Goal: Task Accomplishment & Management: Complete application form

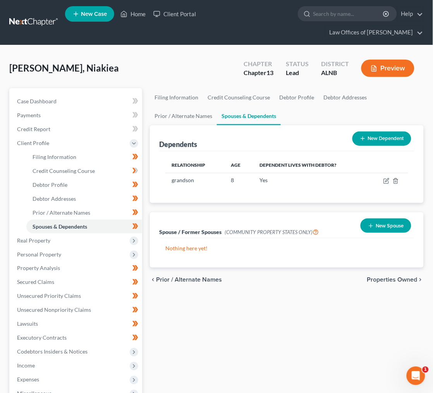
click at [41, 16] on link at bounding box center [34, 22] width 50 height 14
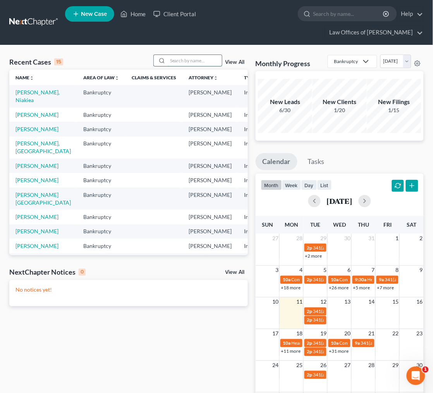
click at [175, 55] on input "search" at bounding box center [195, 60] width 54 height 11
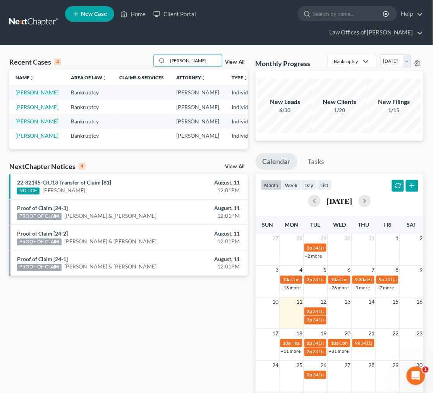
type input "Scruggs"
click at [29, 89] on link "[PERSON_NAME]" at bounding box center [36, 92] width 43 height 7
select select "0"
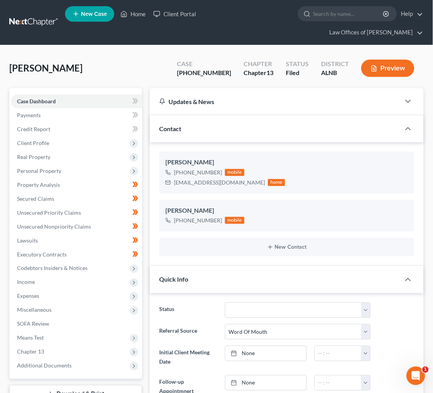
click at [14, 15] on link at bounding box center [34, 22] width 50 height 14
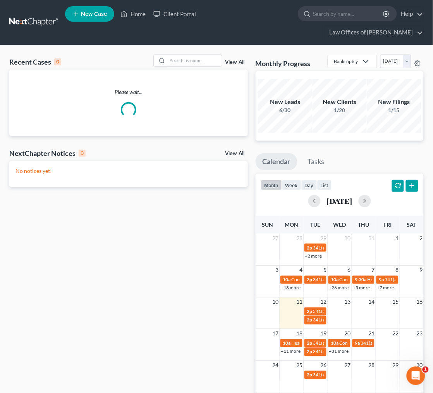
scroll to position [1, 0]
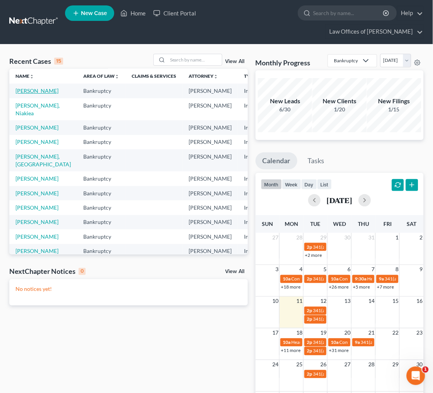
click at [30, 87] on link "[PERSON_NAME]" at bounding box center [36, 90] width 43 height 7
select select "0"
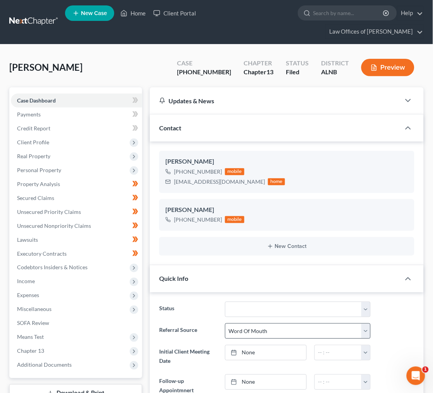
scroll to position [130, 0]
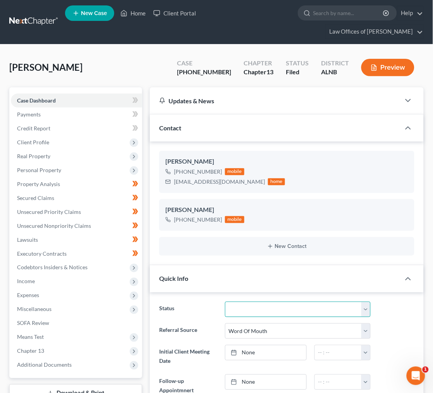
select select "2"
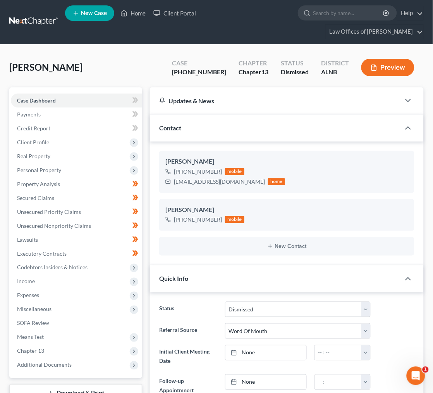
click at [26, 15] on link at bounding box center [34, 22] width 50 height 14
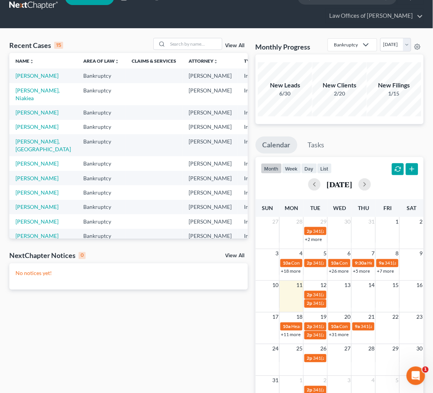
scroll to position [0, 2]
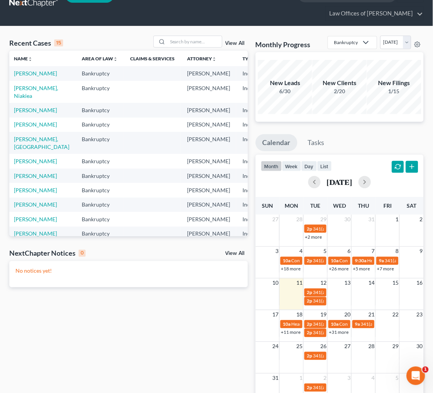
click at [233, 251] on link "View All" at bounding box center [234, 253] width 19 height 5
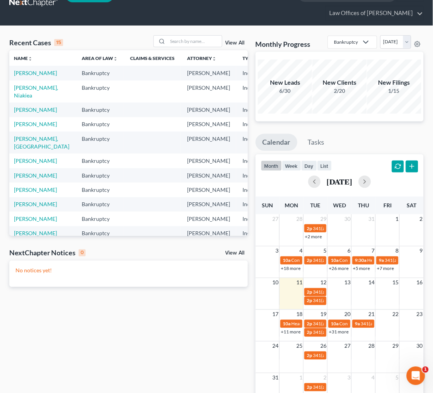
scroll to position [19, 0]
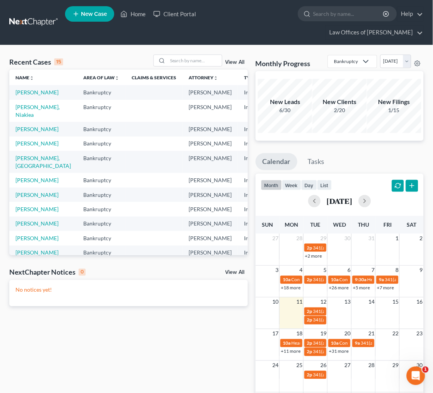
click at [240, 60] on link "View All" at bounding box center [234, 62] width 19 height 5
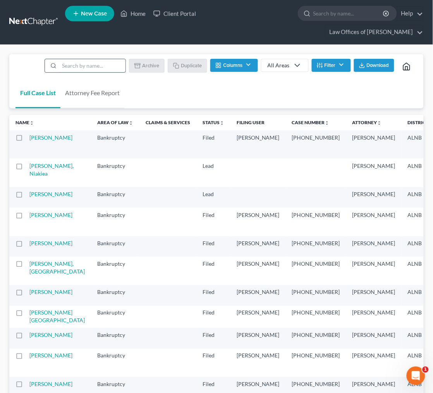
click at [89, 59] on input "search" at bounding box center [92, 65] width 66 height 13
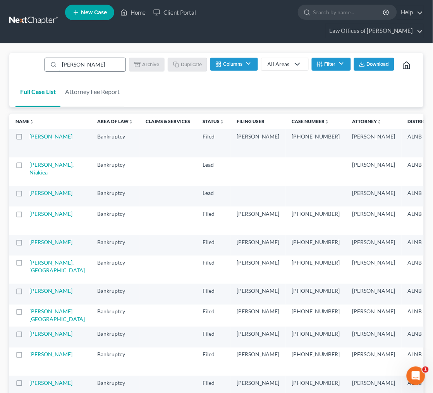
type input "[PERSON_NAME]"
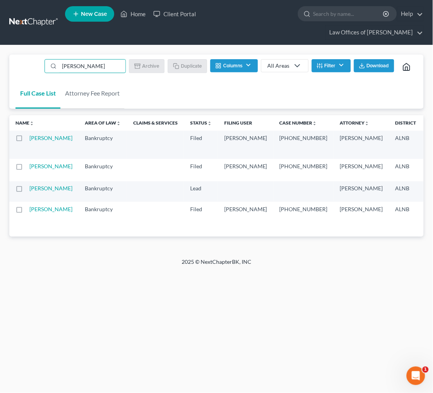
scroll to position [0, 0]
click at [26, 140] on label at bounding box center [26, 140] width 0 height 0
click at [29, 134] on input "checkbox" at bounding box center [31, 136] width 5 height 5
checkbox input "true"
click at [193, 59] on button "Duplicate" at bounding box center [187, 65] width 39 height 13
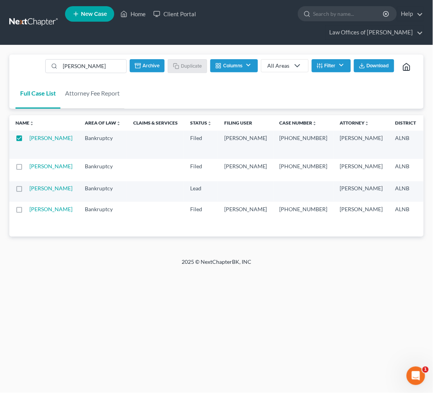
click at [30, 15] on link at bounding box center [34, 22] width 50 height 14
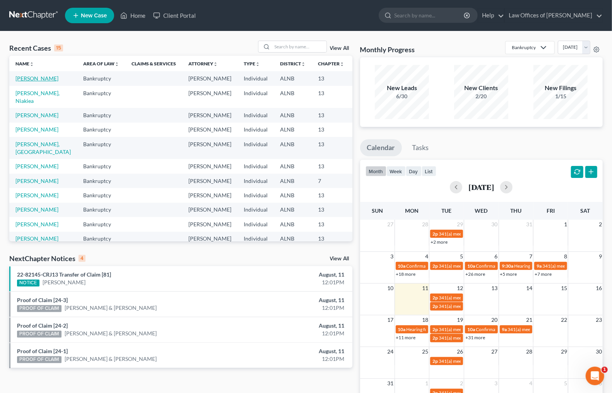
click at [24, 82] on link "[PERSON_NAME]" at bounding box center [36, 78] width 43 height 7
select select "0"
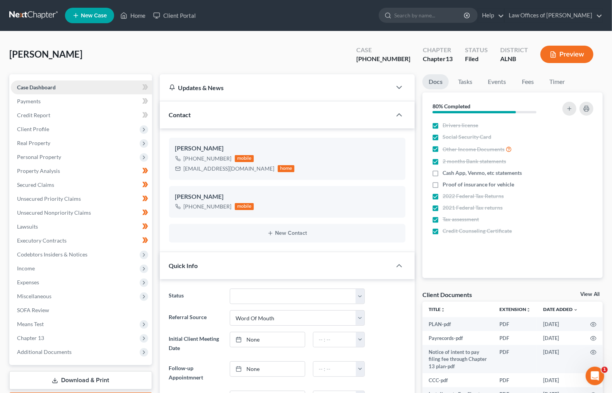
scroll to position [130, 0]
click at [43, 16] on link at bounding box center [34, 16] width 50 height 14
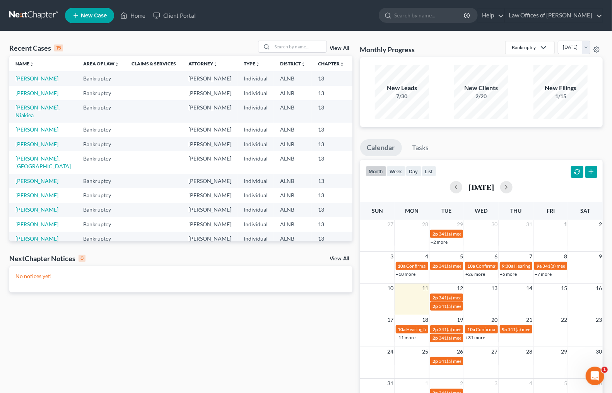
click at [77, 100] on td "Bankruptcy" at bounding box center [101, 93] width 48 height 14
click at [29, 96] on link "[PERSON_NAME]" at bounding box center [36, 93] width 43 height 7
select select "0"
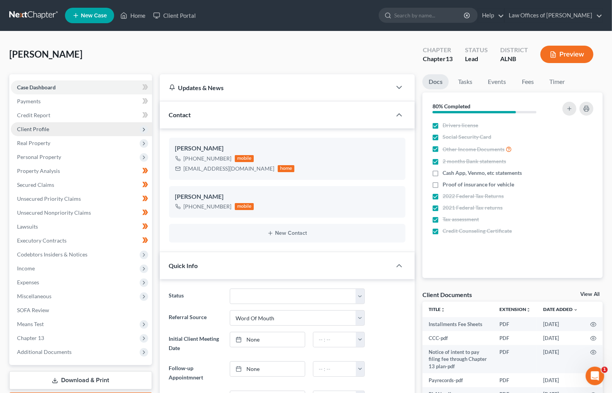
click at [40, 126] on span "Client Profile" at bounding box center [33, 129] width 32 height 7
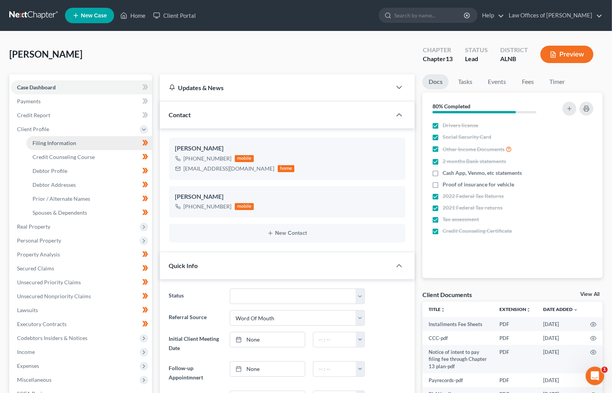
click at [63, 140] on span "Filing Information" at bounding box center [55, 143] width 44 height 7
select select "1"
select select "0"
select select "3"
select select "0"
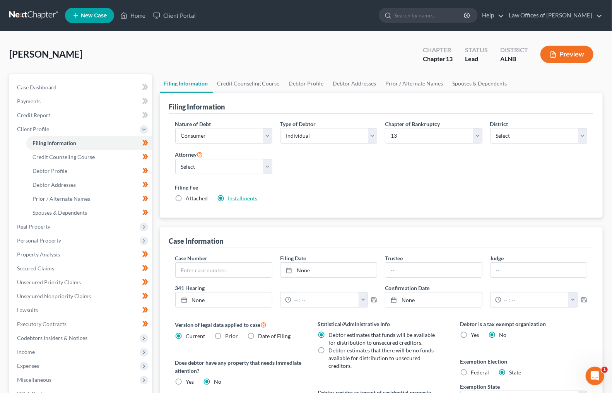
click at [239, 199] on link "Installments" at bounding box center [242, 198] width 29 height 7
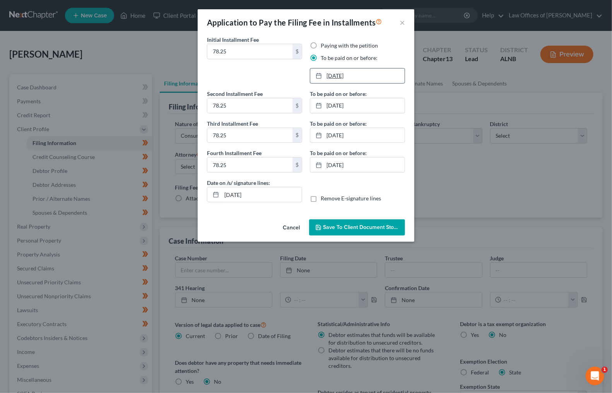
click at [347, 74] on link "8/13/2023" at bounding box center [357, 76] width 94 height 15
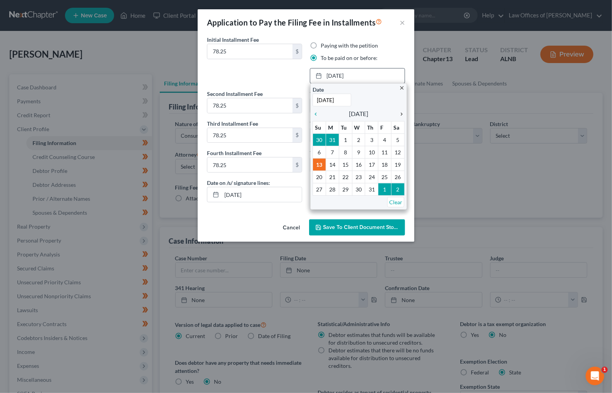
click at [403, 114] on icon "chevron_right" at bounding box center [400, 114] width 10 height 6
click at [333, 99] on input "8/13/2023" at bounding box center [332, 100] width 39 height 13
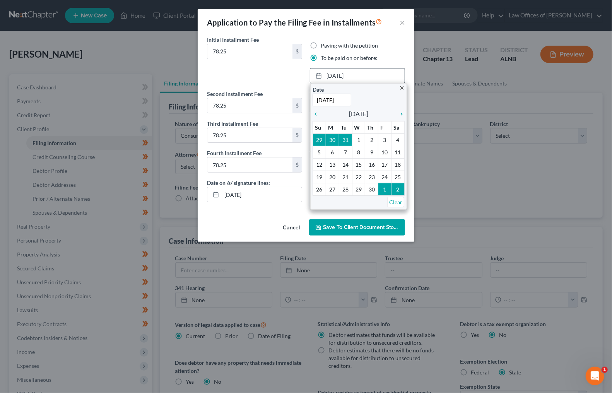
click at [333, 99] on input "8/13/2023" at bounding box center [332, 100] width 39 height 13
type input "9/10/25"
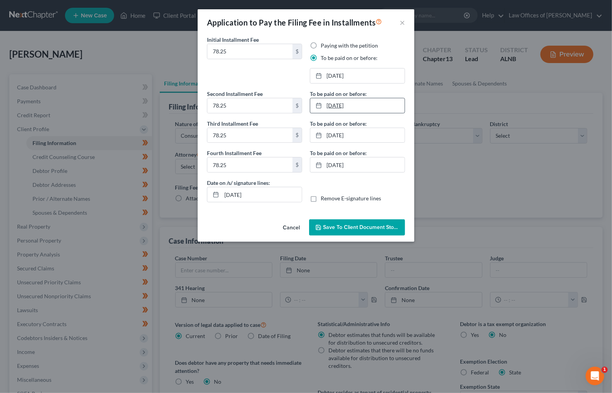
click at [343, 106] on link "9/13/2023" at bounding box center [357, 105] width 94 height 15
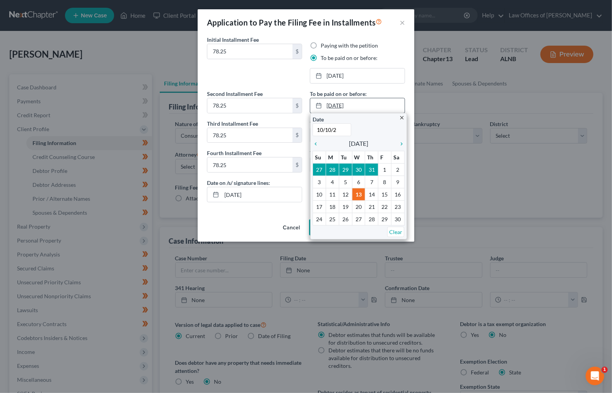
type input "10/10/25"
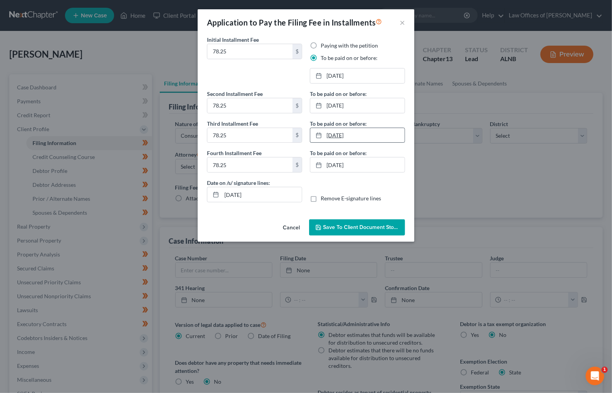
click at [337, 129] on link "10/13/2023" at bounding box center [357, 135] width 94 height 15
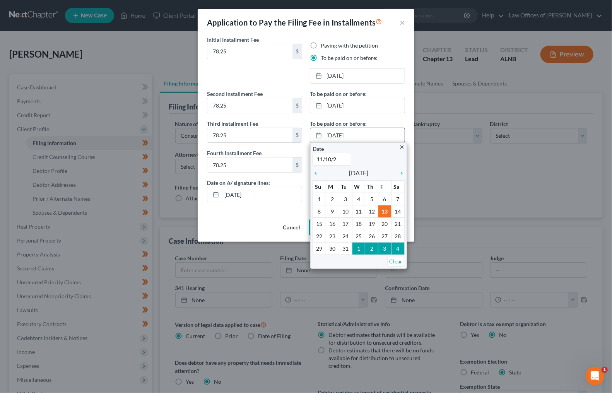
type input "11/10/25"
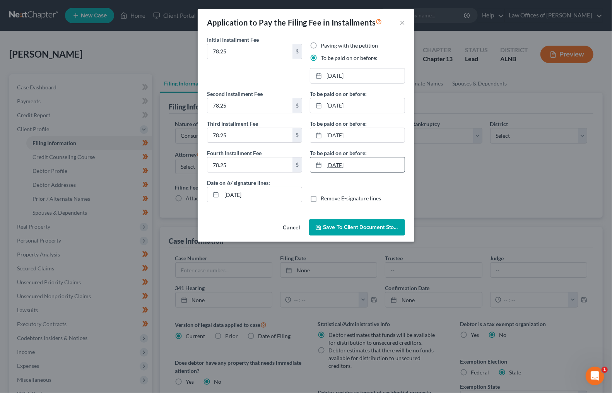
click at [342, 161] on link "11/13/2023" at bounding box center [357, 165] width 94 height 15
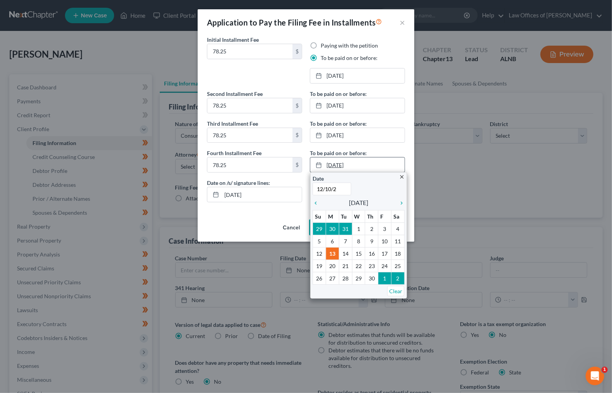
type input "12/10/25"
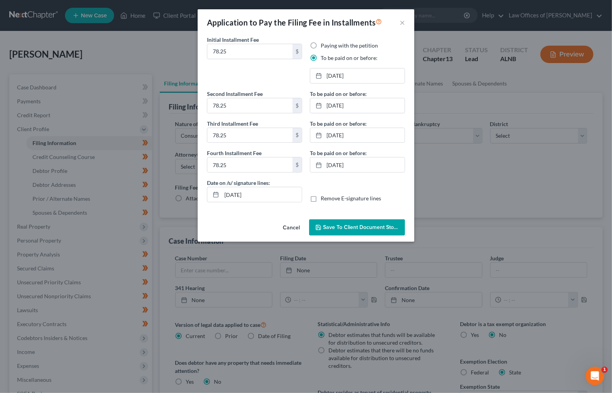
click at [348, 226] on span "Save to Client Document Storage" at bounding box center [364, 227] width 82 height 7
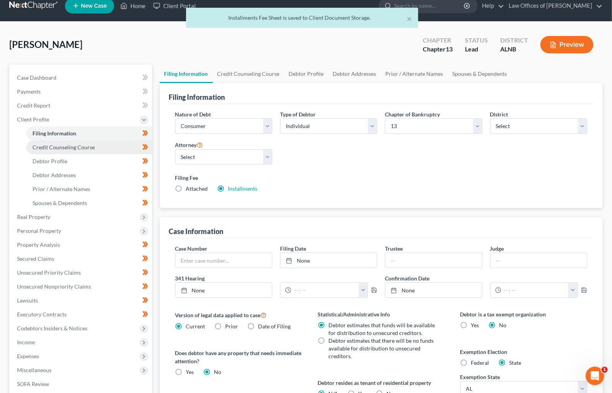
click at [91, 144] on span "Credit Counseling Course" at bounding box center [64, 147] width 62 height 7
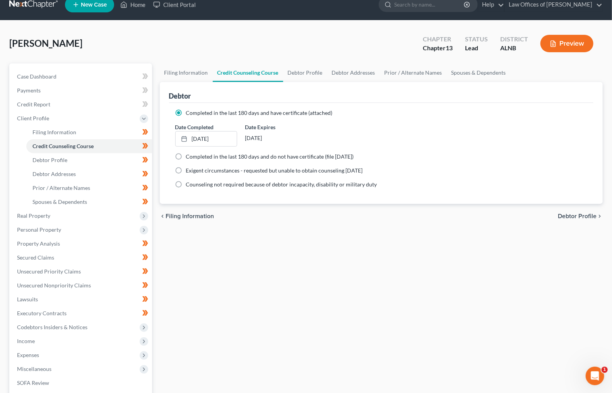
scroll to position [11, 0]
click at [142, 141] on icon at bounding box center [145, 146] width 6 height 10
click at [81, 154] on link "Debtor Profile" at bounding box center [89, 160] width 126 height 14
select select "0"
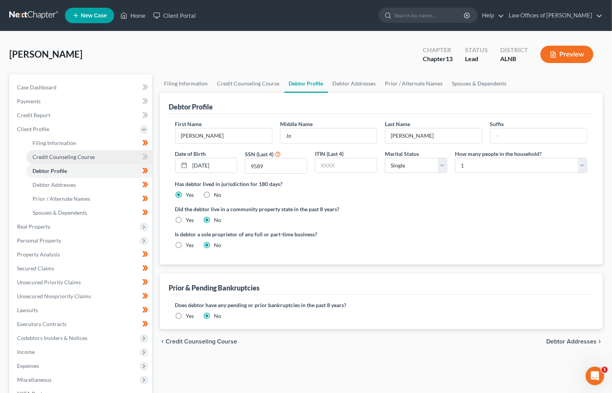
scroll to position [2, 0]
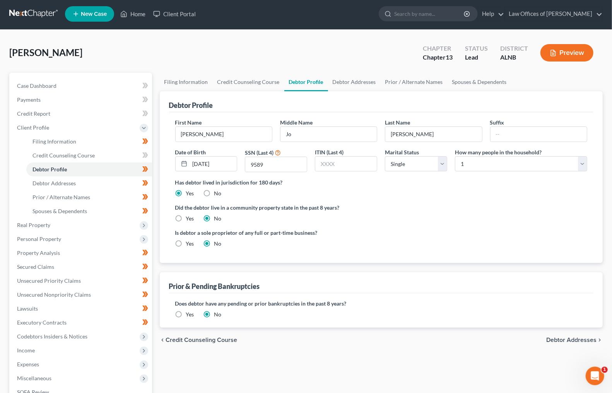
click at [188, 311] on label "Yes" at bounding box center [190, 315] width 8 height 8
click at [189, 311] on input "Yes" at bounding box center [191, 313] width 5 height 5
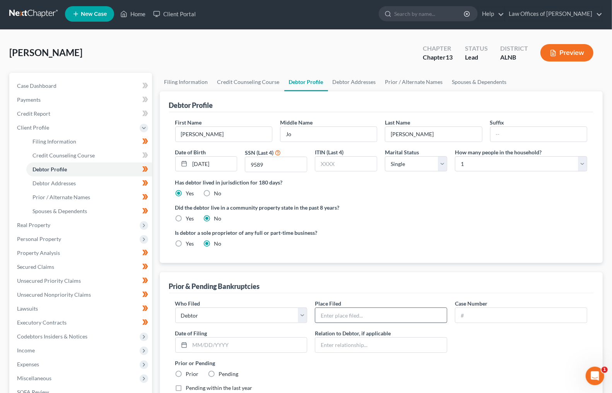
click at [363, 315] on input "text" at bounding box center [381, 315] width 132 height 15
type input "Northern District of Alabama - Northern Division"
type input "23"
click at [218, 342] on input "text" at bounding box center [248, 345] width 117 height 15
type input "7/13/2023"
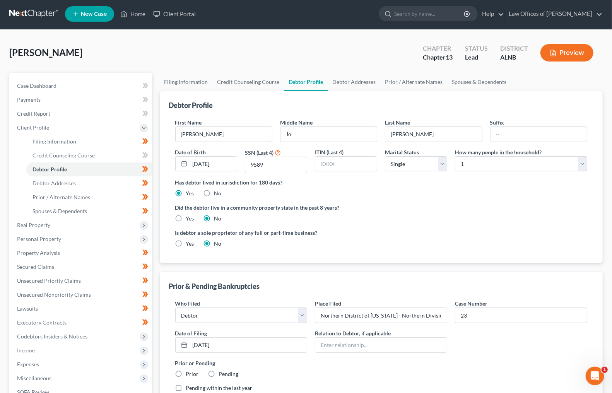
click at [485, 300] on label "Case Number" at bounding box center [471, 304] width 33 height 8
click at [481, 311] on input "23" at bounding box center [522, 315] width 132 height 15
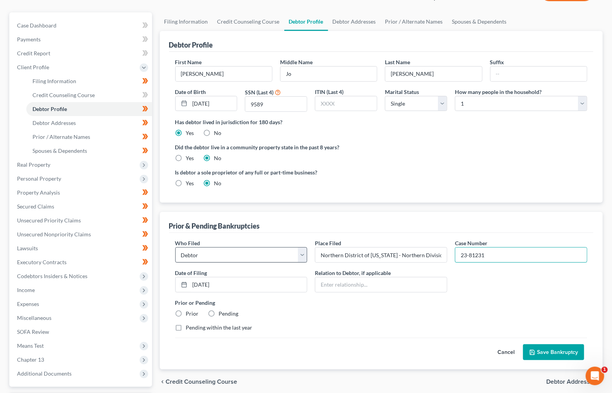
scroll to position [84, 0]
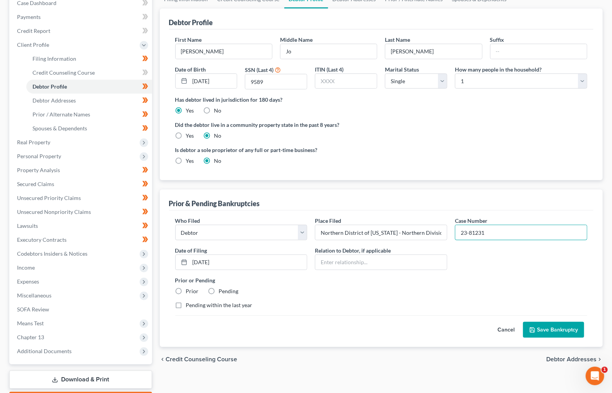
type input "23-81231"
click at [193, 288] on label "Prior" at bounding box center [192, 292] width 13 height 8
click at [193, 288] on input "Prior" at bounding box center [191, 290] width 5 height 5
radio input "true"
click at [188, 302] on label "Pending within the last year" at bounding box center [219, 306] width 67 height 8
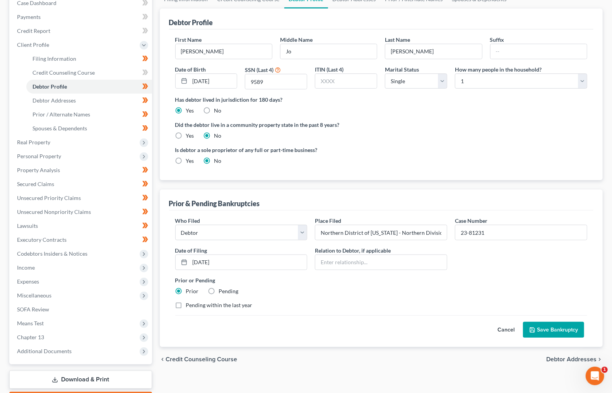
click at [189, 302] on input "Pending within the last year" at bounding box center [191, 304] width 5 height 5
checkbox input "true"
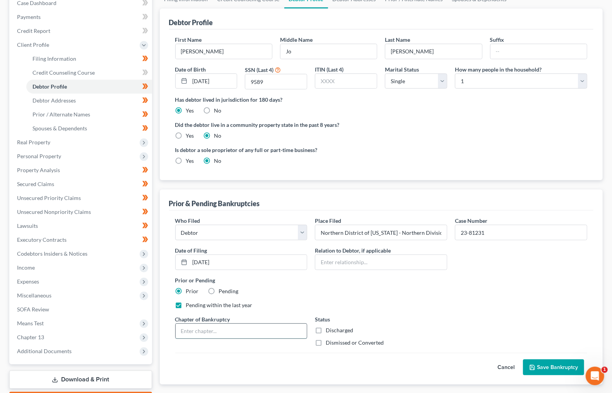
click at [272, 331] on input "text" at bounding box center [242, 331] width 132 height 15
type input "13"
click at [329, 340] on label "Dismissed or Converted" at bounding box center [355, 344] width 58 height 8
click at [329, 340] on input "Dismissed or Converted" at bounding box center [331, 342] width 5 height 5
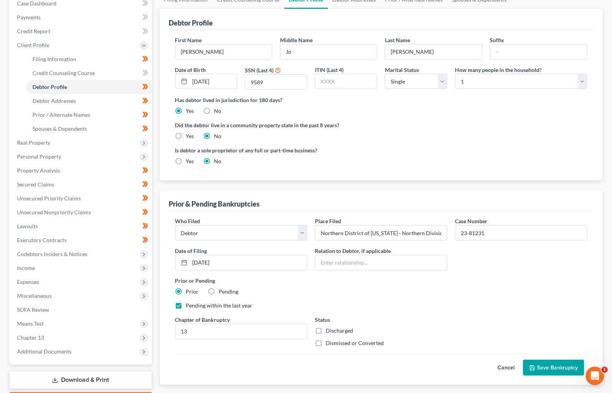
checkbox input "true"
click at [103, 96] on link "Debtor Addresses" at bounding box center [89, 101] width 126 height 14
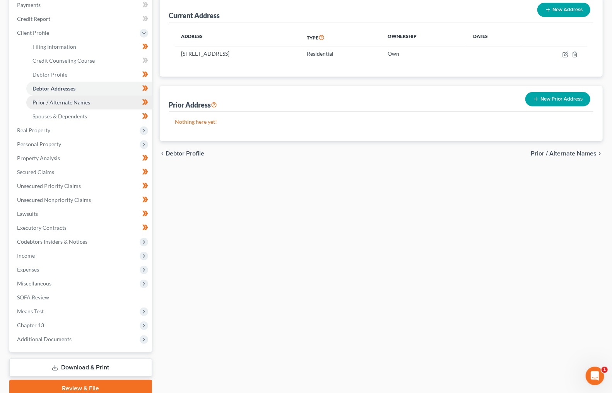
click at [117, 96] on link "Prior / Alternate Names" at bounding box center [89, 103] width 126 height 14
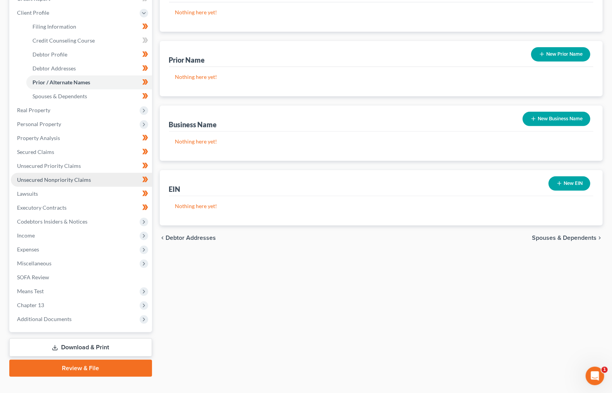
scroll to position [116, 0]
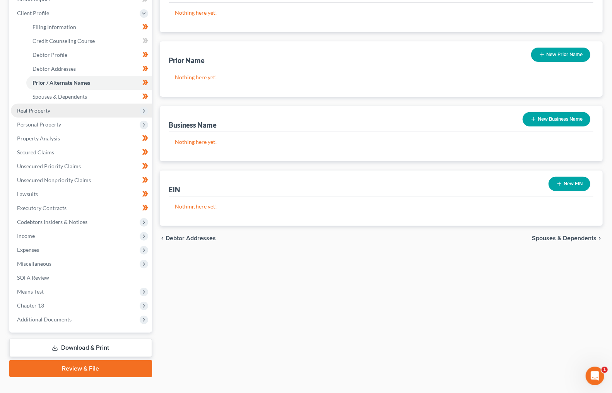
click at [99, 104] on span "Real Property" at bounding box center [81, 111] width 141 height 14
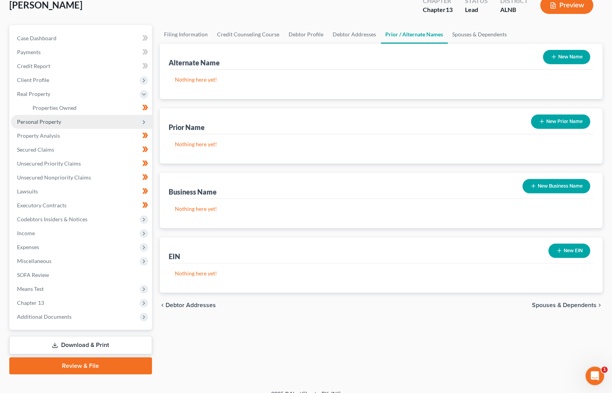
scroll to position [48, 0]
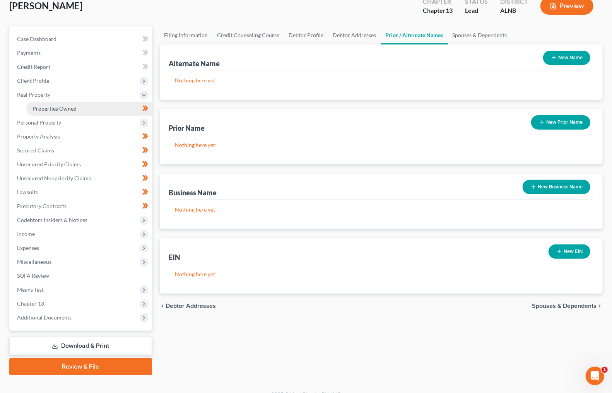
click at [103, 106] on link "Properties Owned" at bounding box center [89, 109] width 126 height 14
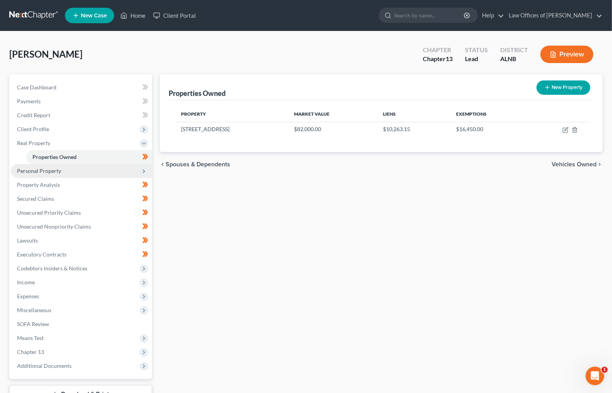
click at [72, 173] on span "Personal Property" at bounding box center [81, 171] width 141 height 14
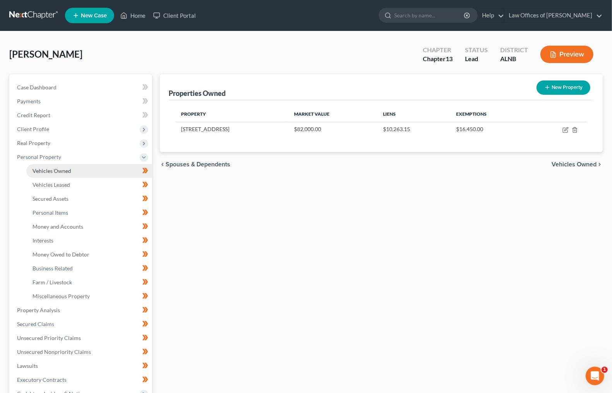
click at [67, 170] on span "Vehicles Owned" at bounding box center [52, 171] width 39 height 7
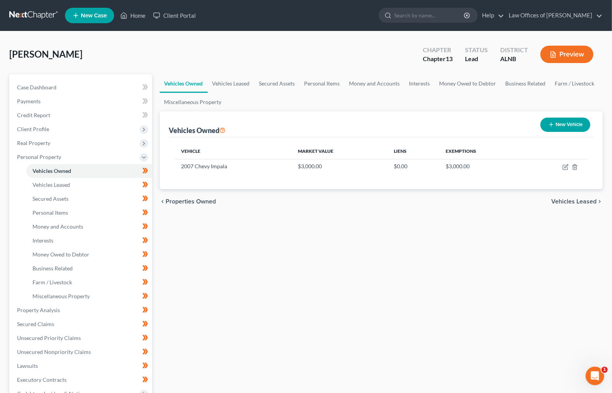
click at [27, 15] on link at bounding box center [34, 16] width 50 height 14
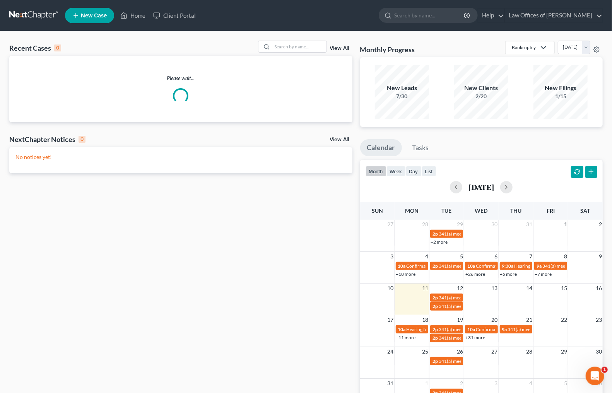
scroll to position [2, 0]
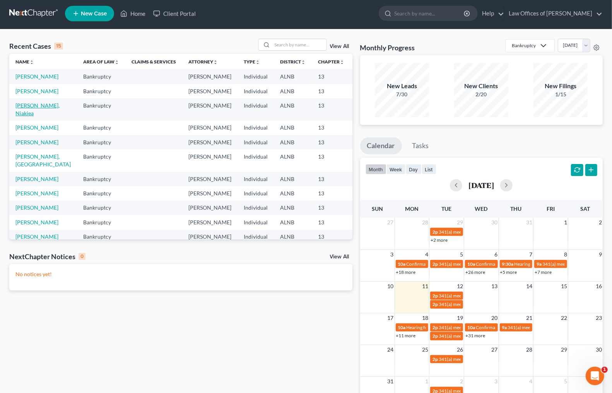
click at [19, 117] on link "[PERSON_NAME], Niakiea" at bounding box center [37, 109] width 44 height 14
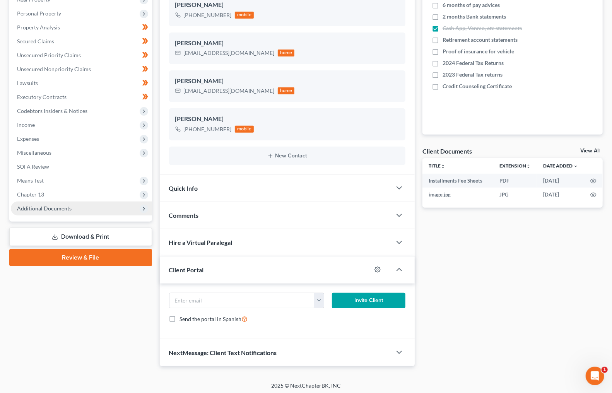
scroll to position [143, 0]
click at [65, 206] on span "Additional Documents" at bounding box center [44, 209] width 55 height 7
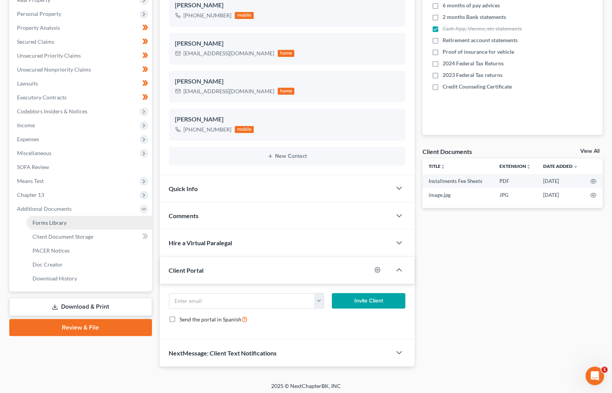
click at [55, 219] on span "Forms Library" at bounding box center [50, 222] width 34 height 7
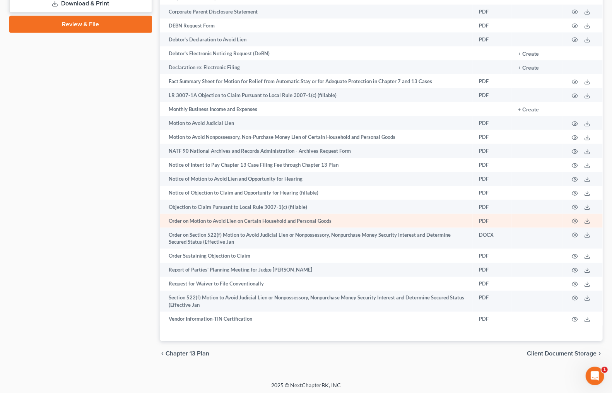
scroll to position [446, 0]
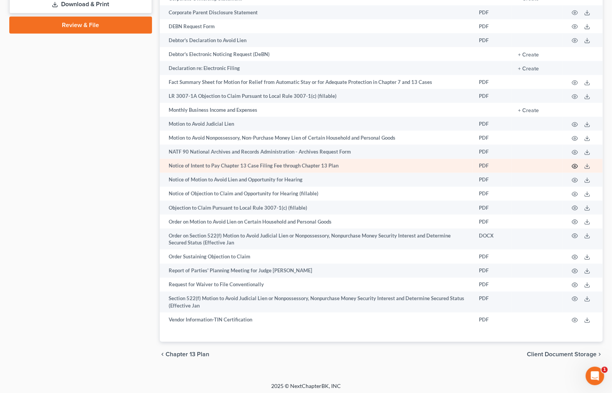
click at [578, 165] on icon "button" at bounding box center [575, 166] width 6 height 6
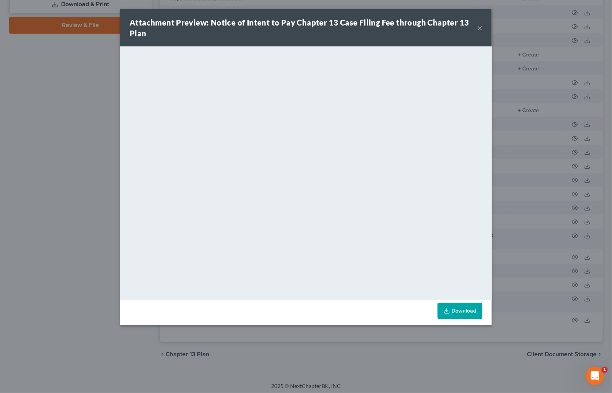
click at [478, 29] on button "×" at bounding box center [479, 27] width 5 height 9
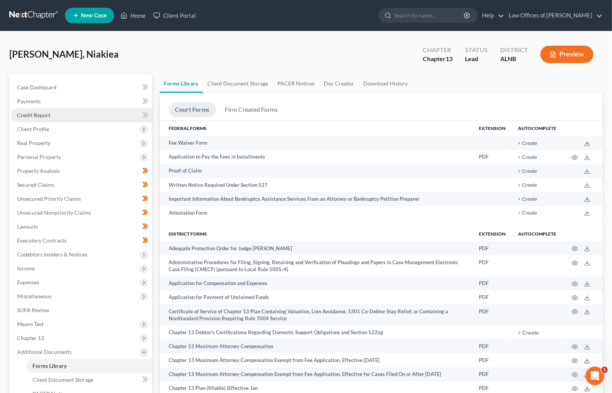
scroll to position [0, 0]
click at [29, 126] on span "Client Profile" at bounding box center [33, 129] width 32 height 7
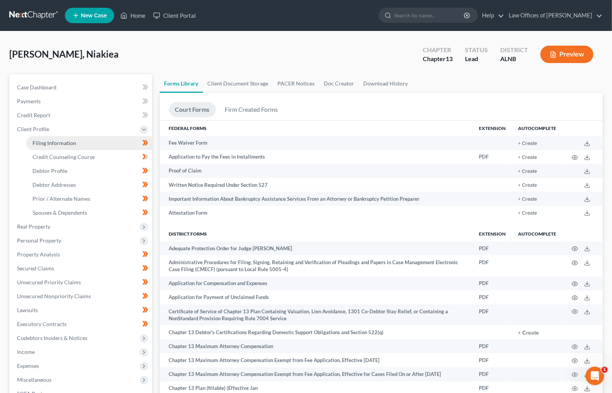
click at [56, 141] on span "Filing Information" at bounding box center [55, 143] width 44 height 7
select select "1"
select select "0"
select select "3"
select select "1"
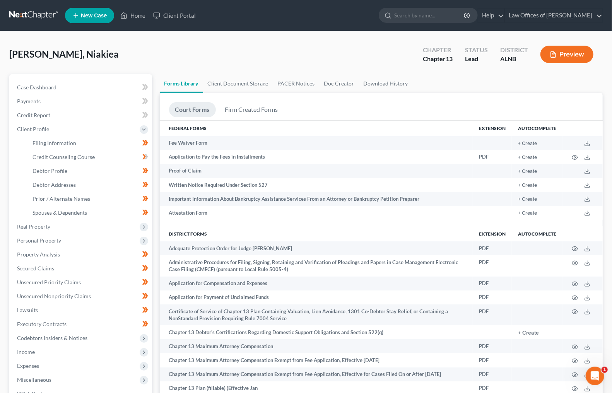
select select "0"
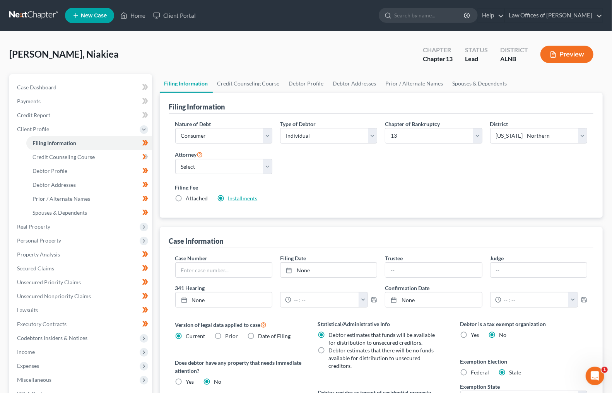
click at [234, 196] on link "Installments" at bounding box center [242, 198] width 29 height 7
type input "78.25"
radio input "true"
type input "78.25"
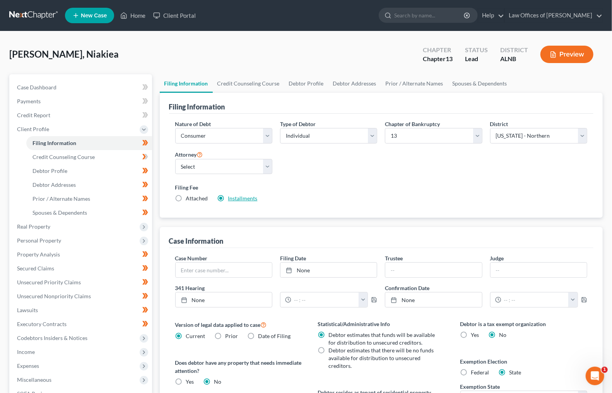
type input "78.25"
type input "[DATE]"
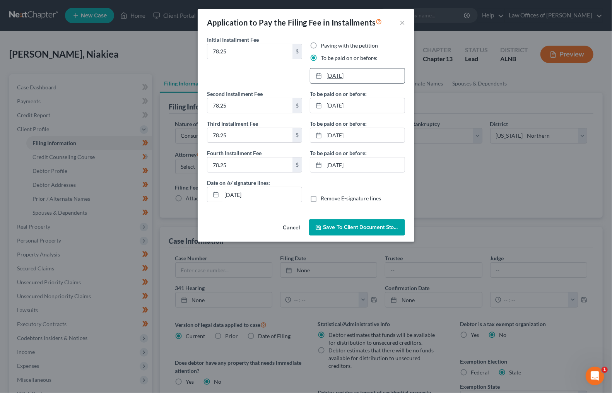
click at [343, 73] on link "9/11/2025" at bounding box center [357, 76] width 94 height 15
click at [337, 164] on link "12/11/2025" at bounding box center [357, 165] width 94 height 15
click at [360, 224] on span "Save to Client Document Storage" at bounding box center [364, 227] width 82 height 7
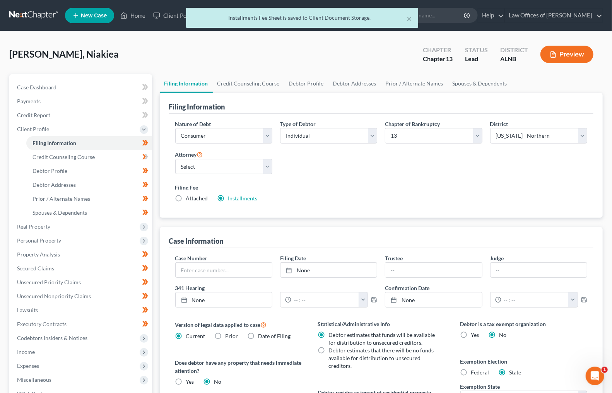
click at [36, 88] on span "Case Dashboard" at bounding box center [36, 87] width 39 height 7
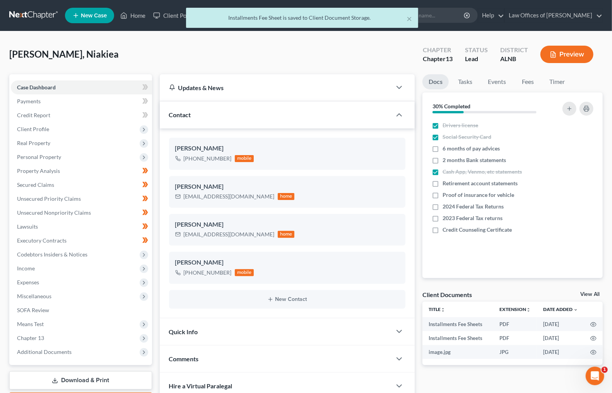
click at [589, 293] on link "View All" at bounding box center [590, 294] width 19 height 5
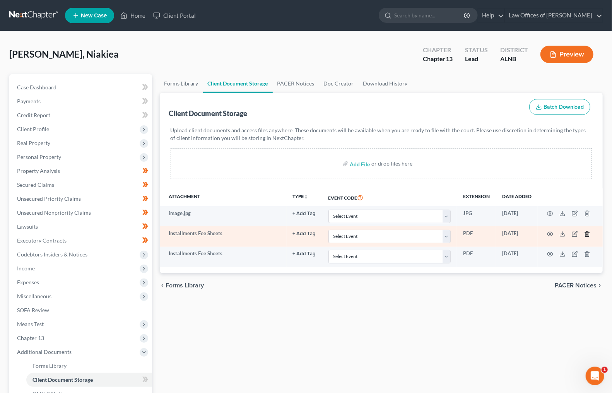
click at [587, 231] on icon "button" at bounding box center [588, 234] width 6 height 6
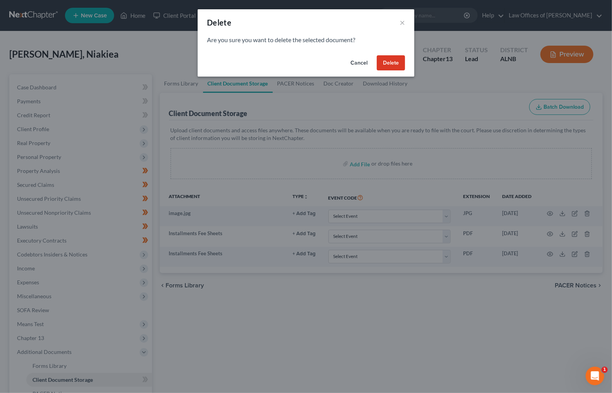
click at [396, 60] on button "Delete" at bounding box center [391, 62] width 28 height 15
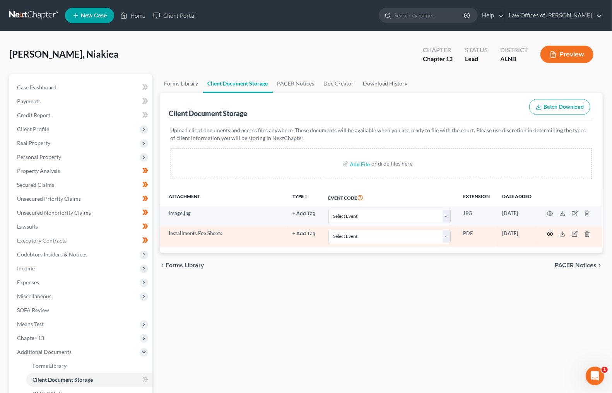
click at [553, 232] on icon "button" at bounding box center [550, 234] width 6 height 6
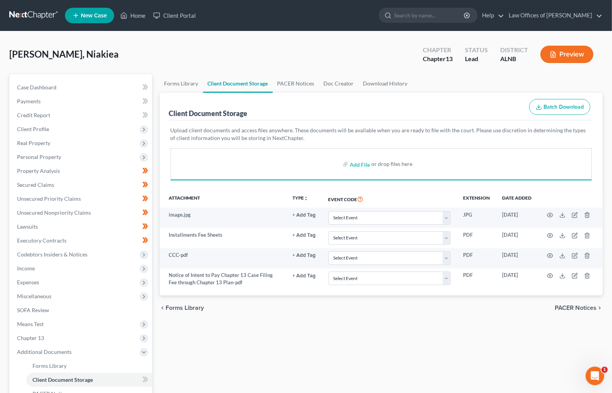
scroll to position [1, 0]
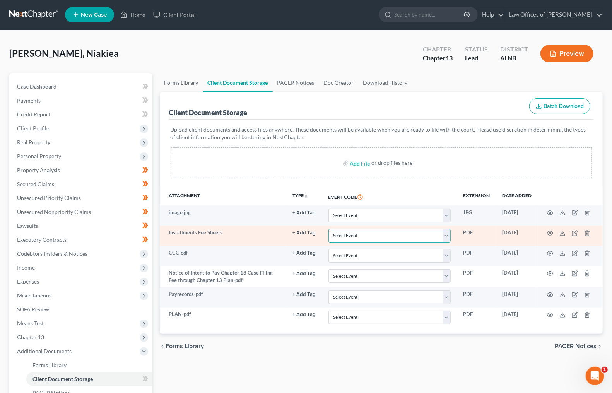
click at [367, 236] on select "Select Event 20 Largest Unsecured Creditors Amended Schedules (Fee) Attachment …" at bounding box center [390, 236] width 122 height 14
select select "23"
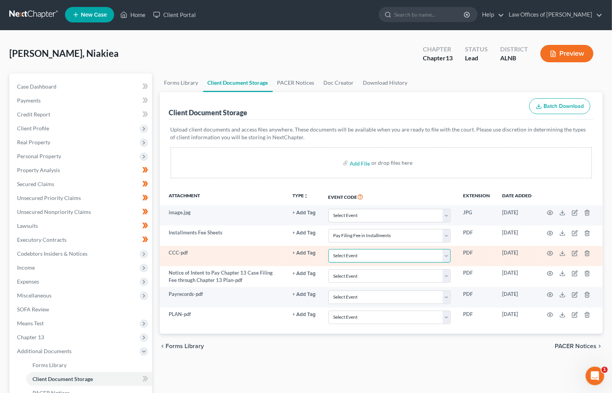
select select "5"
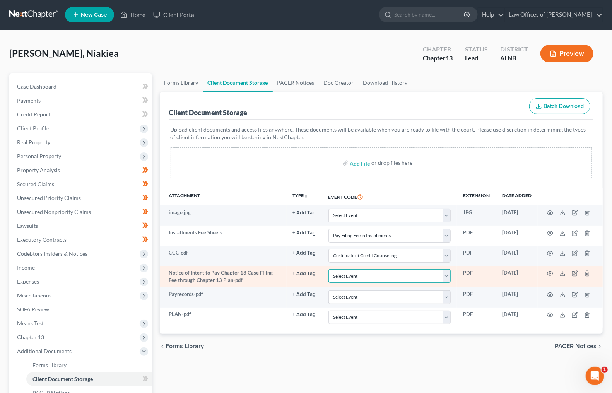
select select "22"
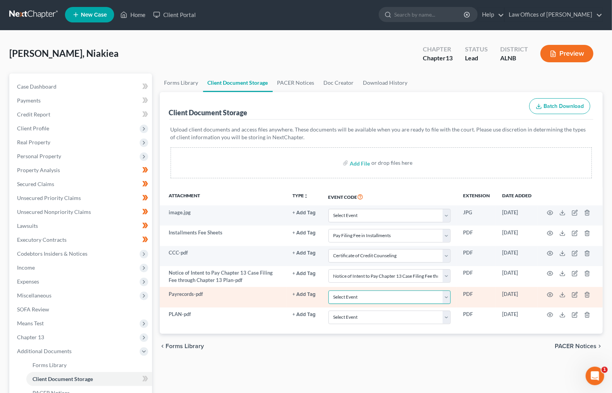
select select "19"
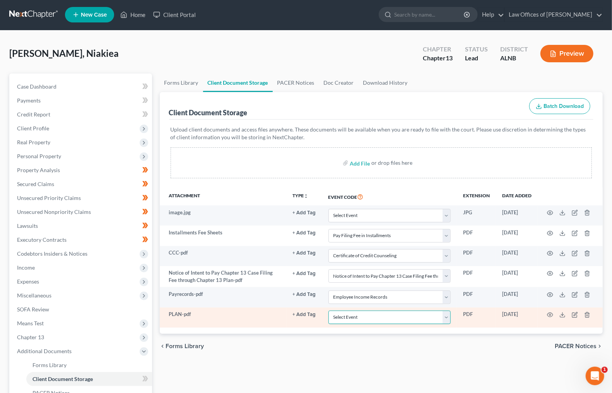
select select "10"
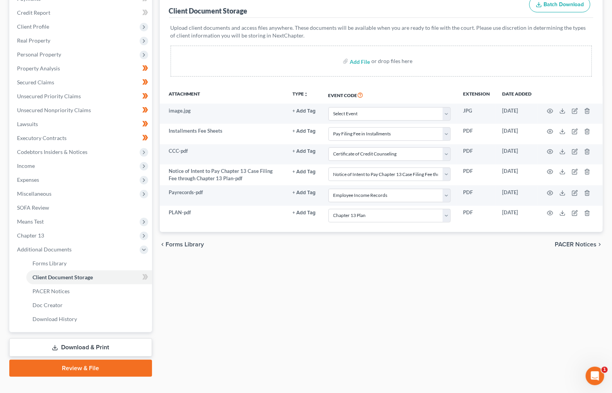
click at [89, 360] on link "Review & File" at bounding box center [80, 368] width 143 height 17
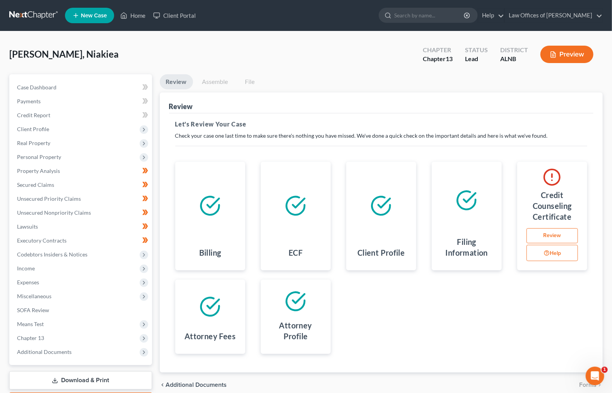
click at [564, 234] on link "Review" at bounding box center [552, 235] width 51 height 15
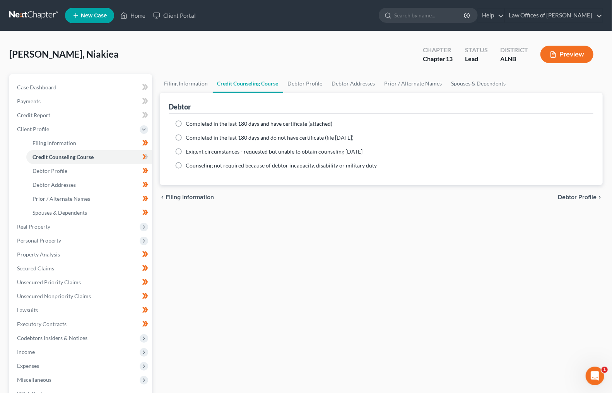
click at [283, 139] on span "Completed in the last 180 days and do not have certificate (file within 14 days)" at bounding box center [270, 137] width 168 height 7
click at [194, 139] on input "Completed in the last 180 days and do not have certificate (file within 14 days)" at bounding box center [191, 136] width 5 height 5
radio input "true"
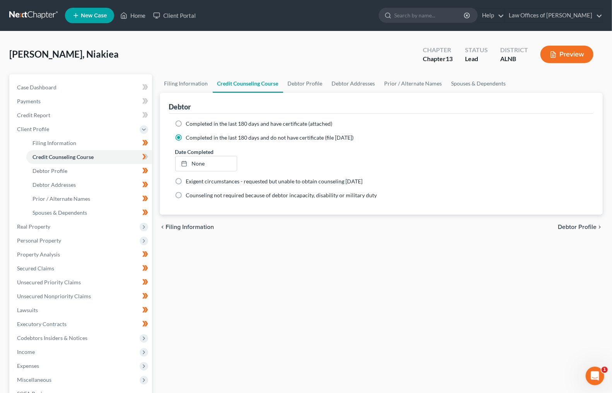
click at [238, 120] on span "Completed in the last 180 days and have certificate (attached)" at bounding box center [259, 123] width 147 height 7
click at [194, 120] on input "Completed in the last 180 days and have certificate (attached)" at bounding box center [191, 122] width 5 height 5
radio input "true"
radio input "false"
click at [207, 148] on link "None" at bounding box center [207, 149] width 62 height 15
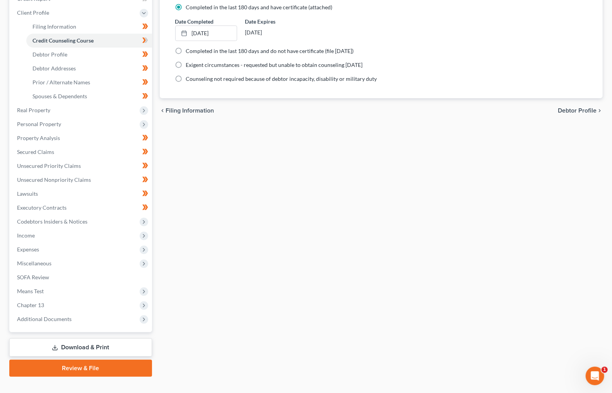
scroll to position [116, 0]
click at [102, 360] on link "Review & File" at bounding box center [80, 368] width 143 height 17
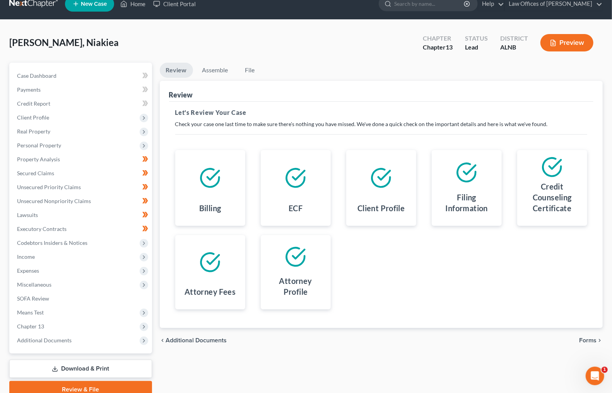
scroll to position [14, 0]
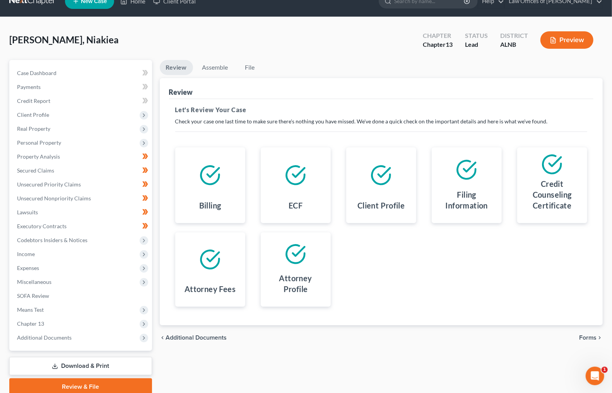
click at [589, 340] on div "chevron_left Additional Documents Forms chevron_right" at bounding box center [382, 338] width 444 height 25
click at [590, 337] on span "Forms" at bounding box center [588, 338] width 17 height 6
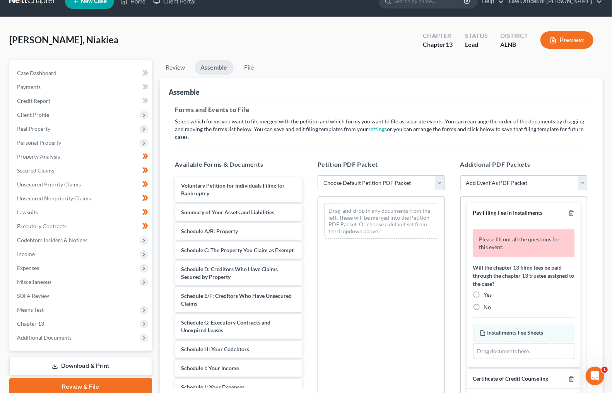
select select "0"
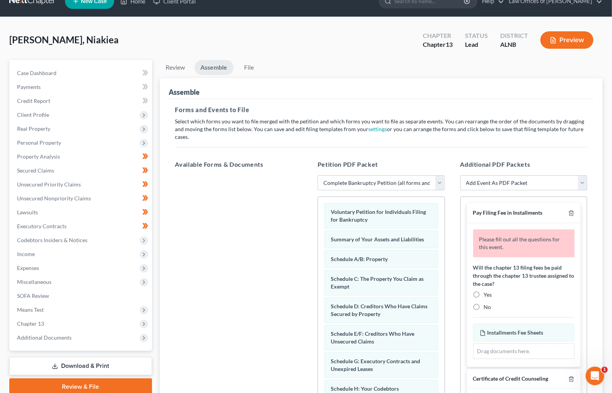
click at [484, 291] on label "Yes" at bounding box center [488, 295] width 8 height 8
click at [487, 291] on input "Yes" at bounding box center [489, 293] width 5 height 5
radio input "true"
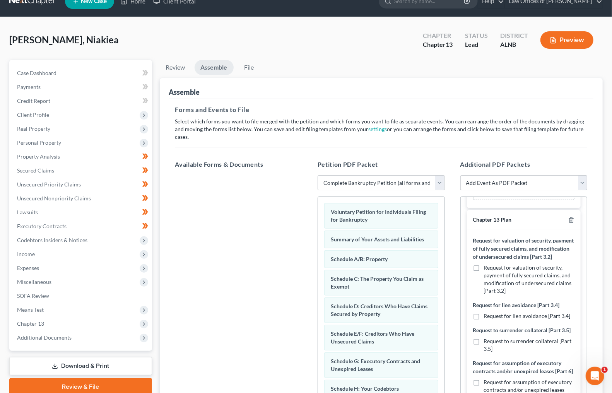
scroll to position [396, 0]
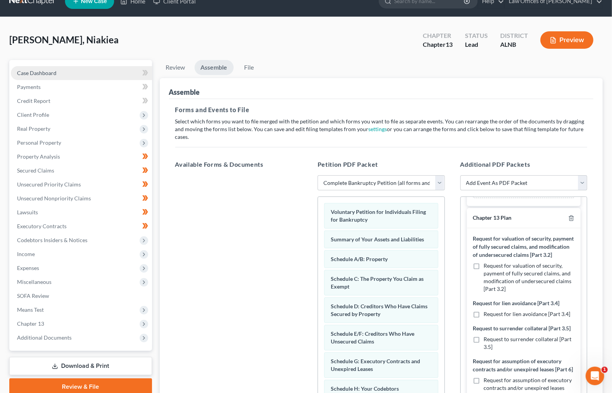
click at [52, 74] on span "Case Dashboard" at bounding box center [36, 73] width 39 height 7
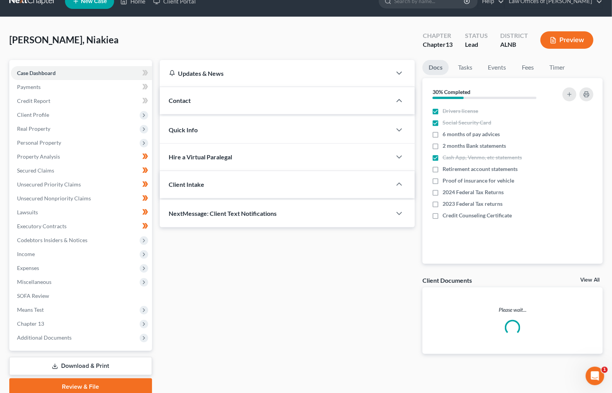
scroll to position [0, 0]
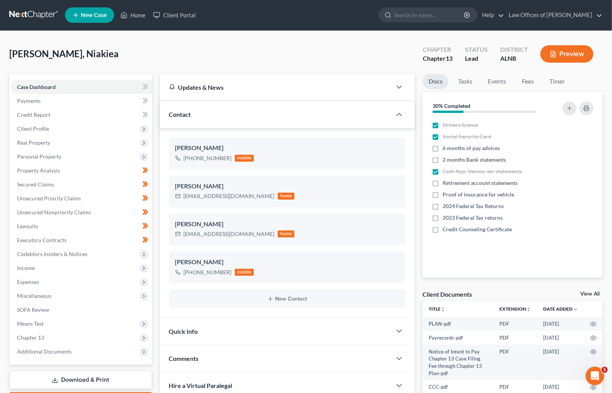
click at [590, 293] on link "View All" at bounding box center [590, 293] width 19 height 5
select select "23"
select select "5"
select select "22"
select select "19"
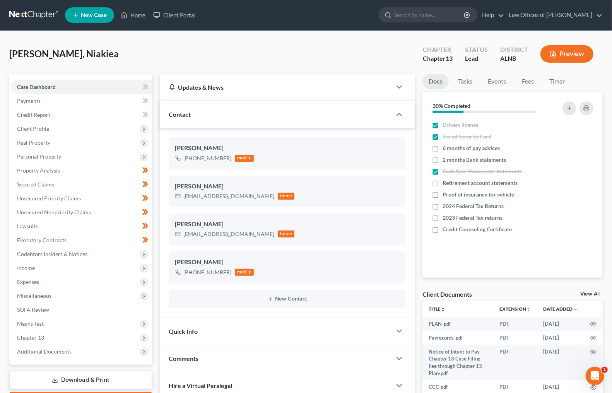
select select "10"
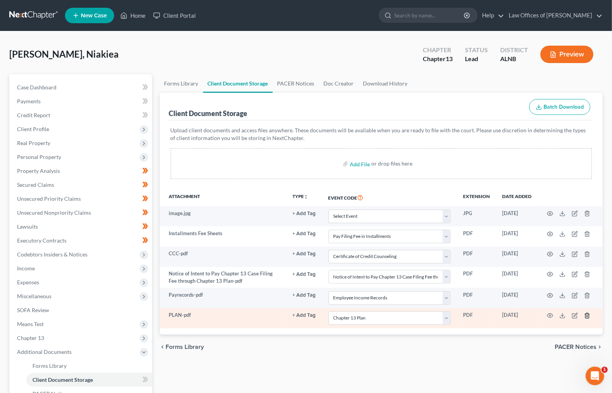
click at [586, 314] on icon "button" at bounding box center [588, 316] width 6 height 6
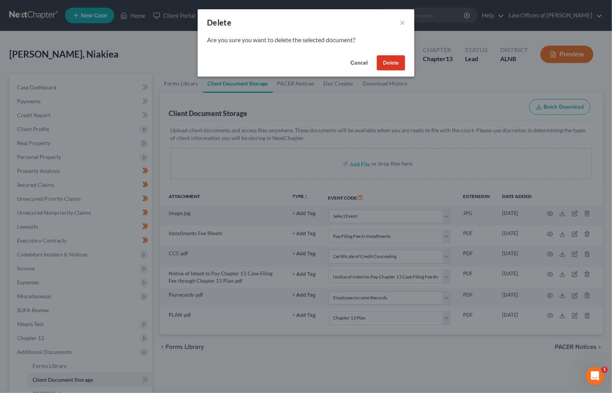
click at [396, 57] on button "Delete" at bounding box center [391, 62] width 28 height 15
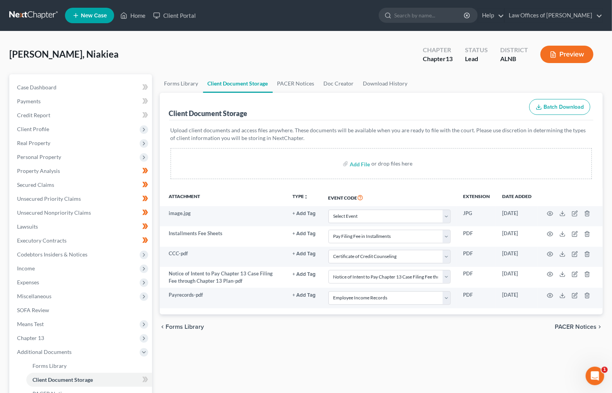
select select "23"
select select "5"
select select "22"
select select "19"
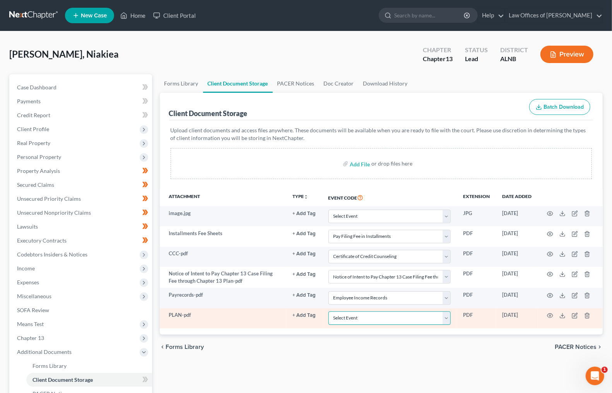
click at [409, 319] on select "Select Event 20 Largest Unsecured Creditors Amended Schedules (Fee) Attachment …" at bounding box center [390, 319] width 122 height 14
select select "10"
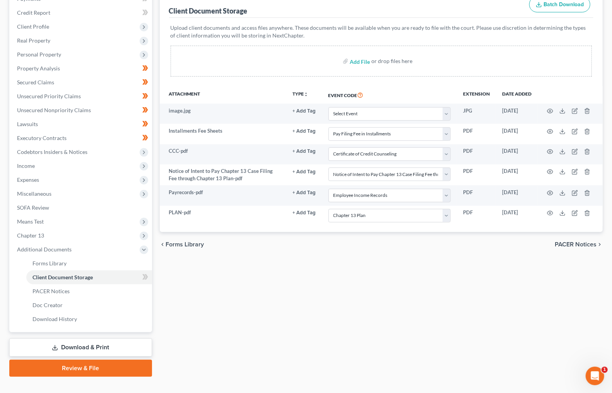
click at [87, 362] on link "Review & File" at bounding box center [80, 368] width 143 height 17
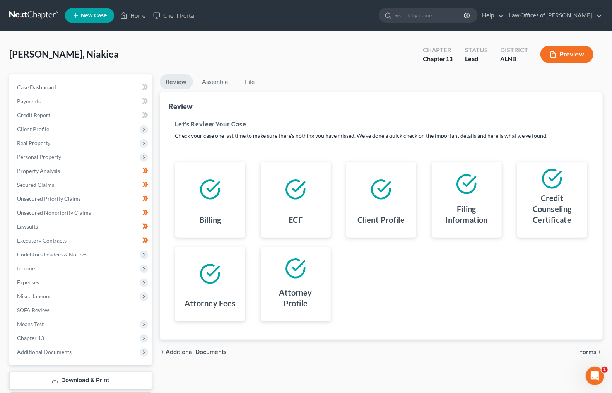
click at [581, 350] on span "Forms" at bounding box center [588, 352] width 17 height 6
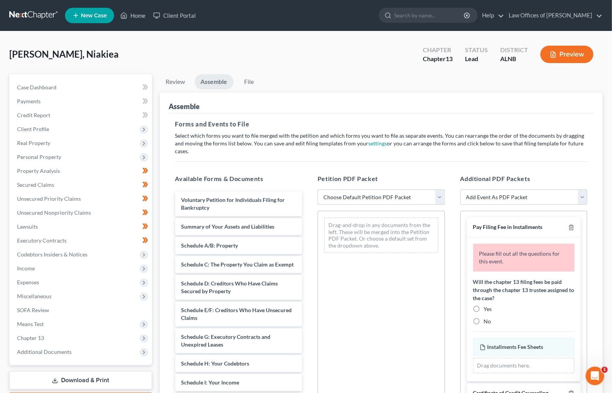
select select "0"
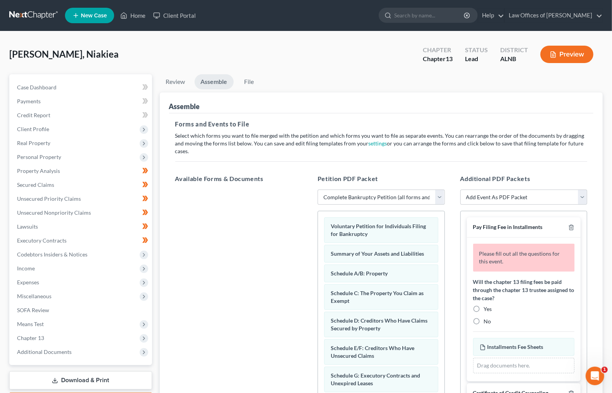
click at [494, 305] on div "Yes" at bounding box center [524, 309] width 102 height 8
click at [485, 306] on span "Yes" at bounding box center [488, 309] width 8 height 7
click at [487, 305] on input "Yes" at bounding box center [489, 307] width 5 height 5
radio input "true"
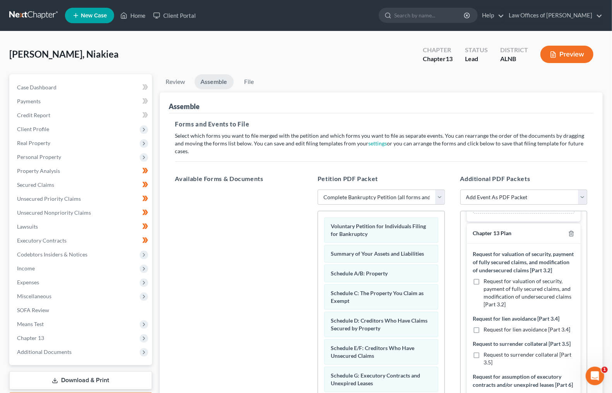
scroll to position [403, 0]
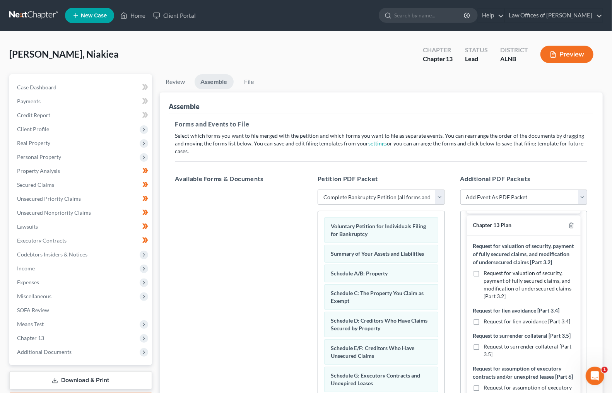
click at [484, 269] on label "Request for valuation of security, payment of fully secured claims, and modific…" at bounding box center [529, 284] width 91 height 31
click at [487, 269] on input "Request for valuation of security, payment of fully secured claims, and modific…" at bounding box center [489, 271] width 5 height 5
checkbox input "true"
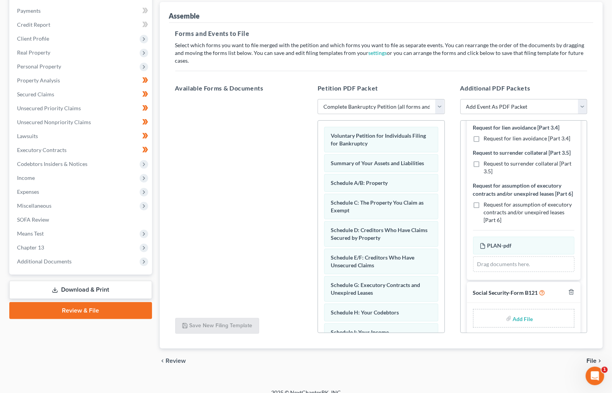
scroll to position [90, 0]
click at [520, 312] on input "file" at bounding box center [522, 319] width 19 height 14
type input "C:\fakepath\SIGNED SSN.pdf"
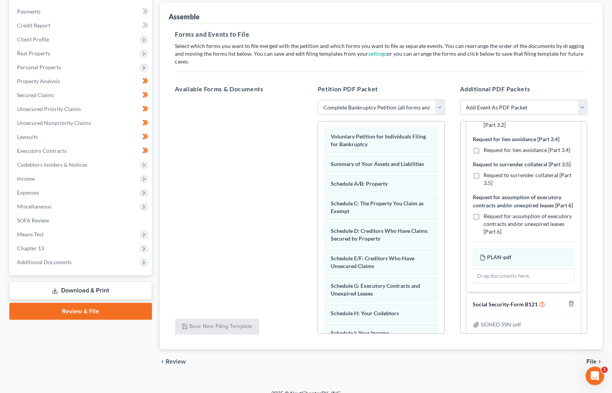
scroll to position [484, 0]
click at [590, 359] on span "File" at bounding box center [592, 362] width 10 height 6
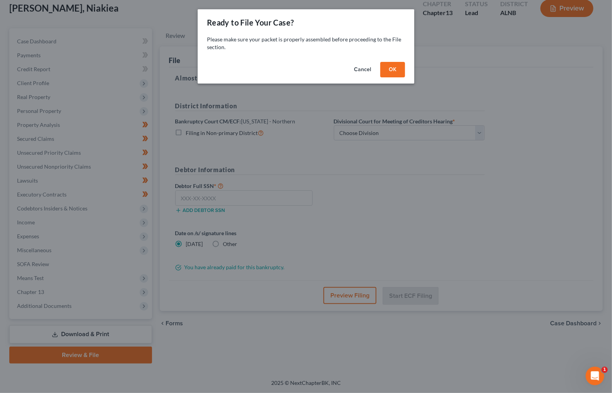
scroll to position [35, 0]
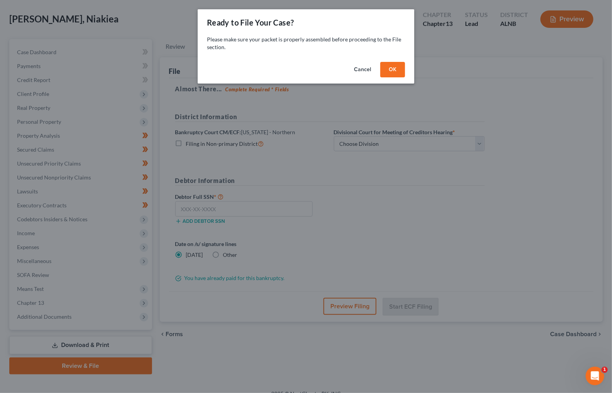
click at [401, 66] on button "OK" at bounding box center [393, 69] width 25 height 15
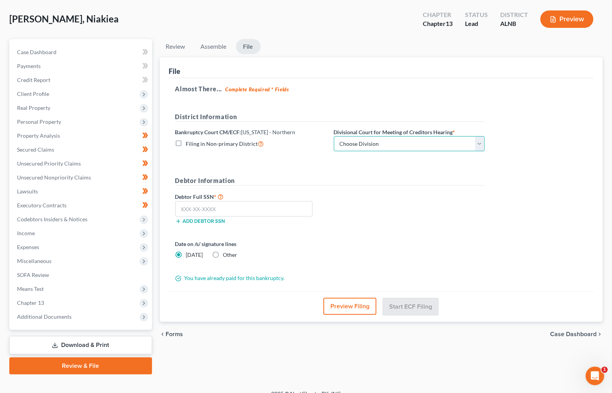
select select "2"
drag, startPoint x: 254, startPoint y: 209, endPoint x: 251, endPoint y: 201, distance: 8.9
click at [254, 209] on input "text" at bounding box center [244, 208] width 138 height 15
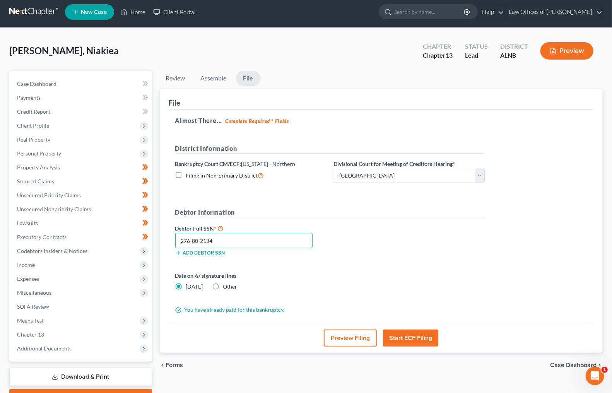
scroll to position [3, 0]
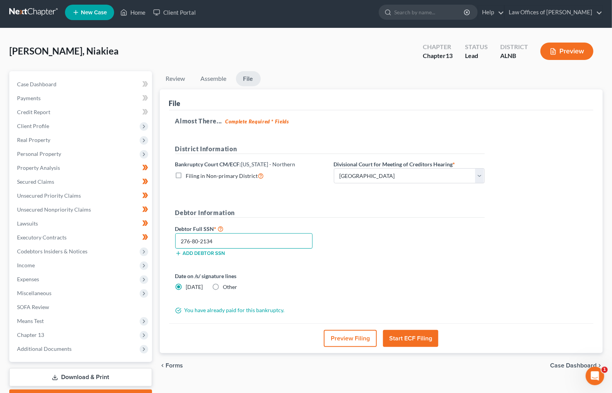
type input "276-80-2134"
click at [401, 331] on button "Start ECF Filing" at bounding box center [410, 338] width 55 height 17
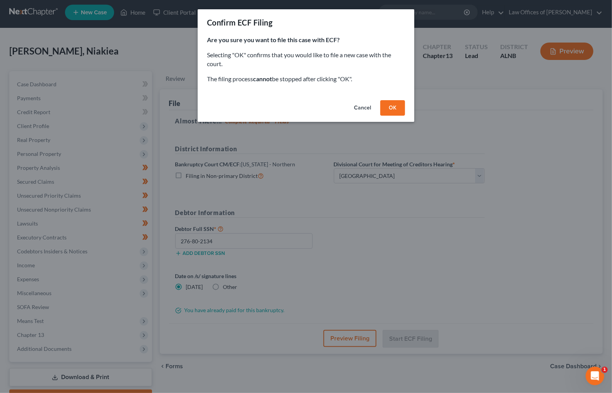
click at [398, 102] on button "OK" at bounding box center [393, 107] width 25 height 15
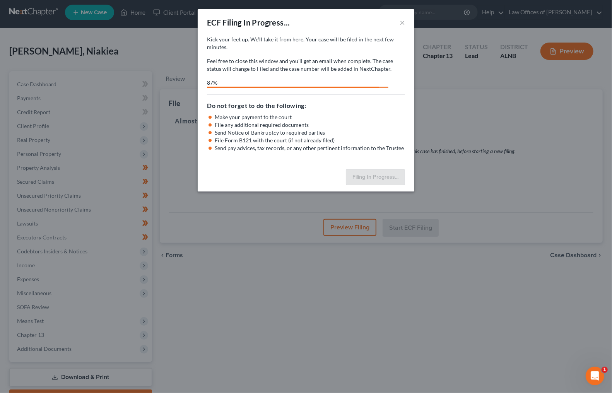
click at [399, 21] on div "ECF Filing In Progress... ×" at bounding box center [306, 22] width 217 height 26
click at [403, 21] on button "×" at bounding box center [402, 22] width 5 height 9
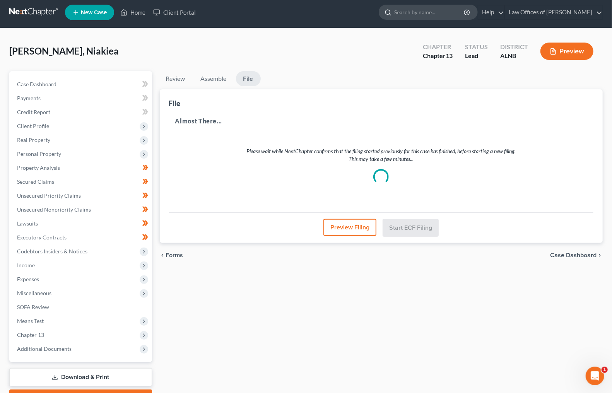
click at [432, 12] on input "search" at bounding box center [429, 12] width 71 height 14
click at [39, 6] on link at bounding box center [34, 12] width 50 height 14
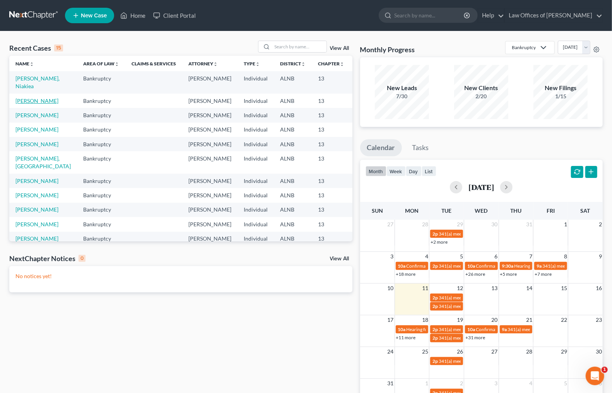
click at [24, 104] on link "[PERSON_NAME]" at bounding box center [36, 101] width 43 height 7
select select "0"
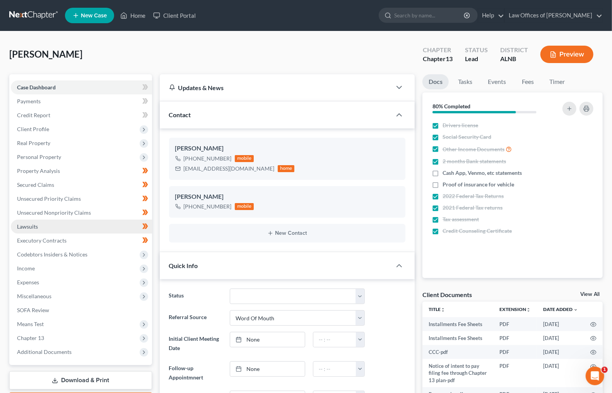
scroll to position [130, 0]
click at [35, 154] on span "Personal Property" at bounding box center [39, 157] width 44 height 7
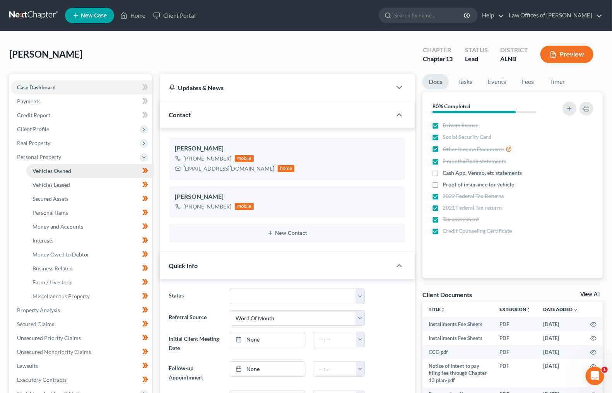
click at [43, 168] on span "Vehicles Owned" at bounding box center [52, 171] width 39 height 7
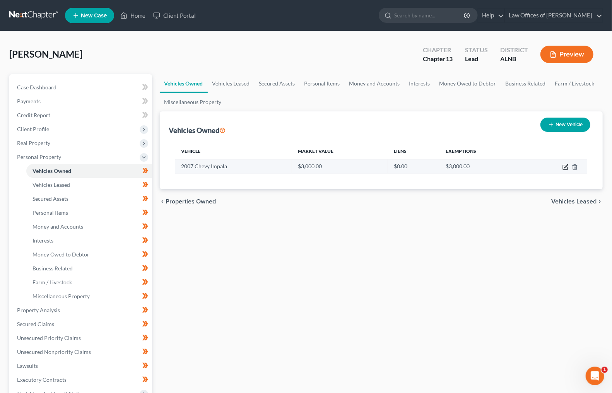
click at [564, 166] on icon "button" at bounding box center [566, 167] width 6 height 6
select select "0"
select select "19"
select select "3"
select select "0"
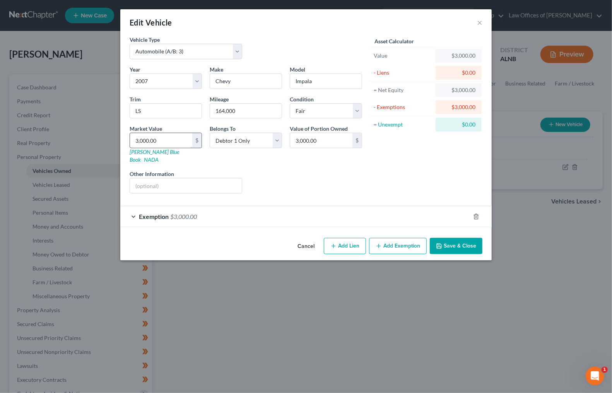
click at [183, 136] on input "3,000.00" at bounding box center [161, 140] width 62 height 15
type input "2"
type input "2.00"
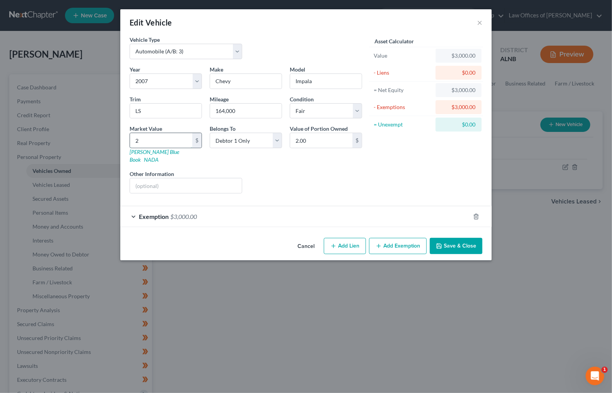
type input "23"
type input "23.00"
type input "230"
type input "230.00"
type input "2300"
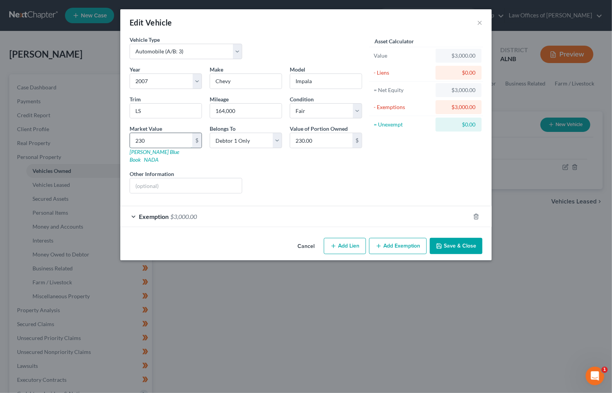
type input "2,300.00"
type input "2,300"
click at [478, 214] on icon "button" at bounding box center [476, 217] width 6 height 6
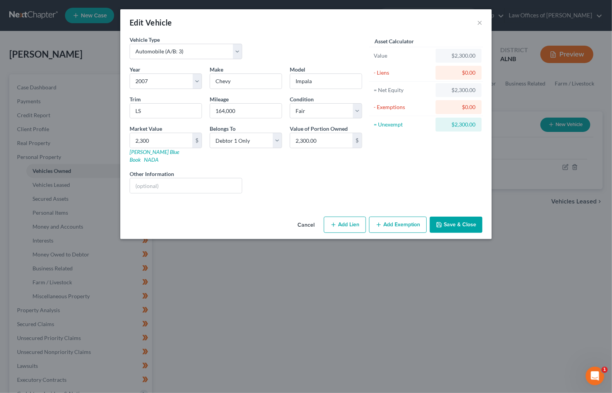
click at [338, 217] on button "Add Lien" at bounding box center [345, 225] width 42 height 16
select select "0"
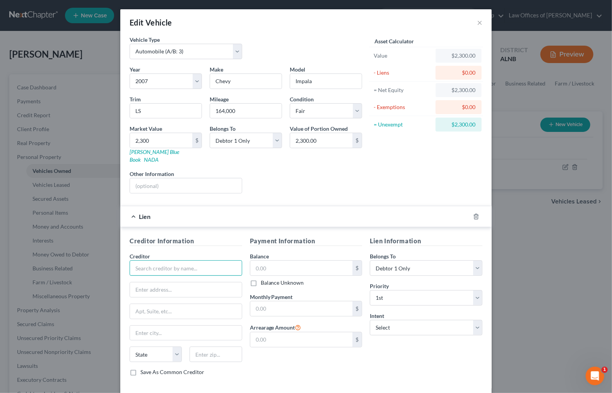
click at [189, 261] on input "text" at bounding box center [186, 268] width 113 height 15
type input "U.S. Bank"
click at [154, 278] on div "U.S. Bank" at bounding box center [176, 282] width 81 height 8
type input "Bankruptcy/ Recovery"
type input "P.O. Box 5229"
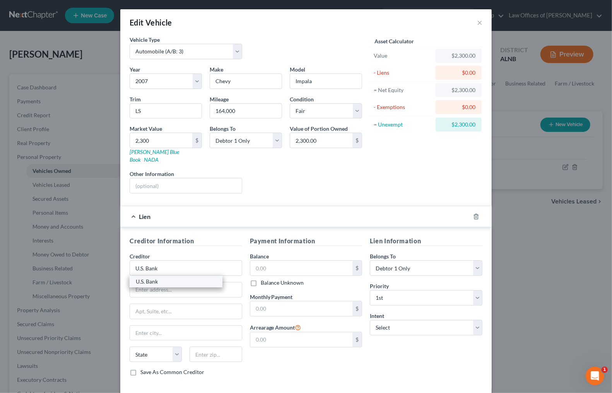
type input "Cincinnati"
select select "36"
type input "45201"
click at [314, 262] on input "text" at bounding box center [301, 268] width 103 height 15
type input "0"
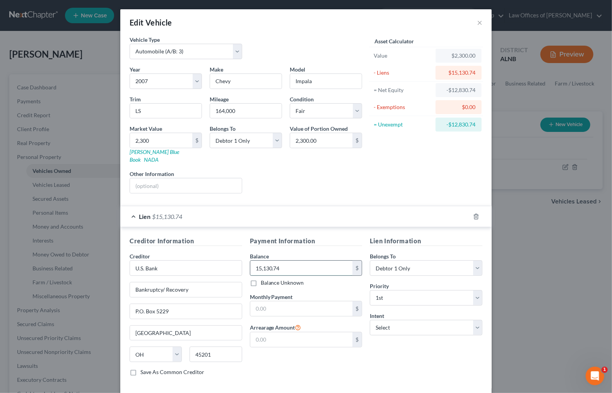
type input "15,130.74"
click at [477, 215] on polyline "button" at bounding box center [476, 215] width 5 height 0
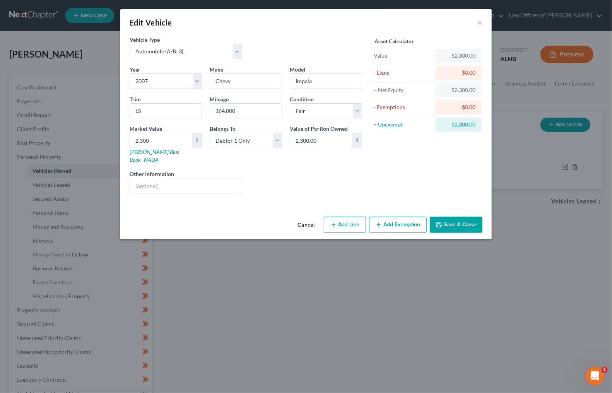
click at [352, 217] on button "Add Lien" at bounding box center [345, 225] width 42 height 16
select select "0"
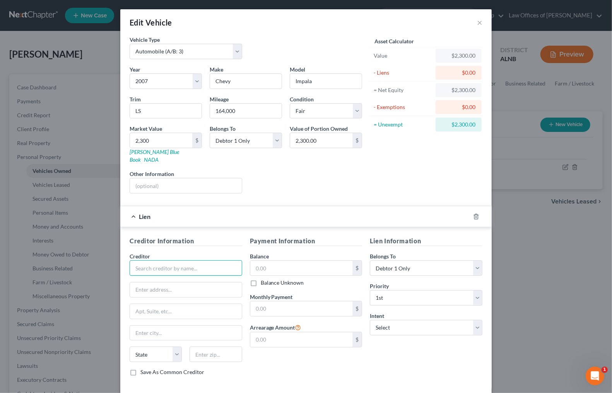
click at [174, 261] on input "text" at bounding box center [186, 268] width 113 height 15
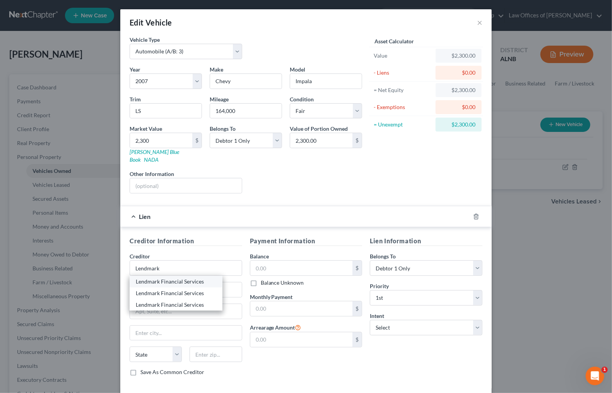
click at [184, 278] on div "Lendmark Financial Services" at bounding box center [176, 282] width 81 height 8
type input "Lendmark Financial Services"
type input "Attn: Bankruptcy"
type input "1735 N. Brown Rd., Suite 300"
type input "Covington"
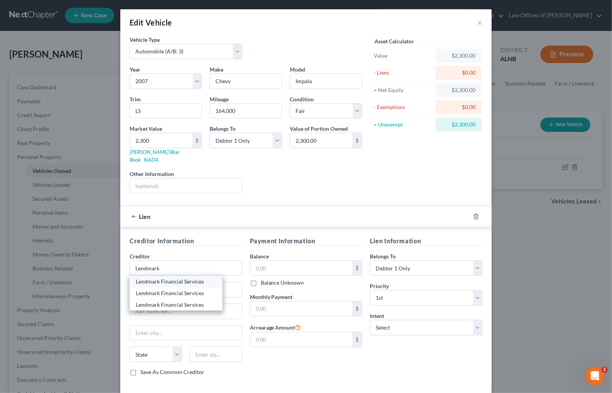
select select "10"
type input "30014"
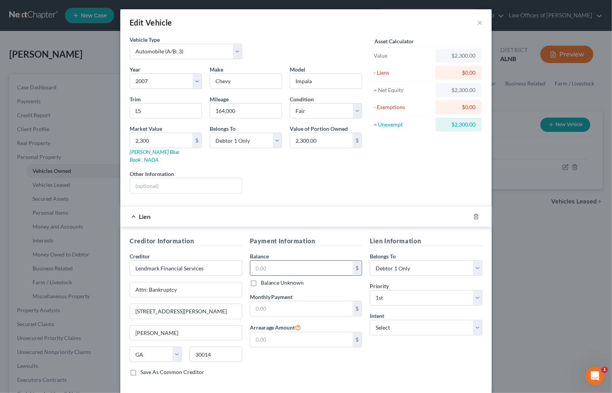
click at [305, 261] on input "text" at bounding box center [301, 268] width 103 height 15
type input "6,412"
select select "1"
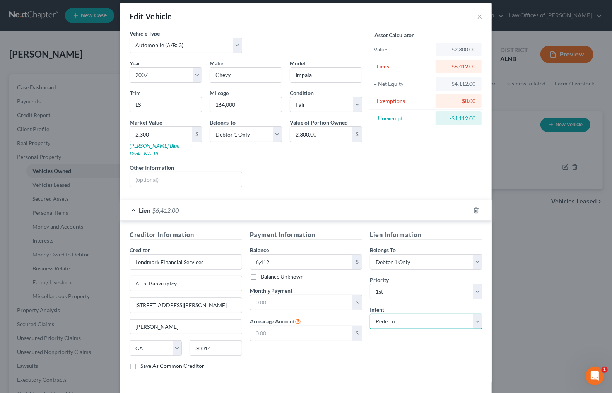
scroll to position [8, 0]
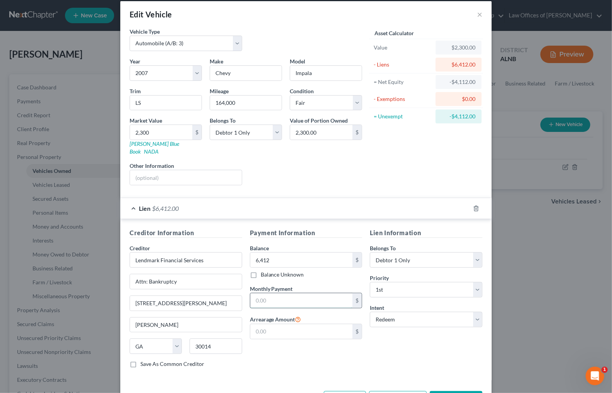
click at [311, 293] on input "text" at bounding box center [301, 300] width 103 height 15
type input "193.52"
click at [459, 391] on button "Save & Close" at bounding box center [456, 399] width 53 height 16
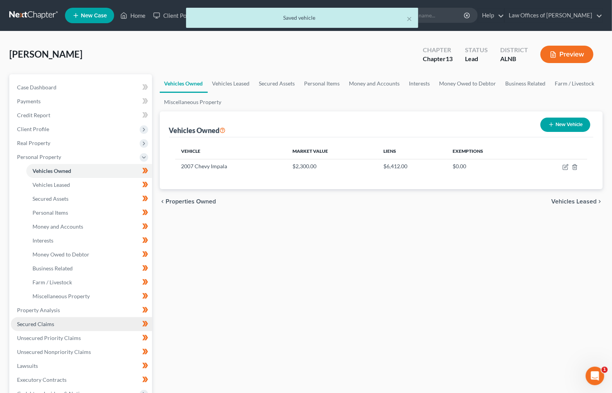
click at [63, 317] on link "Secured Claims" at bounding box center [81, 324] width 141 height 14
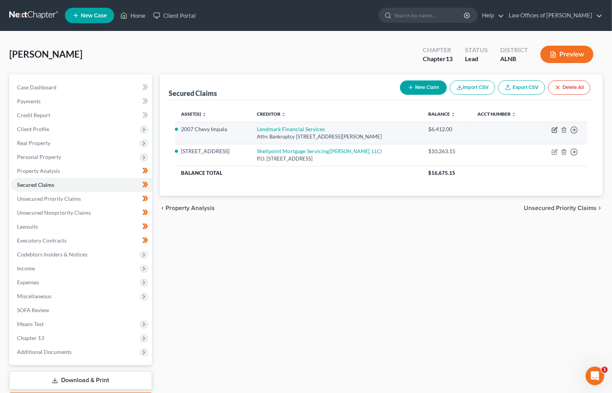
click at [556, 128] on icon "button" at bounding box center [555, 130] width 6 height 6
select select "10"
select select "1"
select select "0"
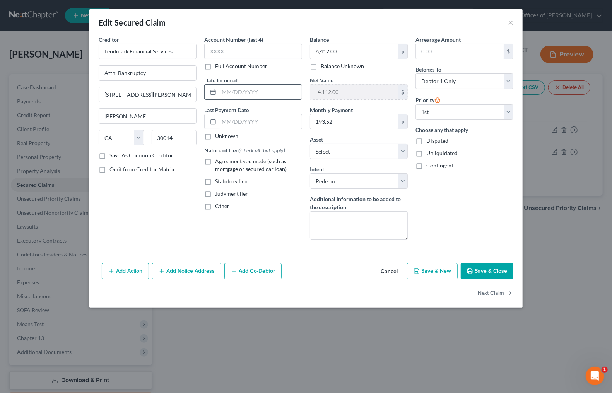
click at [242, 91] on input "text" at bounding box center [260, 92] width 83 height 15
type input "2/2023"
click at [484, 270] on button "Save & Close" at bounding box center [487, 271] width 53 height 16
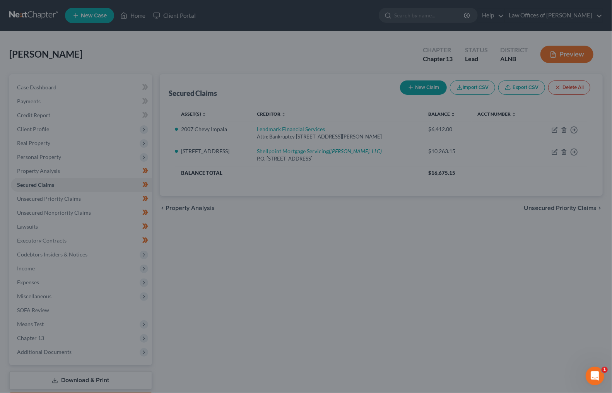
select select "6"
type input "0"
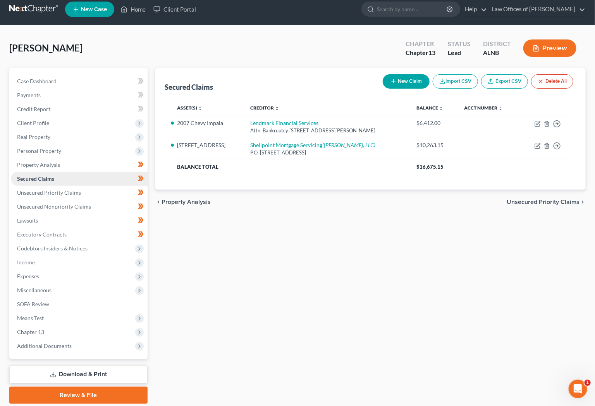
scroll to position [6, 0]
click at [71, 189] on span "Unsecured Priority Claims" at bounding box center [49, 192] width 64 height 7
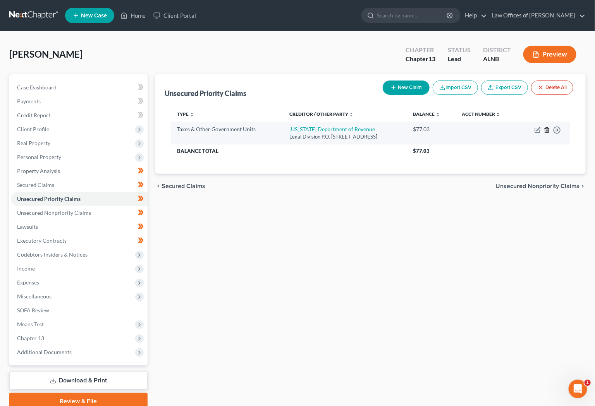
click at [547, 130] on icon "button" at bounding box center [547, 130] width 6 height 6
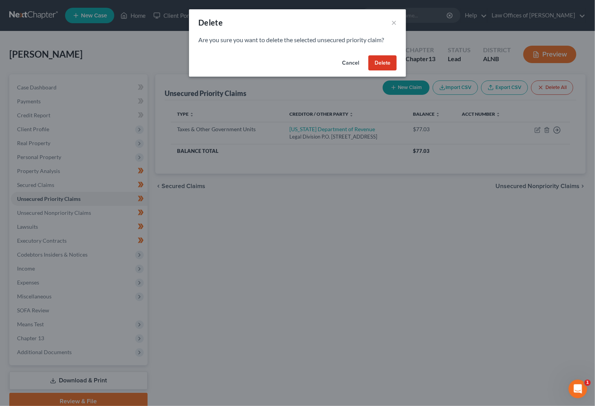
drag, startPoint x: 382, startPoint y: 60, endPoint x: 378, endPoint y: 62, distance: 4.5
click at [378, 62] on button "Delete" at bounding box center [382, 62] width 28 height 15
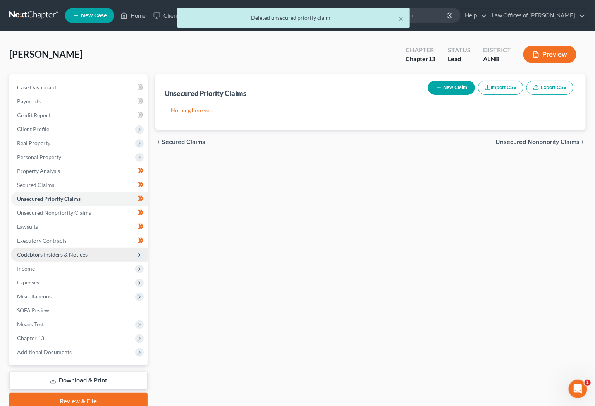
click at [46, 251] on span "Codebtors Insiders & Notices" at bounding box center [52, 254] width 70 height 7
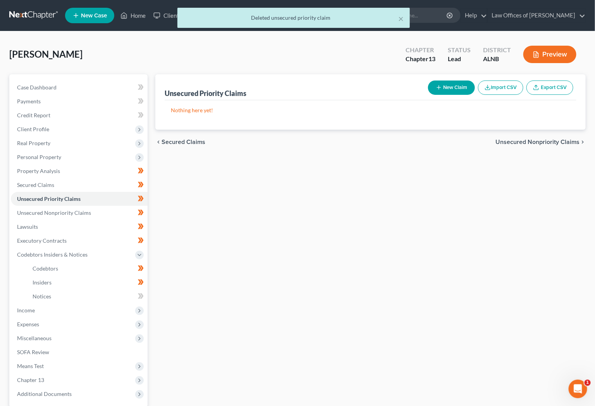
scroll to position [3, 0]
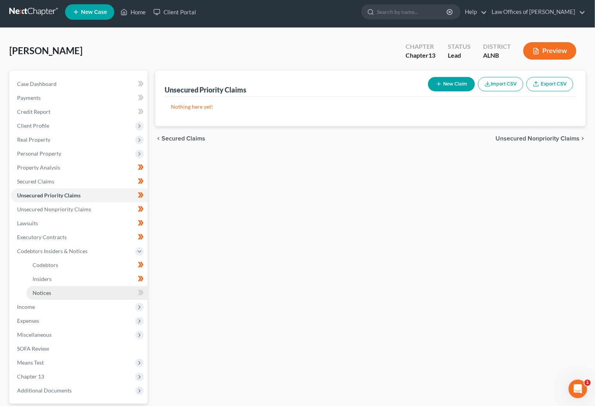
click at [39, 290] on span "Notices" at bounding box center [42, 293] width 19 height 7
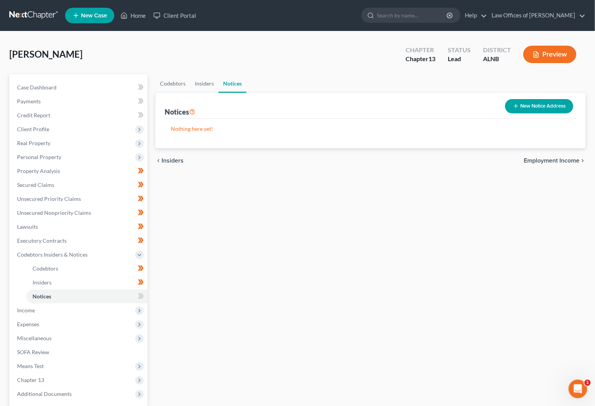
click at [541, 111] on button "New Notice Address" at bounding box center [539, 106] width 68 height 14
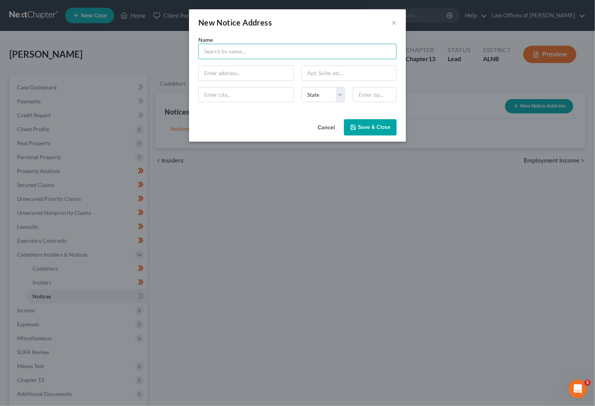
click at [255, 46] on input "text" at bounding box center [297, 51] width 198 height 15
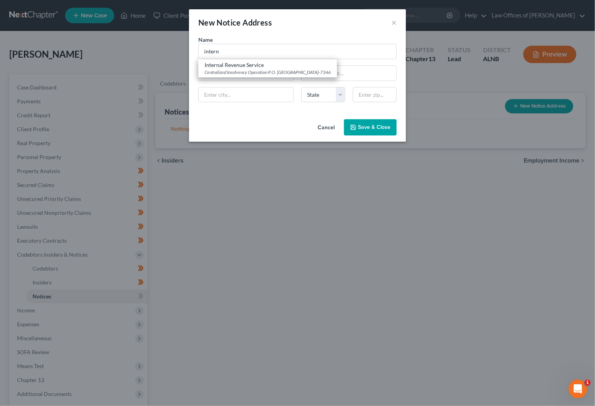
click at [229, 61] on div "Internal Revenue Service" at bounding box center [267, 65] width 126 height 8
type input "Internal Revenue Service"
type input "Centralized Insolvency Operation"
type input "P.O. Box 7346"
type input "[GEOGRAPHIC_DATA]"
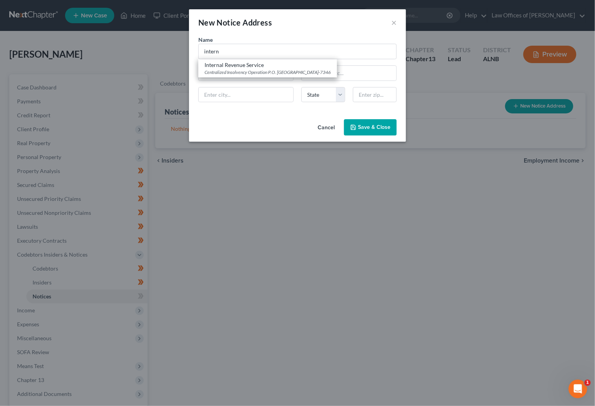
select select "39"
type input "19101-7346"
click at [366, 129] on span "Save & Close" at bounding box center [374, 127] width 33 height 7
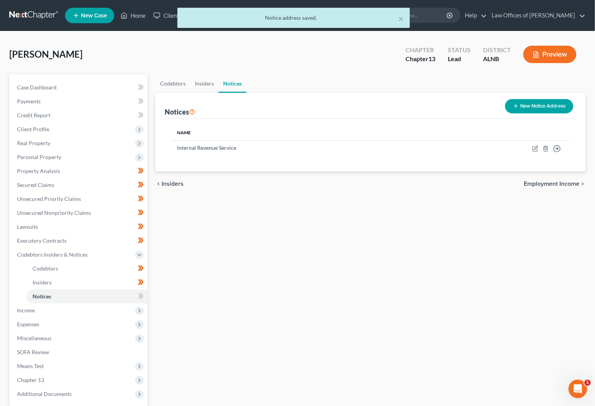
click at [552, 106] on button "New Notice Address" at bounding box center [539, 106] width 68 height 14
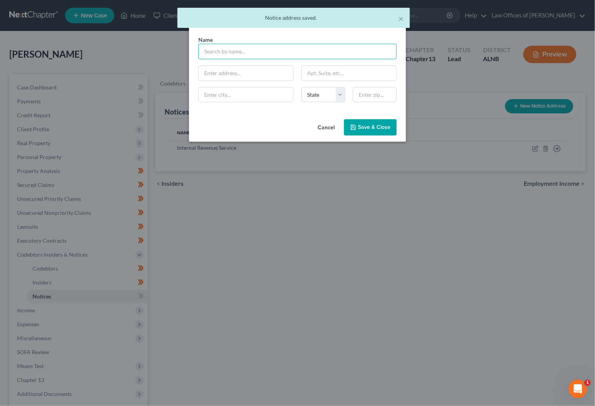
click at [229, 53] on input "text" at bounding box center [297, 51] width 198 height 15
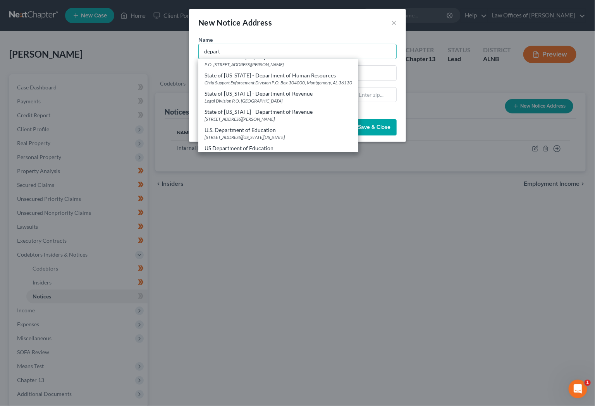
scroll to position [135, 0]
click at [268, 98] on div "Legal Division P.O. [GEOGRAPHIC_DATA]" at bounding box center [277, 101] width 147 height 7
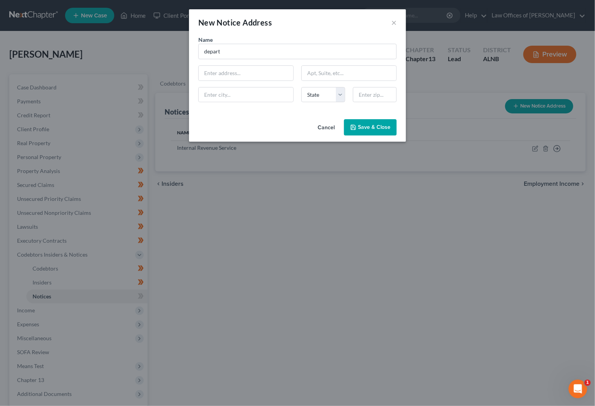
type input "State of [US_STATE] - Department of Revenue"
type input "Legal Division"
type input "P.O. Box 320001"
type input "[PERSON_NAME]"
select select "0"
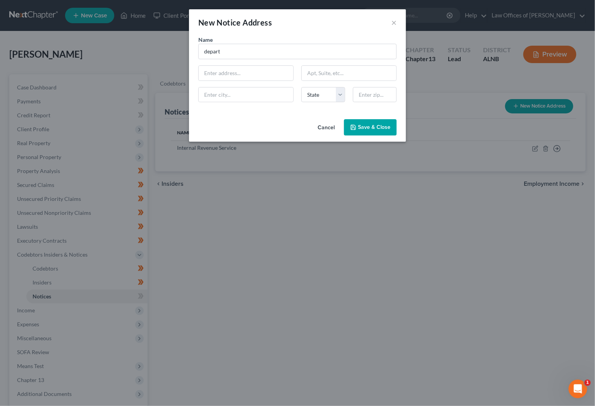
type input "36132"
click at [364, 127] on span "Save & Close" at bounding box center [374, 127] width 33 height 7
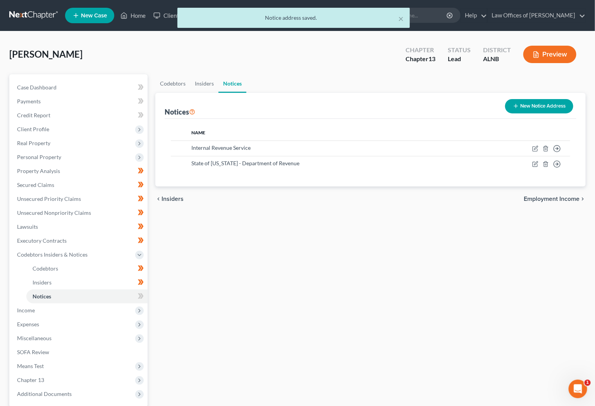
click at [536, 102] on button "New Notice Address" at bounding box center [539, 106] width 68 height 14
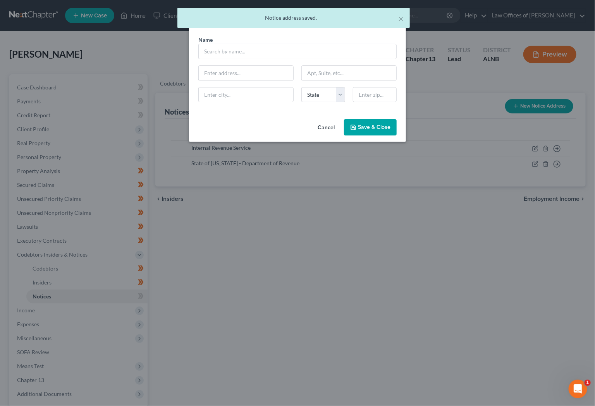
click at [270, 37] on div "Name *" at bounding box center [297, 48] width 206 height 24
click at [266, 45] on input "text" at bounding box center [297, 51] width 198 height 15
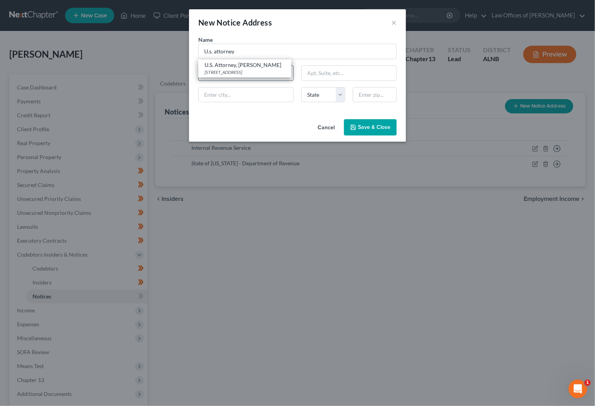
drag, startPoint x: 255, startPoint y: 63, endPoint x: 260, endPoint y: 67, distance: 6.7
click at [255, 63] on div "U.S. Attorney, [PERSON_NAME]" at bounding box center [244, 65] width 81 height 8
type input "U.S. Attorney, [PERSON_NAME]"
type input "[STREET_ADDRESS]"
type input "[GEOGRAPHIC_DATA]"
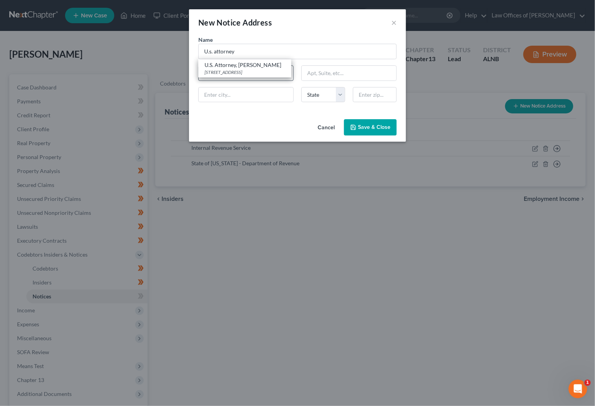
select select "0"
type input "35203"
click at [370, 129] on span "Save & Close" at bounding box center [374, 127] width 33 height 7
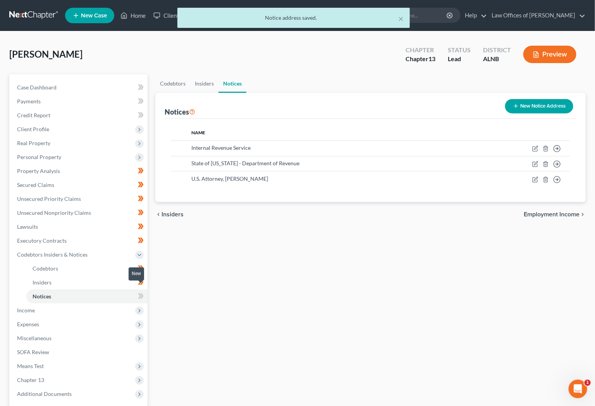
click at [141, 292] on icon at bounding box center [141, 296] width 6 height 10
click at [113, 305] on span "Income" at bounding box center [79, 310] width 137 height 14
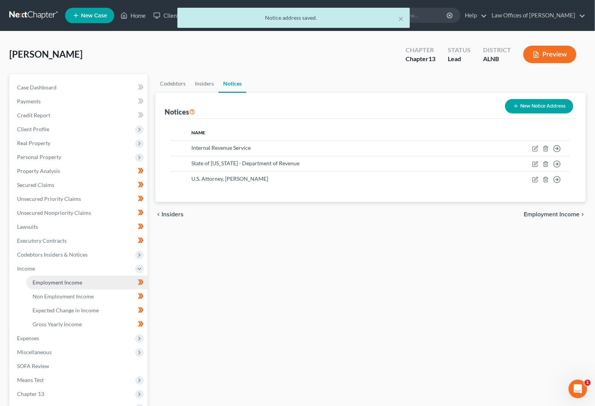
click at [107, 278] on link "Employment Income" at bounding box center [86, 283] width 121 height 14
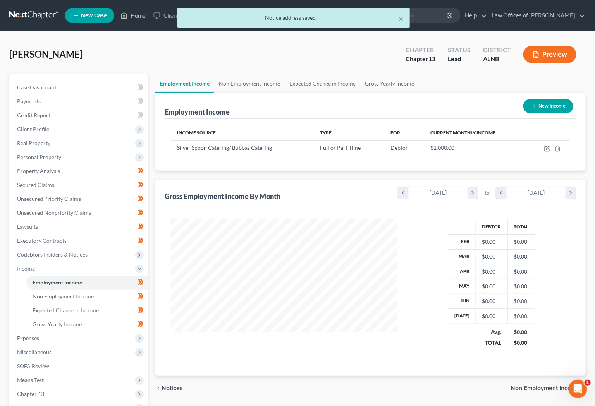
scroll to position [135, 242]
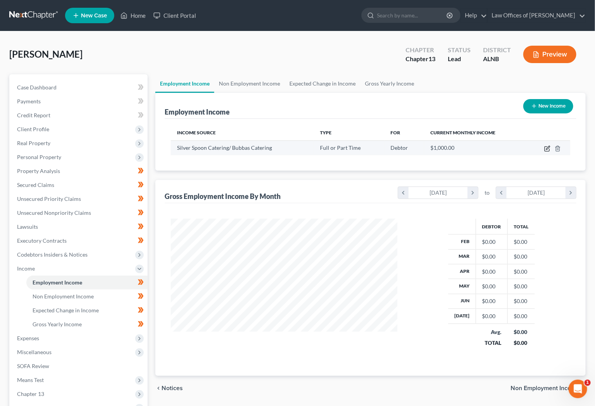
click at [545, 147] on icon "button" at bounding box center [547, 149] width 6 height 6
select select "0"
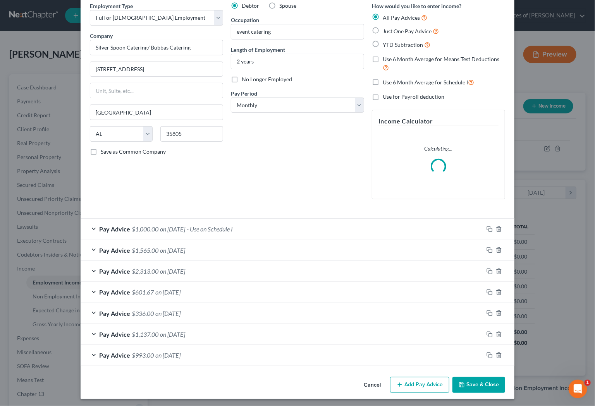
scroll to position [33, 0]
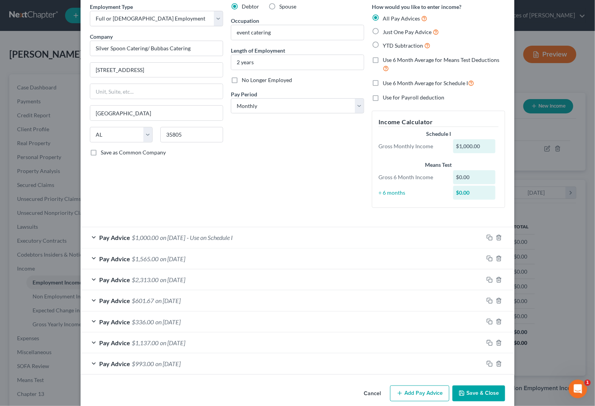
click at [432, 386] on button "Add Pay Advice" at bounding box center [419, 394] width 59 height 16
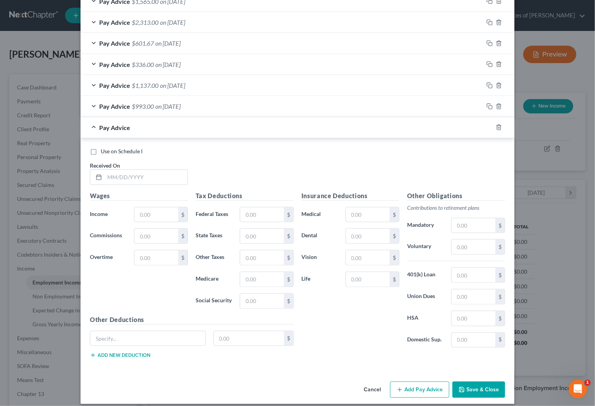
scroll to position [292, 0]
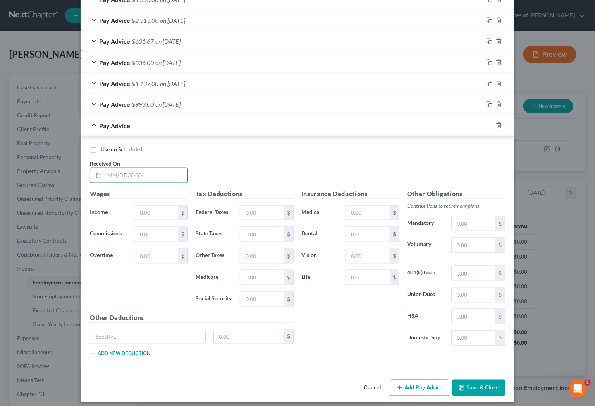
click at [137, 169] on input "text" at bounding box center [146, 175] width 83 height 15
type input "4/28/2025"
type input "429"
click at [402, 385] on icon "button" at bounding box center [399, 388] width 6 height 6
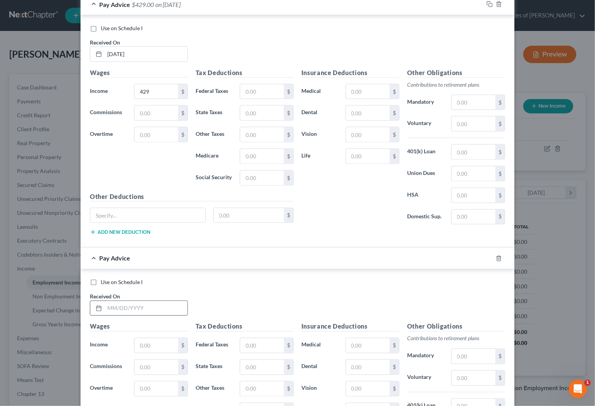
scroll to position [414, 0]
click at [169, 303] on input "text" at bounding box center [146, 308] width 83 height 15
type input "5/26/2025"
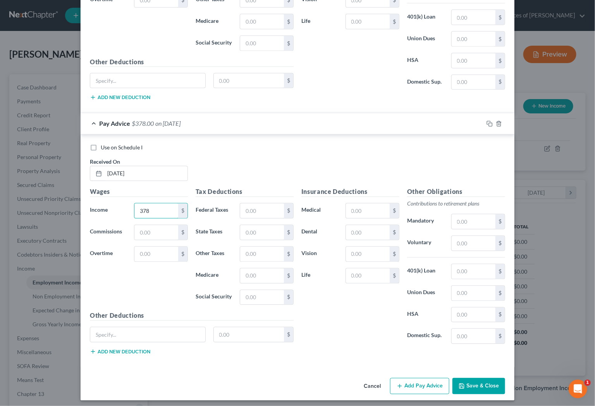
scroll to position [548, 0]
type input "378"
click at [426, 381] on button "Add Pay Advice" at bounding box center [419, 387] width 59 height 16
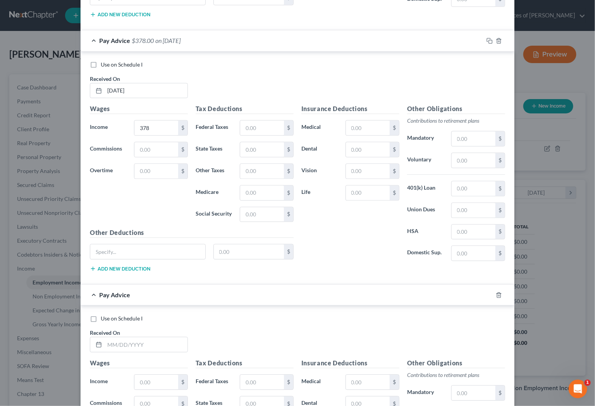
scroll to position [635, 0]
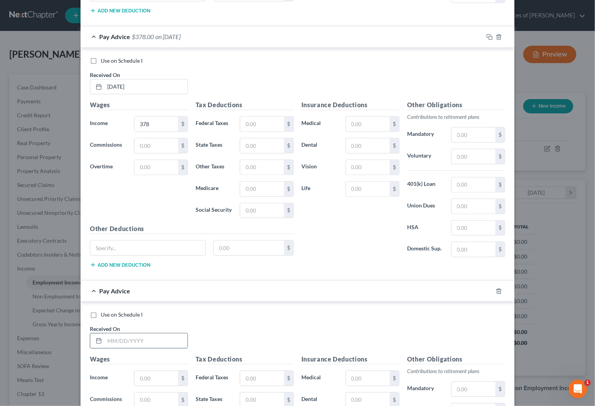
click at [163, 343] on input "text" at bounding box center [146, 340] width 83 height 15
type input "6/2/2025"
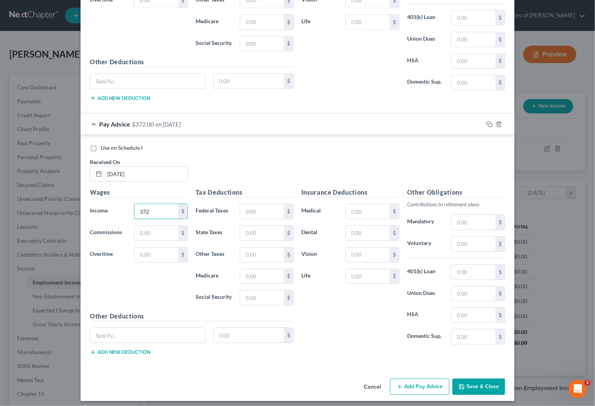
type input "372"
click at [439, 384] on button "Add Pay Advice" at bounding box center [419, 387] width 59 height 16
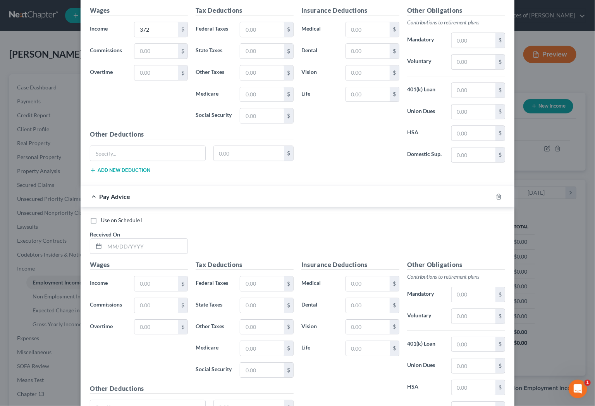
scroll to position [983, 0]
click at [134, 245] on input "text" at bounding box center [146, 247] width 83 height 15
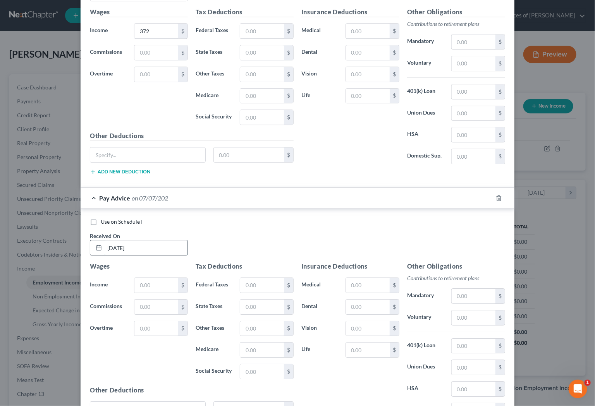
type input "7/7/2025"
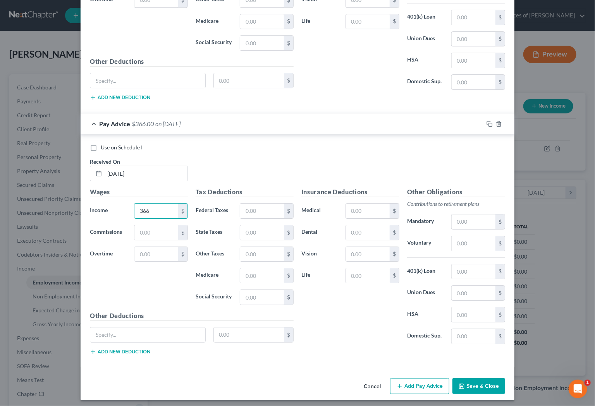
type input "366"
click at [414, 380] on button "Add Pay Advice" at bounding box center [419, 386] width 59 height 16
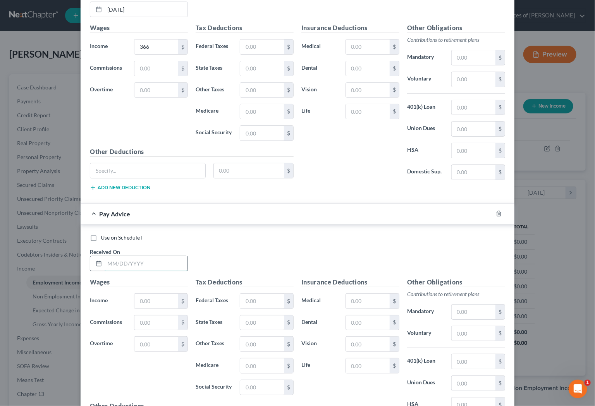
click at [122, 256] on input "text" at bounding box center [146, 263] width 83 height 15
type input "7/21/2025"
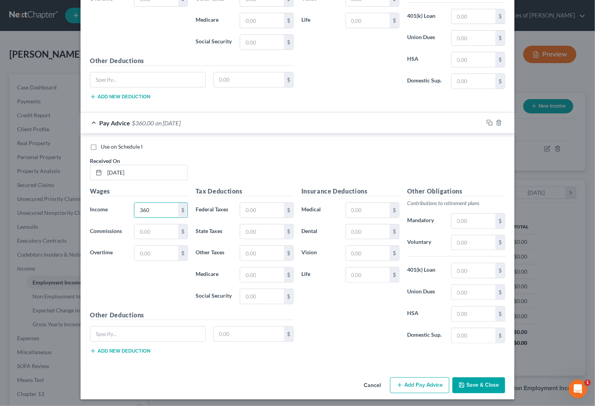
scroll to position [1312, 0]
type input "360"
click at [446, 382] on button "Add Pay Advice" at bounding box center [419, 386] width 59 height 16
click at [124, 168] on input "text" at bounding box center [146, 173] width 83 height 15
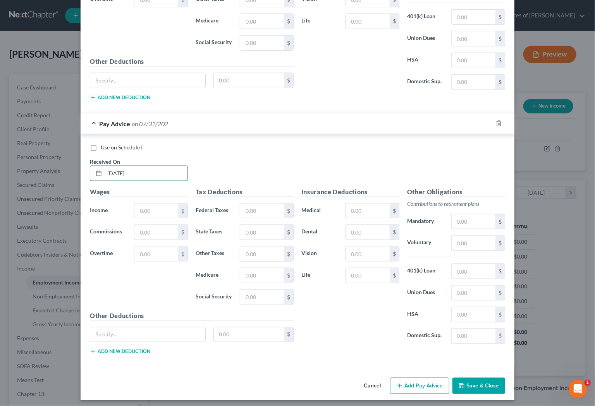
type input "7/31/2025"
type input "312"
click at [113, 144] on span "Use on Schedule I" at bounding box center [122, 147] width 42 height 7
click at [109, 144] on input "Use on Schedule I" at bounding box center [106, 146] width 5 height 5
checkbox input "true"
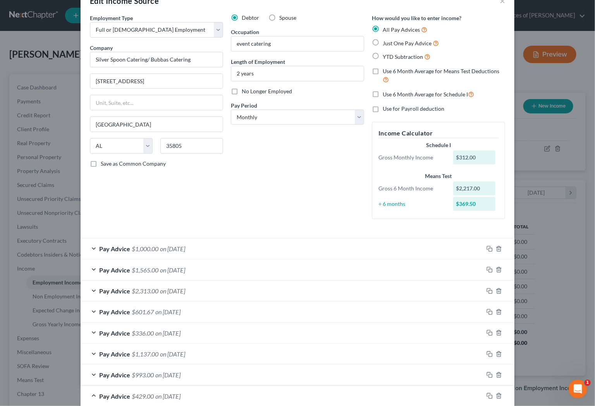
scroll to position [22, 0]
select select "2"
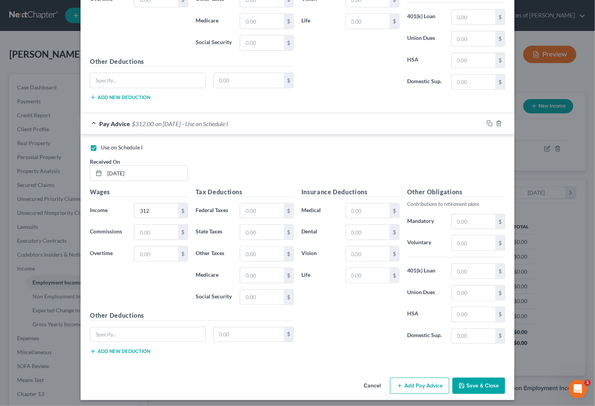
scroll to position [1582, 0]
click at [488, 383] on button "Save & Close" at bounding box center [478, 386] width 53 height 16
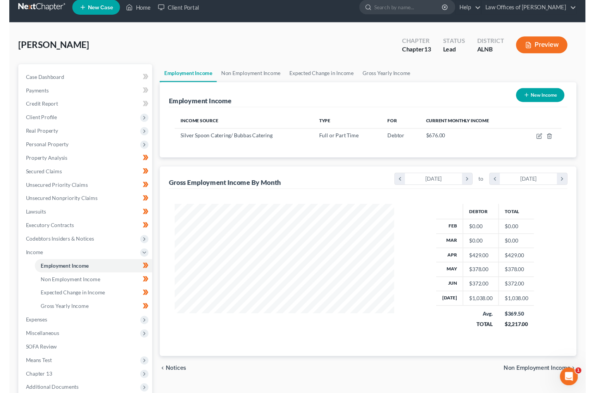
scroll to position [12, 0]
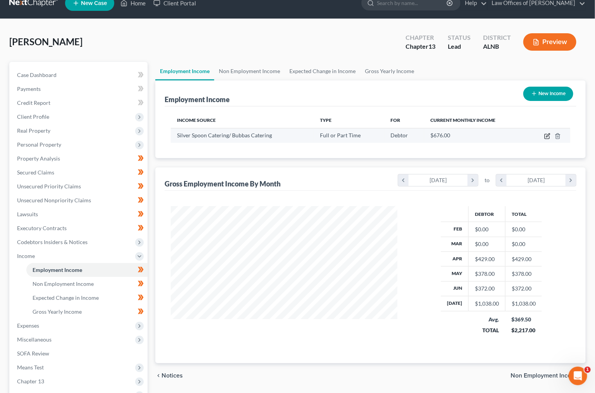
click at [548, 134] on icon "button" at bounding box center [547, 136] width 6 height 6
select select "0"
select select "2"
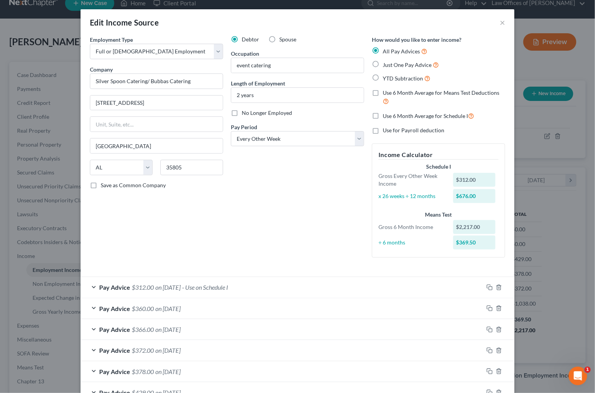
click at [150, 305] on span "$360.00" at bounding box center [143, 308] width 22 height 7
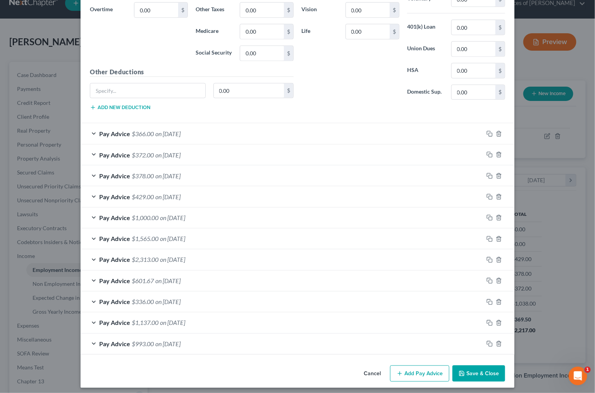
scroll to position [428, 0]
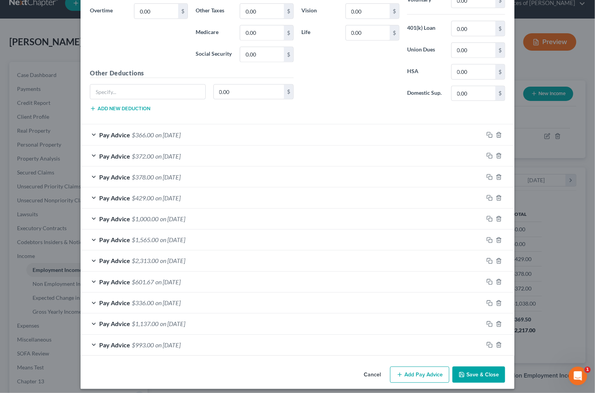
click at [492, 367] on button "Save & Close" at bounding box center [478, 375] width 53 height 16
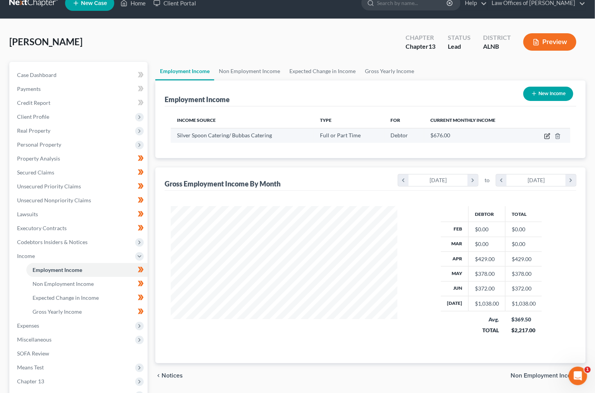
click at [547, 135] on icon "button" at bounding box center [547, 136] width 6 height 6
select select "0"
select select "2"
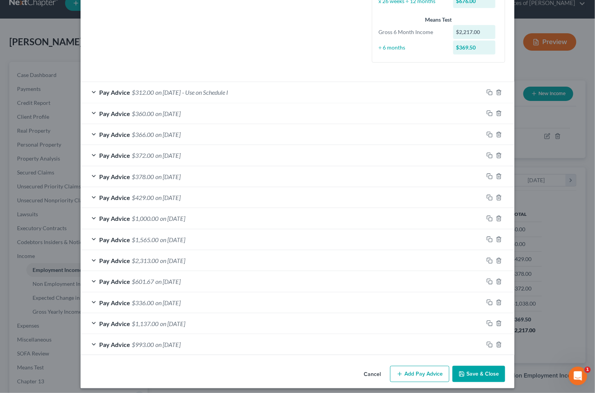
scroll to position [194, 0]
click at [425, 367] on button "Add Pay Advice" at bounding box center [419, 375] width 59 height 16
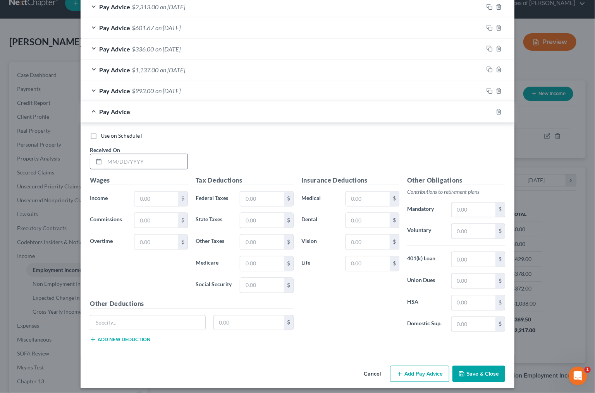
scroll to position [448, 0]
click at [177, 158] on input "text" at bounding box center [146, 162] width 83 height 15
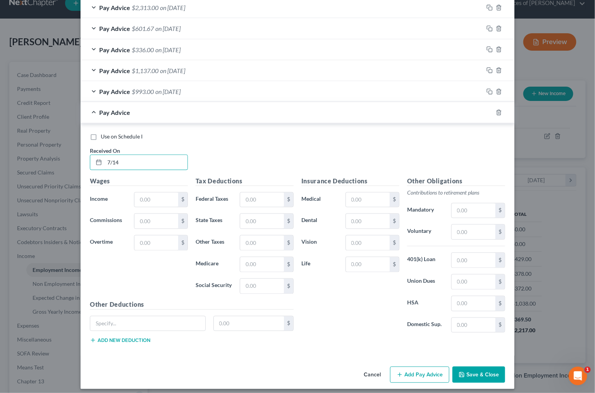
type input "7/14"
click at [143, 195] on input "27.50" at bounding box center [156, 200] width 44 height 15
type input "330"
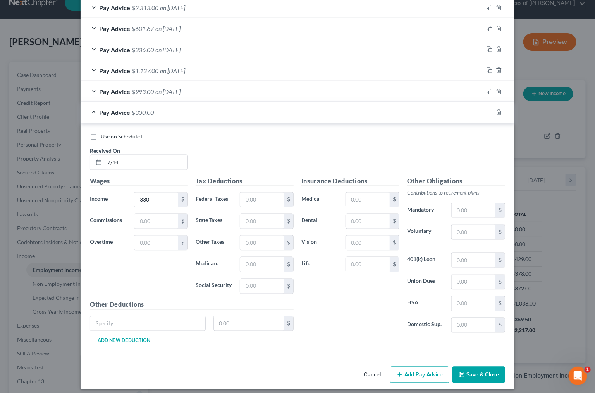
click at [477, 370] on button "Save & Close" at bounding box center [478, 375] width 53 height 16
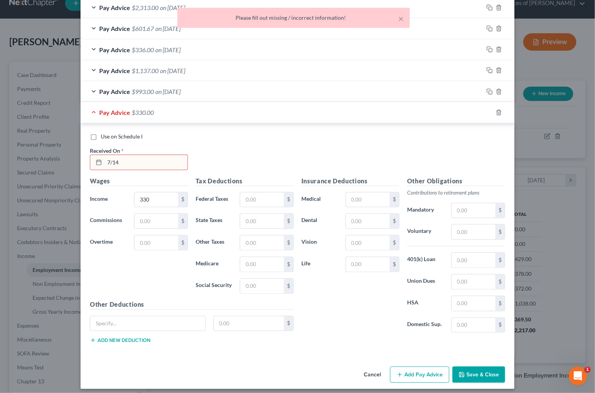
click at [163, 162] on input "7/14" at bounding box center [146, 162] width 83 height 15
type input "7/14/25"
click at [470, 367] on button "Save & Close" at bounding box center [478, 375] width 53 height 16
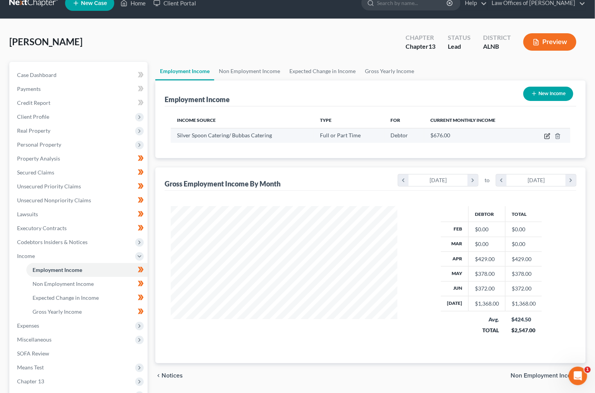
click at [547, 135] on icon "button" at bounding box center [547, 136] width 6 height 6
select select "0"
select select "2"
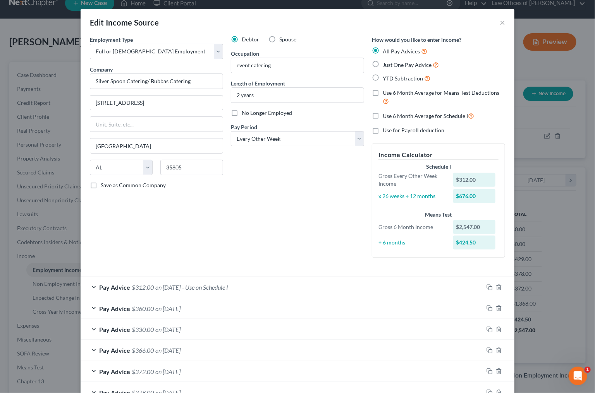
scroll to position [215, 0]
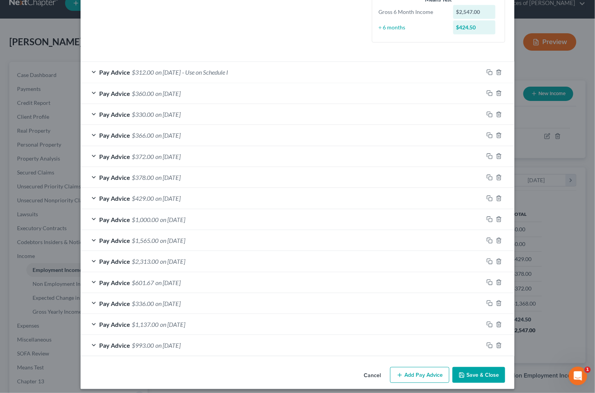
click at [472, 372] on button "Save & Close" at bounding box center [478, 375] width 53 height 16
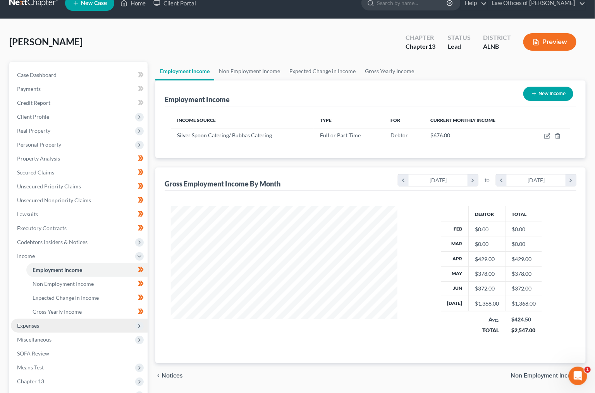
click at [53, 319] on span "Expenses" at bounding box center [79, 326] width 137 height 14
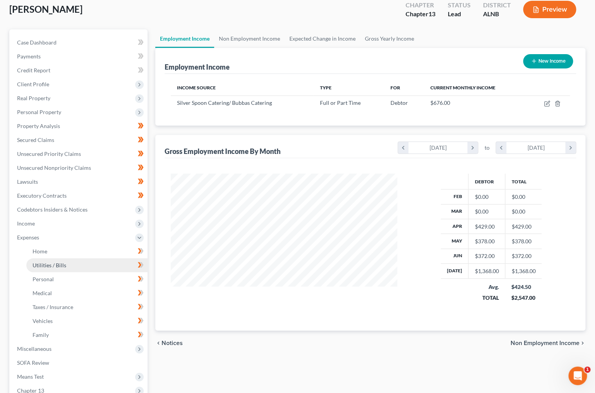
scroll to position [46, 0]
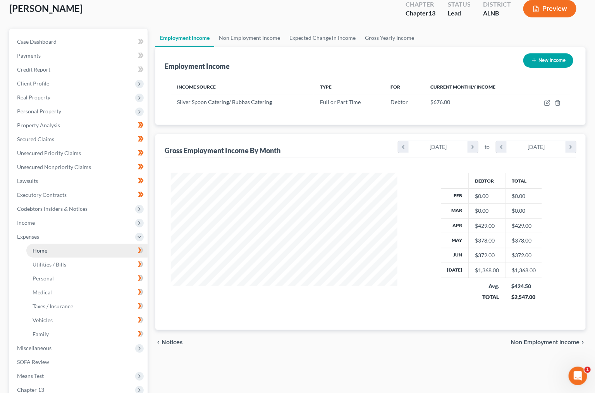
click at [81, 246] on link "Home" at bounding box center [86, 251] width 121 height 14
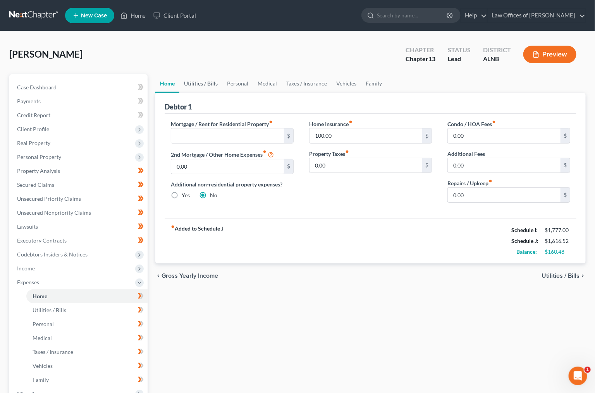
click at [202, 77] on link "Utilities / Bills" at bounding box center [200, 83] width 43 height 19
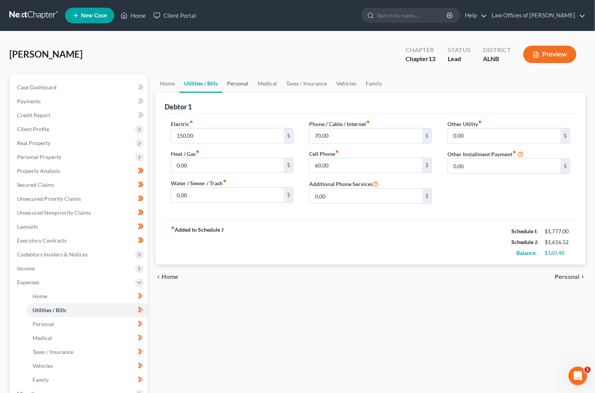
click at [239, 86] on link "Personal" at bounding box center [237, 83] width 31 height 19
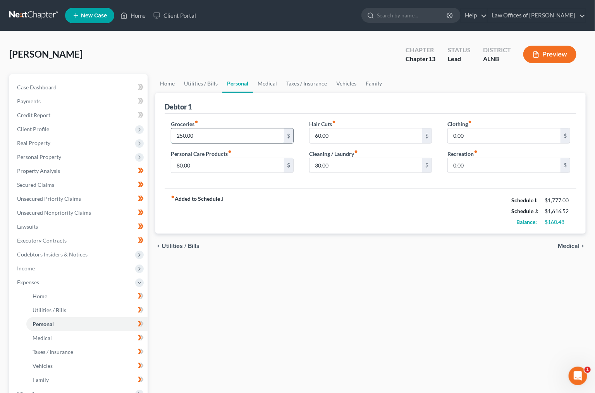
click at [205, 135] on input "250.00" at bounding box center [227, 136] width 113 height 15
type input "200"
click at [271, 85] on link "Medical" at bounding box center [267, 83] width 29 height 19
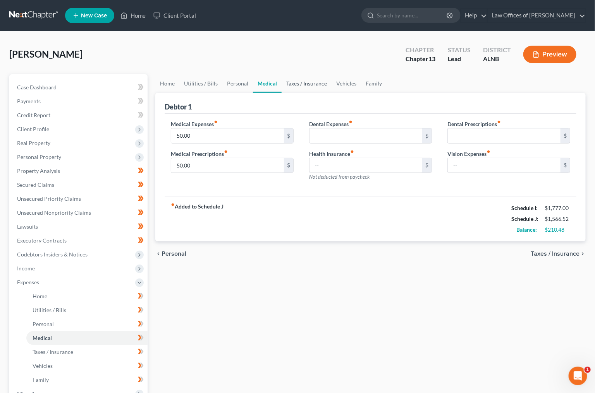
click at [306, 83] on link "Taxes / Insurance" at bounding box center [306, 83] width 50 height 19
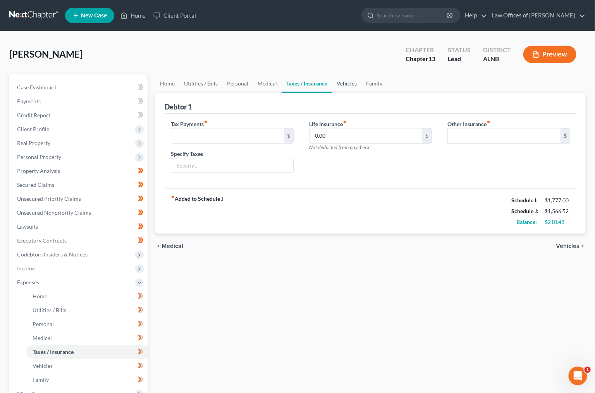
click at [332, 83] on link "Vehicles" at bounding box center [346, 83] width 29 height 19
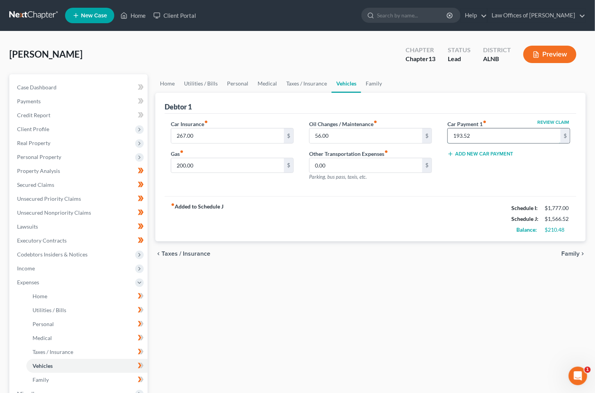
click at [469, 140] on input "193.52" at bounding box center [504, 136] width 113 height 15
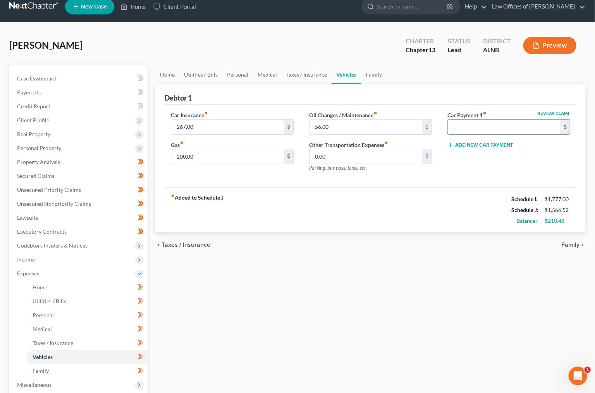
scroll to position [9, 0]
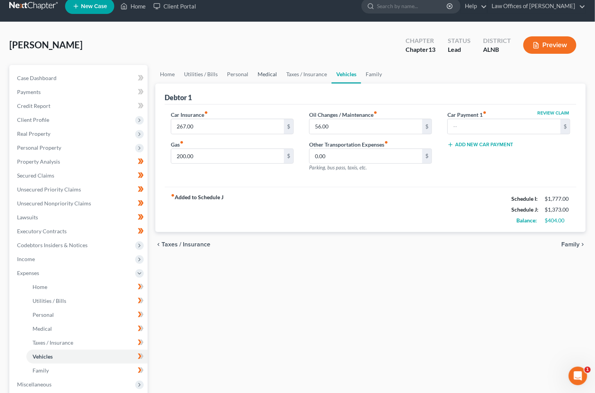
click at [254, 76] on link "Medical" at bounding box center [267, 74] width 29 height 19
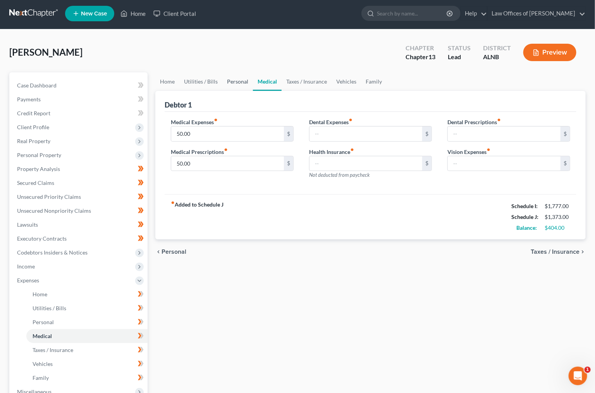
click at [240, 75] on link "Personal" at bounding box center [237, 81] width 31 height 19
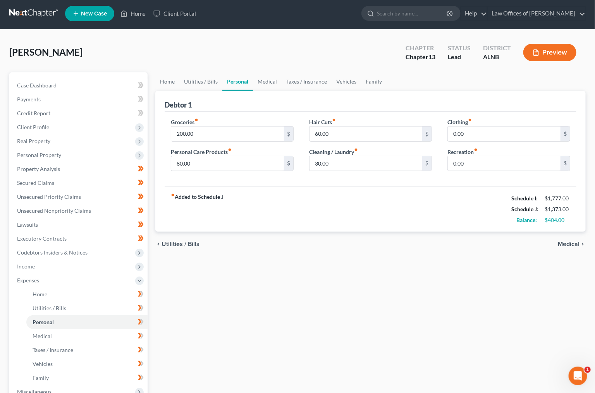
scroll to position [1, 0]
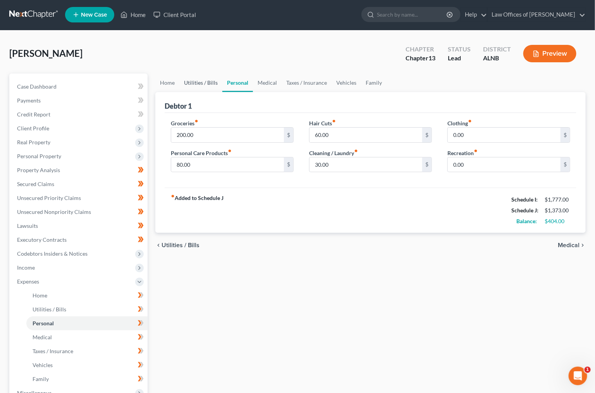
click at [206, 84] on link "Utilities / Bills" at bounding box center [200, 83] width 43 height 19
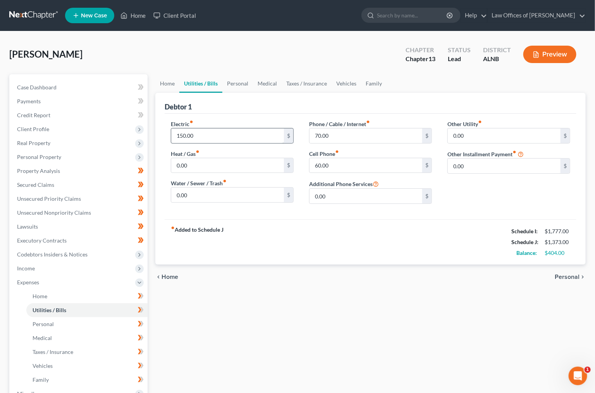
scroll to position [0, 0]
click at [141, 319] on icon at bounding box center [141, 324] width 6 height 10
click at [215, 135] on input "150.00" at bounding box center [227, 135] width 113 height 15
type input "250"
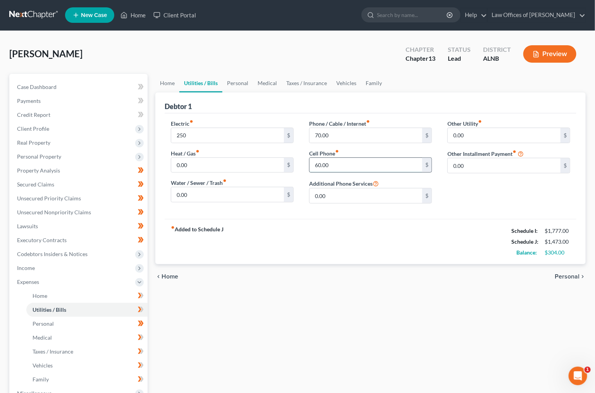
click at [328, 163] on input "60.00" at bounding box center [365, 165] width 113 height 15
click at [241, 76] on link "Personal" at bounding box center [237, 83] width 31 height 19
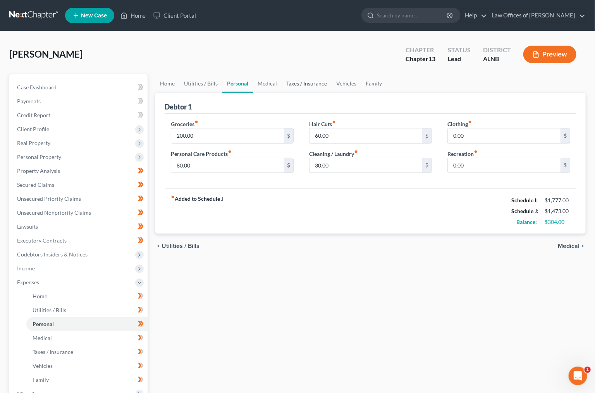
click at [281, 81] on link "Taxes / Insurance" at bounding box center [306, 83] width 50 height 19
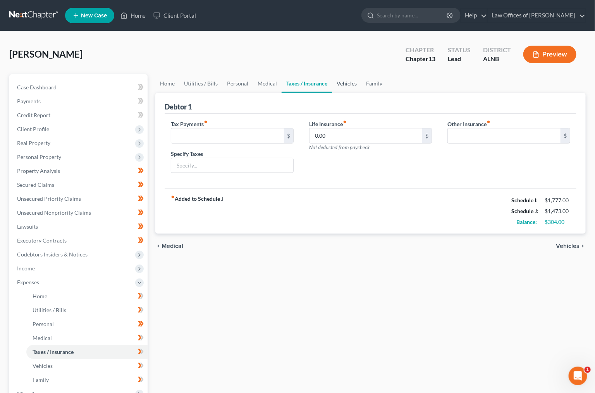
click at [357, 84] on link "Vehicles" at bounding box center [346, 83] width 29 height 19
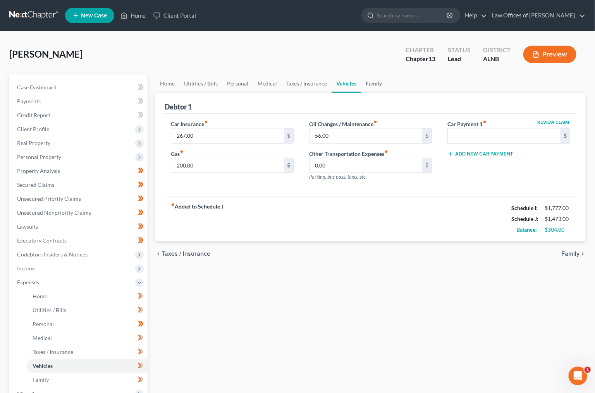
click at [380, 83] on link "Family" at bounding box center [374, 83] width 26 height 19
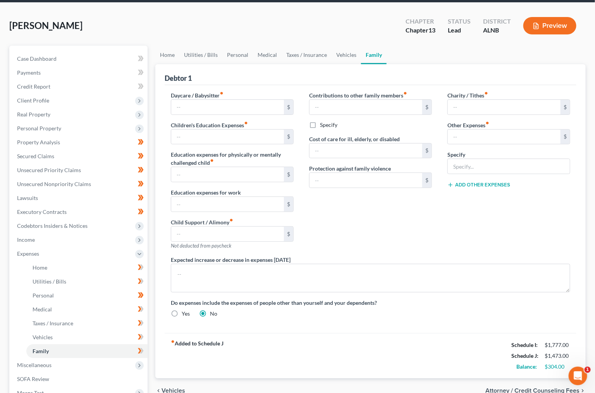
scroll to position [29, 1]
click at [138, 305] on icon at bounding box center [141, 310] width 6 height 10
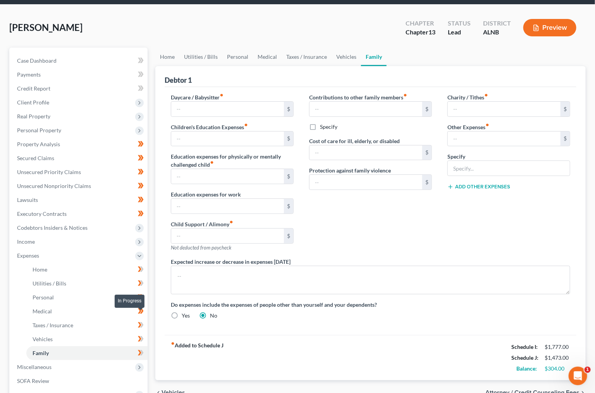
drag, startPoint x: 140, startPoint y: 317, endPoint x: 141, endPoint y: 322, distance: 5.2
click at [140, 322] on icon at bounding box center [139, 324] width 3 height 5
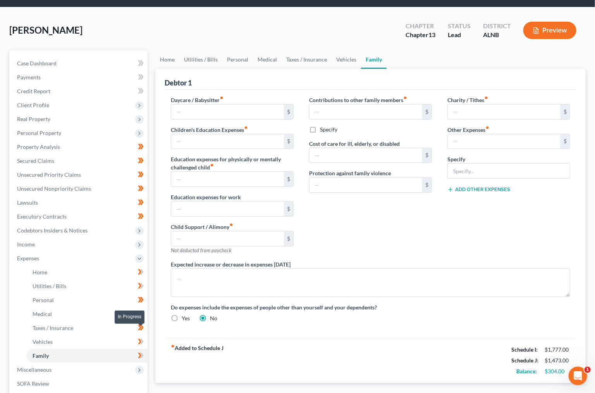
drag, startPoint x: 140, startPoint y: 331, endPoint x: 141, endPoint y: 334, distance: 4.0
click at [140, 339] on icon at bounding box center [139, 341] width 3 height 5
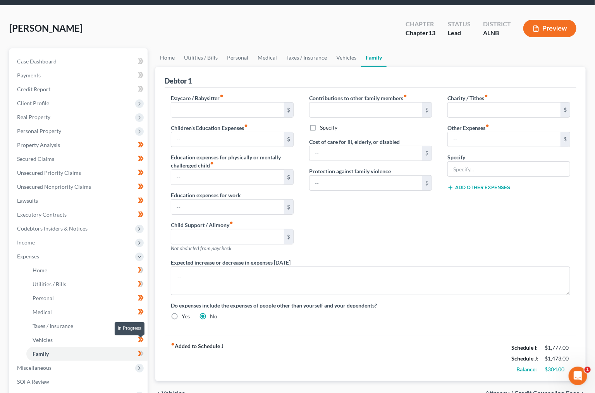
scroll to position [26, 0]
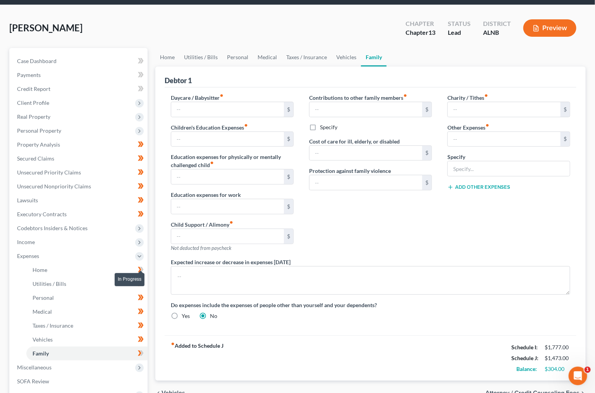
click at [144, 265] on span at bounding box center [141, 271] width 14 height 12
click at [139, 281] on icon at bounding box center [139, 283] width 3 height 5
click at [143, 351] on icon at bounding box center [141, 353] width 3 height 5
click at [98, 361] on span "Miscellaneous" at bounding box center [79, 368] width 137 height 14
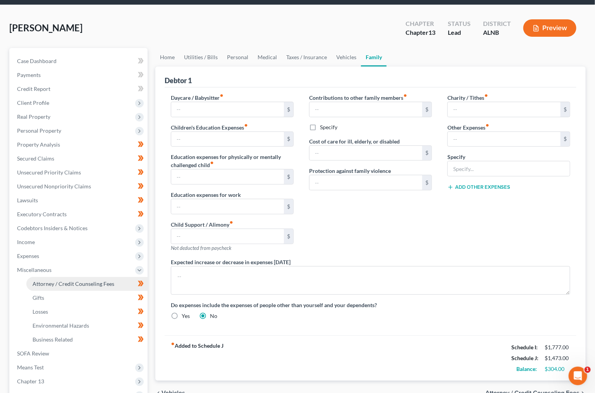
click at [86, 281] on span "Attorney / Credit Counseling Fees" at bounding box center [74, 284] width 82 height 7
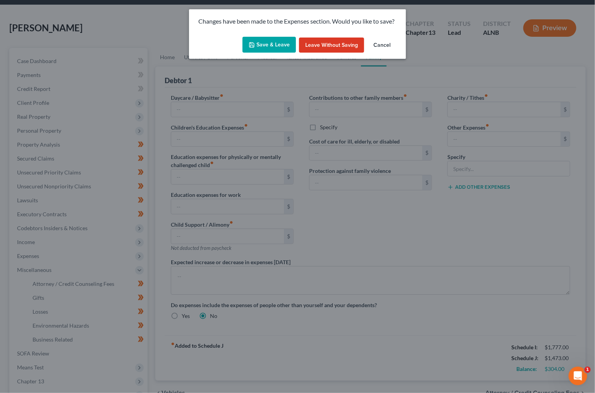
click at [273, 37] on button "Save & Leave" at bounding box center [268, 45] width 53 height 16
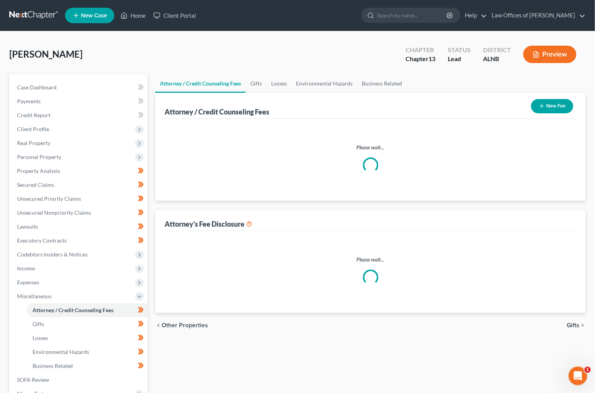
select select "0"
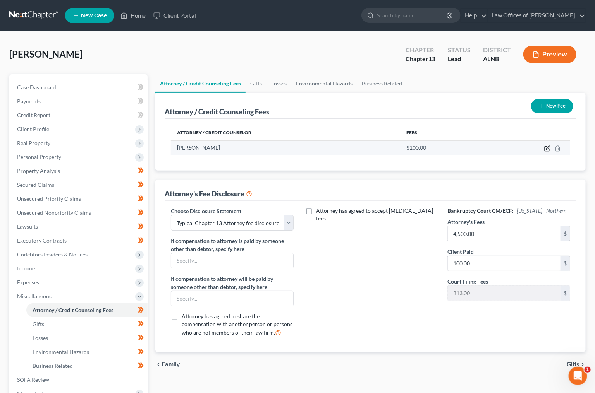
click at [546, 147] on icon "button" at bounding box center [547, 149] width 6 height 6
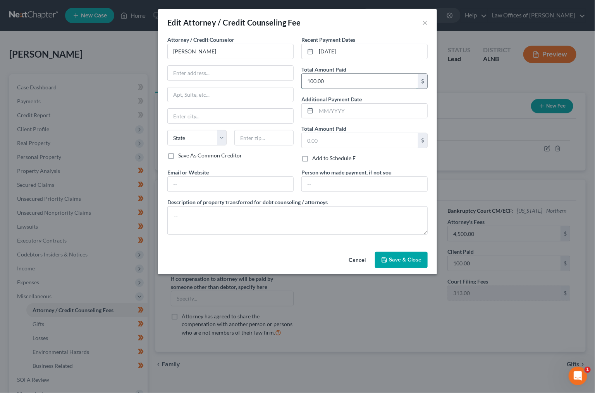
click at [325, 82] on input "100.00" at bounding box center [360, 81] width 116 height 15
type input "300"
click at [349, 44] on input "7-13-2023" at bounding box center [371, 51] width 111 height 15
click at [337, 52] on input "7-13-2023" at bounding box center [371, 51] width 111 height 15
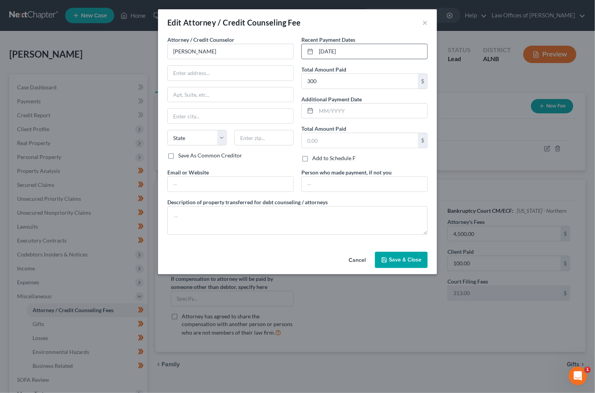
click at [337, 52] on input "7-13-2023" at bounding box center [371, 51] width 111 height 15
type input "8/15/2025"
click at [394, 259] on span "Save & Close" at bounding box center [405, 260] width 33 height 7
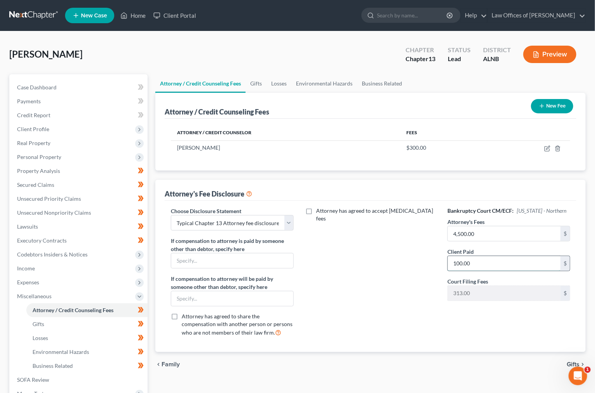
click at [463, 264] on input "100.00" at bounding box center [504, 263] width 113 height 15
type input "300"
click at [74, 209] on span "Unsecured Nonpriority Claims" at bounding box center [54, 212] width 74 height 7
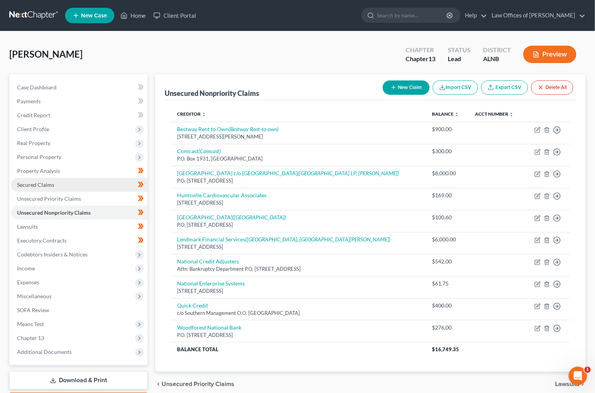
click at [60, 178] on link "Secured Claims" at bounding box center [79, 185] width 137 height 14
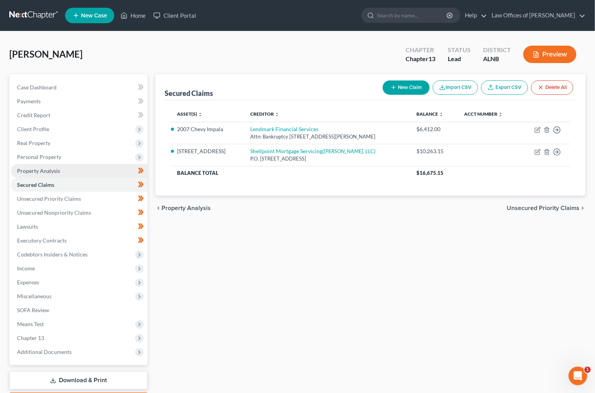
click at [73, 164] on link "Property Analysis" at bounding box center [79, 171] width 137 height 14
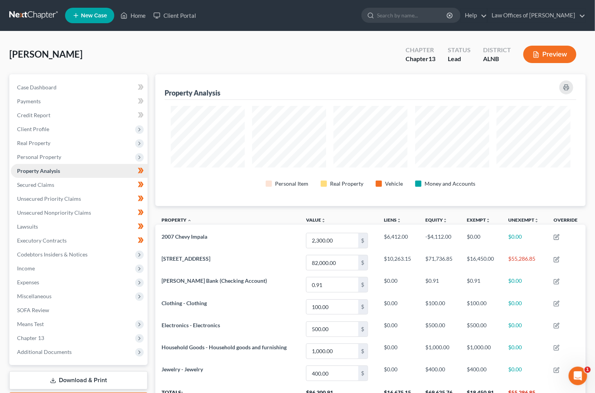
scroll to position [132, 430]
click at [53, 182] on span "Secured Claims" at bounding box center [35, 185] width 37 height 7
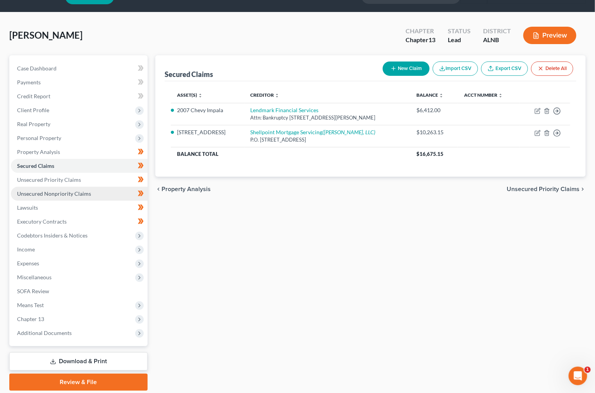
scroll to position [21, 0]
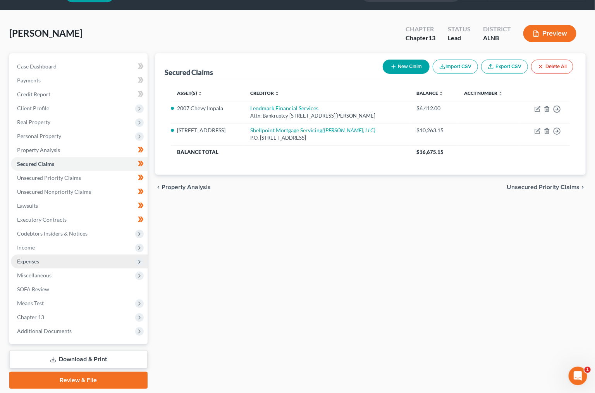
click at [50, 256] on span "Expenses" at bounding box center [79, 262] width 137 height 14
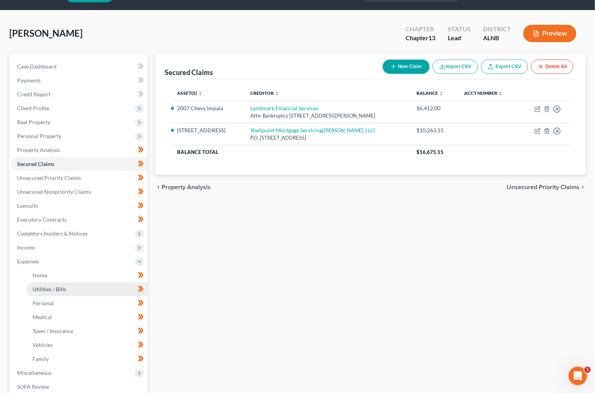
click at [56, 286] on span "Utilities / Bills" at bounding box center [50, 289] width 34 height 7
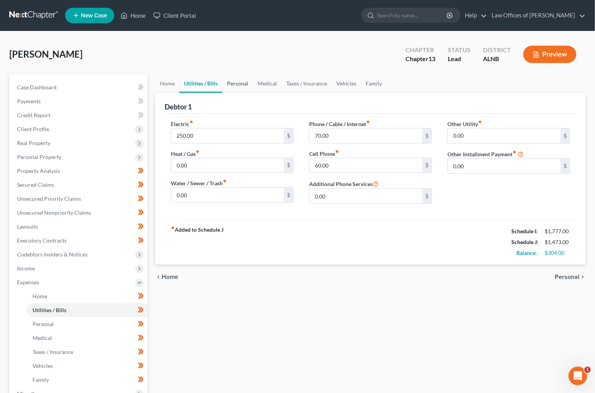
click at [249, 84] on link "Personal" at bounding box center [237, 83] width 31 height 19
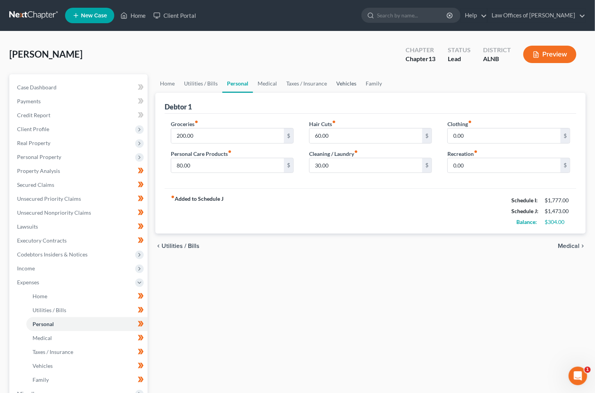
click at [344, 79] on link "Vehicles" at bounding box center [345, 83] width 29 height 19
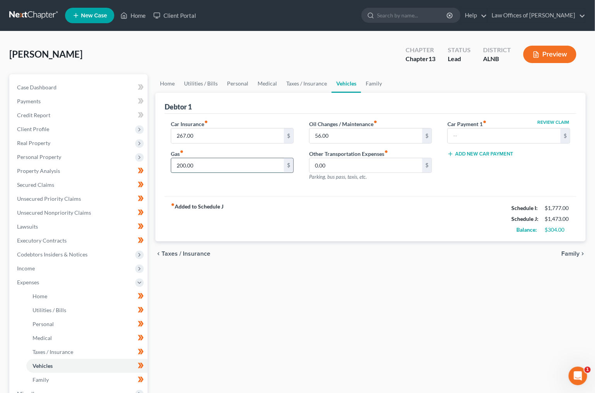
click at [236, 159] on input "200.00" at bounding box center [227, 165] width 113 height 15
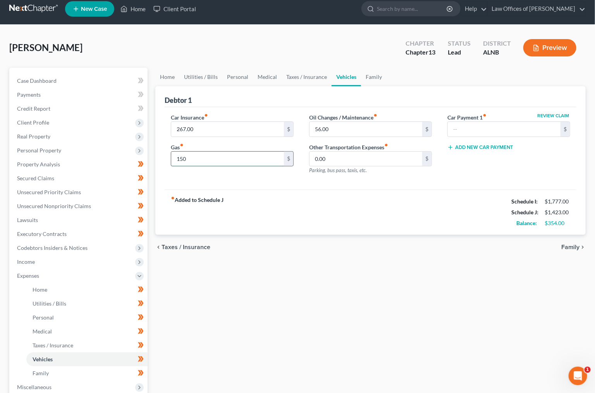
scroll to position [8, 0]
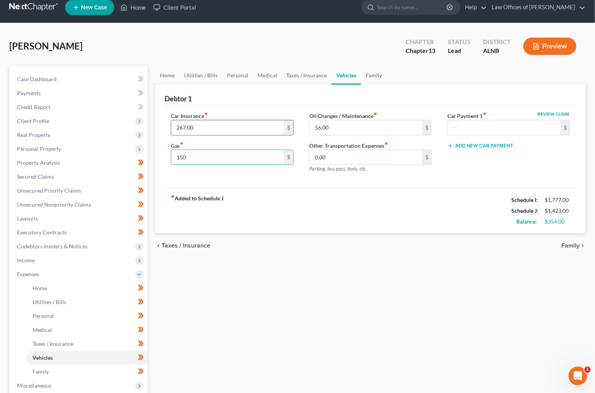
type input "150"
click at [224, 123] on input "267.00" at bounding box center [227, 127] width 113 height 15
type input "101"
click at [221, 156] on input "150" at bounding box center [227, 157] width 113 height 15
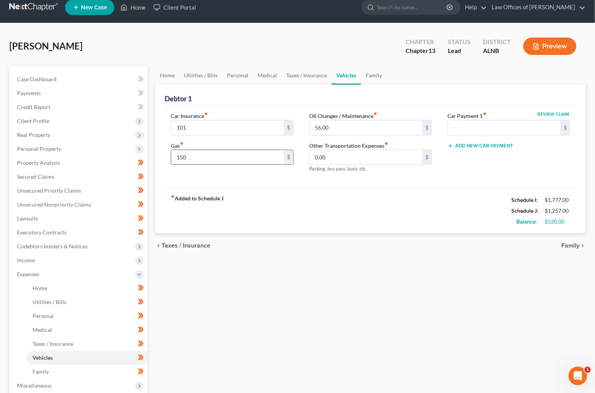
click at [221, 156] on input "150" at bounding box center [227, 157] width 113 height 15
type input "250"
click at [230, 74] on link "Personal" at bounding box center [237, 75] width 31 height 19
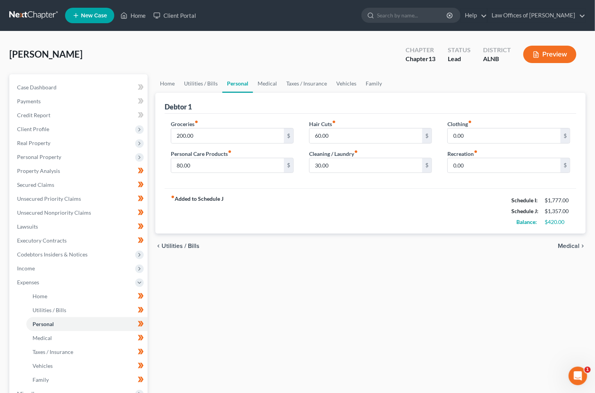
click at [207, 143] on div "Groceries fiber_manual_record 200.00 $ Personal Care Products fiber_manual_reco…" at bounding box center [232, 150] width 138 height 60
click at [212, 136] on input "200.00" at bounding box center [227, 136] width 113 height 15
click at [212, 296] on div "Home Utilities / Bills Personal Medical Taxes / Insurance Vehicles Family Debto…" at bounding box center [370, 290] width 438 height 433
click at [83, 276] on span "Expenses" at bounding box center [79, 283] width 137 height 14
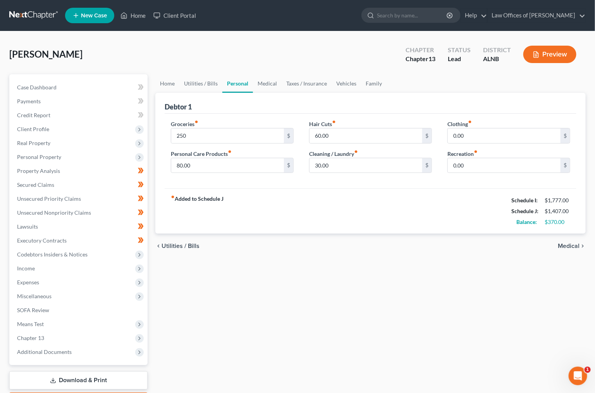
click at [37, 16] on link at bounding box center [34, 16] width 50 height 14
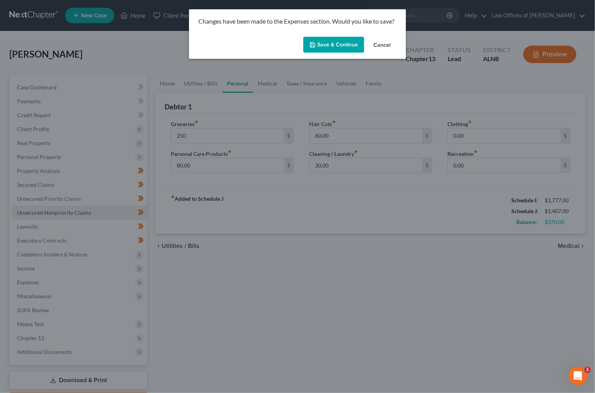
click at [39, 208] on div "Changes have been made to the Expenses section. Would you like to save? Save & …" at bounding box center [297, 196] width 595 height 393
click at [343, 39] on button "Save & Continue" at bounding box center [333, 45] width 61 height 16
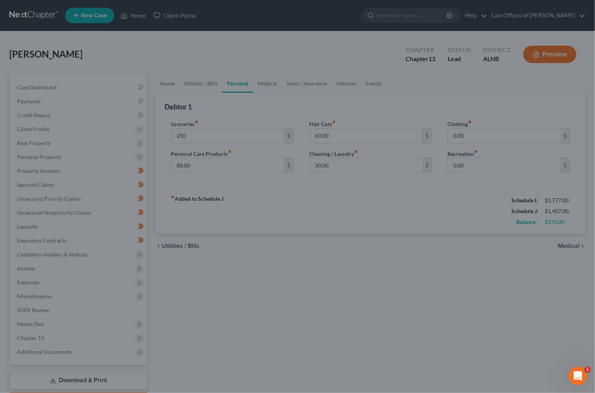
type input "250.00"
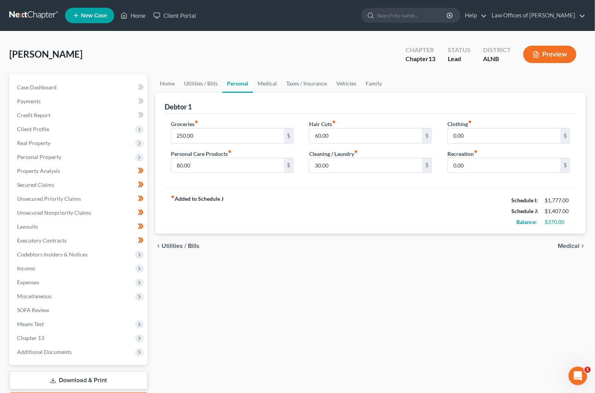
click at [50, 17] on link at bounding box center [34, 16] width 50 height 14
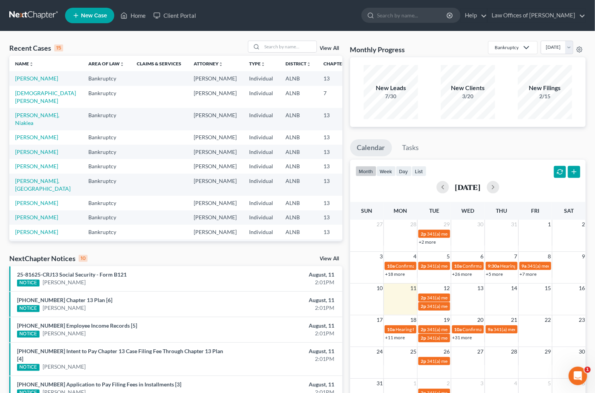
scroll to position [0, 0]
click at [278, 48] on input "search" at bounding box center [289, 46] width 54 height 11
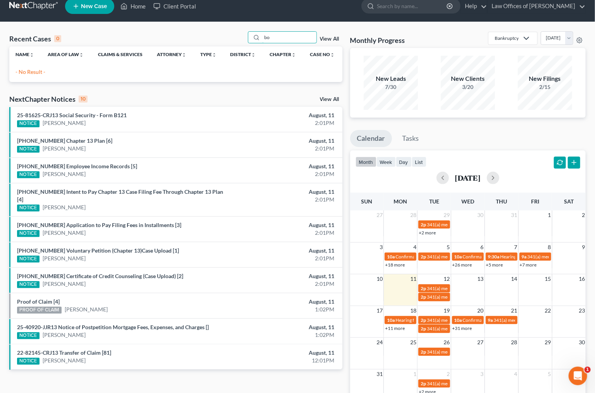
scroll to position [0, 0]
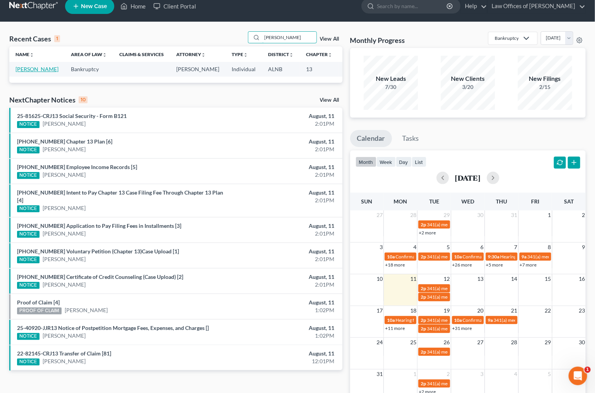
type input "[PERSON_NAME]"
click at [29, 67] on link "[PERSON_NAME]" at bounding box center [36, 69] width 43 height 7
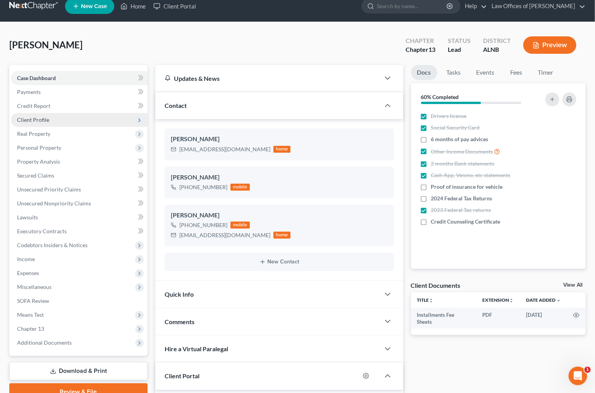
click at [29, 117] on span "Client Profile" at bounding box center [33, 120] width 32 height 7
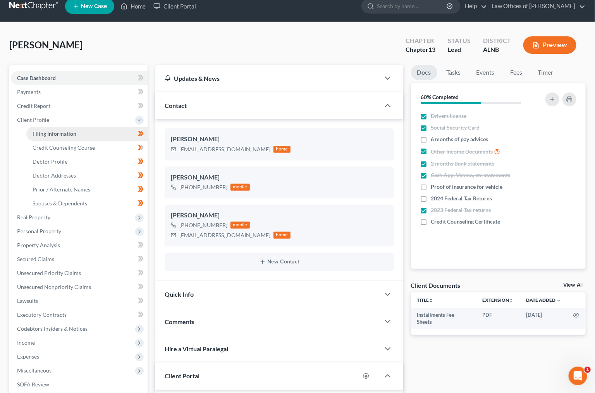
click at [47, 130] on span "Filing Information" at bounding box center [55, 133] width 44 height 7
select select "1"
select select "0"
select select "3"
select select "0"
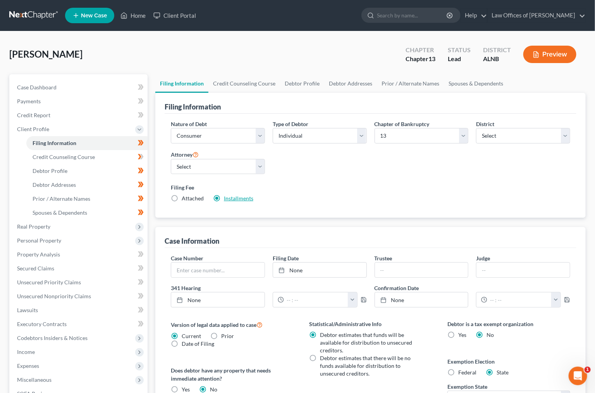
click at [250, 195] on link "Installments" at bounding box center [238, 198] width 29 height 7
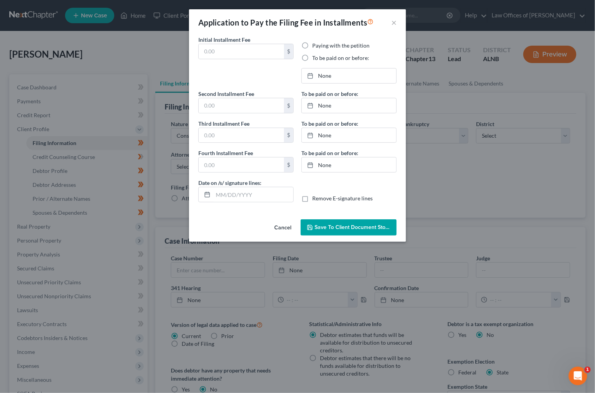
type input "78.25"
radio input "true"
type input "[DATE]"
type input "78.25"
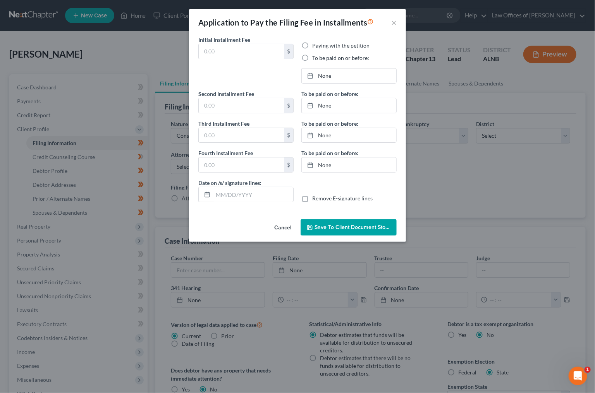
type input "78.25"
type input "[DATE]"
click at [324, 72] on link "[DATE]" at bounding box center [349, 76] width 94 height 15
click at [326, 103] on link "[DATE]" at bounding box center [349, 105] width 94 height 15
click at [334, 131] on link "[DATE]" at bounding box center [349, 135] width 94 height 15
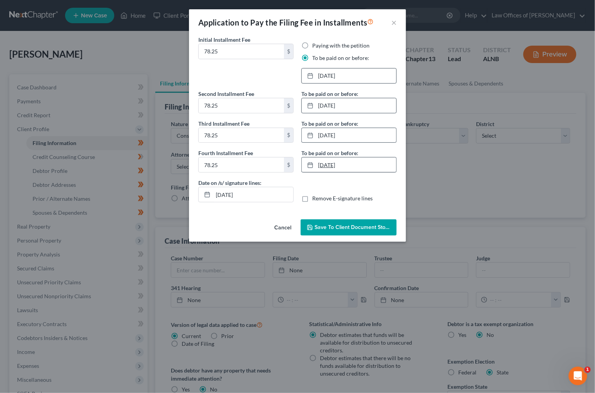
click at [329, 161] on link "[DATE]" at bounding box center [349, 165] width 94 height 15
click at [348, 226] on span "Save to Client Document Storage" at bounding box center [355, 227] width 82 height 7
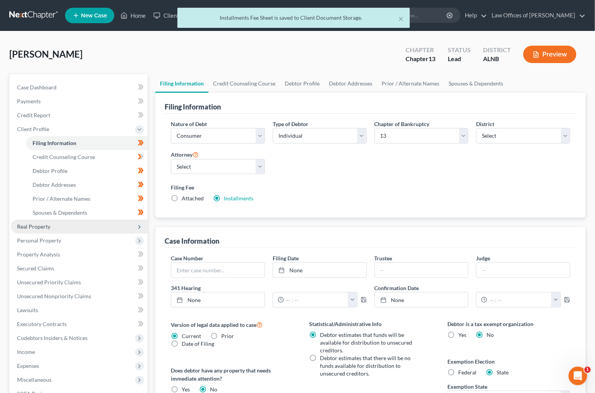
click at [38, 223] on span "Real Property" at bounding box center [33, 226] width 33 height 7
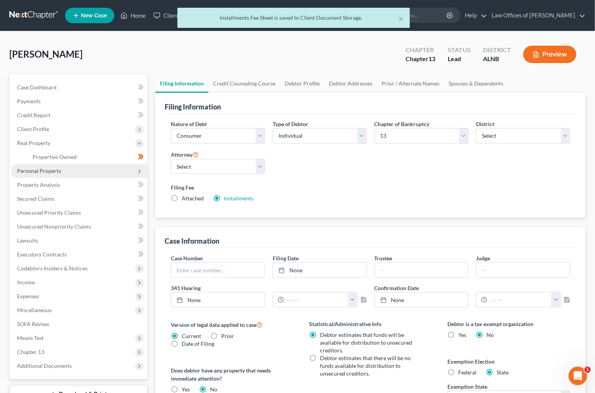
click at [76, 165] on span "Personal Property" at bounding box center [79, 171] width 137 height 14
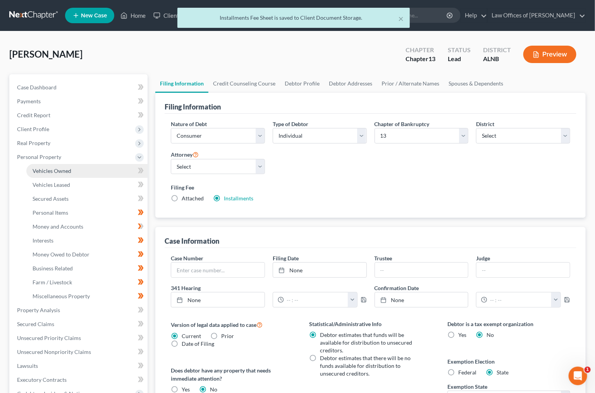
click at [84, 167] on link "Vehicles Owned" at bounding box center [86, 171] width 121 height 14
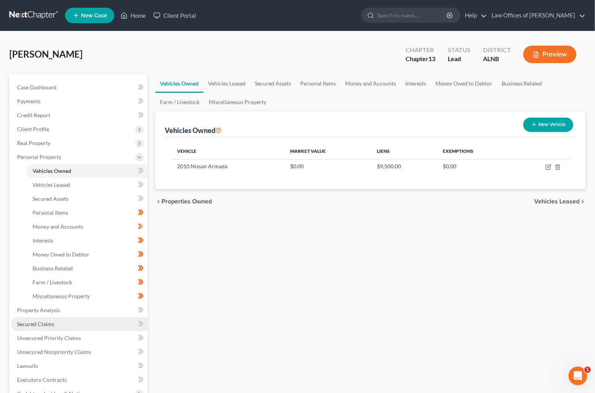
click at [62, 319] on link "Secured Claims" at bounding box center [79, 324] width 137 height 14
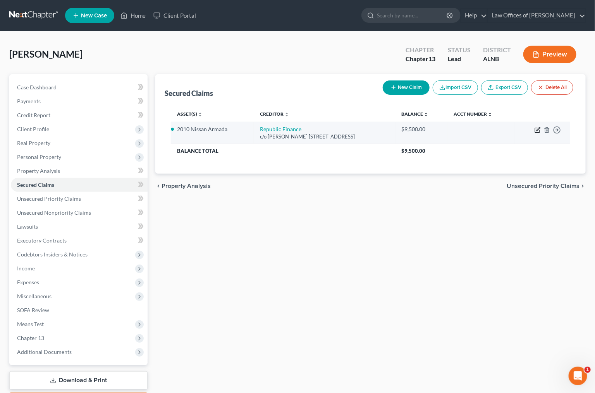
click at [538, 130] on icon "button" at bounding box center [537, 130] width 6 height 6
select select "19"
select select "0"
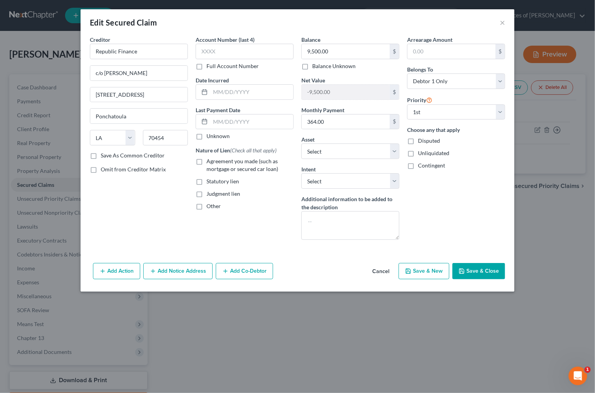
click at [386, 272] on button "Cancel" at bounding box center [380, 271] width 29 height 15
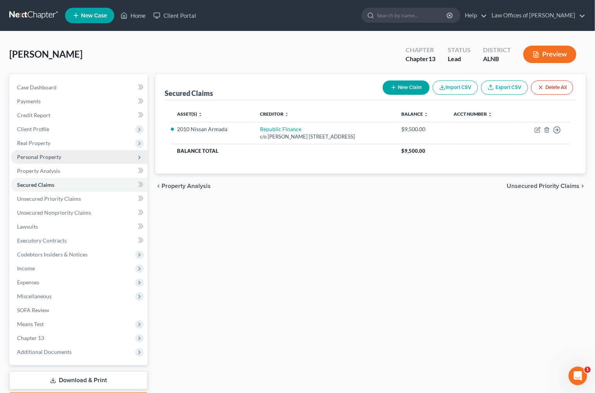
click at [48, 154] on span "Personal Property" at bounding box center [39, 157] width 44 height 7
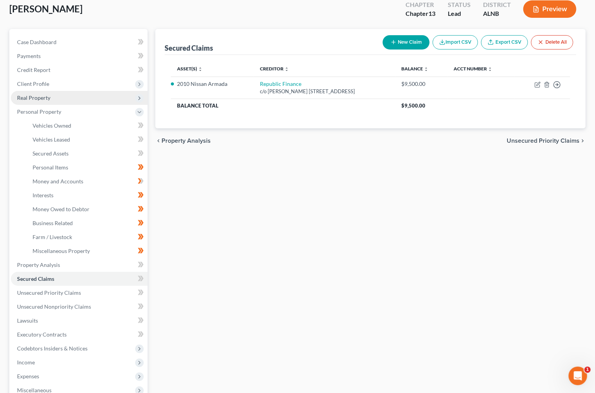
scroll to position [46, 0]
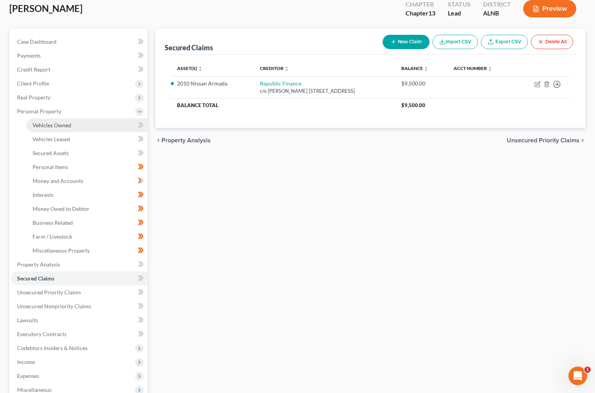
click at [77, 118] on link "Vehicles Owned" at bounding box center [86, 125] width 121 height 14
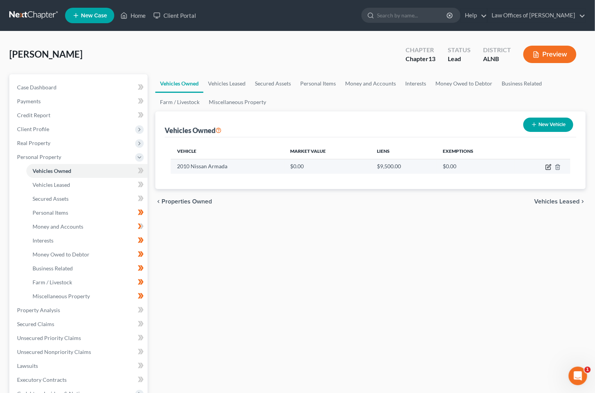
click at [550, 166] on icon "button" at bounding box center [548, 167] width 6 height 6
select select "0"
select select "16"
select select "0"
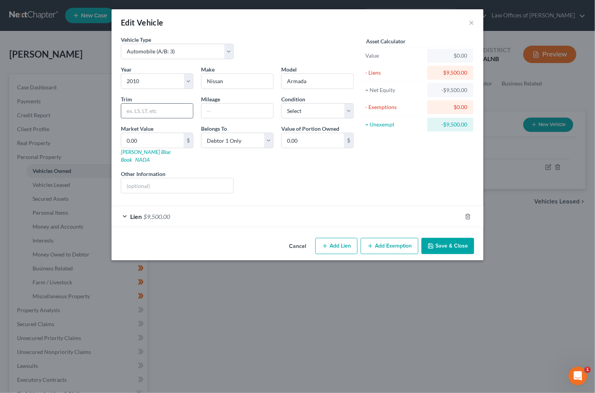
click at [171, 109] on input "text" at bounding box center [157, 111] width 72 height 15
click at [170, 141] on input "0.00" at bounding box center [152, 140] width 62 height 15
type input "0"
type input "1"
type input "1.00"
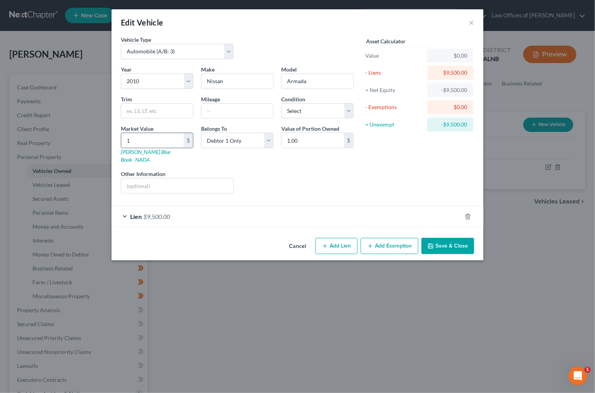
type input "10"
type input "10.00"
type input "100"
type input "100.00"
type input "1000"
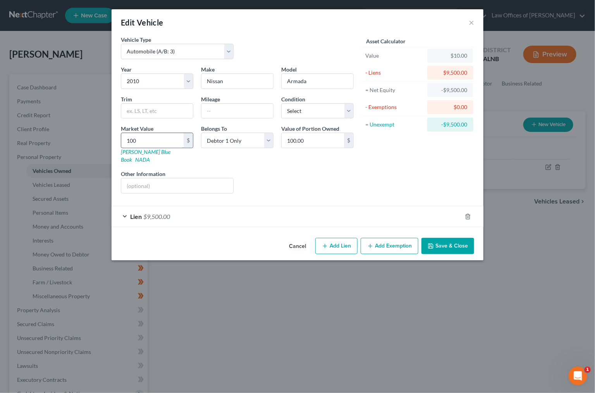
type input "1,000.00"
type input "1,0000"
type input "10,000.00"
type input "10,000"
click at [392, 240] on button "Add Exemption" at bounding box center [389, 246] width 58 height 16
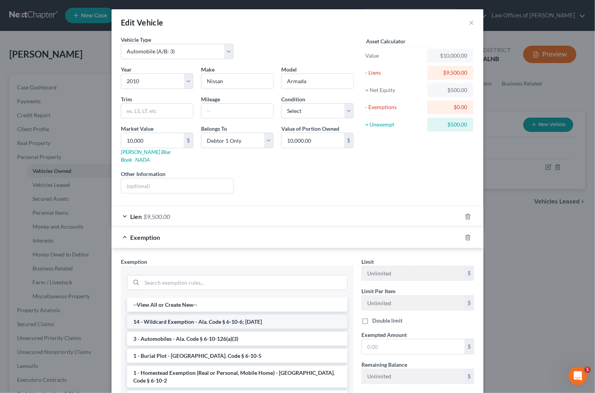
click at [177, 315] on li "14 - Wildcard Exemption - Ala. Code § 6-10-6; [DATE]" at bounding box center [237, 322] width 220 height 14
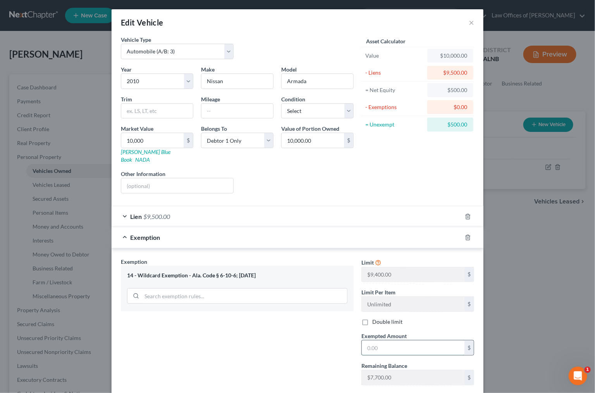
click at [391, 341] on input "text" at bounding box center [413, 348] width 103 height 15
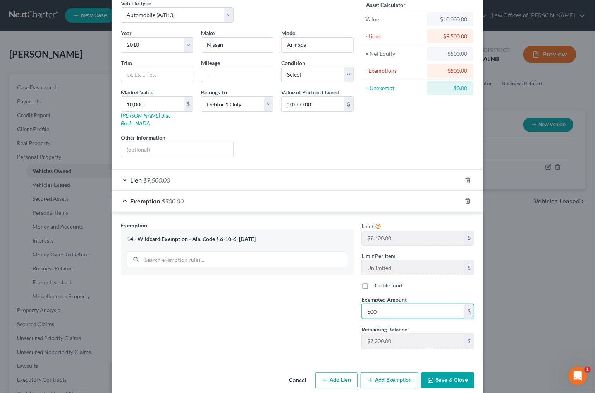
type input "500"
click at [442, 373] on button "Save & Close" at bounding box center [447, 381] width 53 height 16
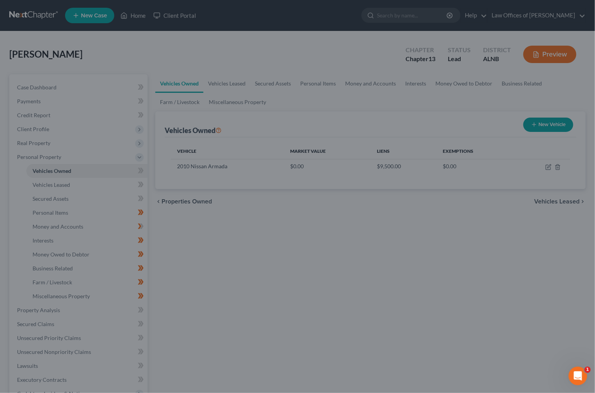
scroll to position [35, 0]
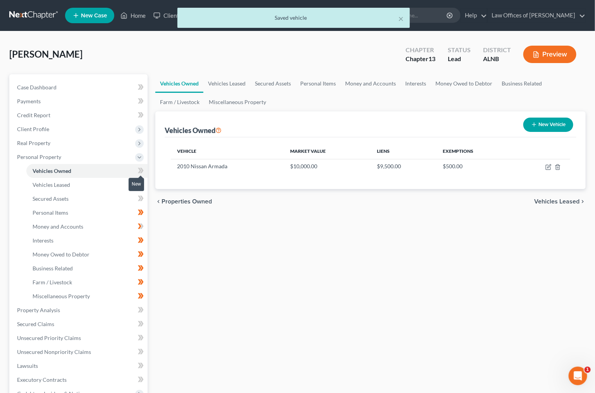
click at [145, 166] on span at bounding box center [141, 172] width 14 height 12
click at [139, 182] on icon at bounding box center [139, 184] width 3 height 5
click at [135, 197] on span at bounding box center [141, 200] width 14 height 12
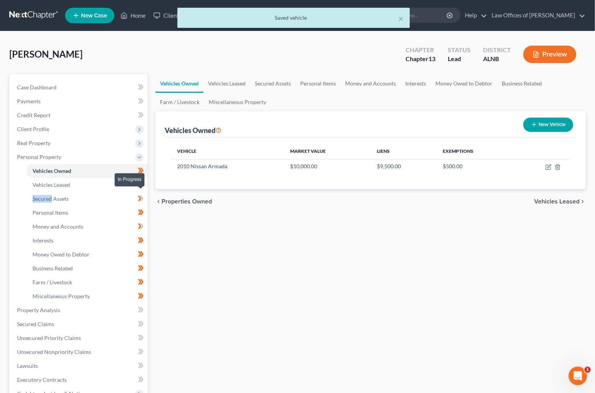
click at [135, 197] on span at bounding box center [141, 200] width 14 height 12
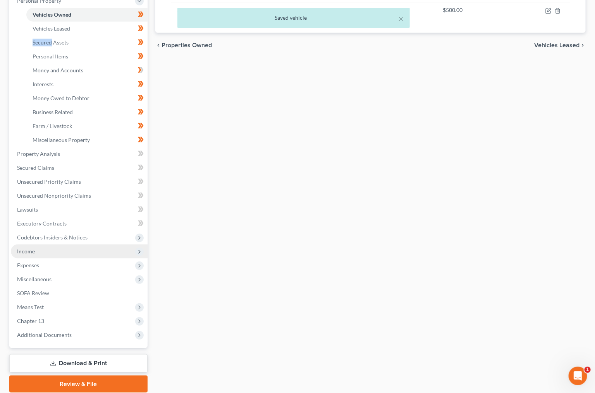
scroll to position [166, 0]
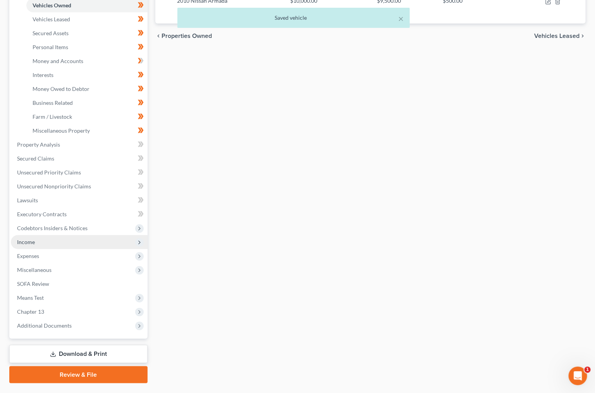
click at [52, 235] on span "Income" at bounding box center [79, 242] width 137 height 14
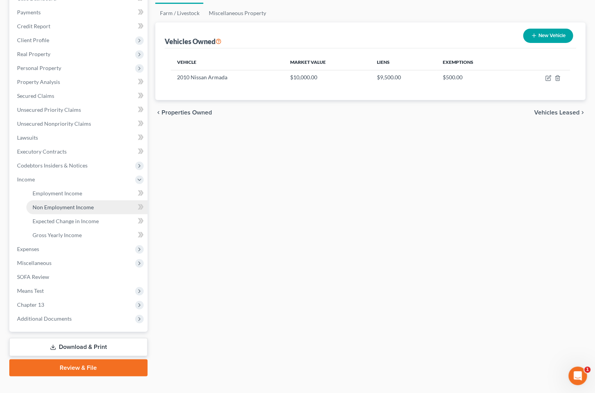
scroll to position [89, 0]
click at [96, 190] on link "Employment Income" at bounding box center [86, 194] width 121 height 14
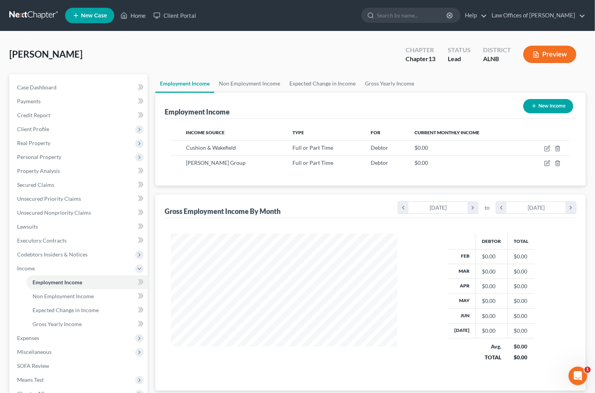
scroll to position [135, 242]
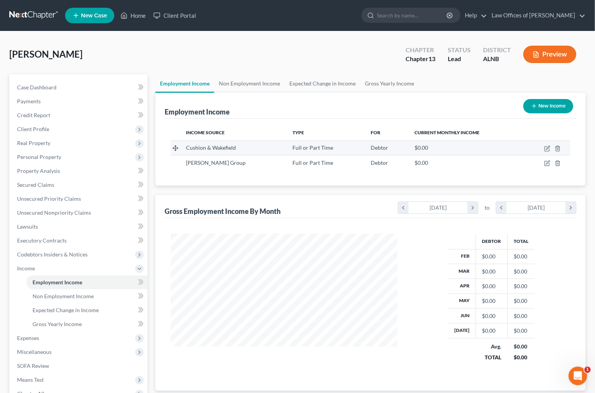
click at [552, 148] on td at bounding box center [546, 148] width 47 height 15
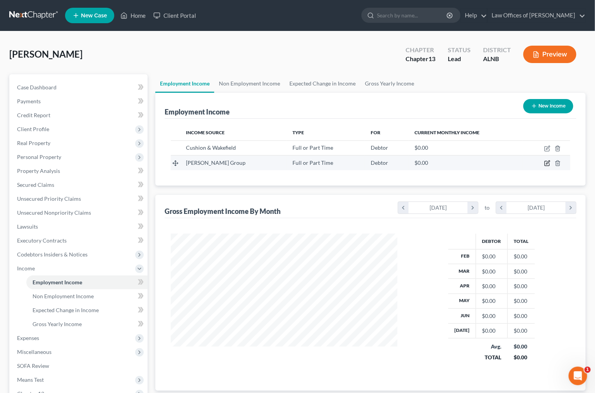
click at [547, 161] on icon "button" at bounding box center [546, 163] width 5 height 5
select select "0"
select select "36"
select select "2"
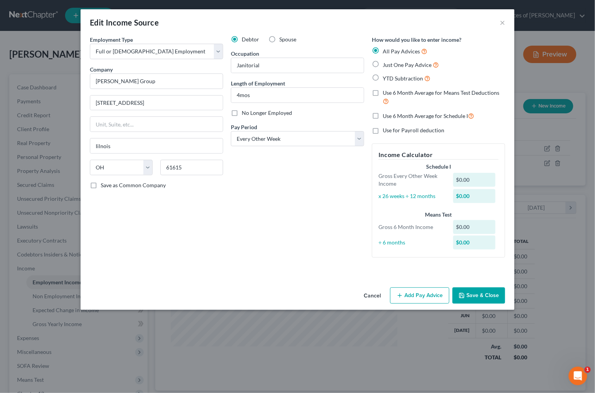
click at [490, 289] on button "Save & Close" at bounding box center [478, 296] width 53 height 16
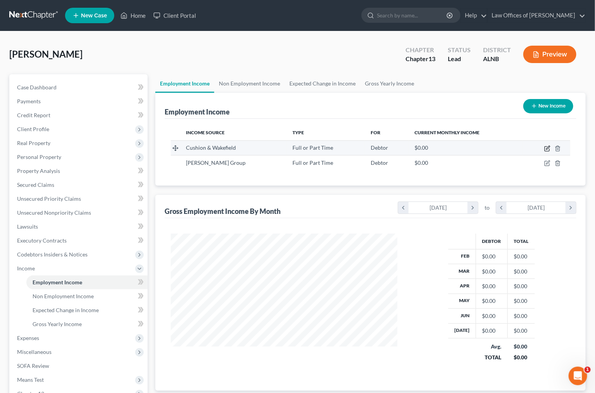
click at [549, 149] on icon "button" at bounding box center [547, 149] width 6 height 6
select select "0"
select select "3"
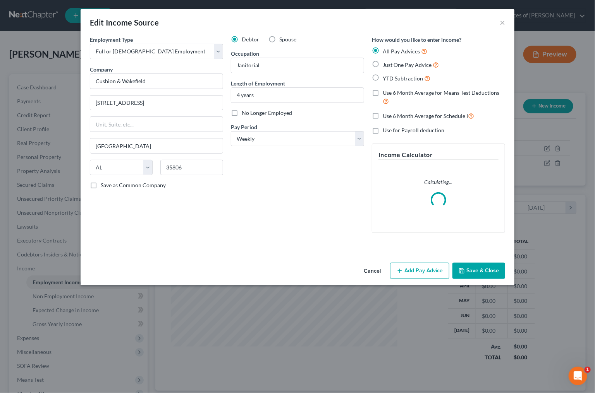
click at [430, 269] on button "Add Pay Advice" at bounding box center [419, 271] width 59 height 16
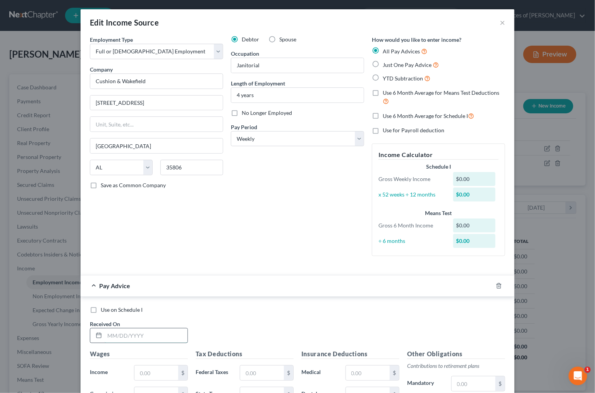
click at [173, 329] on input "text" at bounding box center [146, 336] width 83 height 15
type input "[DATE]"
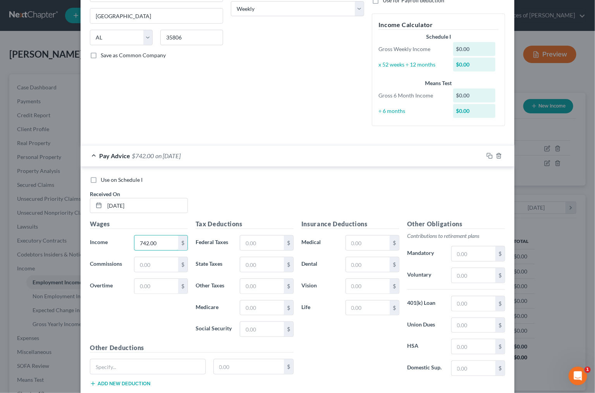
scroll to position [132, 0]
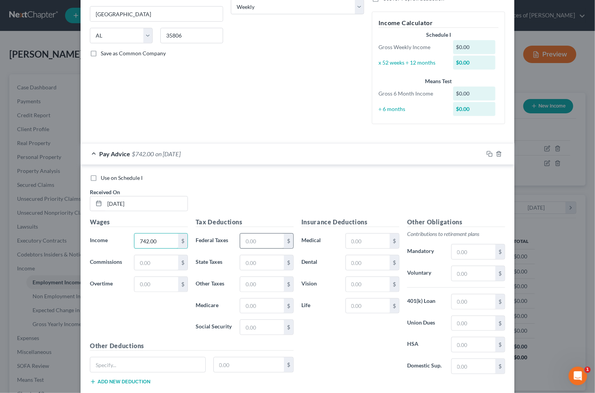
type input "742.00"
click at [264, 238] on input "text" at bounding box center [262, 241] width 44 height 15
type input "21.02"
type input "32.34"
type input "10.55"
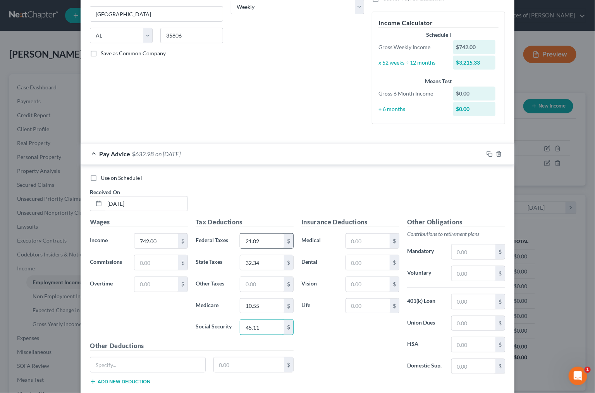
type input "45.11"
type input "14.50"
click at [489, 151] on icon "button" at bounding box center [489, 154] width 6 height 6
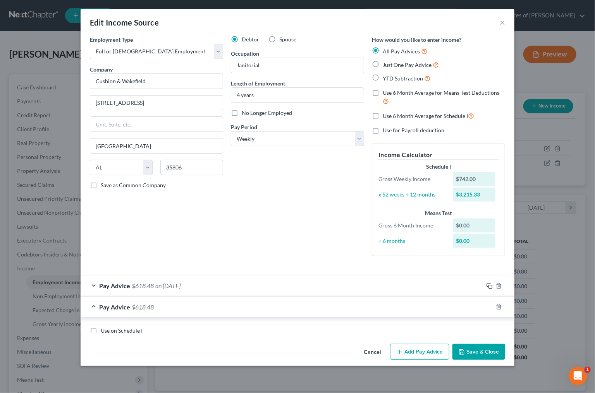
click at [489, 147] on form "Employment Type * Select Full or [DEMOGRAPHIC_DATA] Employment Self Employment …" at bounding box center [297, 185] width 415 height 298
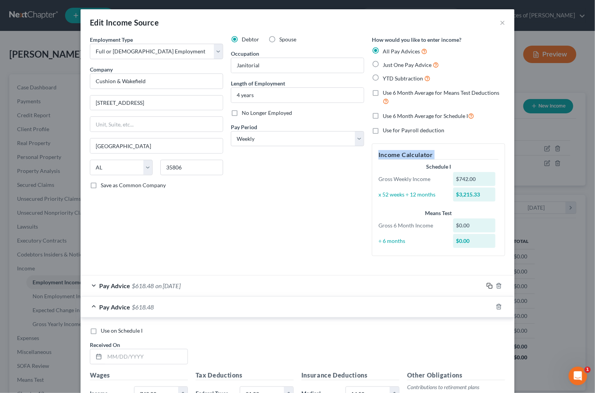
click at [489, 147] on div "Income Calculator Schedule I Gross Weekly Income $742.00 x 52 weeks ÷ 12 months…" at bounding box center [438, 200] width 133 height 113
click at [487, 283] on icon "button" at bounding box center [488, 284] width 3 height 3
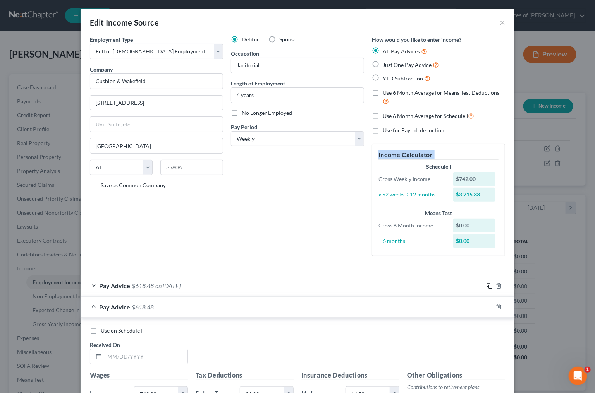
click at [487, 283] on icon "button" at bounding box center [488, 284] width 3 height 3
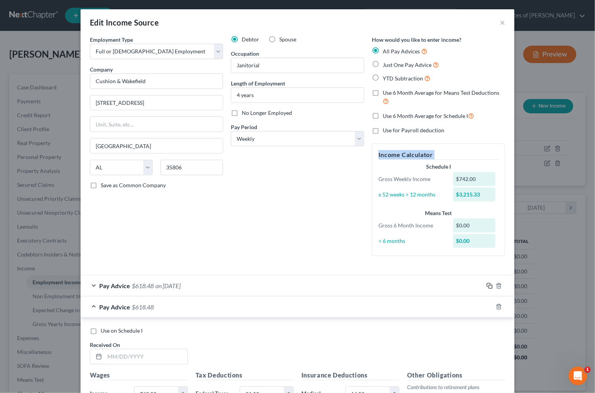
click at [487, 283] on icon "button" at bounding box center [488, 284] width 3 height 3
click at [164, 353] on input "text" at bounding box center [146, 357] width 83 height 15
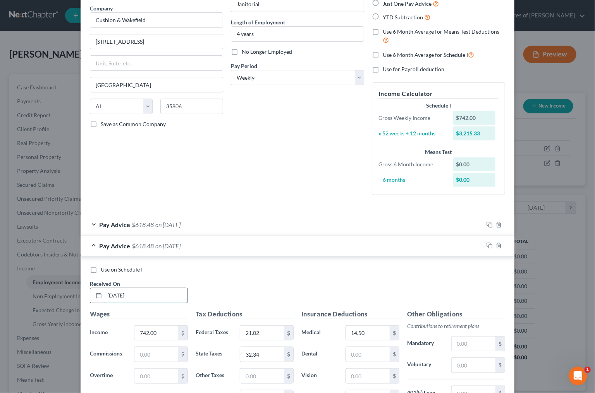
scroll to position [70, 0]
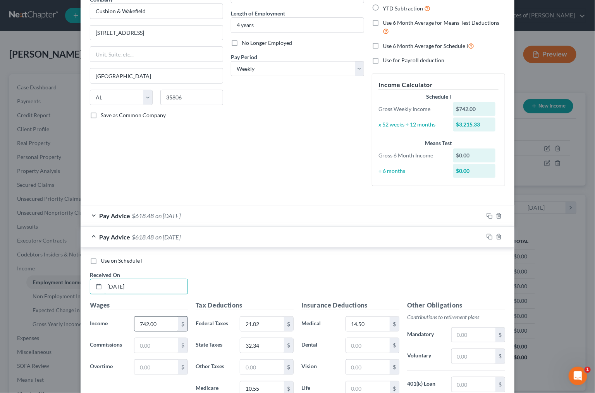
type input "[DATE]"
click at [166, 319] on input "742.00" at bounding box center [156, 324] width 44 height 15
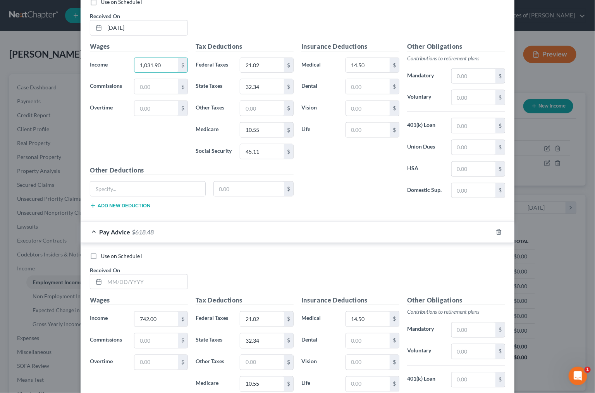
scroll to position [336, 0]
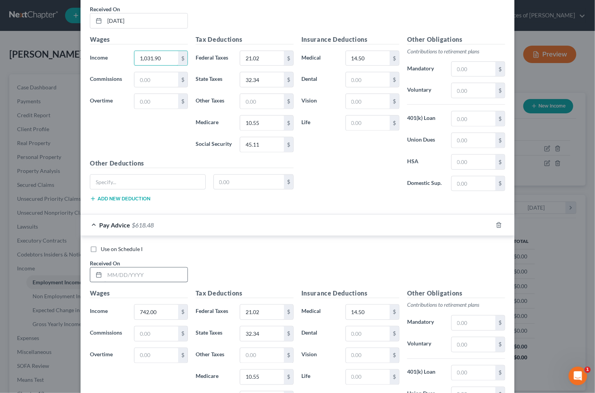
type input "1,031.90"
click at [146, 271] on input "text" at bounding box center [146, 275] width 83 height 15
type input "[DATE]"
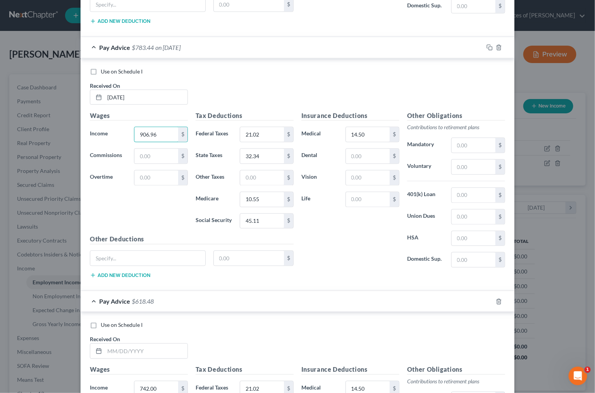
scroll to position [577, 0]
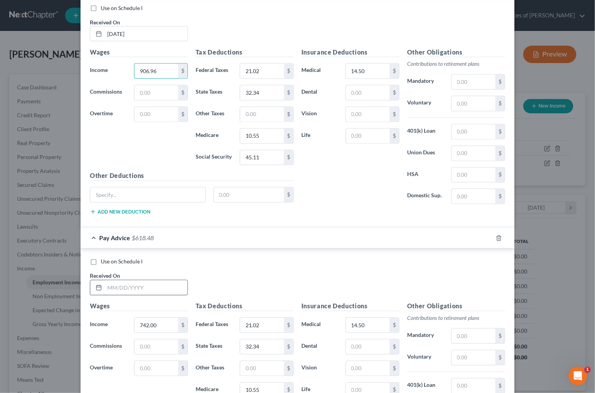
type input "906.96"
click at [161, 283] on input "text" at bounding box center [146, 288] width 83 height 15
type input "[DATE]"
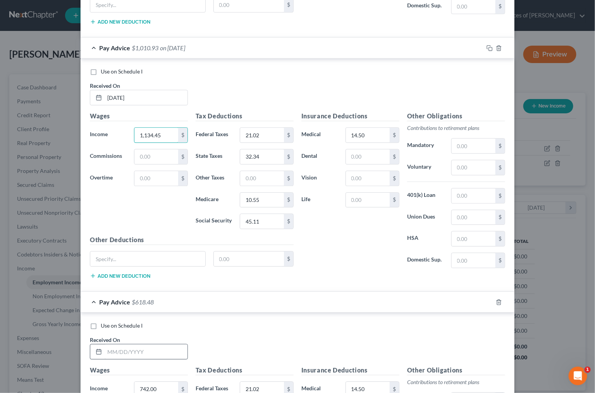
scroll to position [768, 0]
type input "1,134.45"
click at [153, 350] on input "text" at bounding box center [146, 351] width 83 height 15
type input "[DATE]"
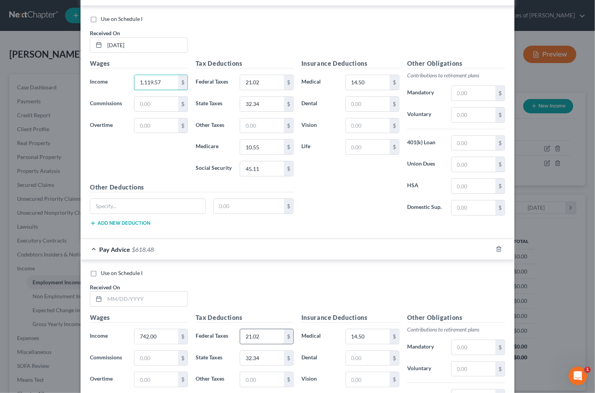
scroll to position [1105, 0]
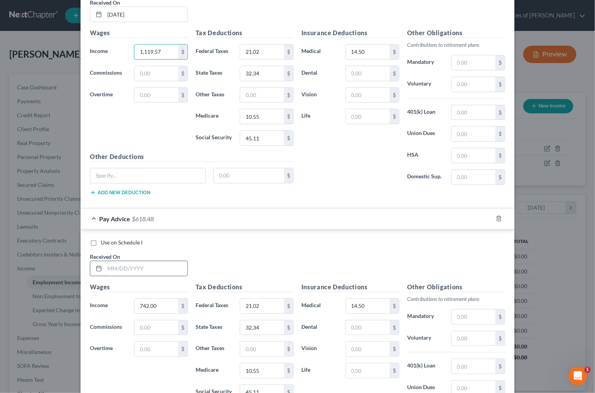
type input "1,119.57"
click at [174, 264] on input "text" at bounding box center [146, 268] width 83 height 15
type input "[DATE]"
type input "792.93"
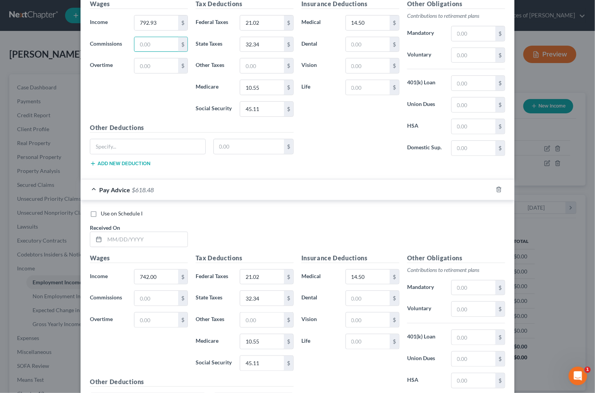
scroll to position [1404, 0]
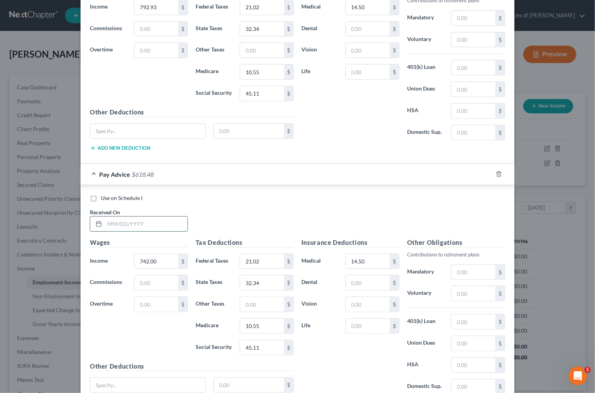
click at [170, 223] on input "text" at bounding box center [146, 224] width 83 height 15
type input "[DATE]"
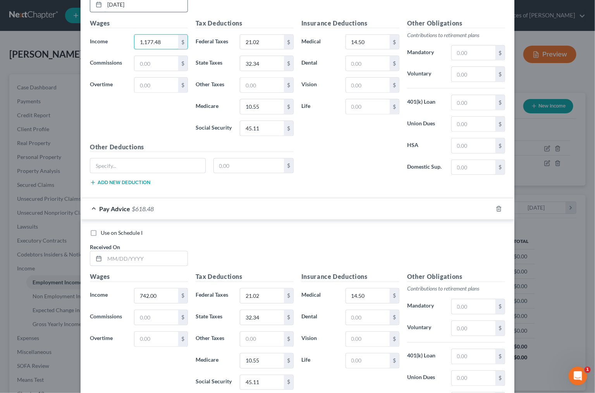
scroll to position [1635, 0]
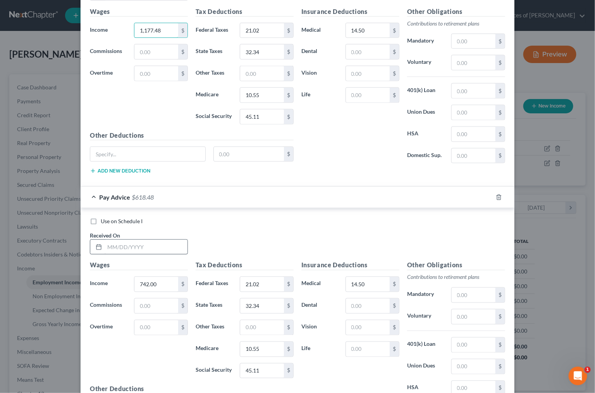
type input "1,177.48"
click at [125, 247] on input "text" at bounding box center [146, 247] width 83 height 15
type input "[DATE]"
type input "911.59"
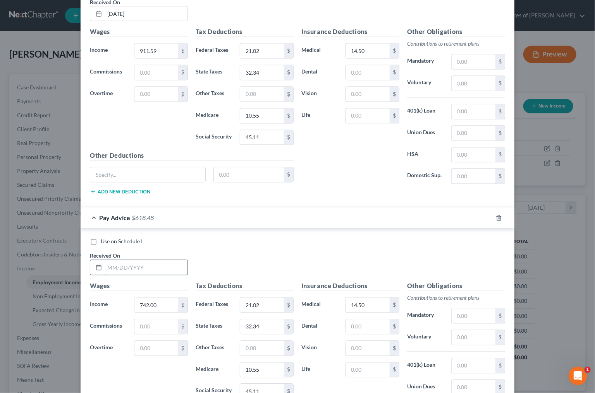
click at [119, 261] on input "text" at bounding box center [146, 268] width 83 height 15
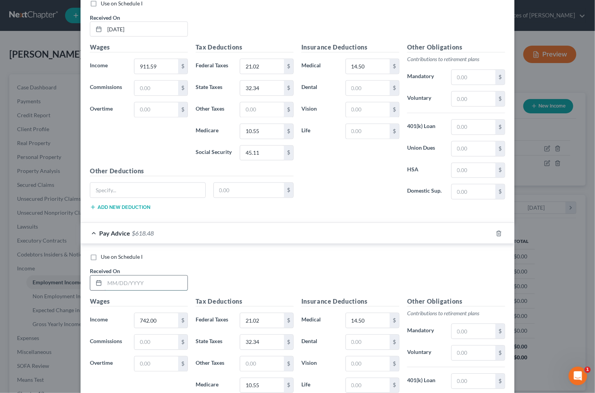
scroll to position [1852, 0]
type input "[DATE]"
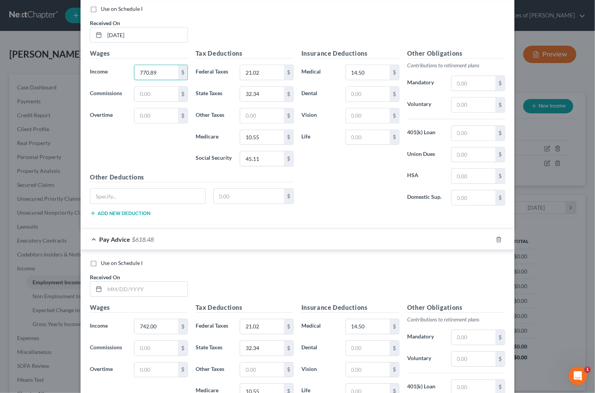
scroll to position [2161, 0]
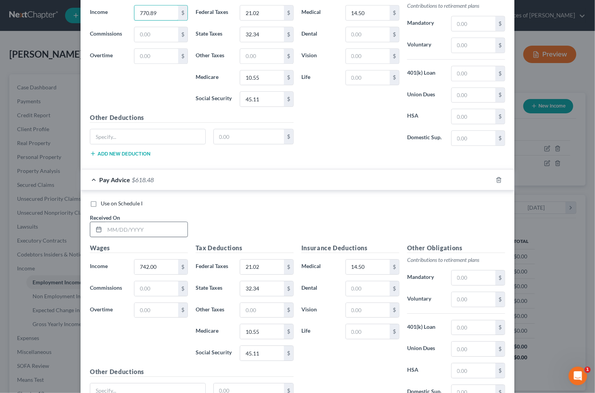
type input "770.89"
click at [146, 225] on input "text" at bounding box center [146, 229] width 83 height 15
type input "[DATE]"
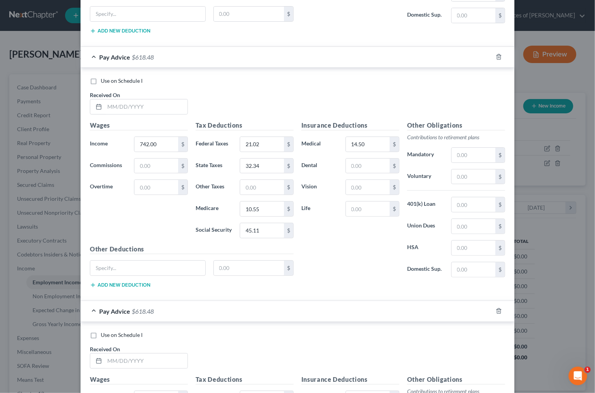
scroll to position [2563, 0]
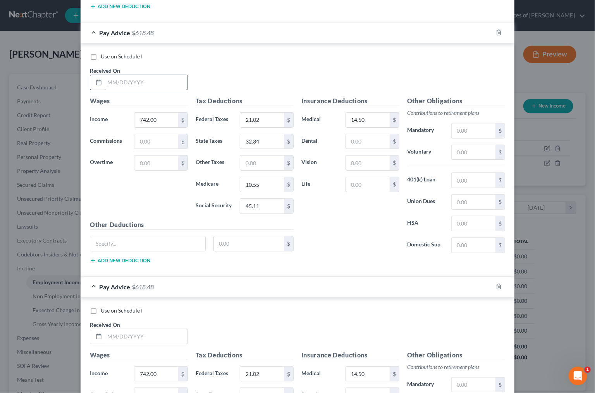
type input "840.01"
click at [126, 78] on input "text" at bounding box center [146, 82] width 83 height 15
type input "[DATE]"
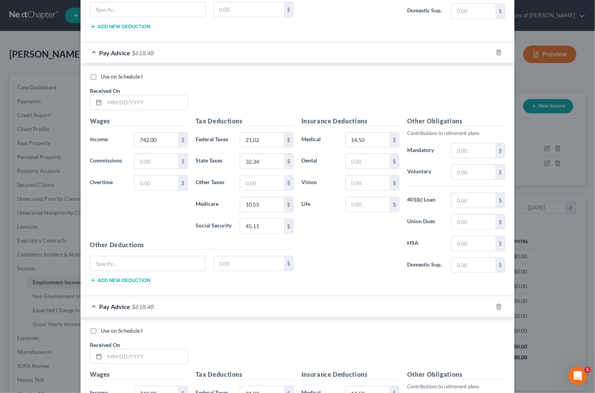
scroll to position [2894, 0]
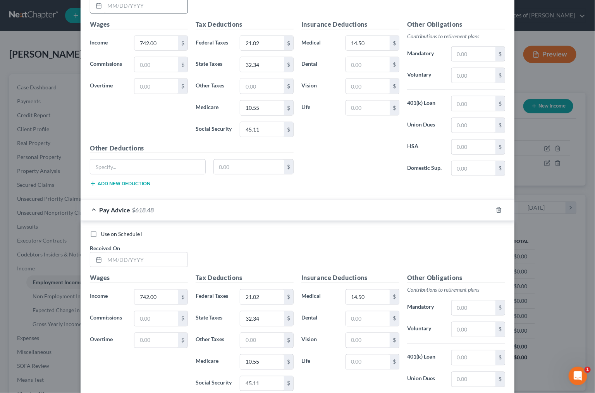
type input "705.08"
click at [141, 7] on input "text" at bounding box center [146, 5] width 83 height 15
type input "[DATE]"
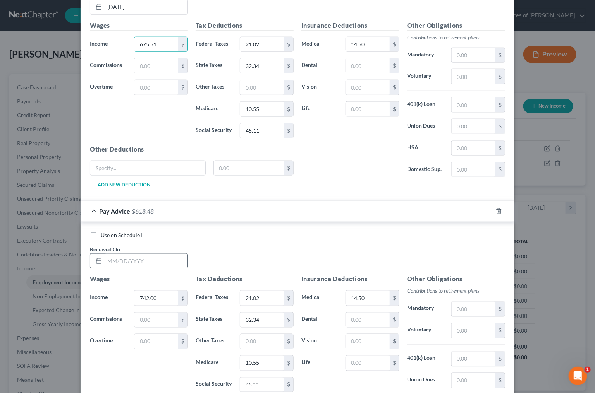
type input "675.51"
click at [165, 254] on input "text" at bounding box center [146, 261] width 83 height 15
type input "[DATE]"
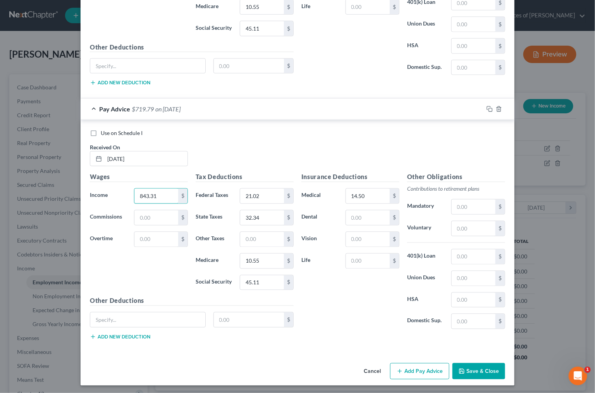
scroll to position [2994, 0]
type input "843.31"
click at [487, 108] on icon "button" at bounding box center [489, 109] width 6 height 6
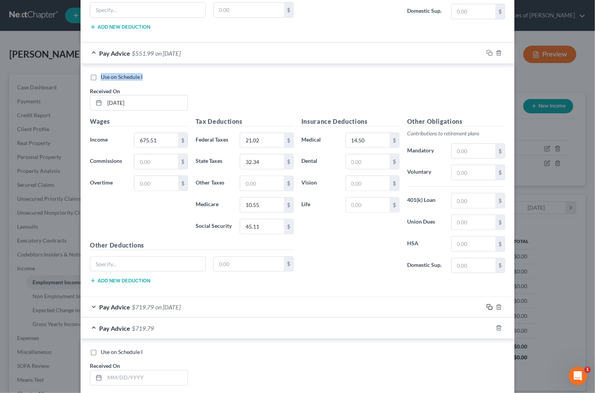
click at [487, 108] on div "Use on Schedule I Received On * [DATE]" at bounding box center [297, 95] width 423 height 44
click at [489, 305] on icon "button" at bounding box center [488, 306] width 3 height 3
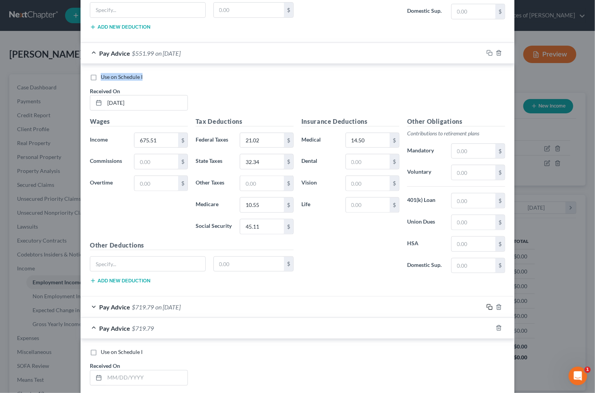
click at [489, 305] on icon "button" at bounding box center [488, 306] width 3 height 3
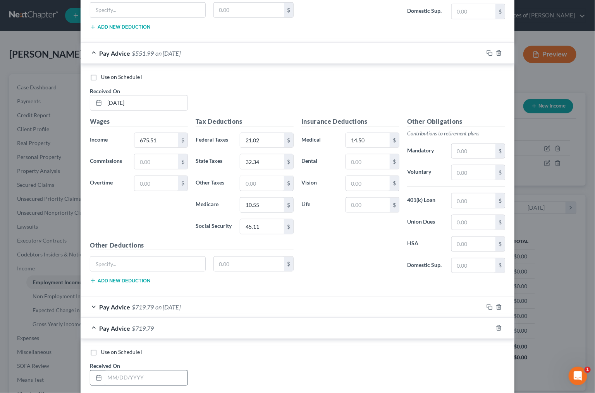
click at [146, 371] on input "text" at bounding box center [146, 378] width 83 height 15
type input "[DATE]"
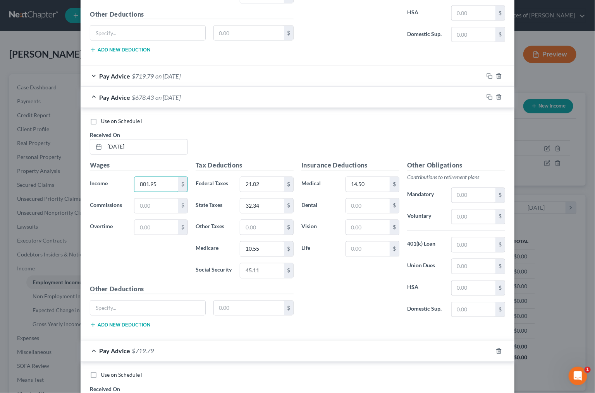
scroll to position [3041, 0]
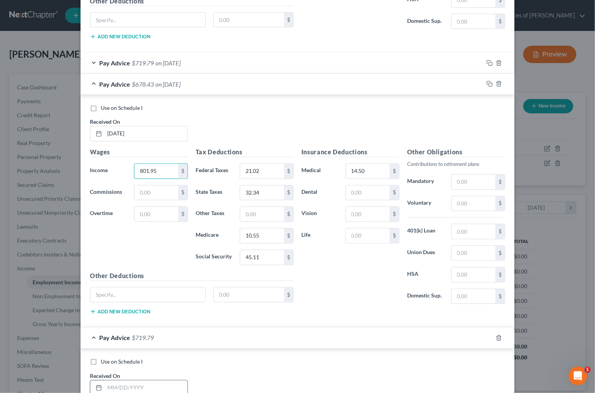
type input "801.95"
click at [162, 383] on input "text" at bounding box center [146, 388] width 83 height 15
type input "[DATE]"
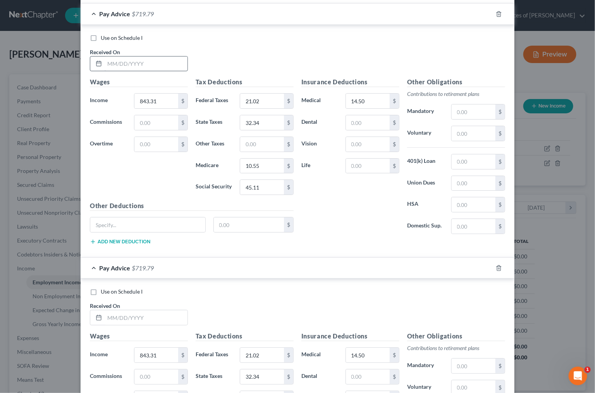
scroll to position [3620, 0]
type input "692.70"
click at [131, 61] on input "text" at bounding box center [146, 63] width 83 height 15
type input "[DATE]"
type input "868.54"
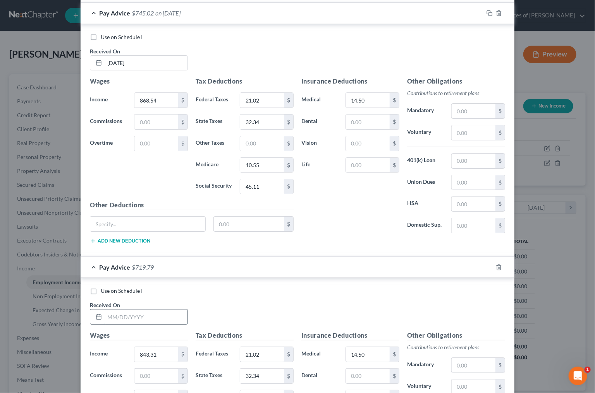
click at [154, 311] on input "text" at bounding box center [146, 317] width 83 height 15
type input "[DATE]"
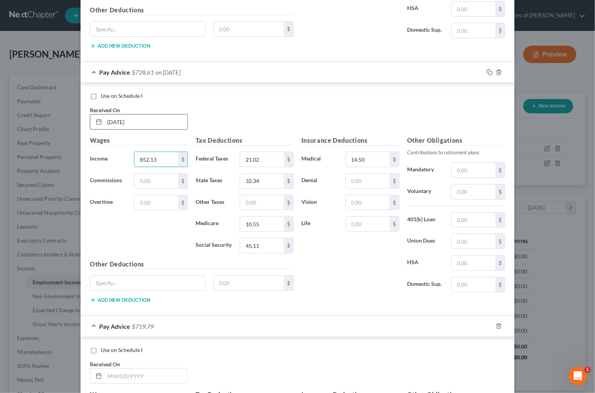
scroll to position [3831, 0]
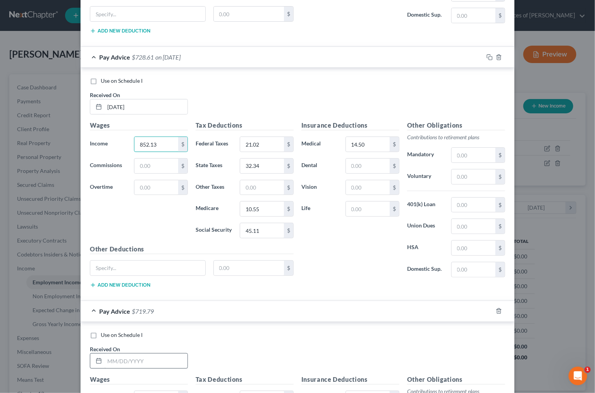
type input "852.13"
click at [149, 367] on input "text" at bounding box center [146, 361] width 83 height 15
type input "[DATE]"
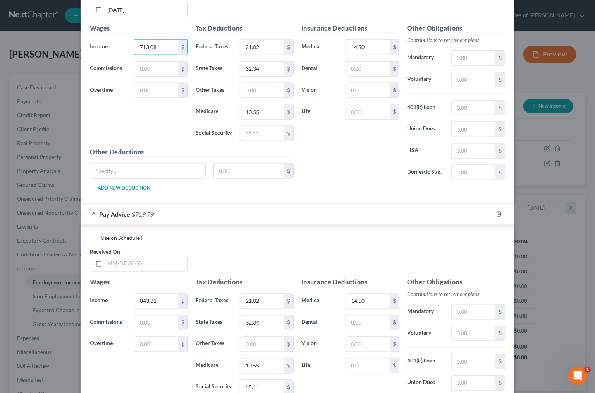
scroll to position [4200, 0]
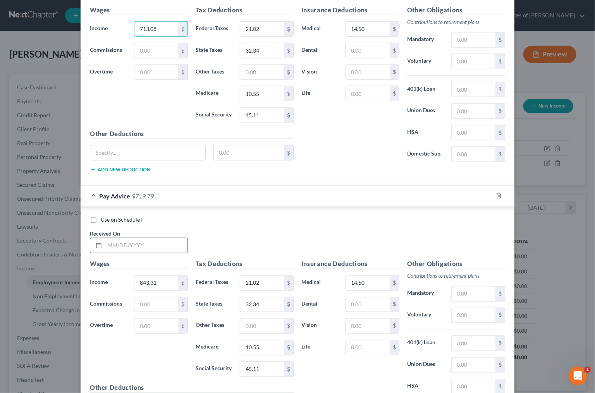
type input "713.08"
click at [135, 242] on input "text" at bounding box center [146, 245] width 83 height 15
type input "[DATE]"
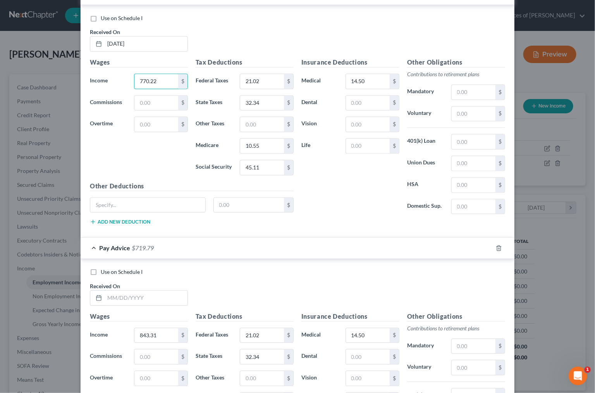
scroll to position [4404, 0]
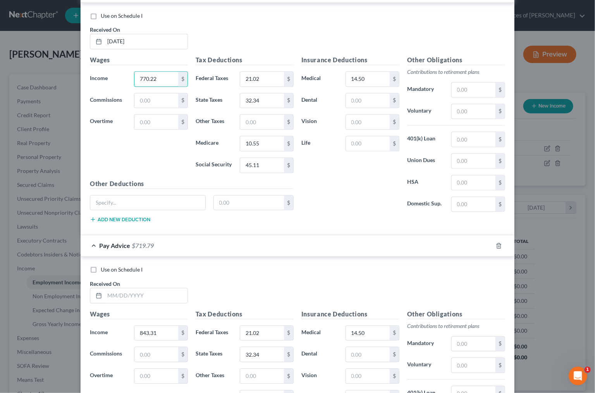
type input "770.22"
click at [129, 303] on div "Use on Schedule I Received On *" at bounding box center [297, 288] width 423 height 44
click at [140, 294] on input "text" at bounding box center [146, 296] width 83 height 15
type input "[DATE]"
click at [158, 329] on input "843.31" at bounding box center [156, 334] width 44 height 15
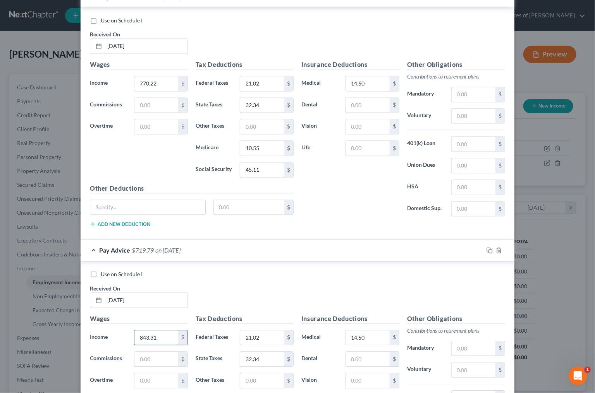
click at [158, 331] on div "843.31 $" at bounding box center [161, 338] width 54 height 15
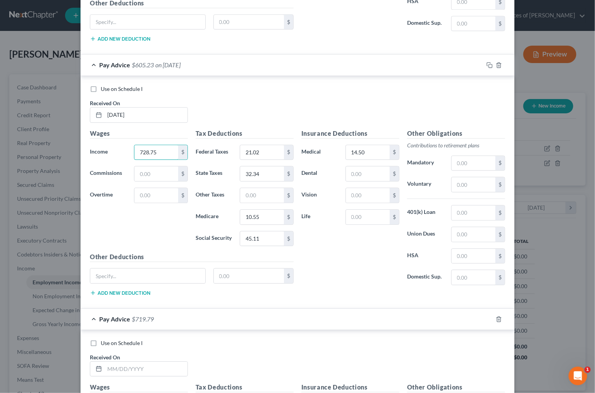
scroll to position [4597, 0]
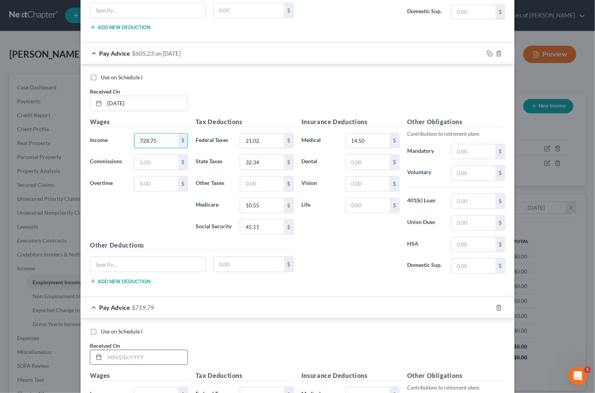
type input "728.75"
click at [135, 353] on input "text" at bounding box center [146, 357] width 83 height 15
type input "[DATE]"
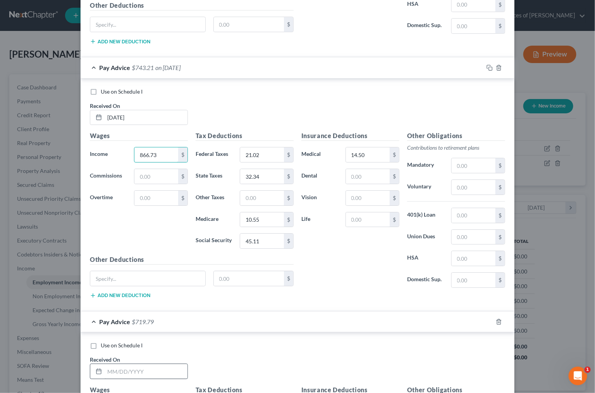
type input "866.73"
click at [134, 367] on input "text" at bounding box center [146, 371] width 83 height 15
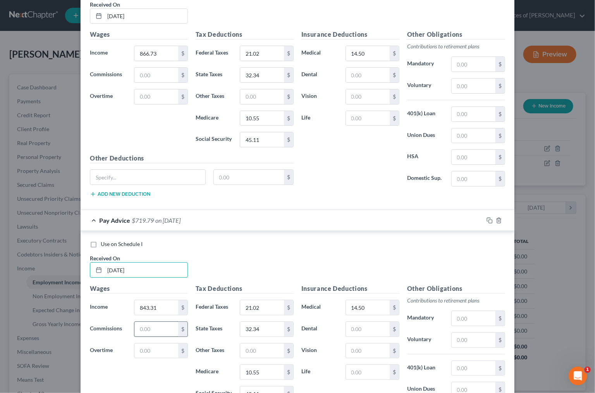
scroll to position [4943, 0]
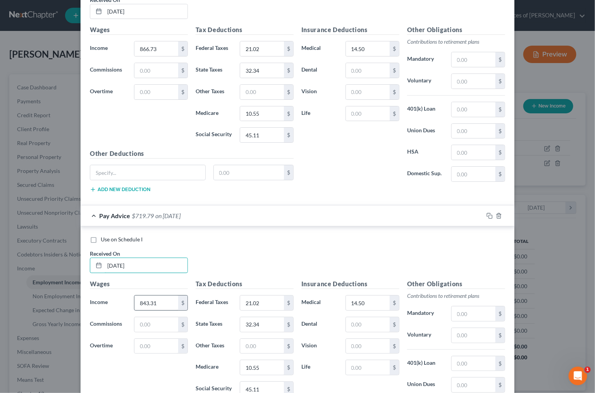
type input "[DATE]"
click at [164, 304] on input "843.31" at bounding box center [156, 303] width 44 height 15
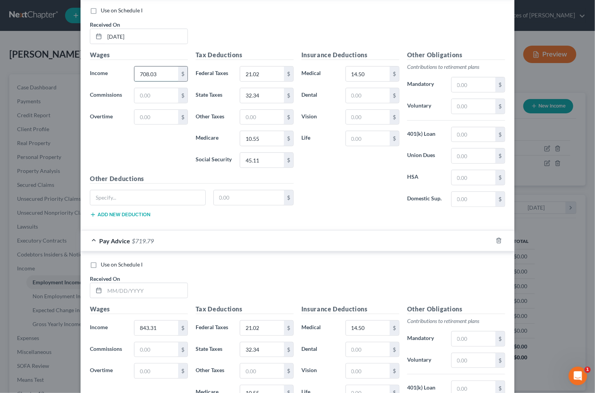
scroll to position [5168, 0]
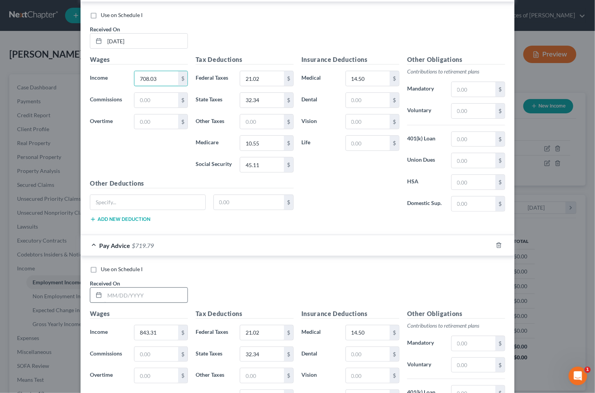
type input "708.03"
click at [150, 291] on input "text" at bounding box center [146, 295] width 83 height 15
type input "[DATE]"
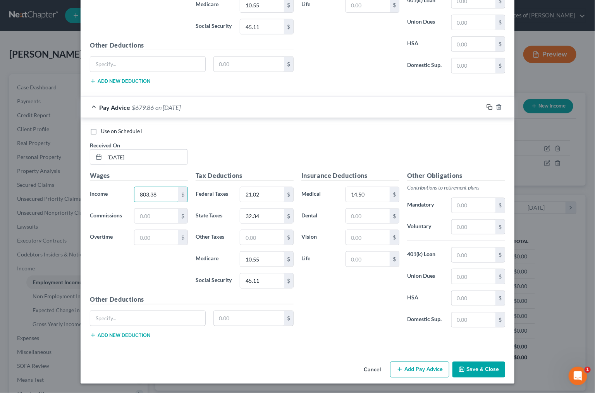
type input "803.38"
click at [489, 106] on rect "button" at bounding box center [490, 107] width 3 height 3
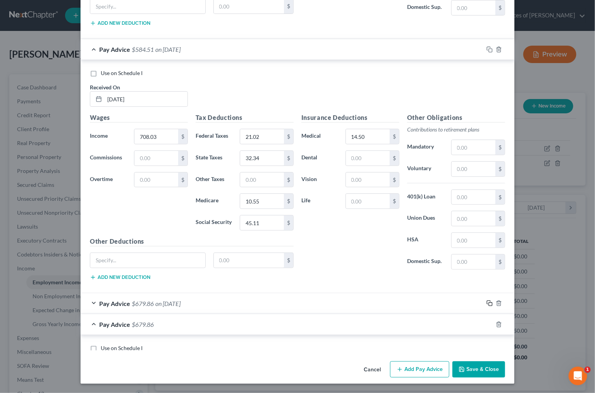
click at [489, 303] on rect "button" at bounding box center [490, 304] width 3 height 3
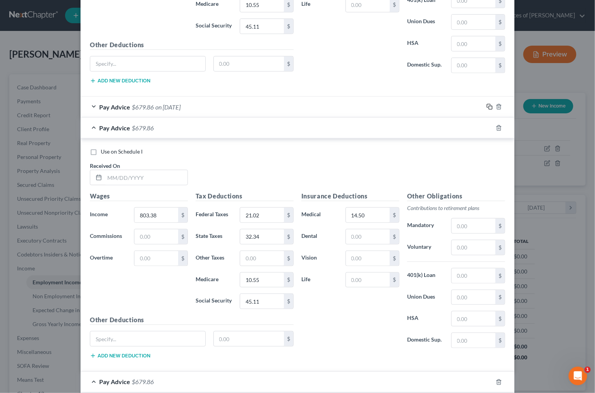
click at [489, 106] on rect "button" at bounding box center [490, 107] width 3 height 3
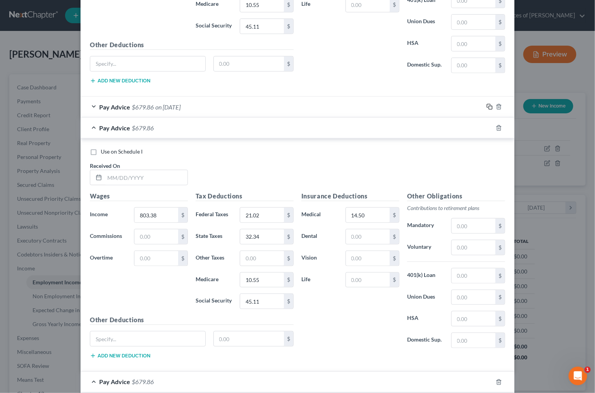
click at [489, 106] on rect "button" at bounding box center [490, 107] width 3 height 3
click at [147, 169] on div "Received On *" at bounding box center [139, 174] width 106 height 24
click at [140, 175] on input "text" at bounding box center [146, 177] width 83 height 15
type input "[DATE]"
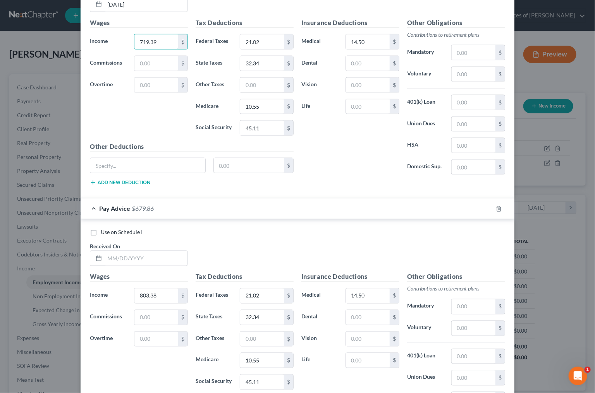
scroll to position [5478, 0]
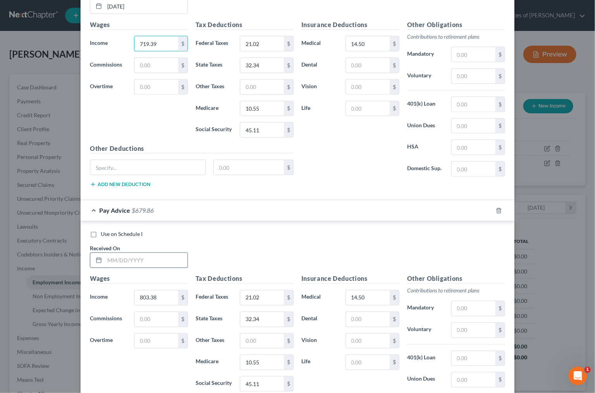
type input "719.39"
click at [131, 262] on input "text" at bounding box center [146, 260] width 83 height 15
type input "[DATE]"
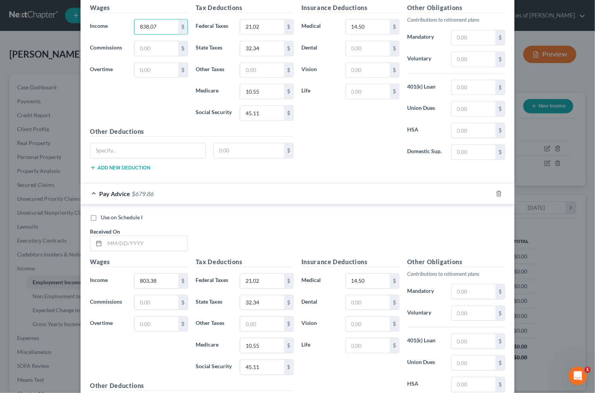
scroll to position [5773, 0]
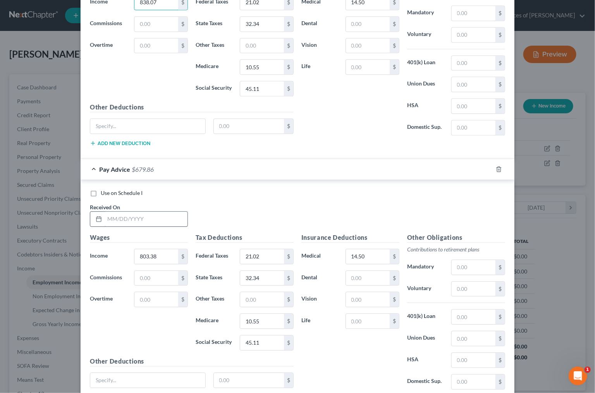
type input "838.07"
click at [132, 219] on input "text" at bounding box center [146, 219] width 83 height 15
type input "[DATE]"
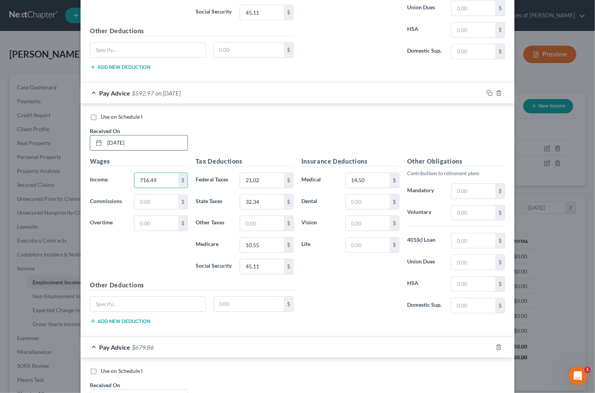
scroll to position [5874, 0]
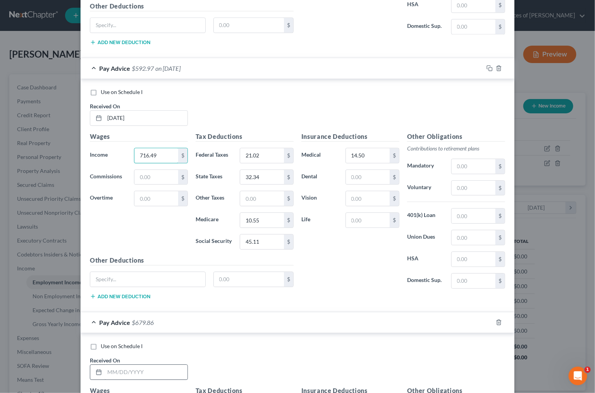
type input "716.49"
click at [139, 368] on input "text" at bounding box center [146, 372] width 83 height 15
type input "[DATE]"
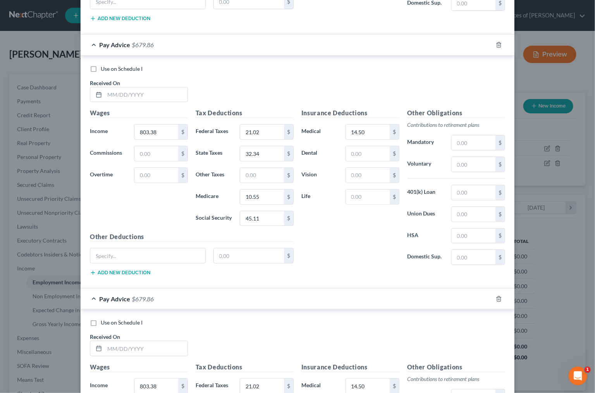
scroll to position [6469, 0]
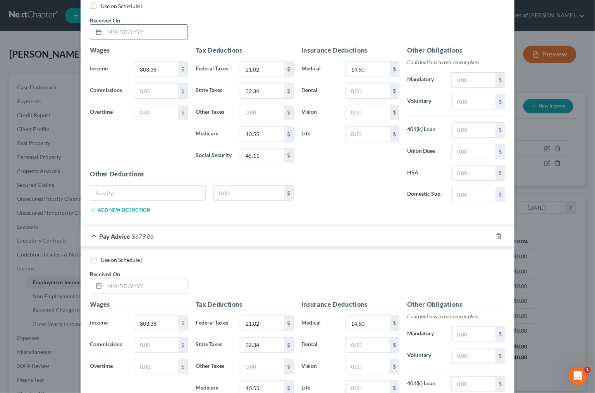
type input "839.16"
click at [140, 35] on input "text" at bounding box center [146, 32] width 83 height 15
type input "8"
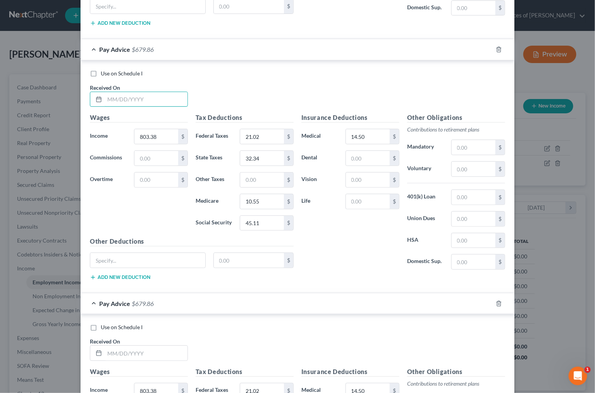
scroll to position [6406, 0]
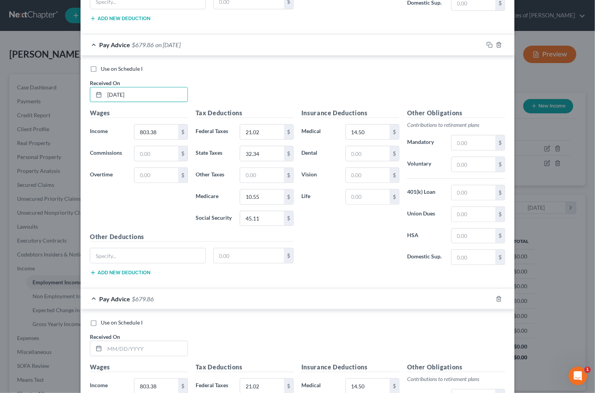
type input "[DATE]"
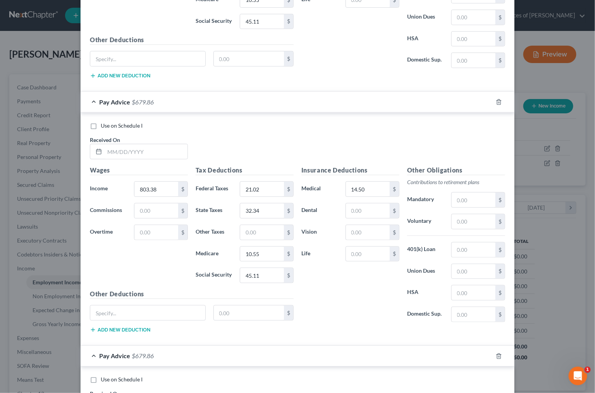
scroll to position [6602, 0]
type input "737.94"
click at [120, 150] on input "text" at bounding box center [146, 153] width 83 height 15
type input "[DATE]"
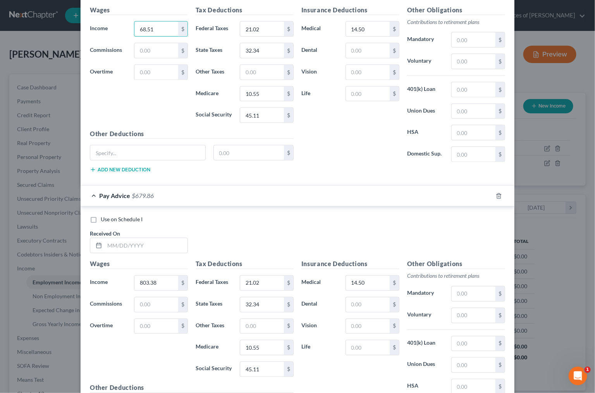
scroll to position [6768, 0]
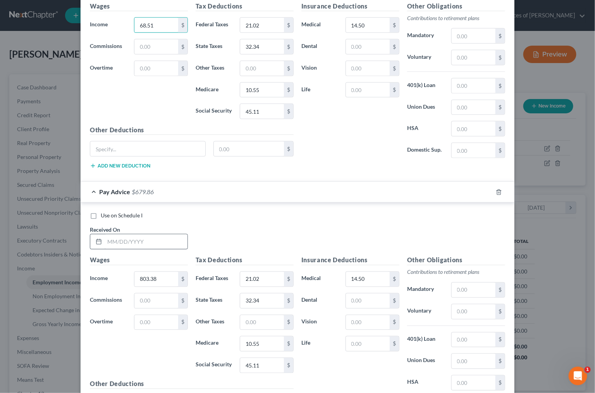
type input "68.51"
click at [127, 241] on input "text" at bounding box center [146, 242] width 83 height 15
type input "[DATE]"
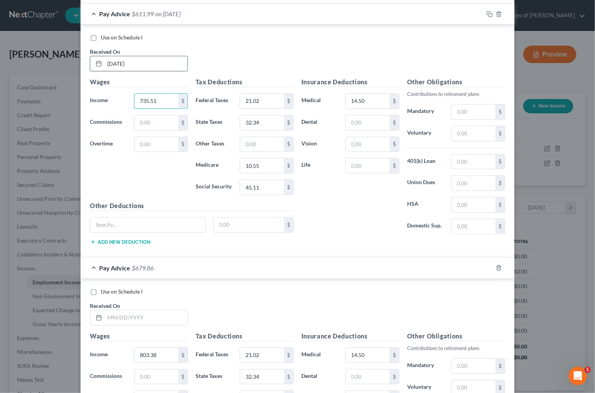
scroll to position [6965, 0]
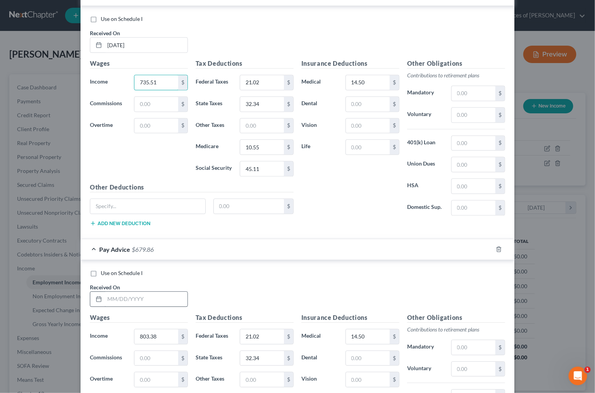
type input "735.51"
click at [128, 303] on input "text" at bounding box center [146, 299] width 83 height 15
type input "[DATE]"
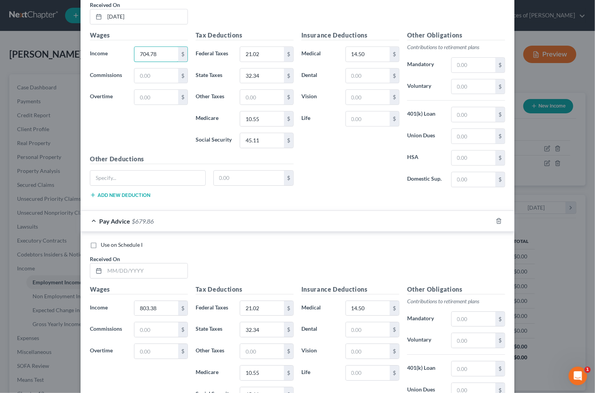
scroll to position [7274, 0]
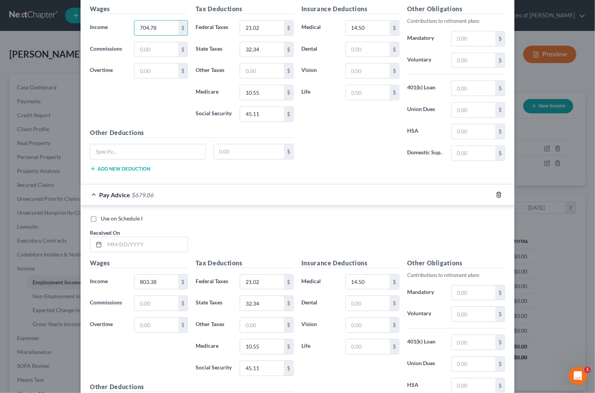
type input "704.78"
click at [496, 197] on icon "button" at bounding box center [499, 195] width 6 height 6
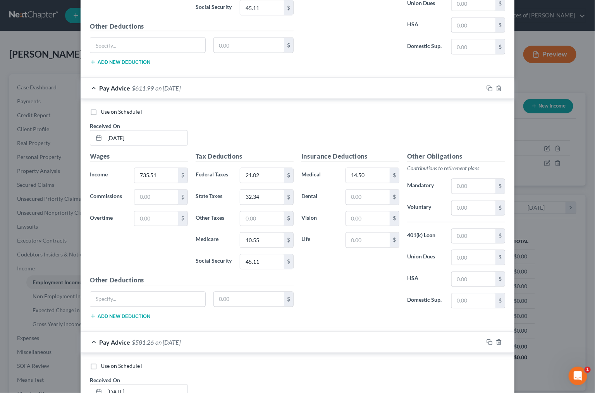
scroll to position [6864, 0]
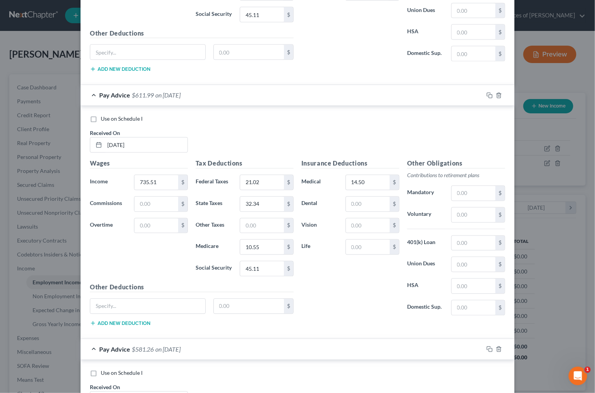
drag, startPoint x: 94, startPoint y: 121, endPoint x: 58, endPoint y: 130, distance: 37.6
click at [101, 121] on label "Use on Schedule I" at bounding box center [122, 119] width 42 height 8
click at [104, 120] on input "Use on Schedule I" at bounding box center [106, 117] width 5 height 5
checkbox input "true"
click at [262, 185] on input "21.02" at bounding box center [262, 182] width 44 height 15
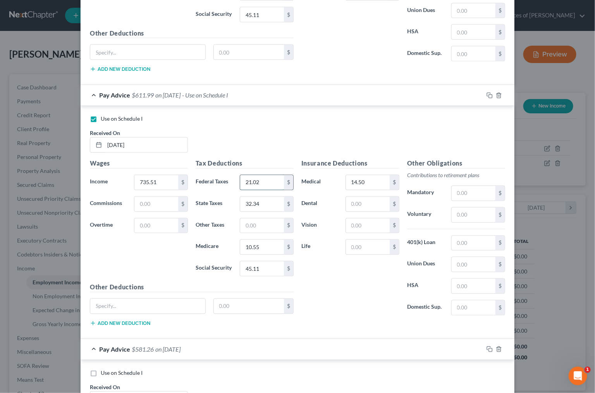
click at [262, 185] on input "21.02" at bounding box center [262, 182] width 44 height 15
type input "19.22"
type input "32.11"
type input "10.46"
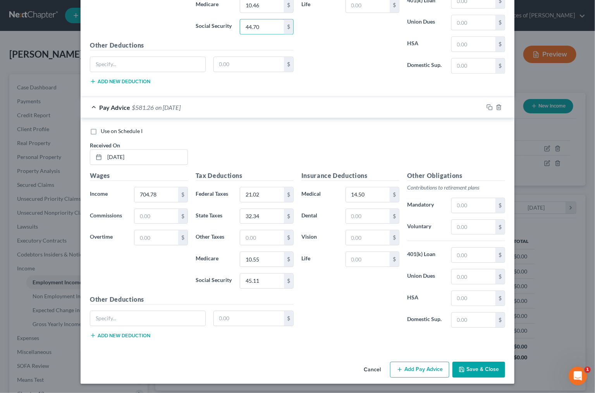
type input "44.70"
click at [470, 368] on button "Save & Close" at bounding box center [478, 370] width 53 height 16
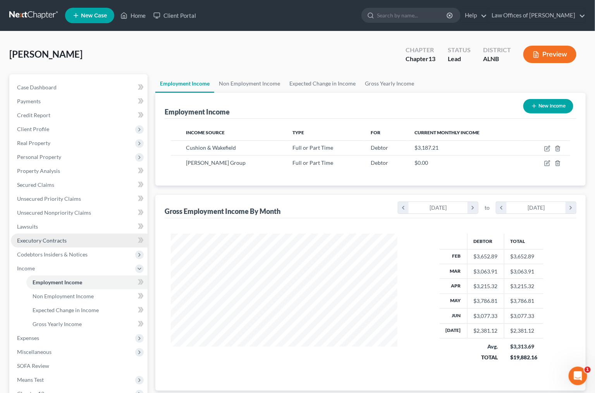
scroll to position [2, 0]
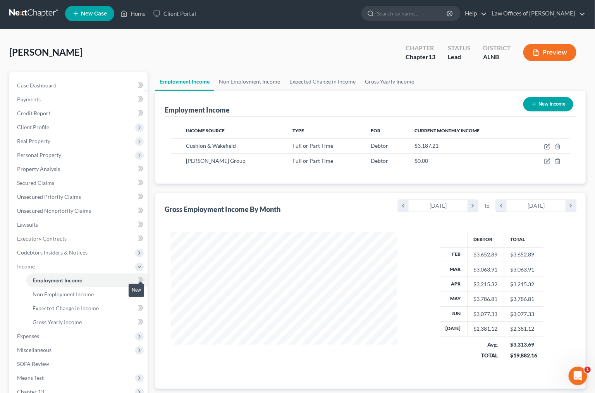
click at [141, 278] on icon at bounding box center [141, 280] width 3 height 5
click at [117, 288] on link "Non Employment Income" at bounding box center [86, 295] width 121 height 14
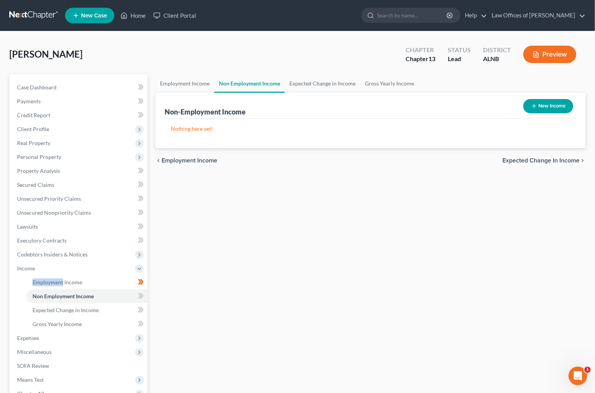
click at [561, 106] on button "New Income" at bounding box center [548, 106] width 50 height 14
select select "0"
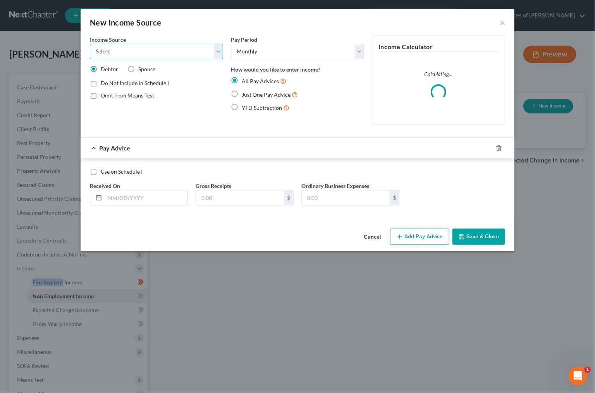
select select "13"
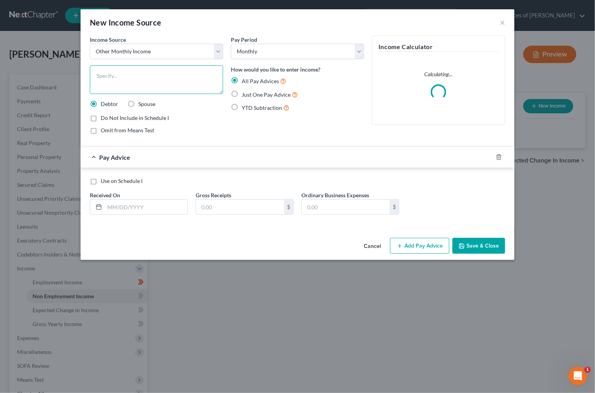
click at [146, 72] on textarea at bounding box center [156, 79] width 133 height 29
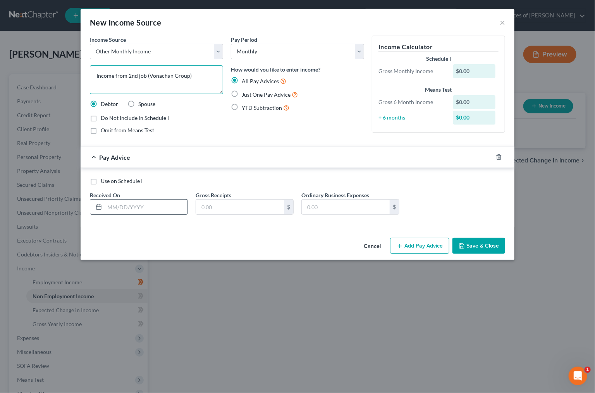
type textarea "Income from 2nd job (Vonachan Group)"
click at [140, 208] on input "text" at bounding box center [146, 207] width 83 height 15
type input "[DATE]"
click at [220, 206] on input "text" at bounding box center [240, 207] width 88 height 15
type input "227.50"
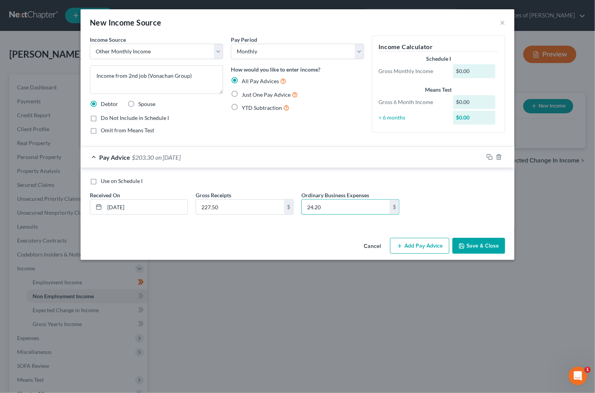
type input "24.20"
click at [418, 240] on button "Add Pay Advice" at bounding box center [419, 246] width 59 height 16
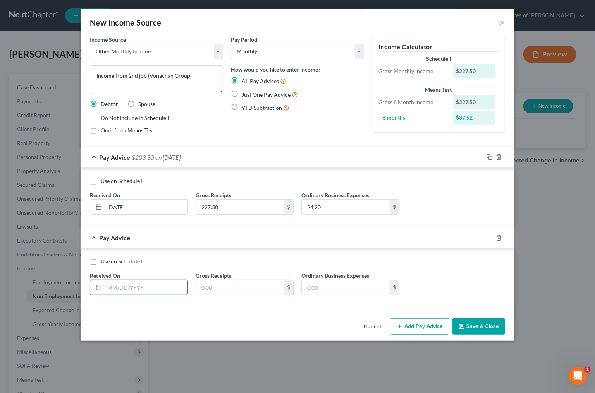
click at [122, 288] on input "text" at bounding box center [146, 287] width 83 height 15
type input "[DATE]"
type input "619.50"
type input "73.16"
click at [416, 327] on button "Add Pay Advice" at bounding box center [419, 327] width 59 height 16
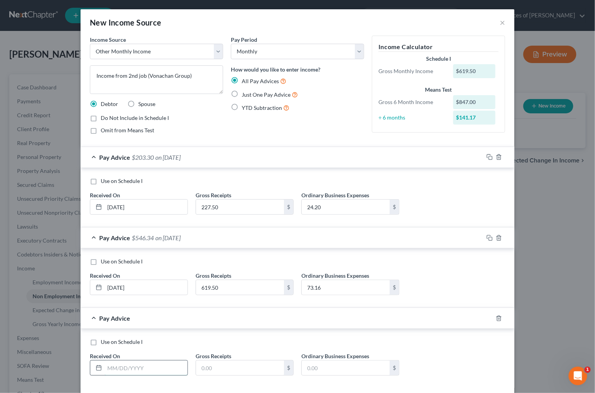
click at [147, 369] on input "text" at bounding box center [146, 368] width 83 height 15
type input "[DATE]"
type input "700"
type input "83.36"
click at [488, 316] on icon "button" at bounding box center [489, 318] width 6 height 6
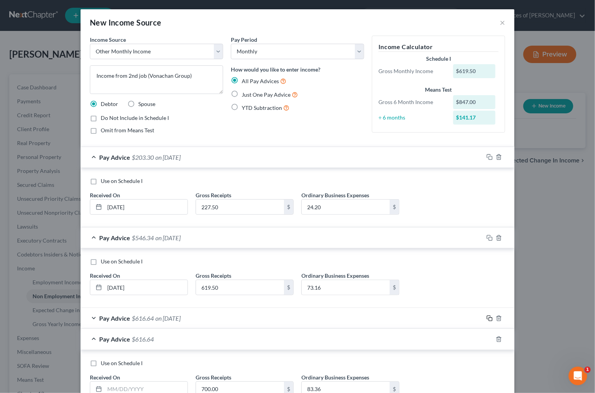
click at [488, 316] on icon "button" at bounding box center [489, 318] width 6 height 6
click at [161, 389] on input "text" at bounding box center [146, 389] width 83 height 15
select select "2"
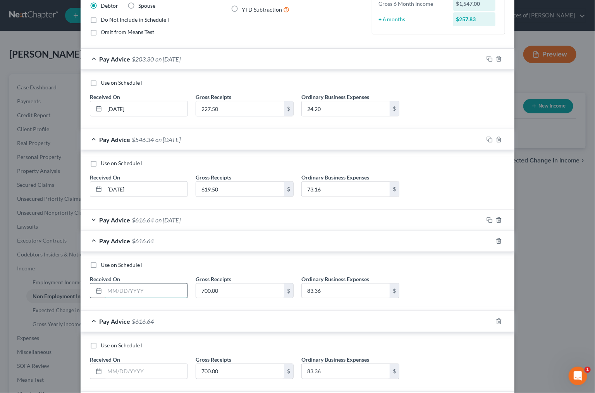
click at [134, 295] on input "text" at bounding box center [146, 291] width 83 height 15
type input "[DATE]"
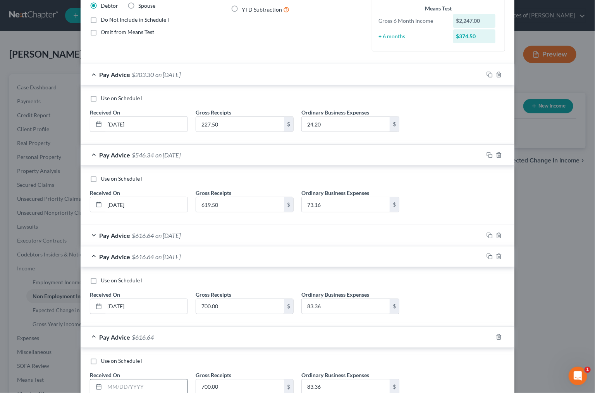
click at [163, 381] on input "text" at bounding box center [146, 387] width 83 height 15
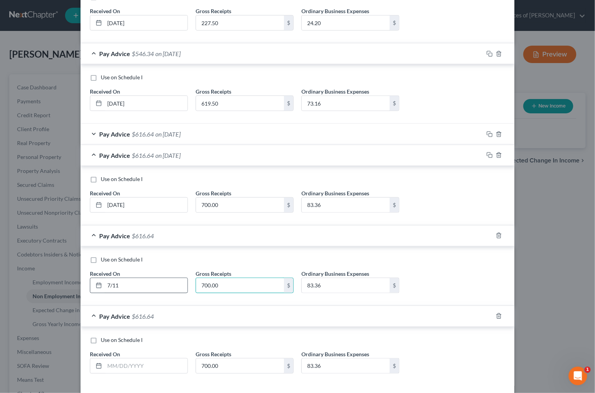
scroll to position [201, 0]
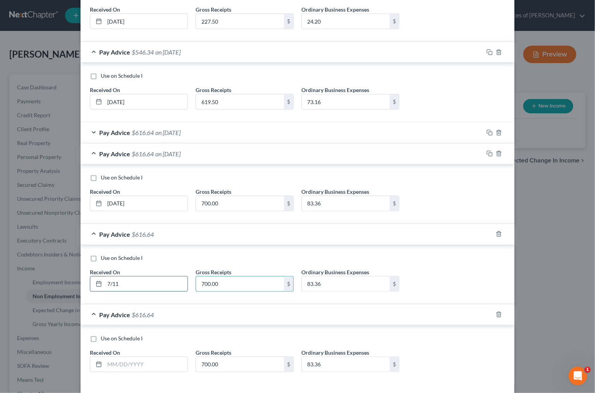
click at [154, 283] on input "7/11" at bounding box center [146, 284] width 83 height 15
type input "[DATE]"
click at [136, 357] on input "text" at bounding box center [146, 364] width 83 height 15
type input "[DATE]"
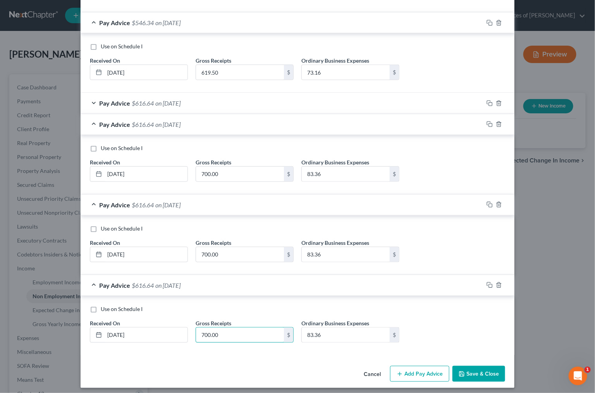
scroll to position [230, 0]
click at [489, 285] on rect "button" at bounding box center [490, 286] width 3 height 3
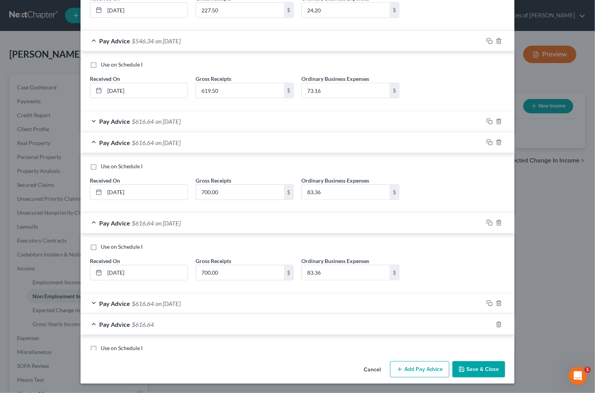
scroll to position [207, 0]
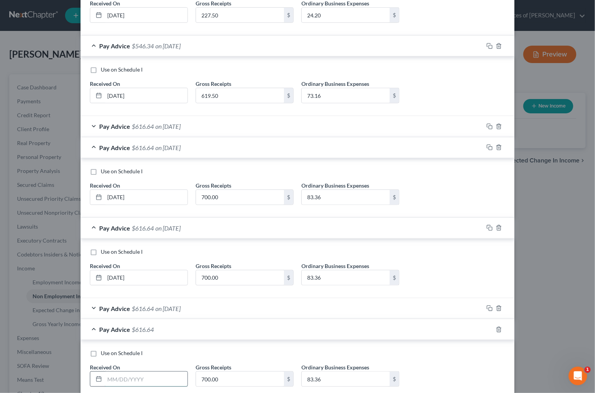
click at [135, 376] on input "text" at bounding box center [146, 379] width 83 height 15
type input "[DATE]"
click at [106, 350] on span "Use on Schedule I" at bounding box center [122, 353] width 42 height 7
click at [106, 350] on input "Use on Schedule I" at bounding box center [106, 352] width 5 height 5
checkbox input "true"
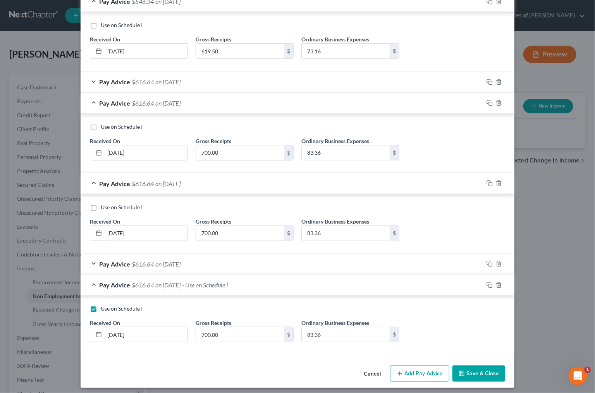
scroll to position [251, 0]
click at [492, 370] on button "Save & Close" at bounding box center [478, 375] width 53 height 16
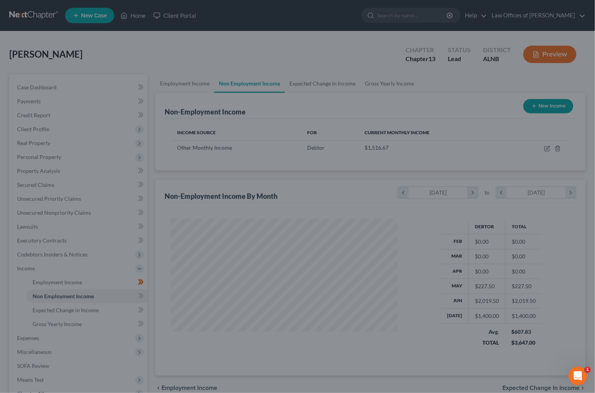
scroll to position [135, 242]
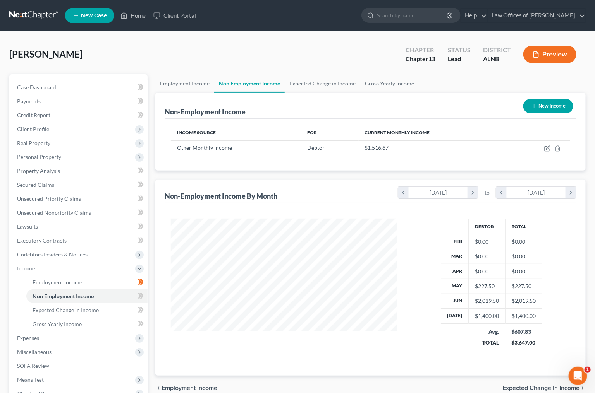
click at [551, 104] on button "New Income" at bounding box center [548, 106] width 50 height 14
select select "0"
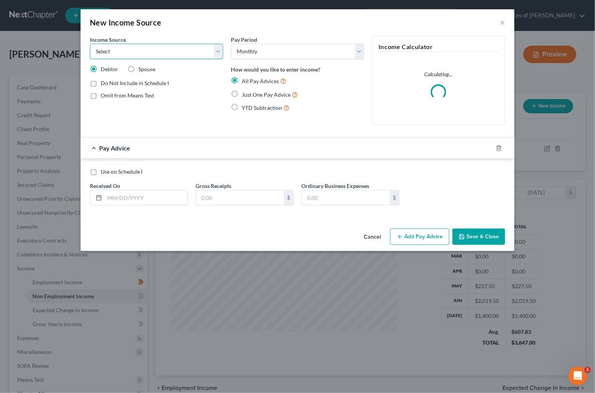
select select "5"
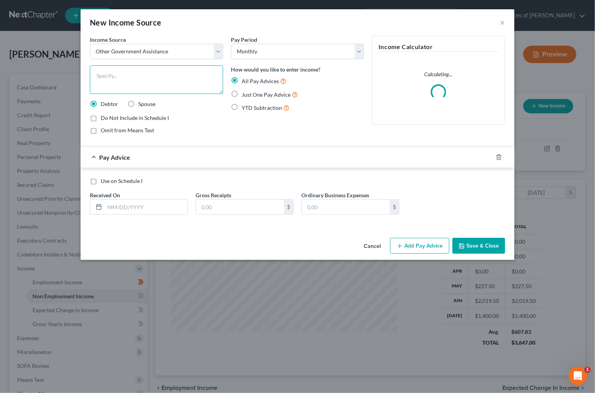
click at [108, 76] on textarea at bounding box center [156, 79] width 133 height 29
type textarea "EBT Food assistance"
click at [279, 91] on span "Just One Pay Advice" at bounding box center [266, 94] width 49 height 7
click at [250, 91] on input "Just One Pay Advice" at bounding box center [247, 92] width 5 height 5
radio input "true"
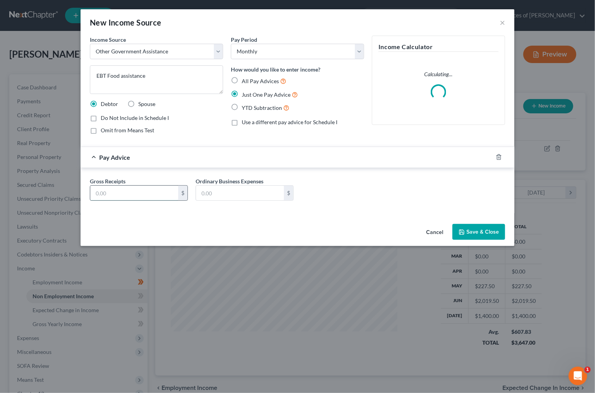
click at [130, 193] on input "text" at bounding box center [134, 193] width 88 height 15
type input "264"
click at [491, 226] on button "Save & Close" at bounding box center [478, 232] width 53 height 16
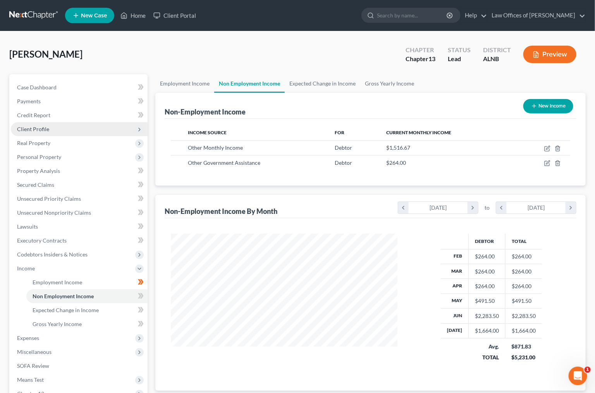
click at [48, 123] on span "Client Profile" at bounding box center [79, 129] width 137 height 14
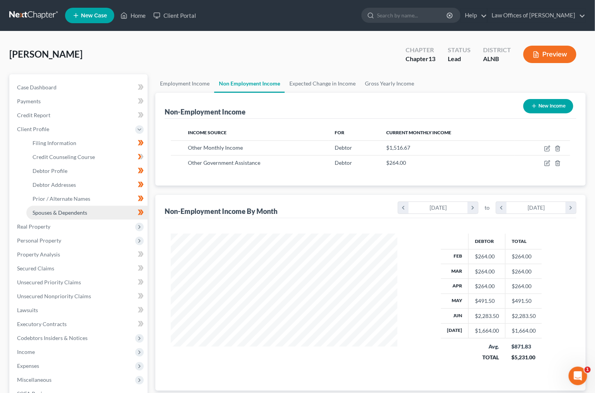
click at [57, 209] on span "Spouses & Dependents" at bounding box center [60, 212] width 55 height 7
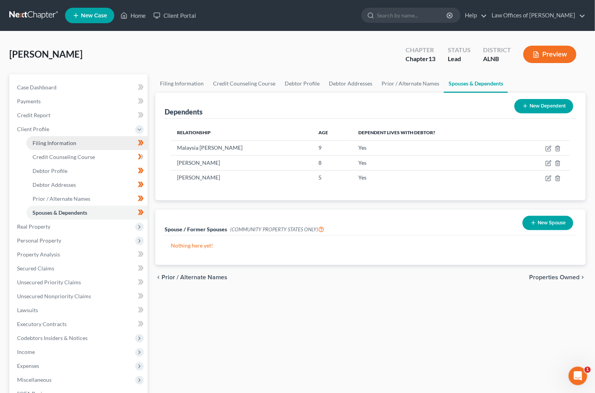
click at [61, 140] on span "Filing Information" at bounding box center [55, 143] width 44 height 7
select select "1"
select select "0"
select select "3"
select select "1"
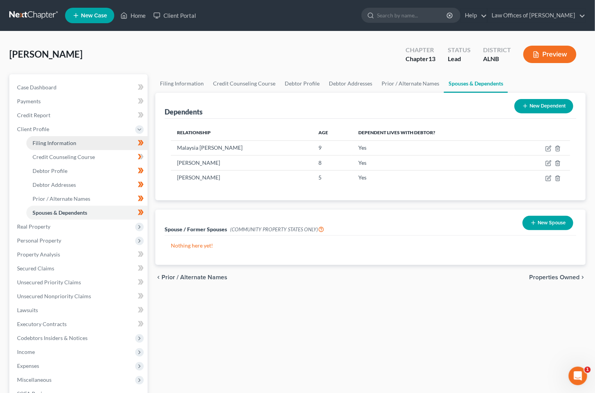
select select "0"
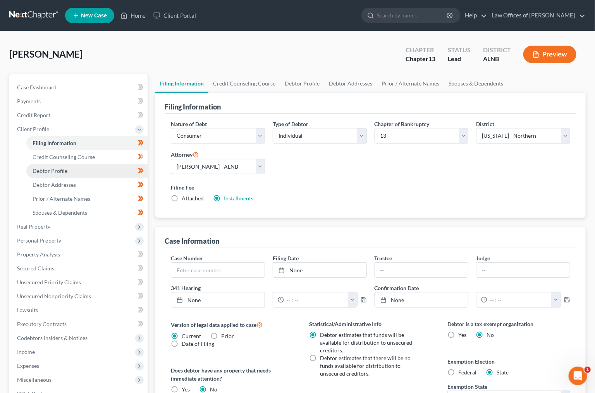
click at [62, 164] on link "Debtor Profile" at bounding box center [86, 171] width 121 height 14
select select "0"
select select "3"
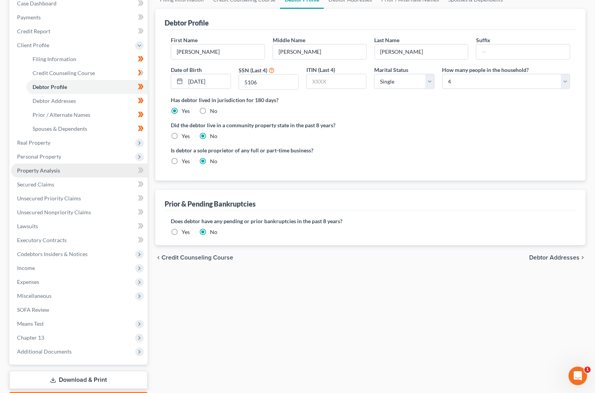
scroll to position [85, 0]
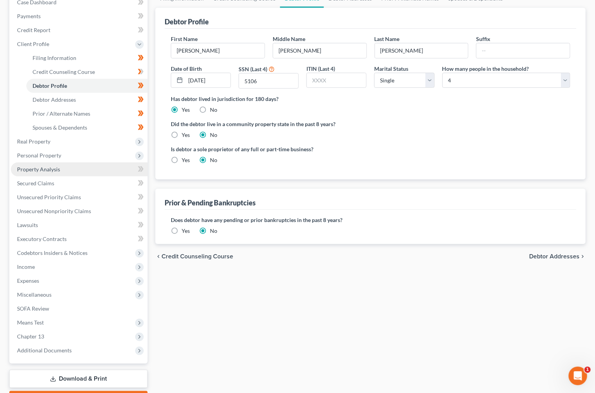
click at [58, 166] on span "Property Analysis" at bounding box center [38, 169] width 43 height 7
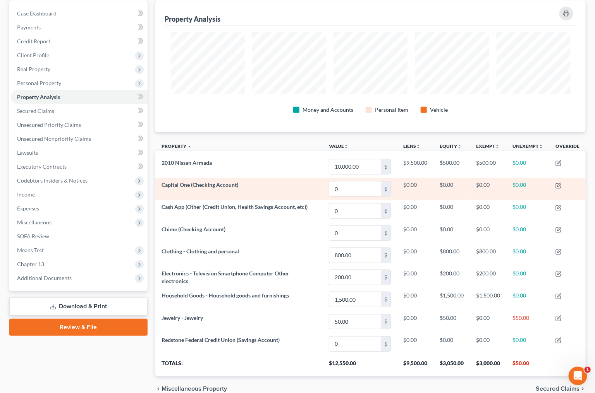
scroll to position [82, 0]
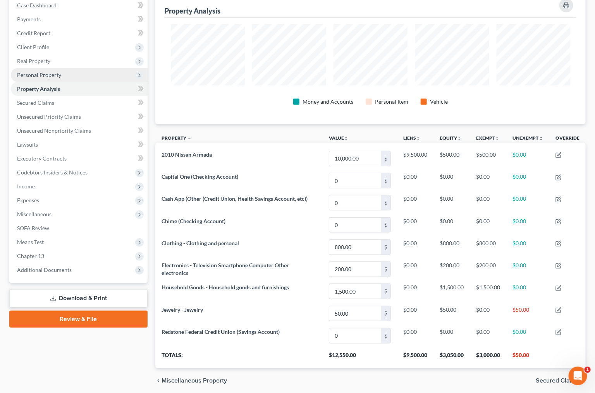
click at [80, 74] on span "Personal Property" at bounding box center [79, 75] width 137 height 14
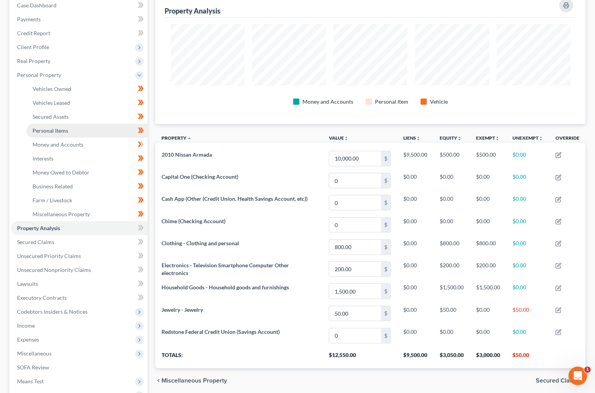
click at [52, 127] on span "Personal Items" at bounding box center [51, 130] width 36 height 7
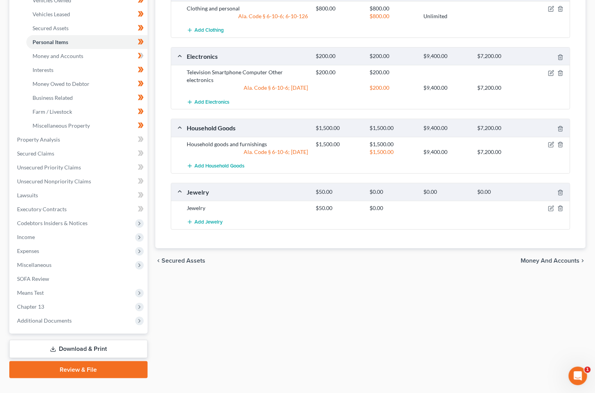
scroll to position [170, 0]
click at [549, 206] on icon "button" at bounding box center [551, 209] width 6 height 6
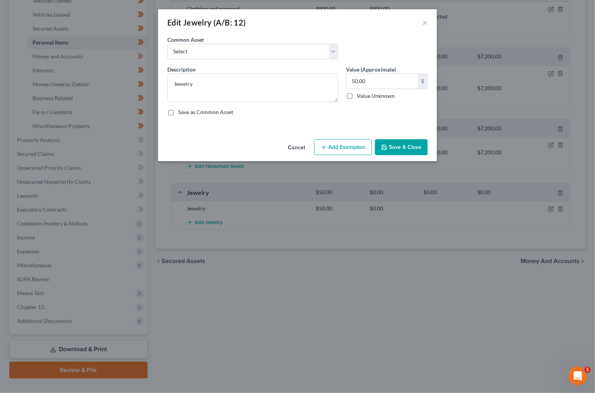
click at [337, 143] on button "Add Exemption" at bounding box center [343, 147] width 58 height 16
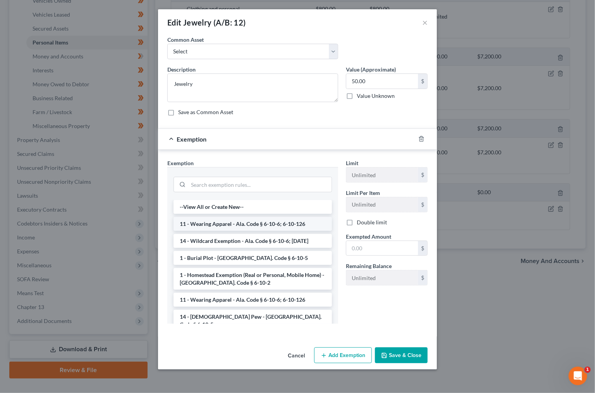
click at [242, 223] on li "11 - Wearing Apparel - Ala. Code § 6-10-6; 6-10-126" at bounding box center [252, 224] width 158 height 14
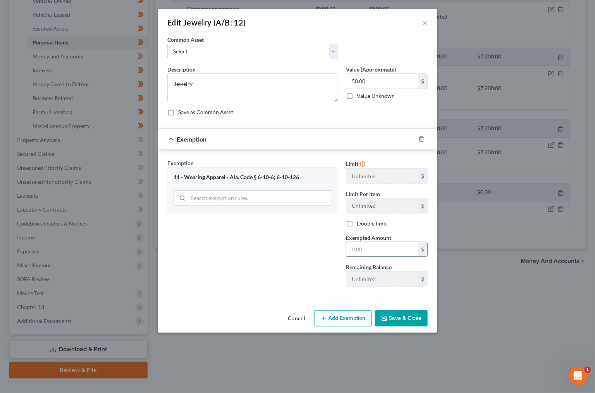
click at [370, 247] on input "text" at bounding box center [382, 249] width 72 height 15
type input "50"
click at [389, 315] on button "Save & Close" at bounding box center [401, 318] width 53 height 16
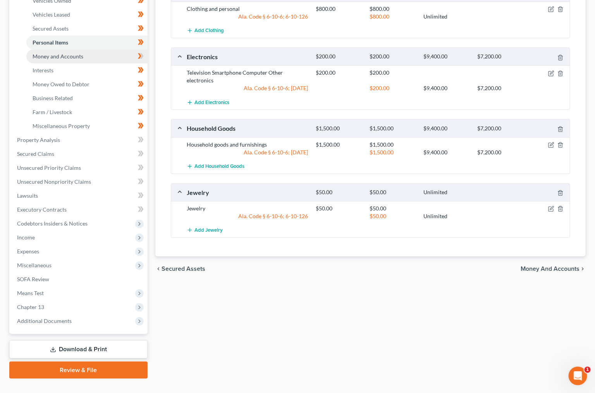
click at [108, 50] on link "Money and Accounts" at bounding box center [86, 57] width 121 height 14
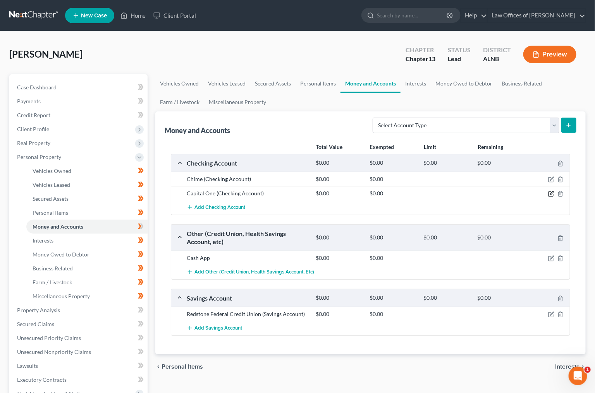
click at [551, 194] on icon "button" at bounding box center [551, 194] width 6 height 6
click at [551, 194] on body "Home New Case Client Portal Law Offices of [PERSON_NAME] [EMAIL_ADDRESS][DOMAIN…" at bounding box center [297, 289] width 595 height 579
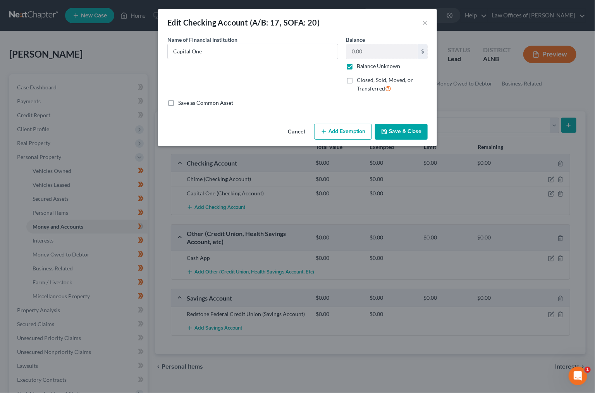
click at [363, 65] on label "Balance Unknown" at bounding box center [378, 66] width 43 height 8
click at [363, 65] on input "Balance Unknown" at bounding box center [362, 64] width 5 height 5
checkbox input "false"
click at [369, 50] on input "0.00" at bounding box center [382, 51] width 72 height 15
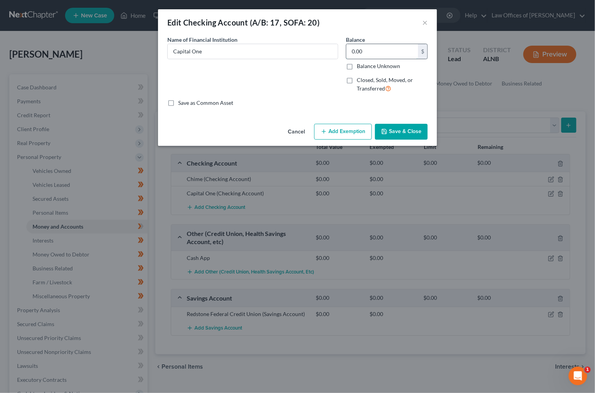
click at [369, 50] on input "0.00" at bounding box center [382, 51] width 72 height 15
type input "1,840.09"
click at [354, 127] on button "Add Exemption" at bounding box center [343, 132] width 58 height 16
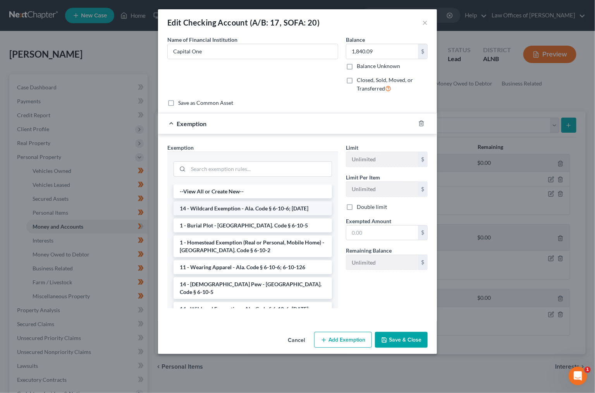
click at [239, 204] on li "14 - Wildcard Exemption - Ala. Code § 6-10-6; [DATE]" at bounding box center [252, 209] width 158 height 14
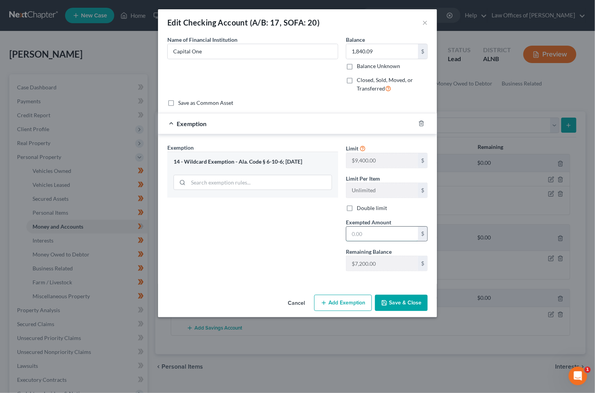
click at [367, 231] on input "text" at bounding box center [382, 234] width 72 height 15
type input "1,840.09"
click at [401, 305] on button "Save & Close" at bounding box center [401, 303] width 53 height 16
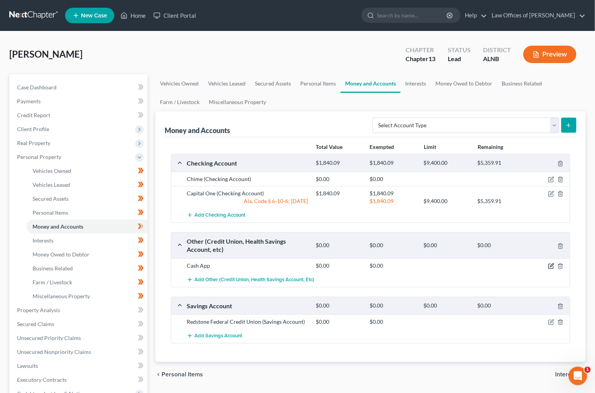
click at [551, 264] on icon "button" at bounding box center [551, 266] width 6 height 6
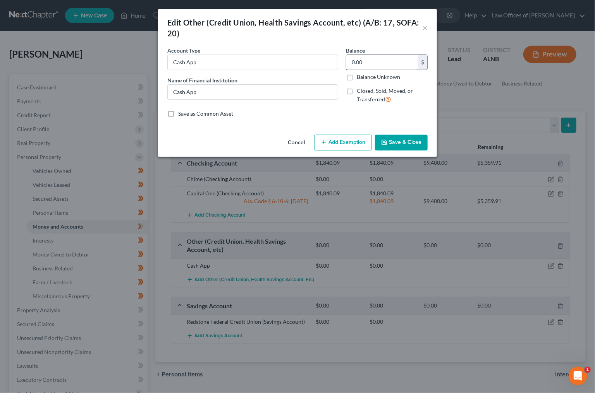
click at [369, 64] on input "0.00" at bounding box center [382, 62] width 72 height 15
type input "2.00"
type input "2"
type input "20.00"
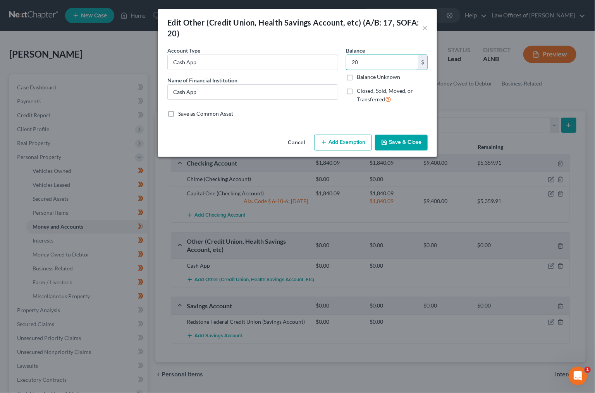
type input "20"
click at [353, 139] on button "Add Exemption" at bounding box center [343, 143] width 58 height 16
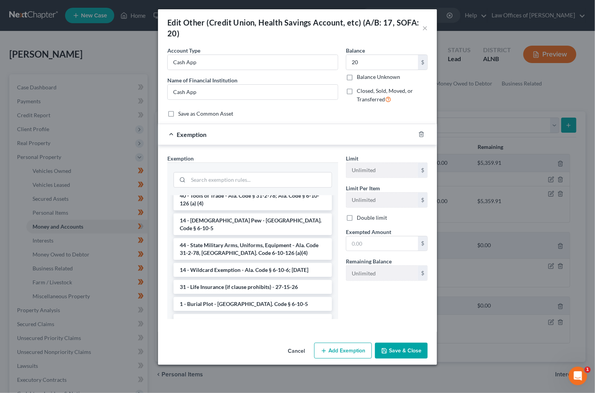
scroll to position [250, 0]
click at [253, 262] on li "14 - Wildcard Exemption - Ala. Code § 6-10-6; [DATE]" at bounding box center [252, 269] width 158 height 14
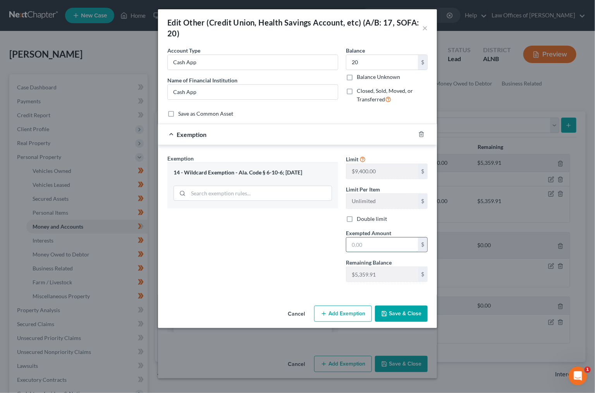
click at [367, 243] on input "text" at bounding box center [382, 245] width 72 height 15
type input "2.00"
type input "2"
type input "20.00"
type input "20"
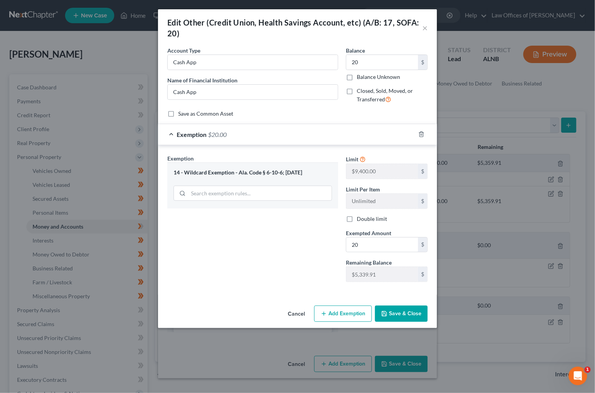
click at [389, 309] on button "Save & Close" at bounding box center [401, 314] width 53 height 16
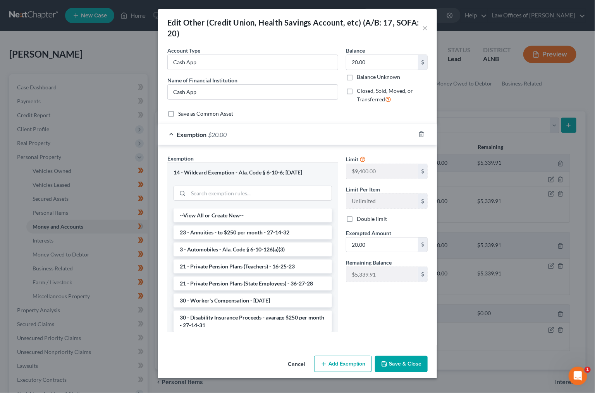
click at [401, 363] on button "Save & Close" at bounding box center [401, 364] width 53 height 16
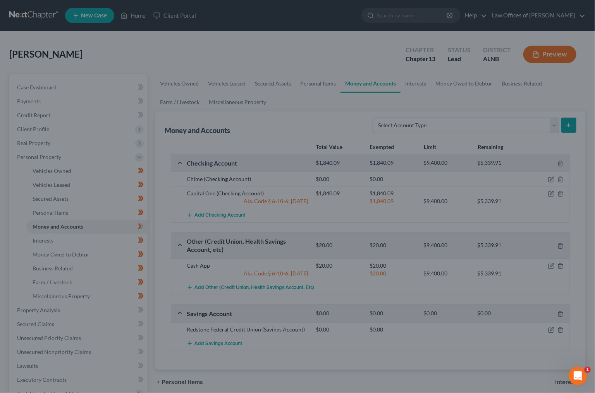
click at [401, 349] on button "Save & Close" at bounding box center [388, 342] width 46 height 14
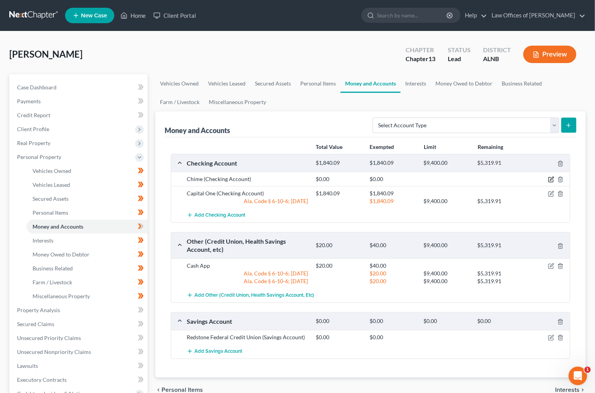
click at [553, 180] on icon "button" at bounding box center [550, 180] width 5 height 5
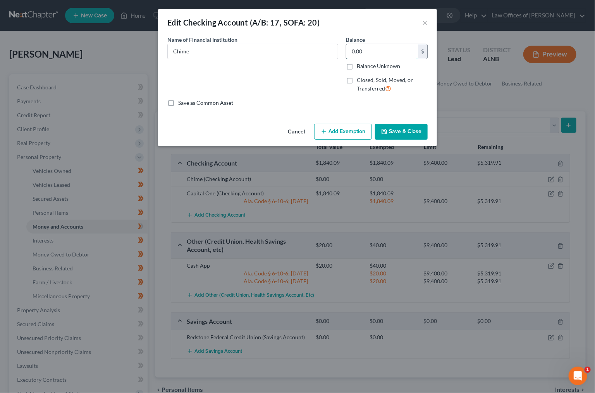
click at [360, 51] on input "0.00" at bounding box center [382, 51] width 72 height 15
type input "8.25"
click at [340, 134] on button "Add Exemption" at bounding box center [343, 132] width 58 height 16
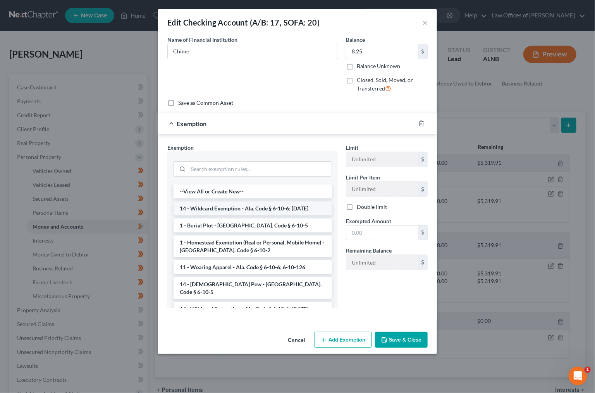
click at [243, 207] on li "14 - Wildcard Exemption - Ala. Code § 6-10-6; [DATE]" at bounding box center [252, 209] width 158 height 14
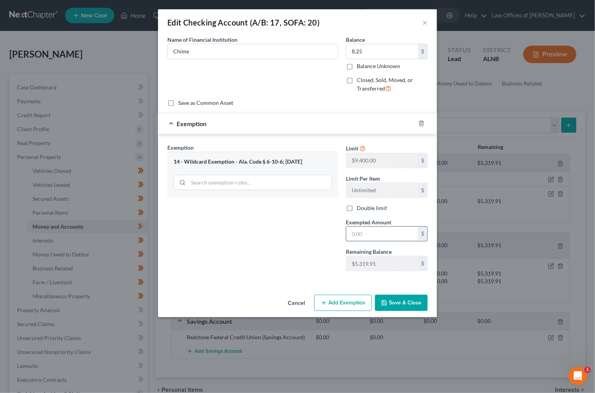
click at [368, 227] on input "text" at bounding box center [382, 234] width 72 height 15
type input "8.25"
click at [396, 300] on button "Save & Close" at bounding box center [401, 303] width 53 height 16
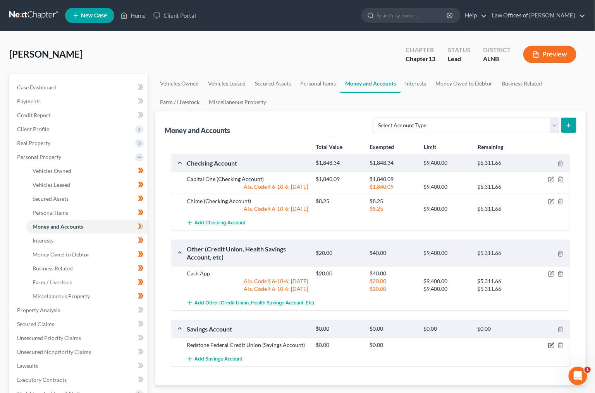
click at [551, 343] on icon "button" at bounding box center [551, 346] width 6 height 6
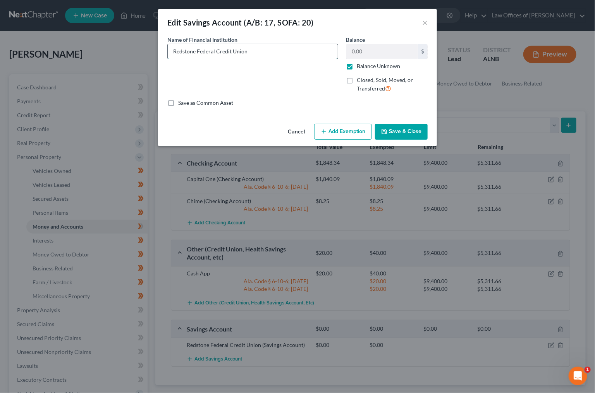
click at [292, 53] on input "Redstone Federal Credit Union" at bounding box center [253, 51] width 170 height 15
click at [357, 67] on label "Balance Unknown" at bounding box center [378, 66] width 43 height 8
click at [360, 67] on input "Balance Unknown" at bounding box center [362, 64] width 5 height 5
checkbox input "false"
click at [375, 52] on input "0.00" at bounding box center [382, 51] width 72 height 15
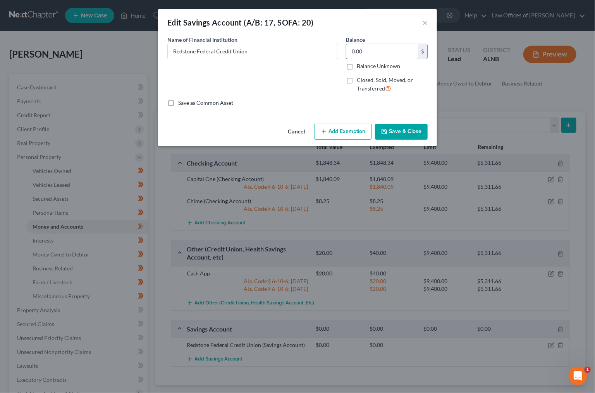
click at [375, 52] on input "0.00" at bounding box center [382, 51] width 72 height 15
click at [390, 129] on button "Save & Close" at bounding box center [401, 132] width 53 height 16
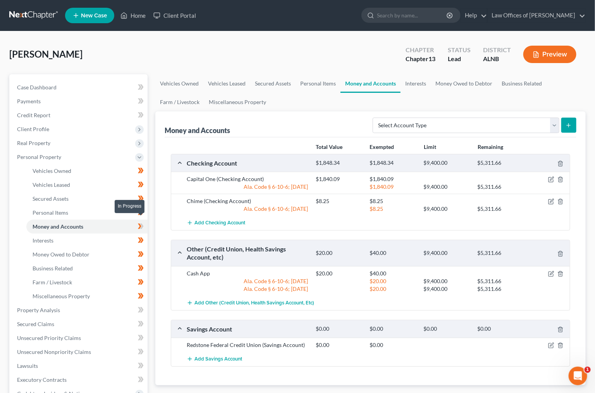
click at [141, 224] on icon at bounding box center [139, 226] width 3 height 5
click at [99, 236] on link "Interests" at bounding box center [86, 241] width 121 height 14
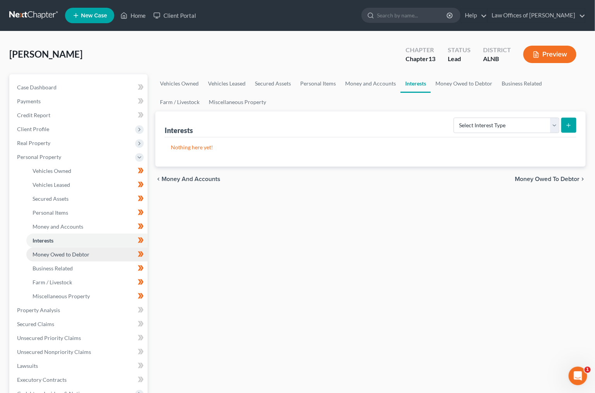
click at [91, 251] on link "Money Owed to Debtor" at bounding box center [86, 255] width 121 height 14
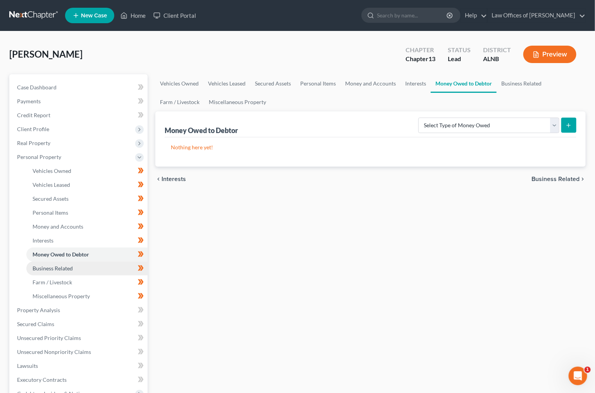
click at [91, 262] on link "Business Related" at bounding box center [86, 269] width 121 height 14
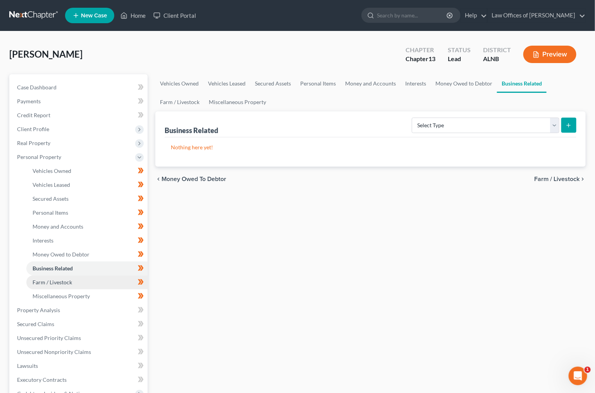
click at [89, 276] on link "Farm / Livestock" at bounding box center [86, 283] width 121 height 14
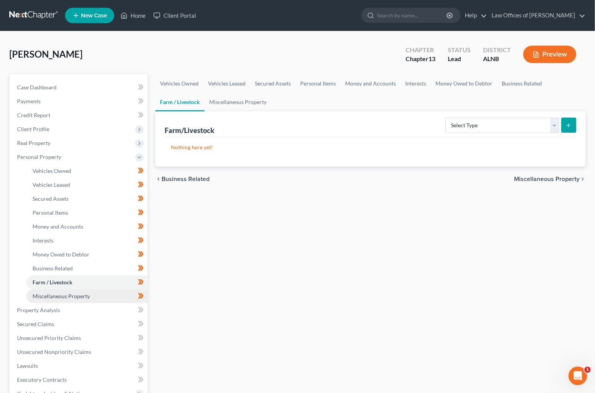
click at [90, 290] on link "Miscellaneous Property" at bounding box center [86, 297] width 121 height 14
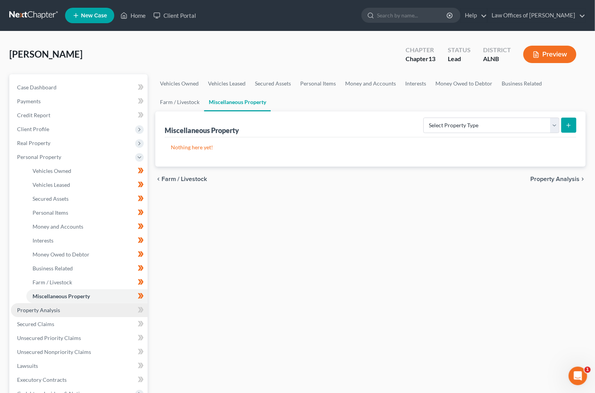
click at [80, 303] on link "Property Analysis" at bounding box center [79, 310] width 137 height 14
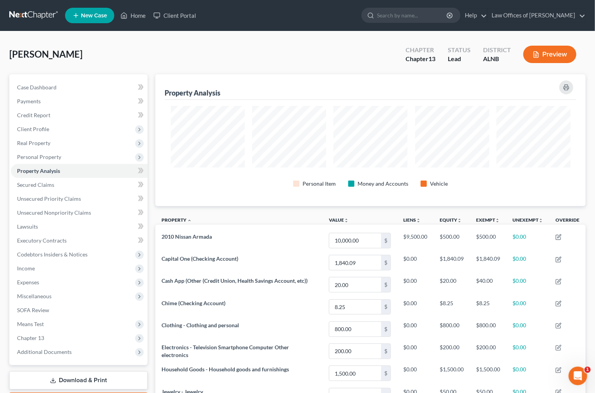
scroll to position [132, 430]
click at [143, 168] on icon at bounding box center [141, 170] width 3 height 5
click at [116, 181] on link "Secured Claims" at bounding box center [79, 185] width 137 height 14
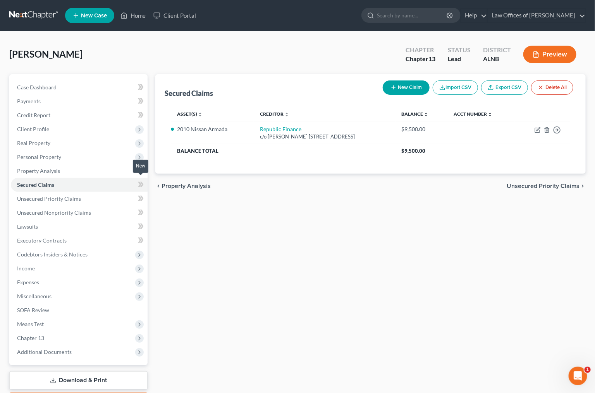
click at [145, 180] on span at bounding box center [141, 186] width 14 height 12
drag, startPoint x: 145, startPoint y: 180, endPoint x: 139, endPoint y: 183, distance: 7.3
click at [139, 183] on span at bounding box center [141, 186] width 14 height 12
click at [108, 199] on link "Unsecured Priority Claims" at bounding box center [79, 199] width 137 height 14
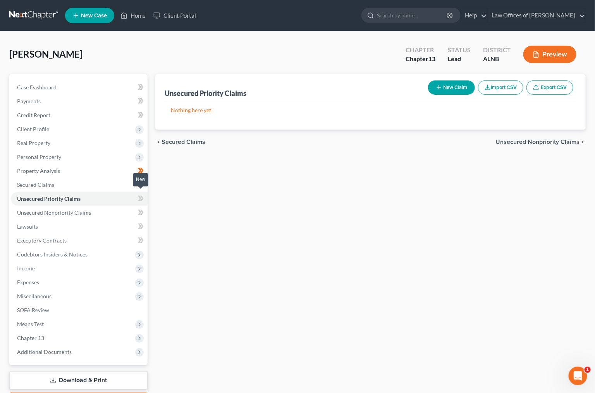
click at [138, 194] on icon at bounding box center [141, 199] width 6 height 10
click at [104, 207] on link "Unsecured Nonpriority Claims" at bounding box center [79, 213] width 137 height 14
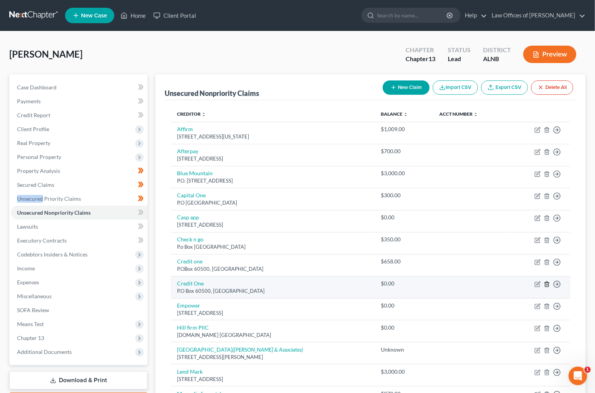
click at [545, 281] on icon "button" at bounding box center [547, 284] width 6 height 6
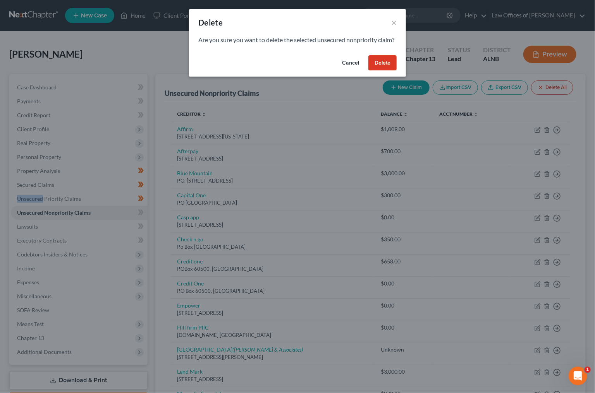
click at [385, 71] on button "Delete" at bounding box center [382, 62] width 28 height 15
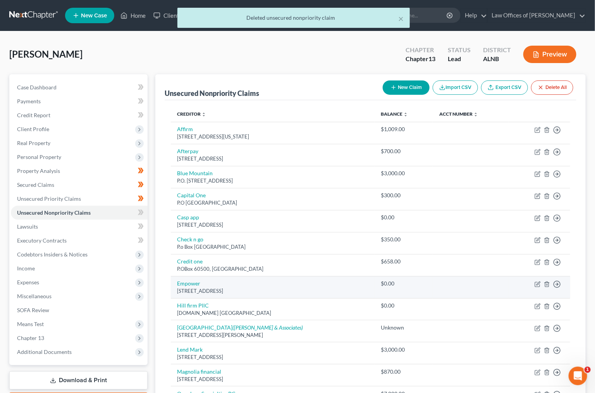
click at [542, 278] on td "Move to D Move to E Move to G Move to Notice Only" at bounding box center [539, 287] width 62 height 22
click at [539, 281] on icon "button" at bounding box center [537, 284] width 6 height 6
select select "5"
select select "14"
select select "0"
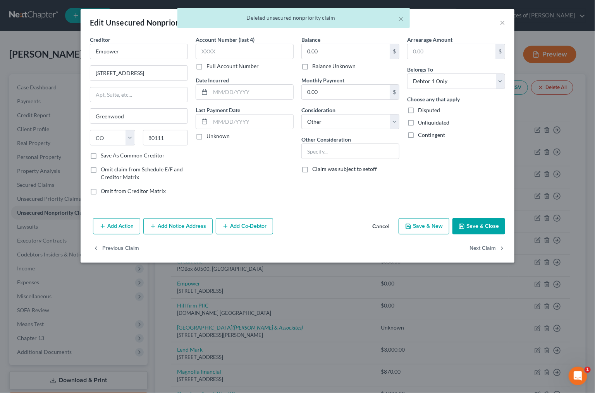
click at [357, 66] on div "Balance Unknown" at bounding box center [350, 66] width 98 height 8
click at [352, 66] on label "Balance Unknown" at bounding box center [333, 66] width 43 height 8
click at [320, 66] on input "Balance Unknown" at bounding box center [317, 64] width 5 height 5
checkbox input "true"
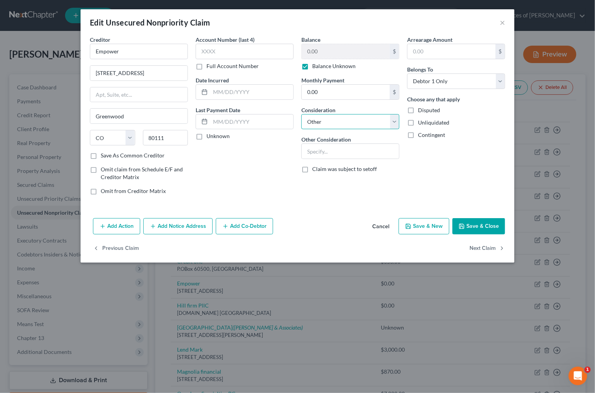
select select "10"
click at [481, 226] on button "Save & Close" at bounding box center [478, 226] width 53 height 16
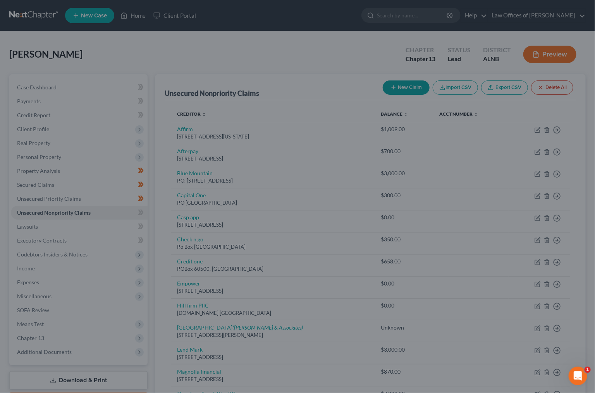
type input "0"
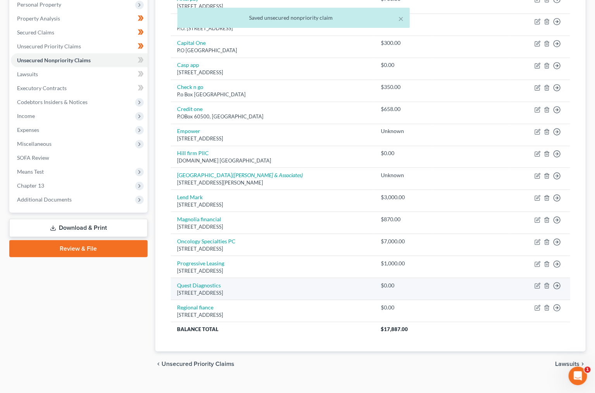
scroll to position [152, 0]
click at [549, 284] on icon "button" at bounding box center [547, 287] width 6 height 6
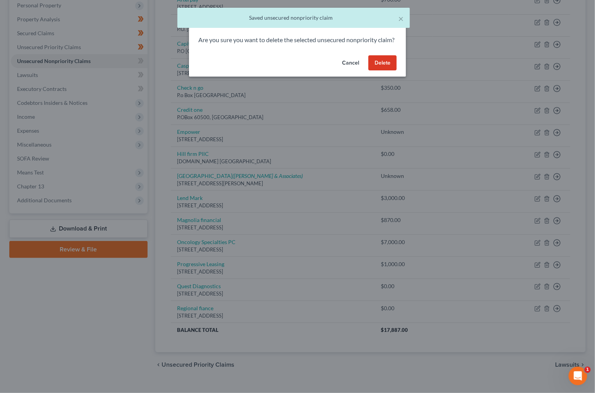
click at [374, 62] on div "Cancel Delete" at bounding box center [297, 64] width 217 height 25
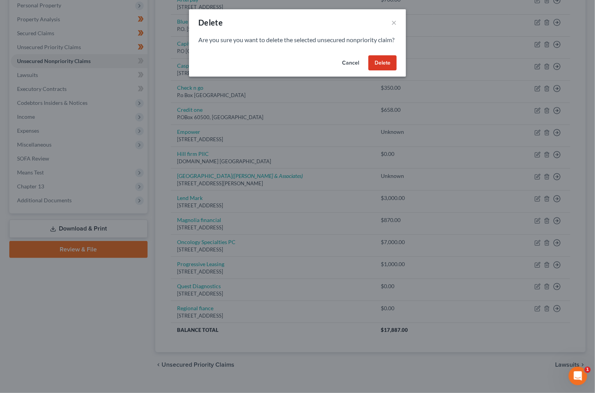
click at [372, 66] on button "Delete" at bounding box center [382, 62] width 28 height 15
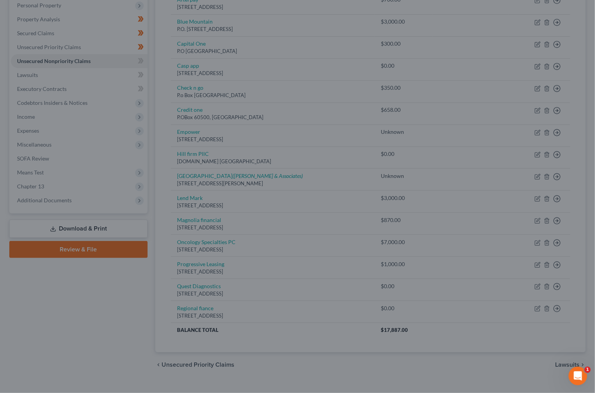
scroll to position [130, 0]
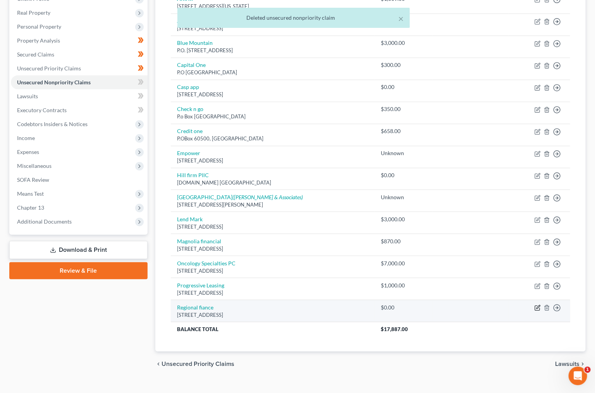
click at [538, 305] on icon "button" at bounding box center [537, 308] width 6 height 6
select select "0"
select select "14"
select select "0"
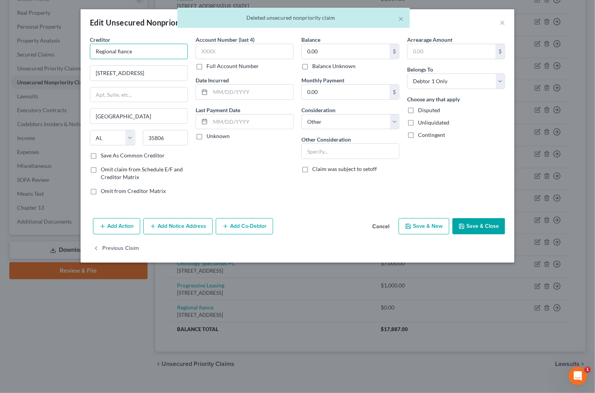
click at [136, 55] on input "Regional fiance" at bounding box center [139, 51] width 98 height 15
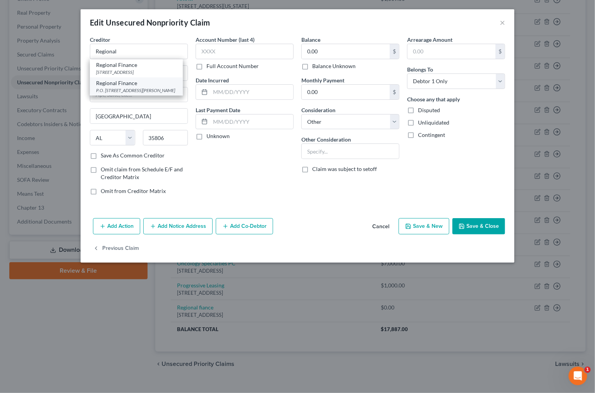
click at [129, 93] on div "P.O. [STREET_ADDRESS][PERSON_NAME]" at bounding box center [136, 90] width 81 height 7
type input "Regional Finance"
type input "P.O. Box 776"
type input "[PERSON_NAME]"
select select "42"
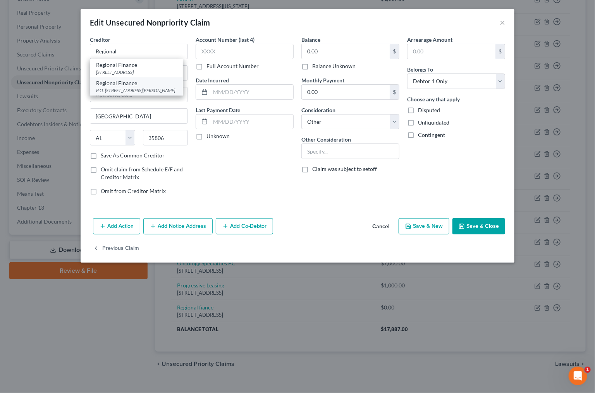
type input "29662"
click at [334, 64] on label "Balance Unknown" at bounding box center [333, 66] width 43 height 8
click at [320, 64] on input "Balance Unknown" at bounding box center [317, 64] width 5 height 5
checkbox input "true"
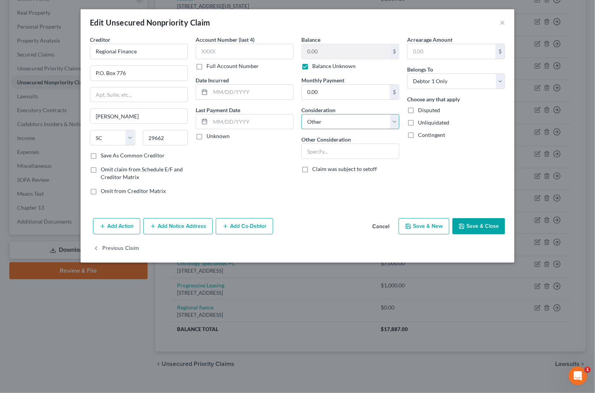
select select "10"
click at [472, 227] on button "Save & Close" at bounding box center [478, 226] width 53 height 16
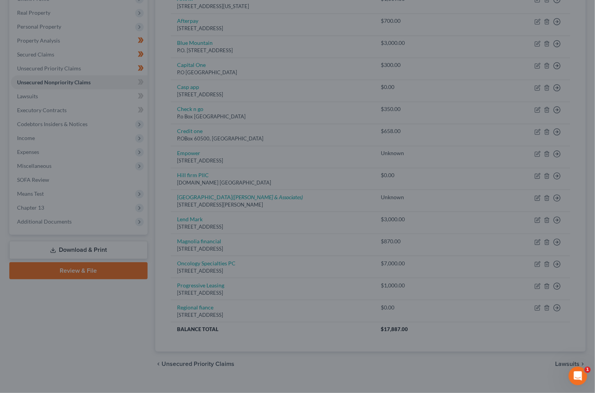
type input "0"
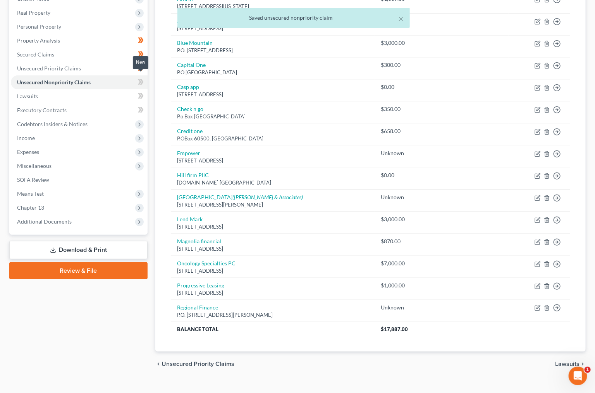
click at [141, 79] on icon at bounding box center [141, 81] width 3 height 5
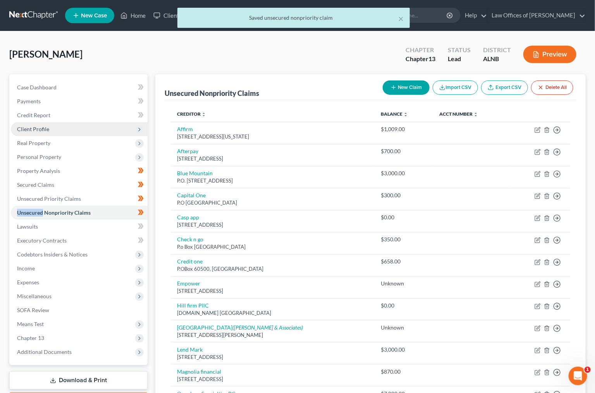
scroll to position [0, 0]
click at [33, 136] on span "Real Property" at bounding box center [79, 143] width 137 height 14
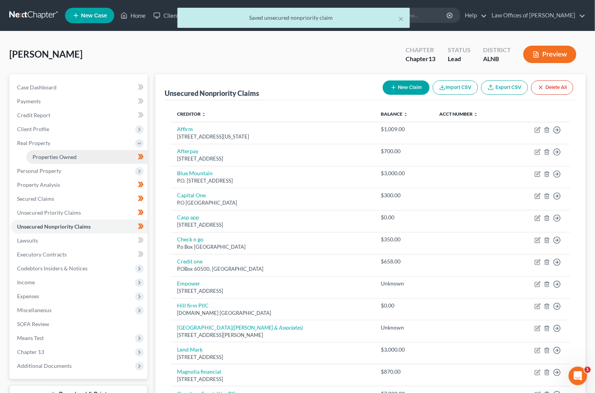
click at [38, 154] on span "Properties Owned" at bounding box center [55, 157] width 44 height 7
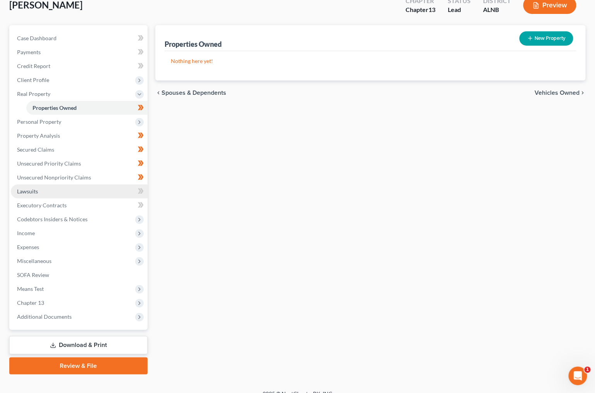
click at [90, 185] on link "Lawsuits" at bounding box center [79, 192] width 137 height 14
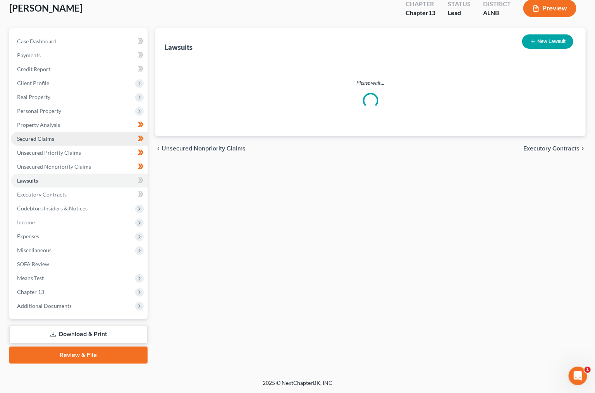
scroll to position [7, 0]
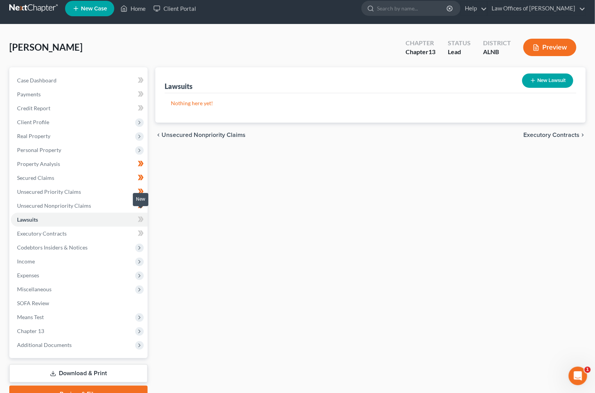
click at [139, 215] on icon at bounding box center [141, 220] width 6 height 10
drag, startPoint x: 139, startPoint y: 215, endPoint x: 137, endPoint y: 221, distance: 6.5
click at [139, 216] on icon at bounding box center [141, 220] width 6 height 10
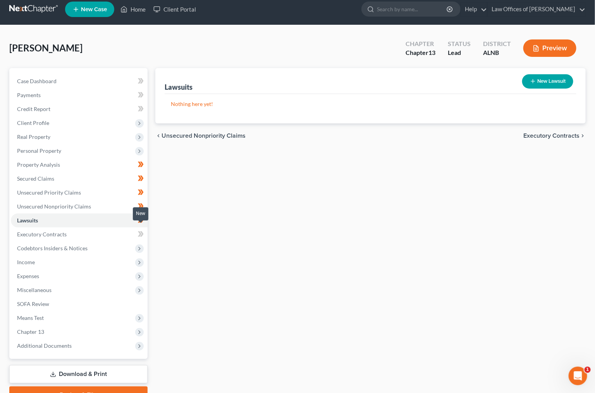
click at [138, 230] on icon at bounding box center [141, 235] width 6 height 10
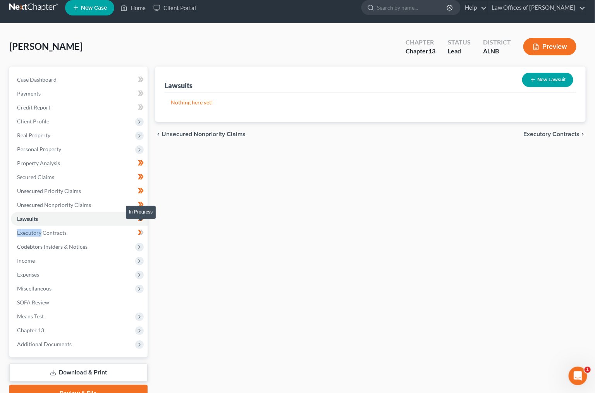
click at [138, 228] on icon at bounding box center [141, 233] width 6 height 10
click at [96, 254] on span "Income" at bounding box center [79, 261] width 137 height 14
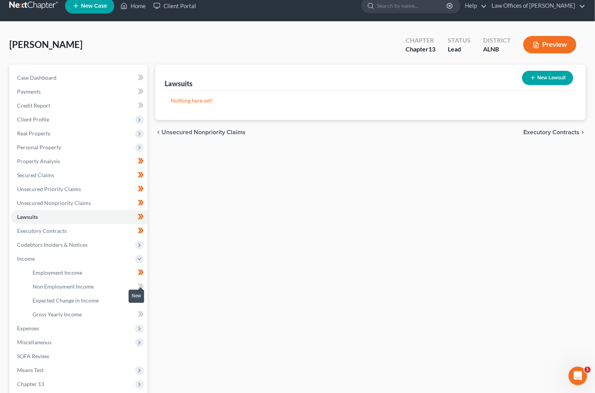
click at [145, 283] on span at bounding box center [141, 288] width 14 height 12
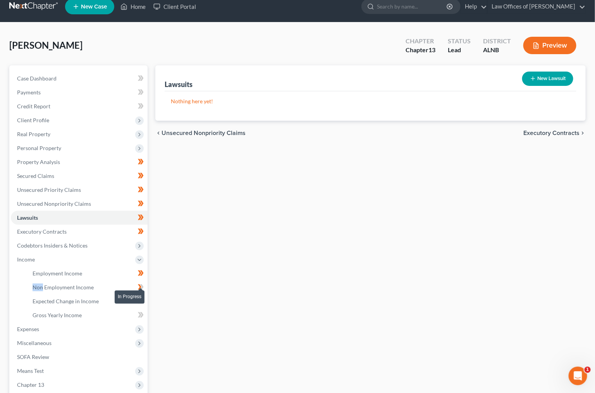
click at [145, 283] on span at bounding box center [141, 289] width 14 height 12
click at [143, 297] on icon at bounding box center [141, 302] width 6 height 10
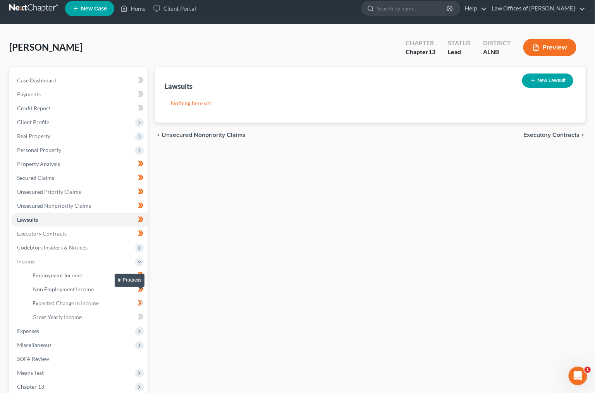
scroll to position [6, 0]
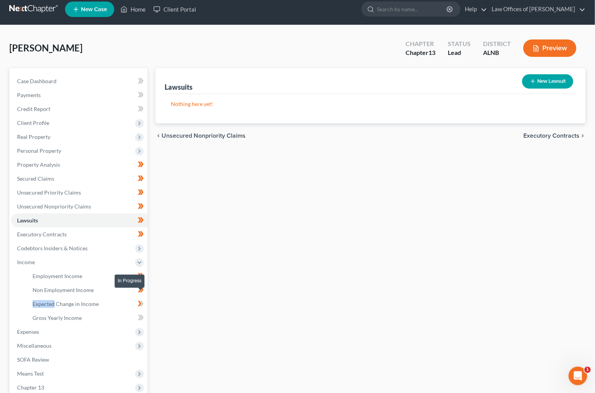
click at [143, 299] on icon at bounding box center [141, 304] width 6 height 10
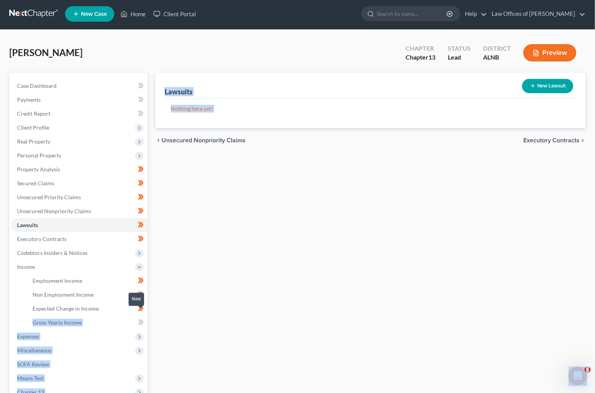
click at [139, 306] on body "Home New Case Client Portal Law Offices of [PERSON_NAME] [EMAIL_ADDRESS][DOMAIN…" at bounding box center [297, 245] width 595 height 495
click at [139, 316] on link "Gross Yearly Income" at bounding box center [86, 323] width 121 height 14
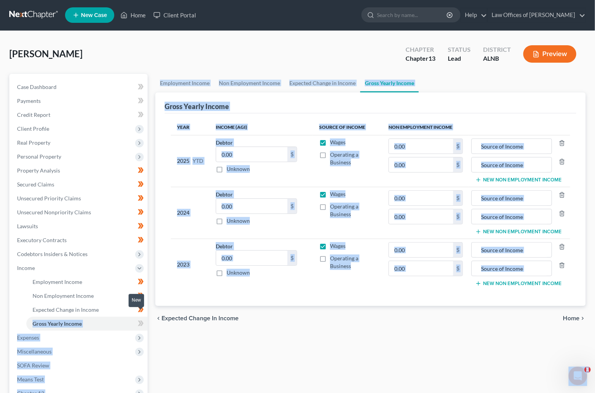
scroll to position [3, 0]
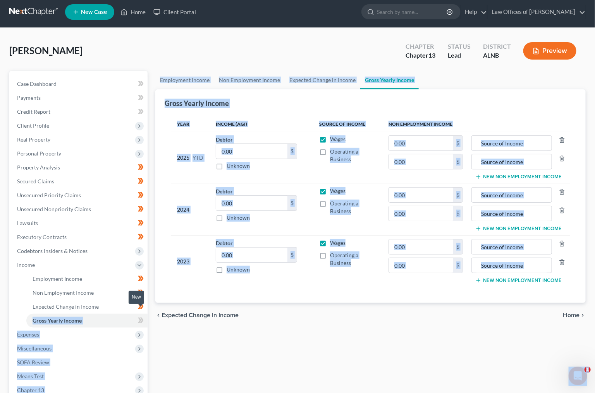
click at [138, 316] on icon at bounding box center [141, 321] width 6 height 10
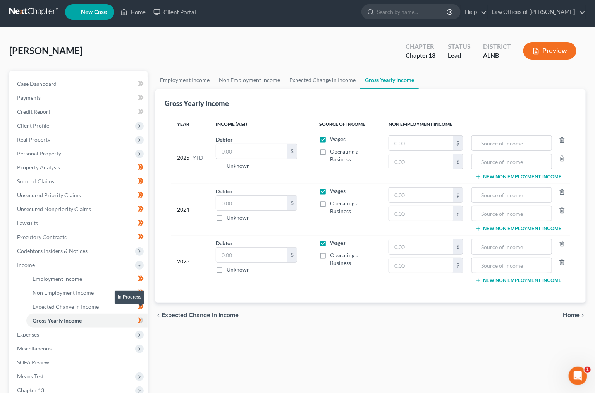
click at [138, 316] on icon at bounding box center [141, 321] width 6 height 10
click at [240, 146] on input "text" at bounding box center [251, 151] width 71 height 15
type input "29,769.57"
click at [239, 202] on input "text" at bounding box center [251, 203] width 71 height 15
type input "53,435"
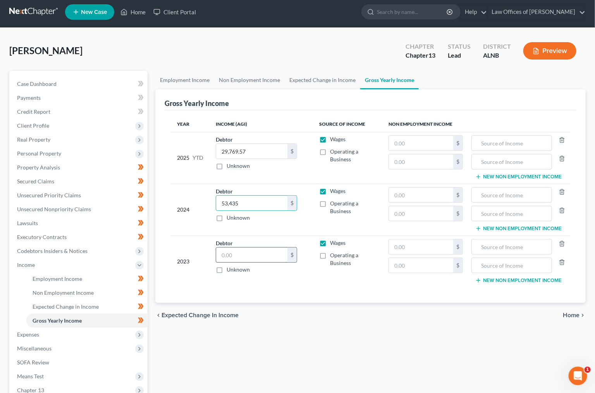
click at [237, 252] on input "text" at bounding box center [251, 255] width 71 height 15
type input "35,070"
click at [48, 328] on span "Expenses" at bounding box center [79, 335] width 137 height 14
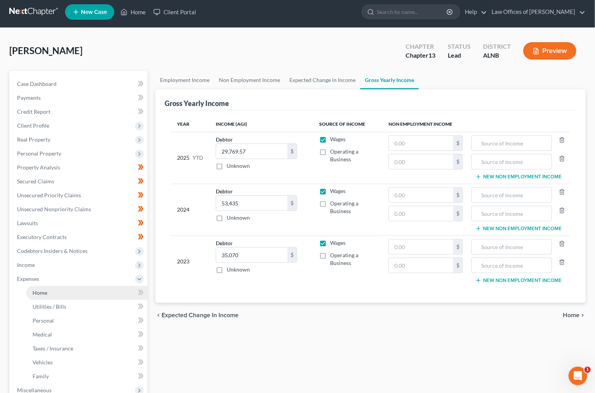
click at [67, 287] on link "Home" at bounding box center [86, 293] width 121 height 14
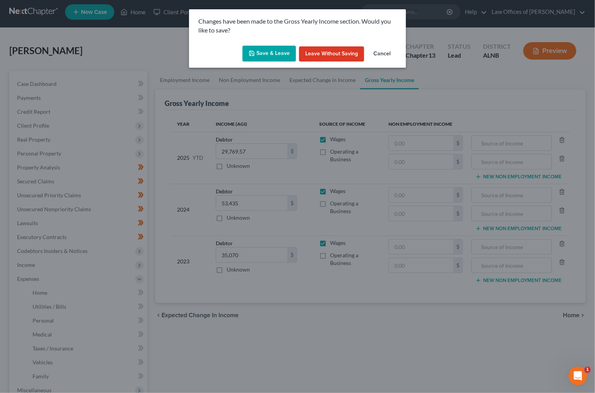
click at [259, 55] on button "Save & Leave" at bounding box center [268, 54] width 53 height 16
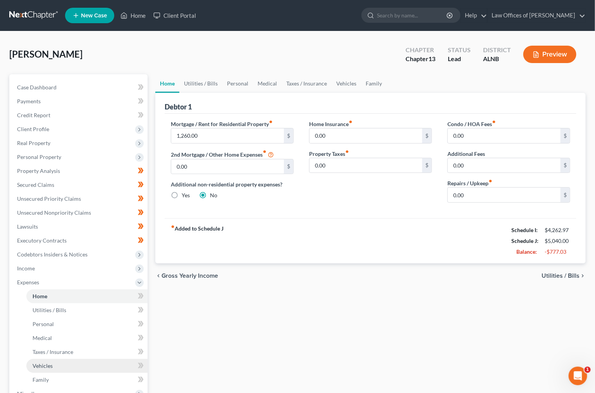
click at [79, 359] on link "Vehicles" at bounding box center [86, 366] width 121 height 14
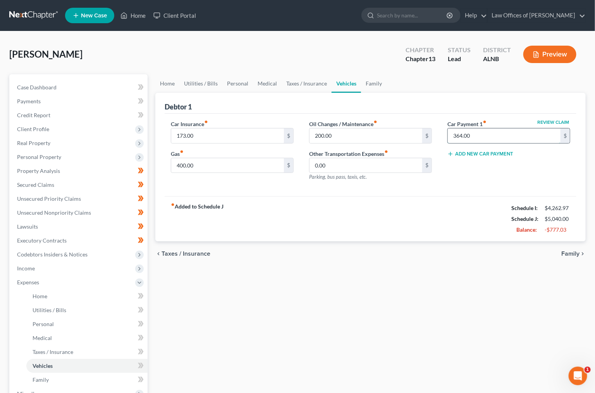
click at [466, 139] on input "364.00" at bounding box center [504, 136] width 113 height 15
click at [167, 82] on link "Home" at bounding box center [167, 83] width 24 height 19
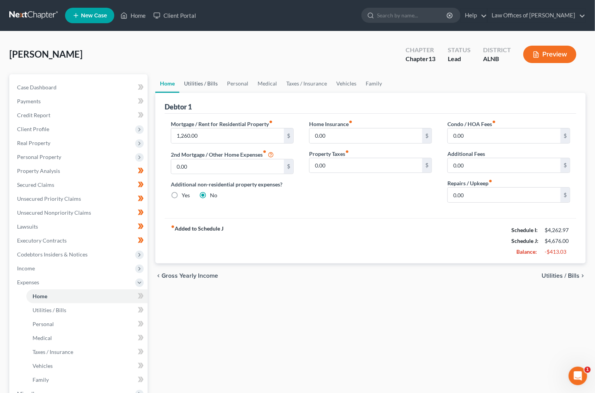
click at [197, 84] on link "Utilities / Bills" at bounding box center [200, 83] width 43 height 19
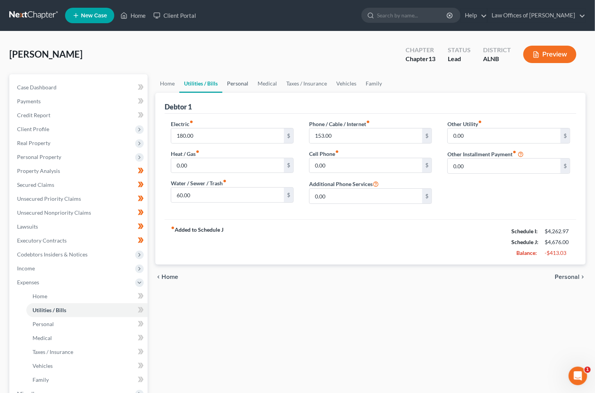
click at [231, 85] on link "Personal" at bounding box center [237, 83] width 31 height 19
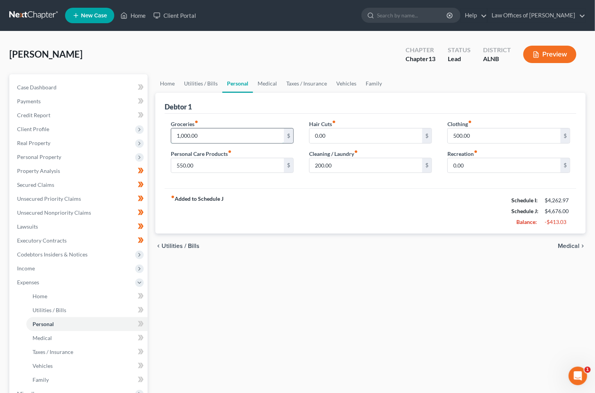
click at [221, 137] on input "1,000.00" at bounding box center [227, 136] width 113 height 15
type input "600"
click at [205, 164] on input "550.00" at bounding box center [227, 165] width 113 height 15
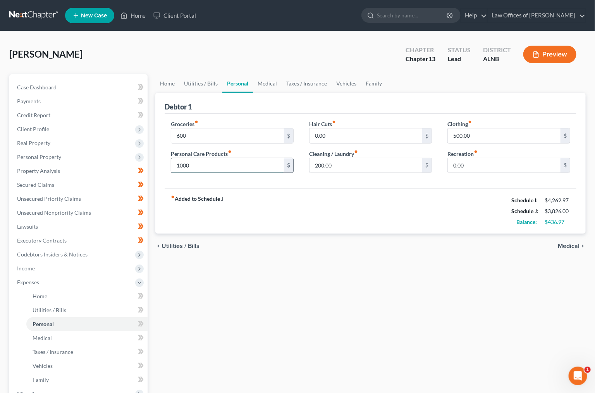
type input "1,000"
type input "50"
type input "100"
type input "1,000"
type input "150"
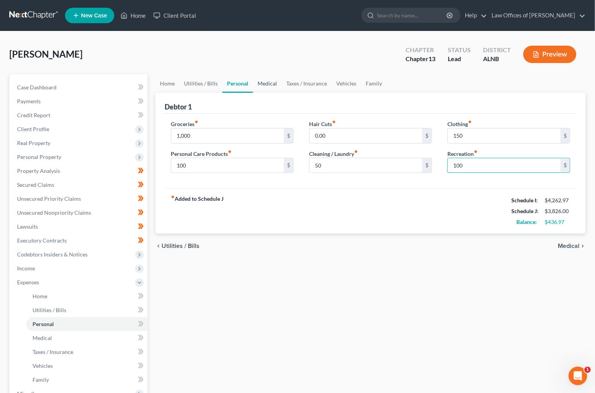
type input "100"
click at [269, 81] on link "Medical" at bounding box center [267, 83] width 29 height 19
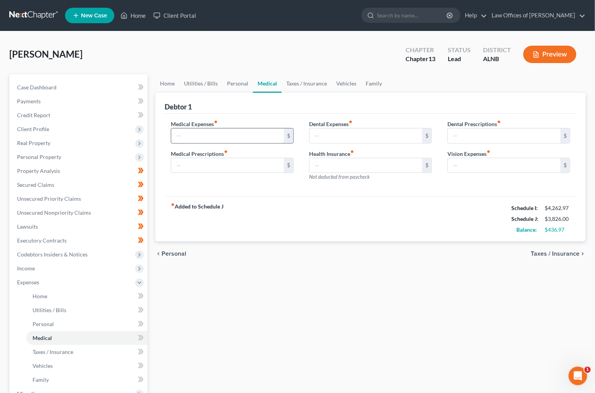
click at [229, 130] on input "text" at bounding box center [227, 136] width 113 height 15
type input "200"
click at [300, 81] on link "Taxes / Insurance" at bounding box center [306, 83] width 50 height 19
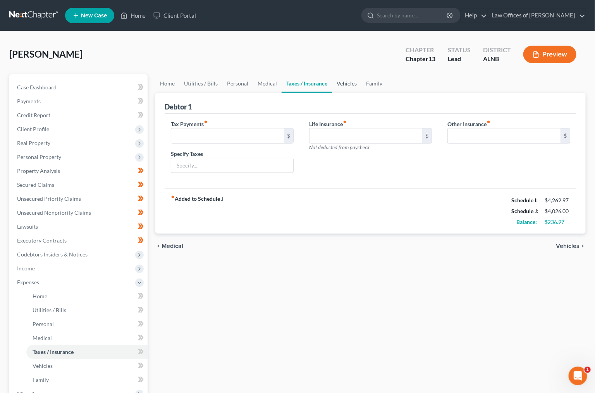
click at [342, 81] on link "Vehicles" at bounding box center [346, 83] width 29 height 19
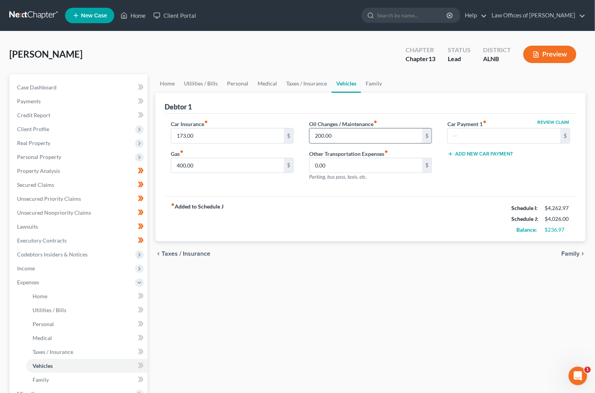
click at [340, 134] on input "200.00" at bounding box center [365, 136] width 113 height 15
type input "50"
click at [380, 86] on link "Family" at bounding box center [374, 83] width 26 height 19
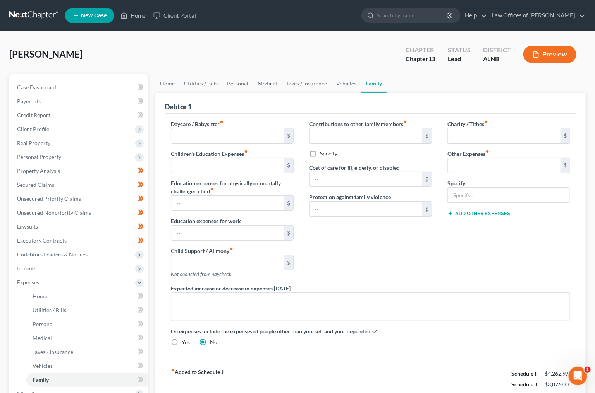
click at [262, 84] on link "Medical" at bounding box center [267, 83] width 29 height 19
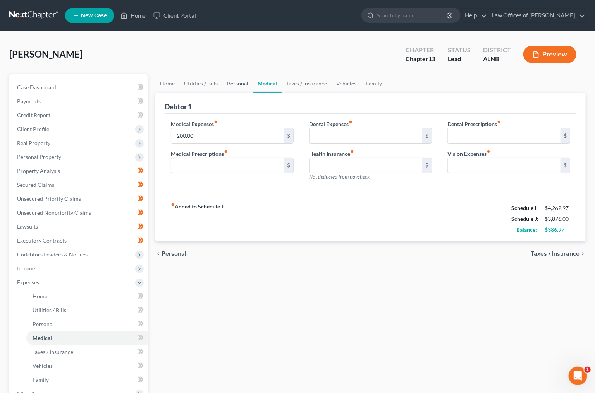
click at [239, 84] on link "Personal" at bounding box center [237, 83] width 31 height 19
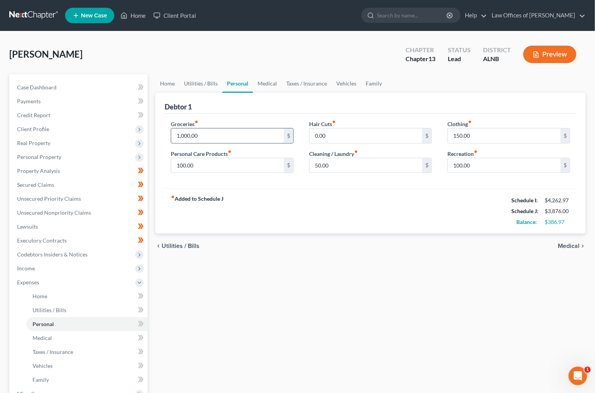
click at [211, 139] on input "1,000.00" at bounding box center [227, 136] width 113 height 15
type input "9"
type input "1,000"
type input "150"
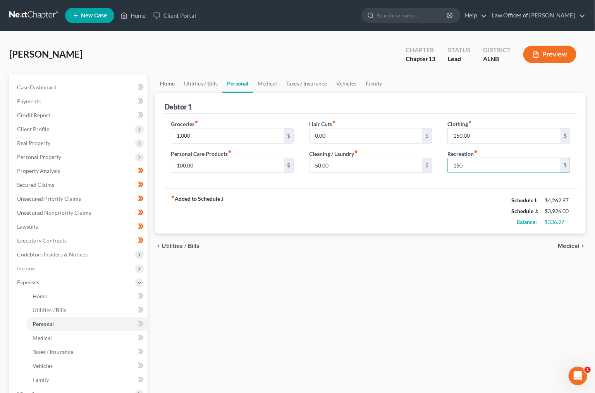
click at [175, 84] on link "Home" at bounding box center [167, 83] width 24 height 19
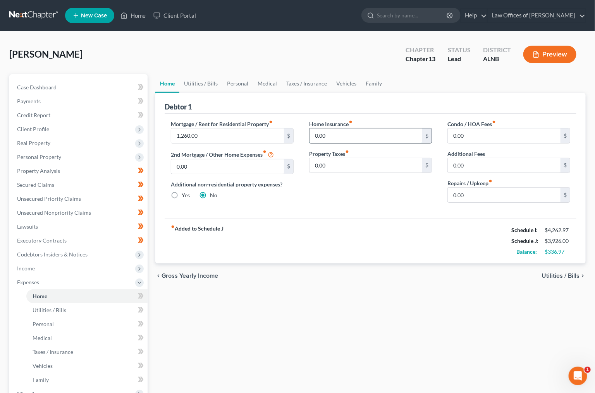
click at [338, 138] on input "0.00" at bounding box center [365, 136] width 113 height 15
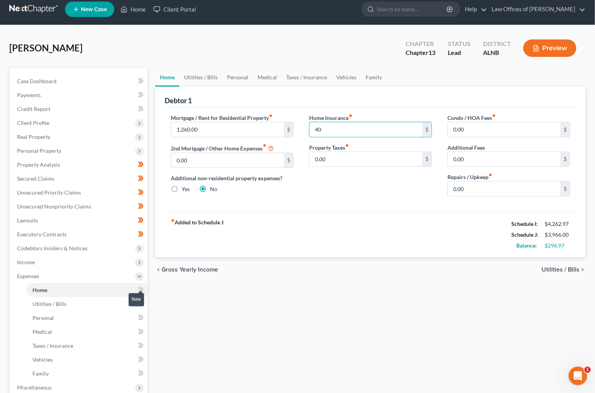
type input "40"
click at [138, 285] on icon at bounding box center [141, 290] width 6 height 10
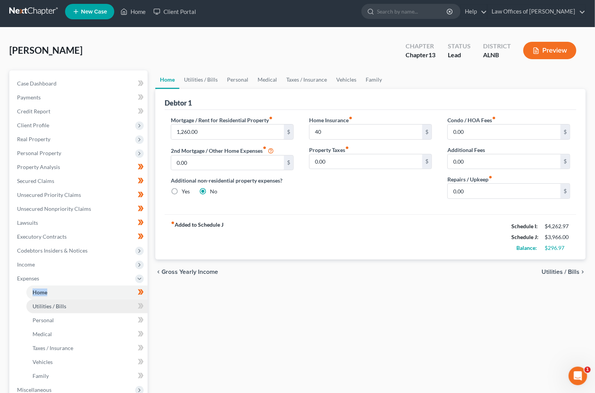
scroll to position [4, 0]
click at [138, 302] on icon at bounding box center [141, 307] width 6 height 10
click at [139, 315] on icon at bounding box center [141, 320] width 6 height 10
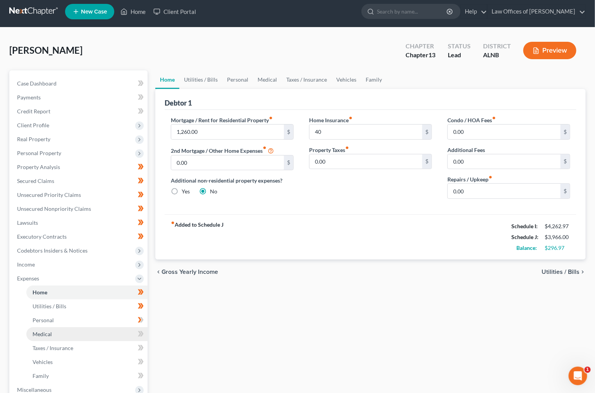
click at [139, 327] on link "Medical" at bounding box center [86, 334] width 121 height 14
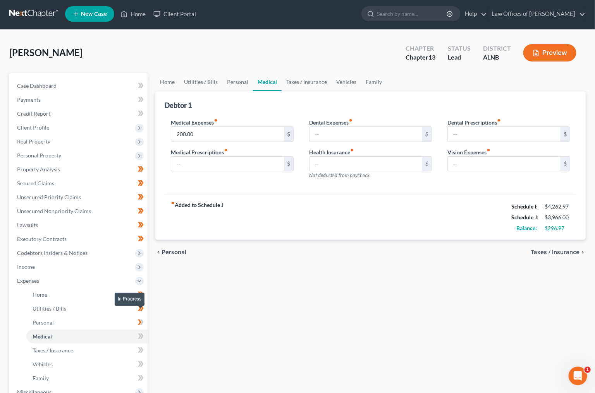
click at [141, 318] on icon at bounding box center [141, 323] width 6 height 10
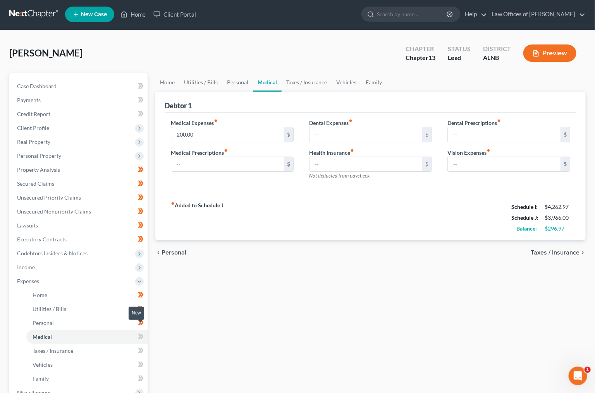
click at [141, 332] on icon at bounding box center [141, 337] width 6 height 10
click at [141, 348] on icon at bounding box center [141, 350] width 3 height 5
drag, startPoint x: 141, startPoint y: 344, endPoint x: 140, endPoint y: 355, distance: 10.9
click at [141, 348] on icon at bounding box center [141, 350] width 3 height 5
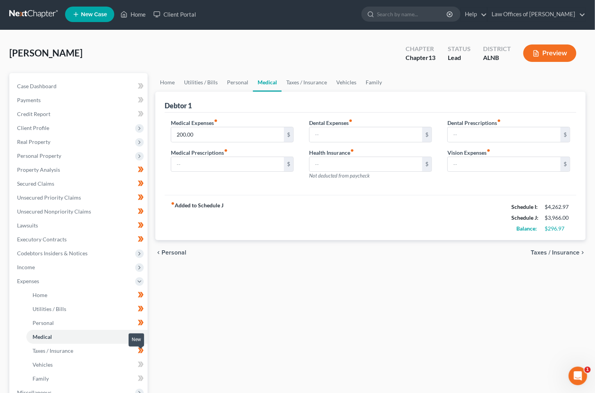
click at [140, 360] on icon at bounding box center [141, 365] width 6 height 10
click at [143, 376] on icon at bounding box center [141, 378] width 3 height 5
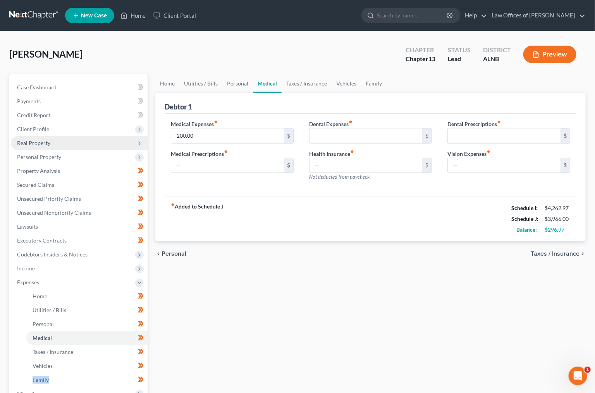
scroll to position [0, 0]
click at [143, 127] on icon at bounding box center [139, 129] width 9 height 9
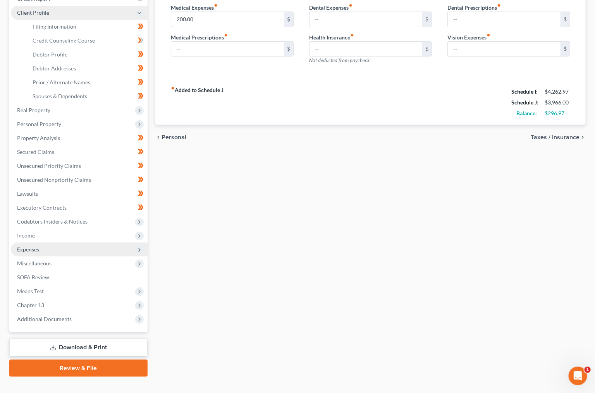
scroll to position [117, 0]
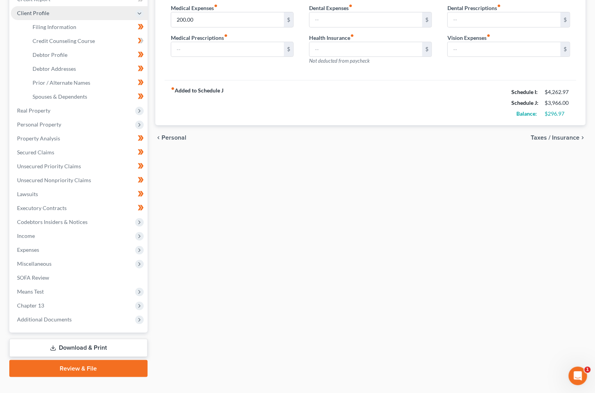
click at [98, 339] on link "Download & Print" at bounding box center [78, 348] width 138 height 18
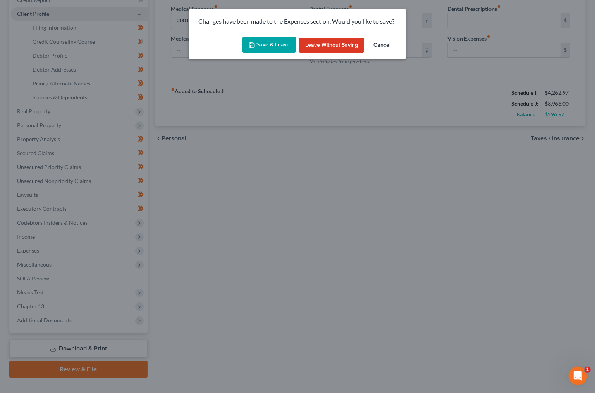
click at [273, 42] on button "Save & Leave" at bounding box center [268, 45] width 53 height 16
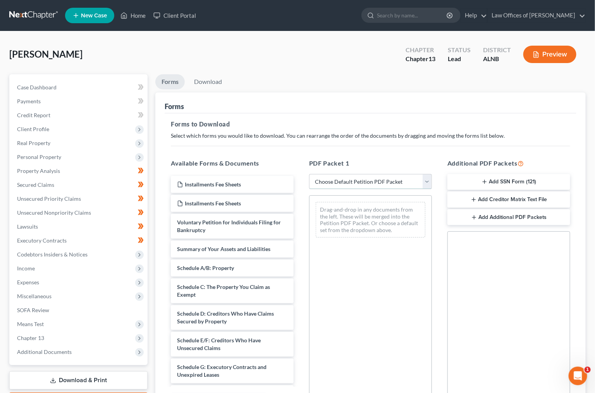
select select "0"
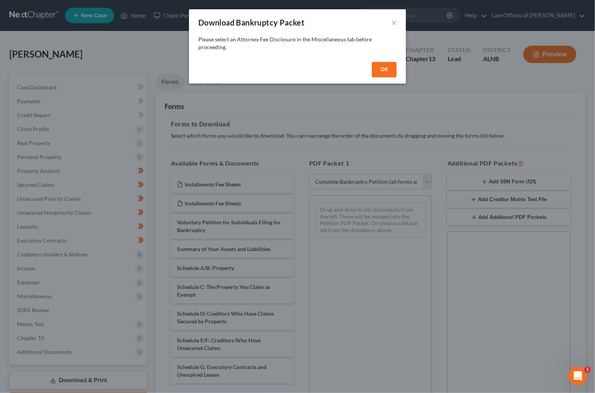
click at [384, 63] on button "OK" at bounding box center [384, 69] width 25 height 15
select select
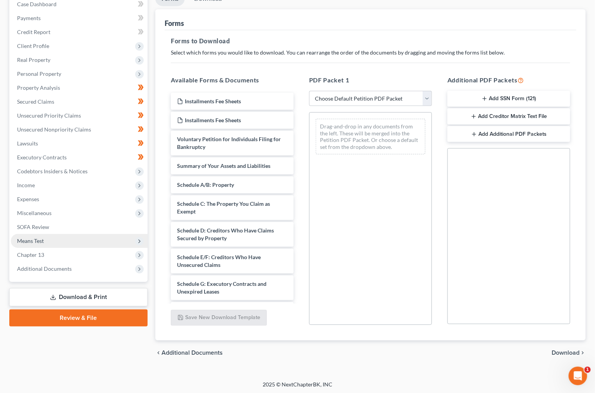
scroll to position [82, 0]
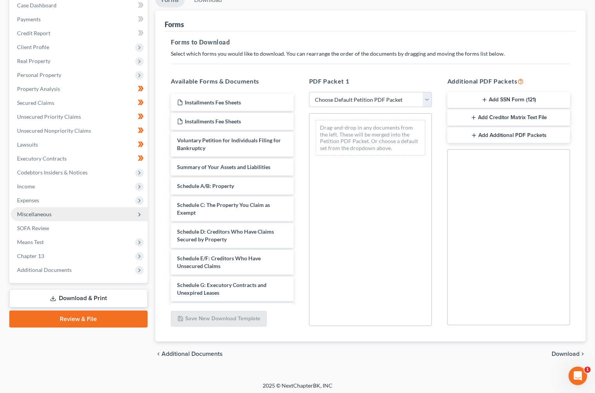
click at [64, 207] on span "Miscellaneous" at bounding box center [79, 214] width 137 height 14
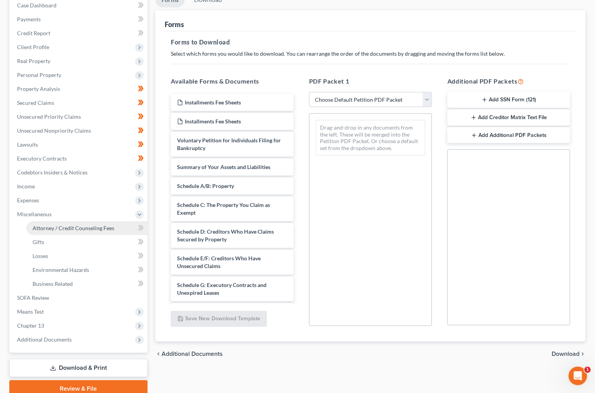
click at [65, 221] on link "Attorney / Credit Counseling Fees" at bounding box center [86, 228] width 121 height 14
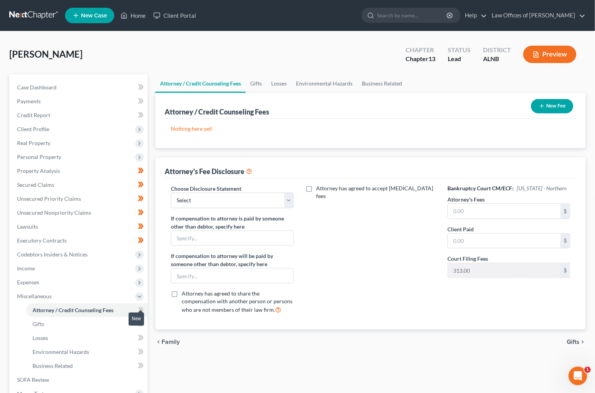
click at [139, 307] on icon at bounding box center [139, 309] width 3 height 5
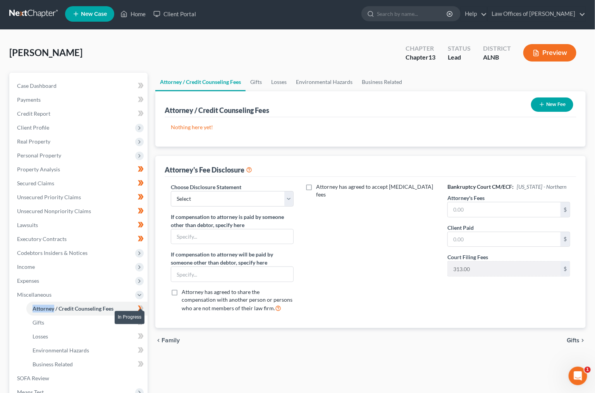
click at [139, 304] on icon at bounding box center [141, 309] width 6 height 10
click at [141, 320] on icon at bounding box center [141, 322] width 3 height 5
click at [141, 318] on icon at bounding box center [141, 323] width 6 height 10
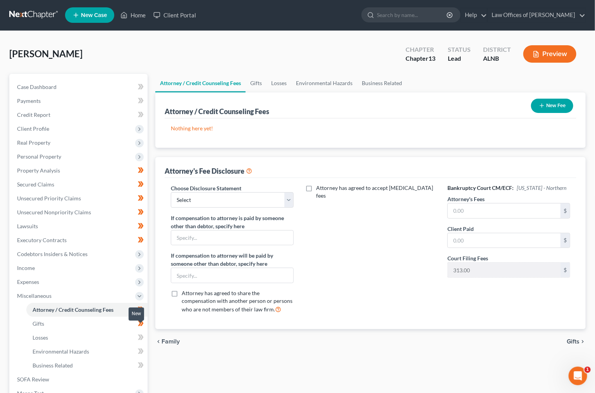
click at [141, 335] on icon at bounding box center [141, 337] width 3 height 5
click at [139, 349] on icon at bounding box center [139, 351] width 3 height 5
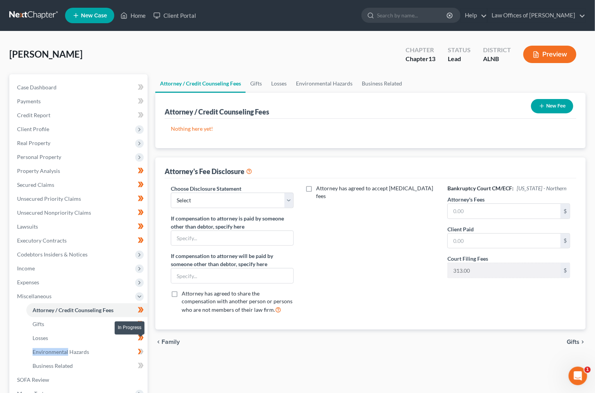
drag, startPoint x: 139, startPoint y: 341, endPoint x: 141, endPoint y: 352, distance: 11.5
click at [140, 347] on icon at bounding box center [141, 352] width 6 height 10
click at [141, 363] on g at bounding box center [141, 365] width 6 height 5
click at [141, 363] on icon at bounding box center [141, 365] width 3 height 5
click at [456, 204] on input "text" at bounding box center [504, 211] width 113 height 15
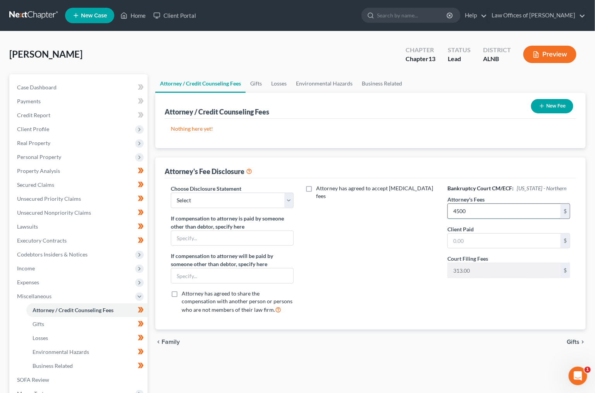
type input "4,500"
type input "500"
select select "0"
click at [544, 110] on button "New Fee" at bounding box center [552, 106] width 42 height 14
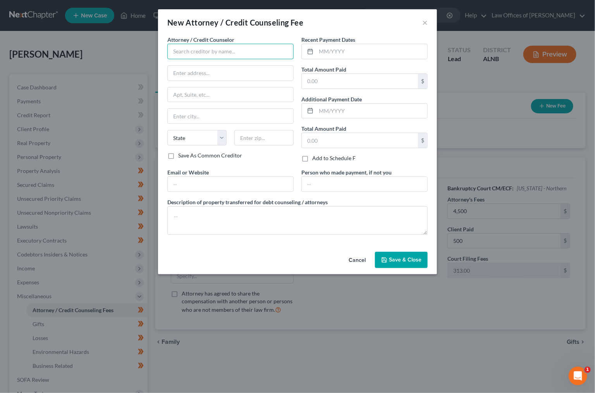
click at [197, 48] on input "text" at bounding box center [230, 51] width 126 height 15
click at [202, 63] on div "[PERSON_NAME]" at bounding box center [213, 65] width 81 height 8
type input "[PERSON_NAME]"
type input "[STREET_ADDRESS]"
type input "[GEOGRAPHIC_DATA]"
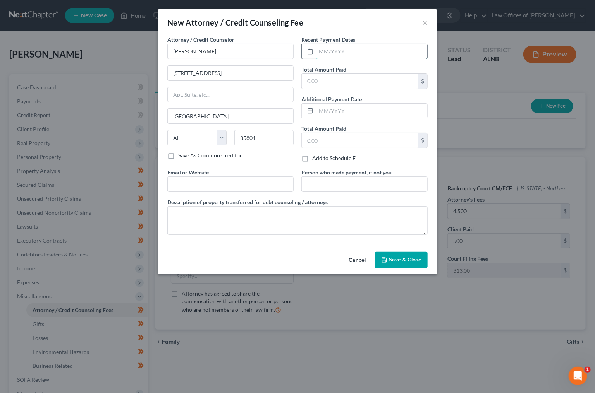
click at [329, 50] on input "text" at bounding box center [371, 51] width 111 height 15
click at [400, 258] on span "Save & Close" at bounding box center [405, 260] width 33 height 7
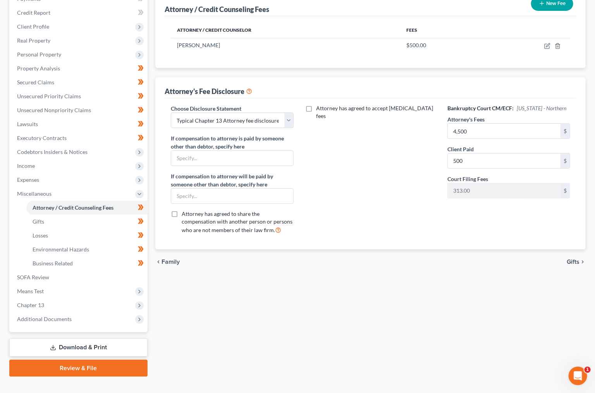
click at [106, 339] on link "Download & Print" at bounding box center [78, 348] width 138 height 18
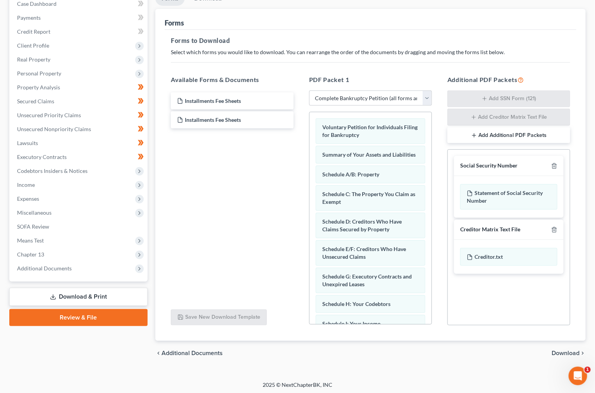
click at [556, 353] on span "Download" at bounding box center [565, 353] width 28 height 6
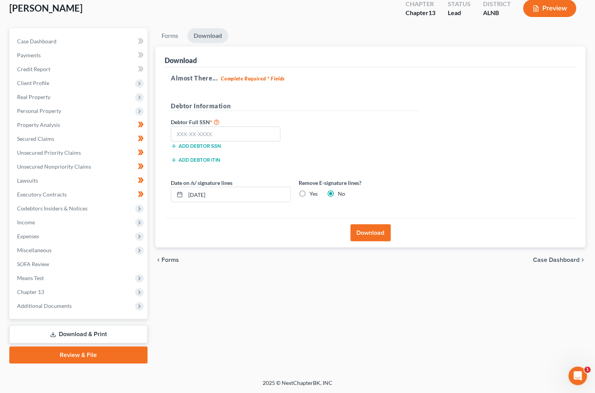
scroll to position [35, 0]
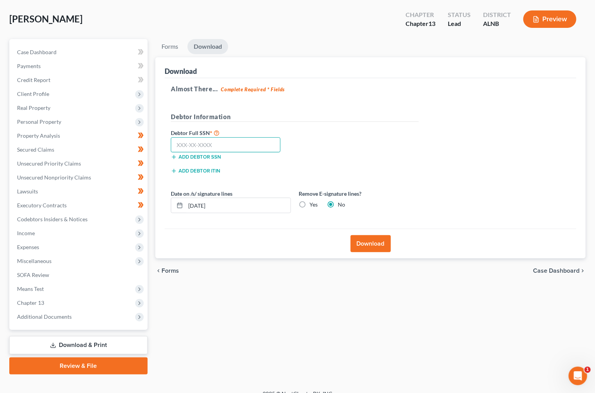
click at [239, 142] on input "text" at bounding box center [226, 144] width 110 height 15
click at [357, 240] on button "Download" at bounding box center [370, 243] width 40 height 17
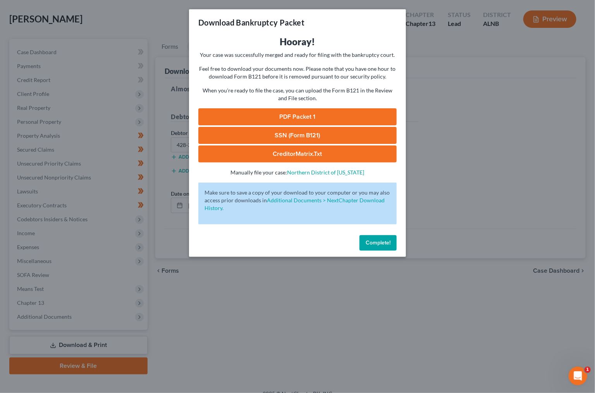
click at [295, 129] on link "SSN (Form B121)" at bounding box center [297, 135] width 198 height 17
click at [290, 115] on link "PDF Packet 1" at bounding box center [297, 116] width 198 height 17
click at [377, 240] on span "Complete!" at bounding box center [377, 243] width 25 height 7
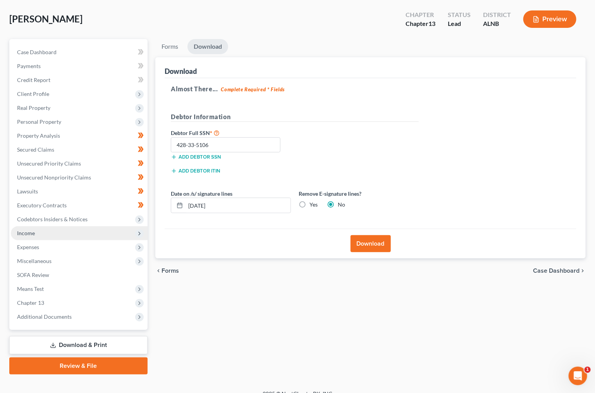
click at [24, 230] on span "Income" at bounding box center [26, 233] width 18 height 7
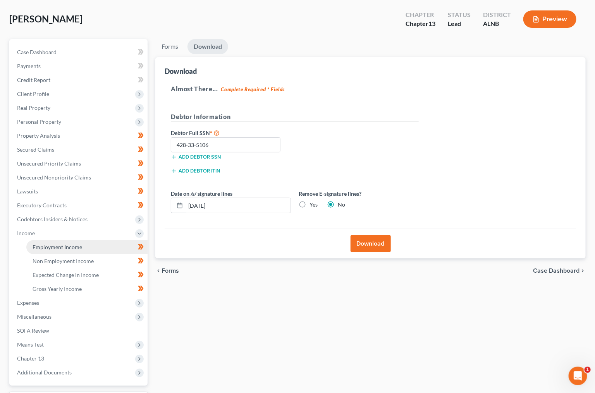
click at [54, 244] on span "Employment Income" at bounding box center [58, 247] width 50 height 7
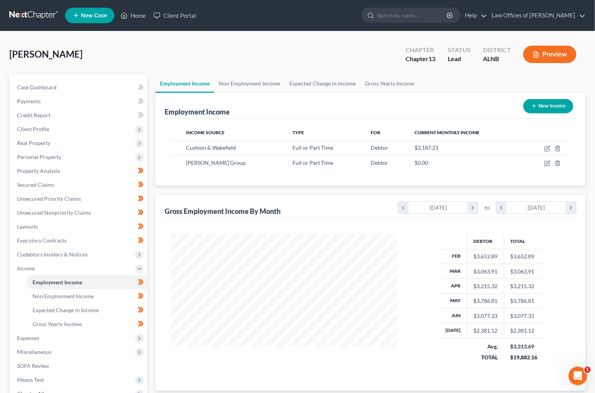
scroll to position [135, 242]
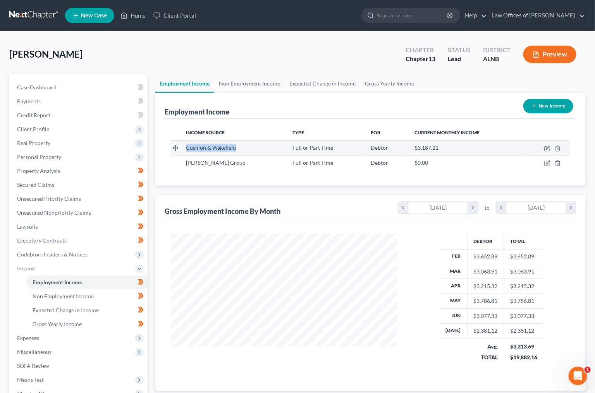
drag, startPoint x: 239, startPoint y: 147, endPoint x: 185, endPoint y: 149, distance: 53.4
click at [185, 149] on td "Cushion & Wakefield" at bounding box center [233, 148] width 106 height 15
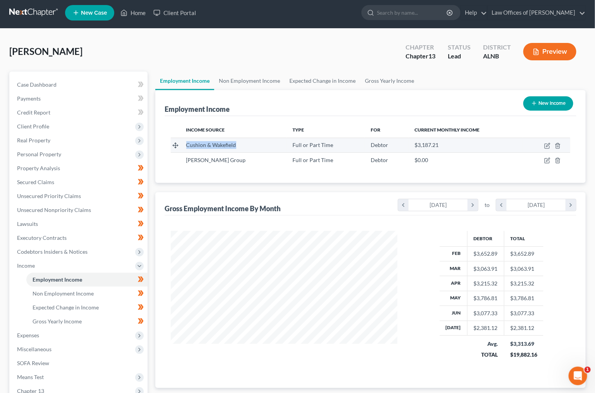
copy span "Cushion & Wakefield"
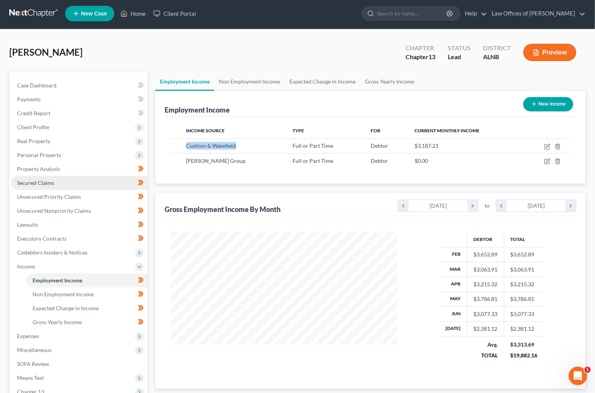
click at [77, 184] on link "Secured Claims" at bounding box center [79, 183] width 137 height 14
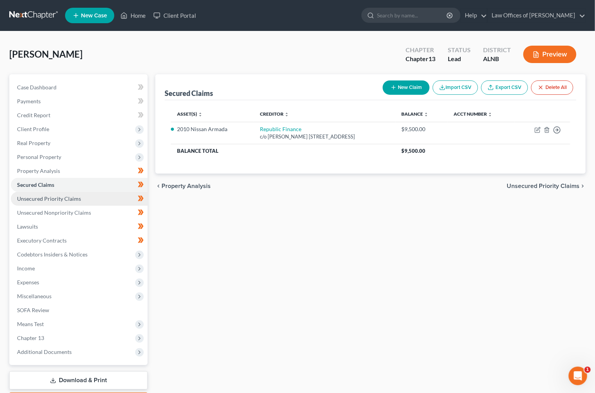
click at [76, 192] on link "Unsecured Priority Claims" at bounding box center [79, 199] width 137 height 14
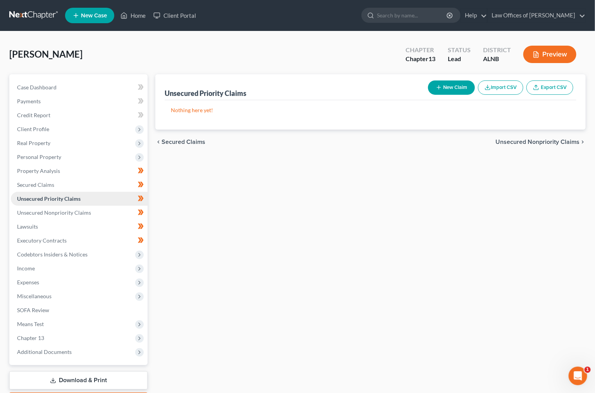
scroll to position [0, 0]
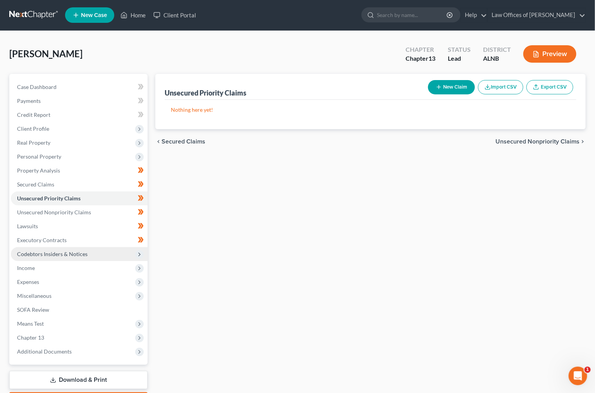
click at [60, 251] on span "Codebtors Insiders & Notices" at bounding box center [52, 254] width 70 height 7
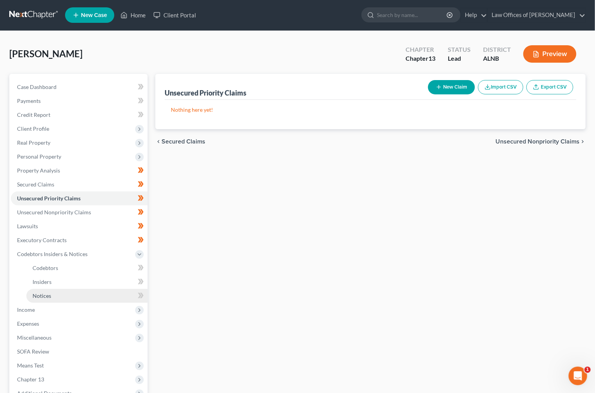
click at [105, 292] on link "Notices" at bounding box center [86, 296] width 121 height 14
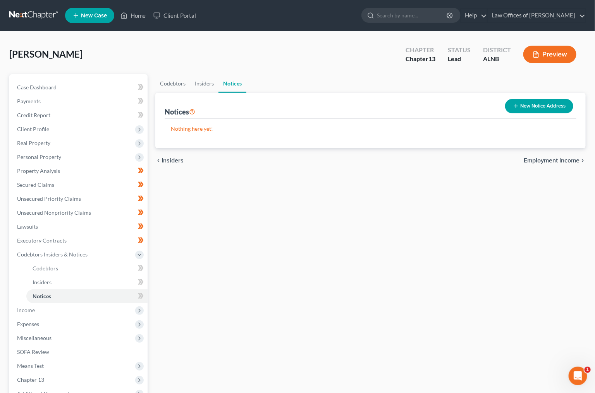
click at [562, 110] on button "New Notice Address" at bounding box center [539, 106] width 68 height 14
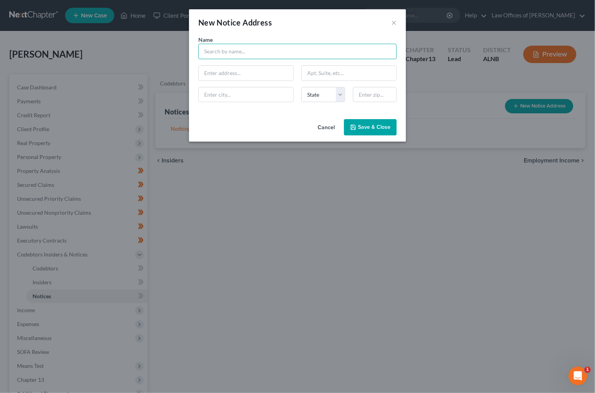
click at [262, 52] on input "text" at bounding box center [297, 51] width 198 height 15
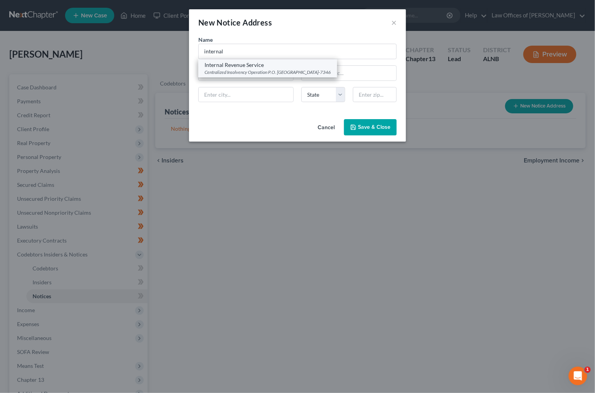
click at [302, 63] on div "Internal Revenue Service" at bounding box center [267, 65] width 126 height 8
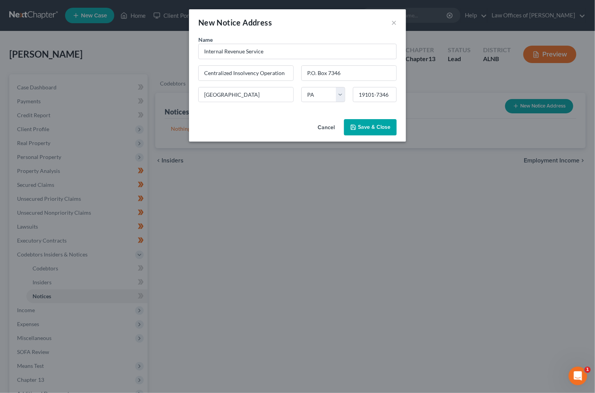
click at [370, 135] on button "Save & Close" at bounding box center [370, 127] width 53 height 16
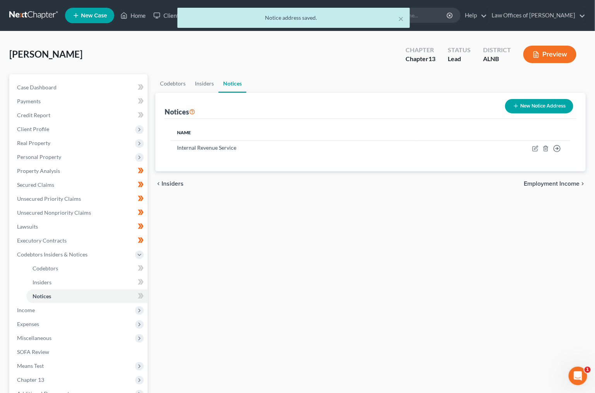
click at [525, 106] on button "New Notice Address" at bounding box center [539, 106] width 68 height 14
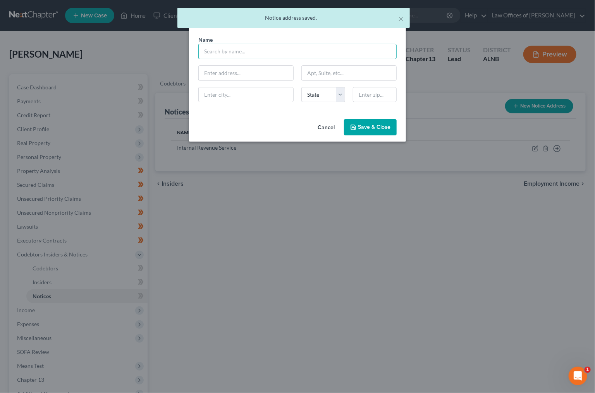
click at [271, 52] on input "text" at bounding box center [297, 51] width 198 height 15
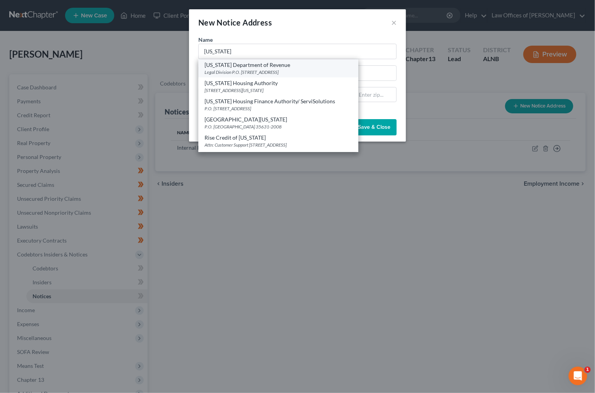
click at [240, 62] on div "[US_STATE] Department of Revenue" at bounding box center [277, 65] width 147 height 8
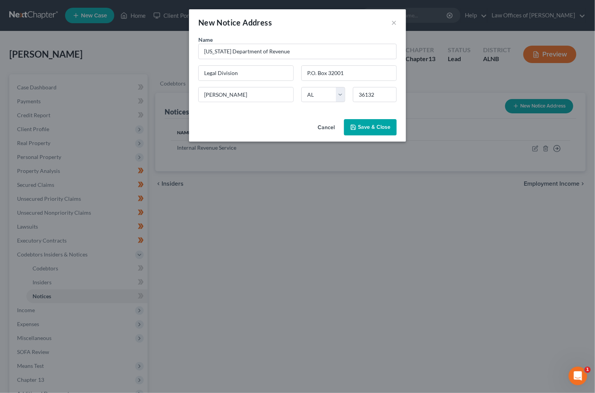
click at [373, 129] on span "Save & Close" at bounding box center [374, 127] width 33 height 7
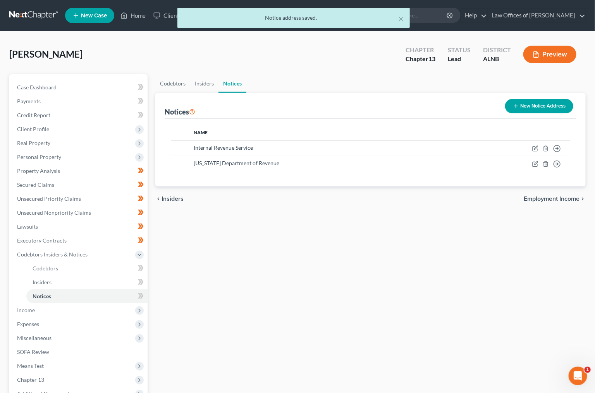
click at [535, 108] on button "New Notice Address" at bounding box center [539, 106] width 68 height 14
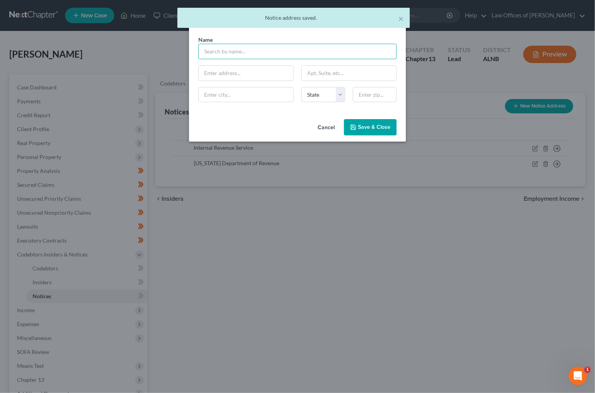
click at [257, 57] on input "text" at bounding box center [297, 51] width 198 height 15
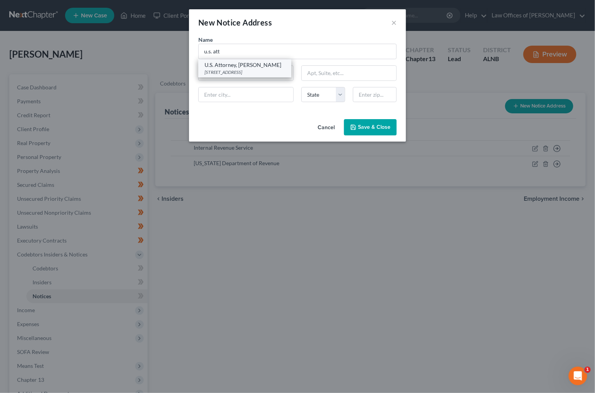
click at [257, 63] on div "U.S. Attorney, [PERSON_NAME]" at bounding box center [244, 65] width 81 height 8
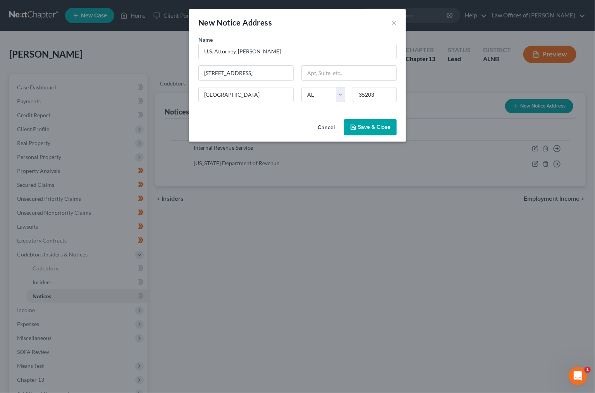
click at [371, 128] on span "Save & Close" at bounding box center [374, 127] width 33 height 7
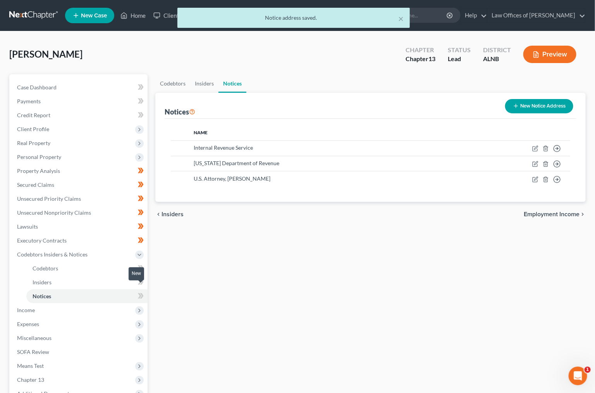
click at [143, 293] on icon at bounding box center [141, 295] width 3 height 5
drag, startPoint x: 143, startPoint y: 290, endPoint x: 145, endPoint y: 278, distance: 11.8
click at [143, 293] on icon at bounding box center [141, 295] width 3 height 5
click at [143, 278] on icon at bounding box center [141, 283] width 6 height 10
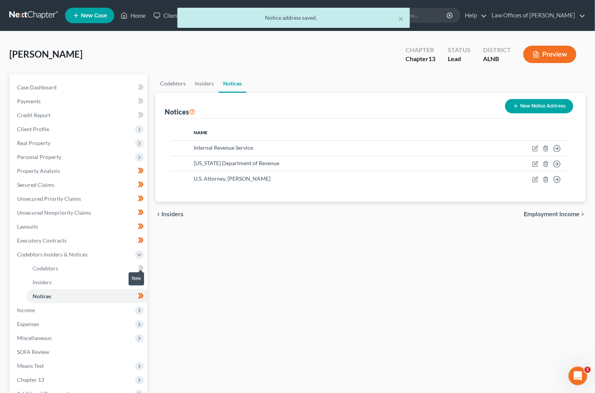
click at [138, 264] on icon at bounding box center [141, 269] width 6 height 10
click at [135, 303] on span "Income" at bounding box center [79, 310] width 137 height 14
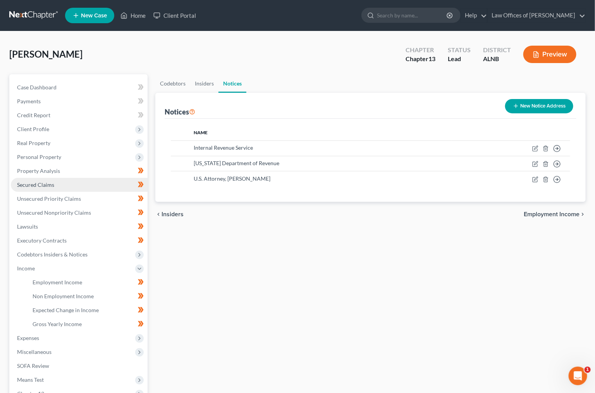
click at [82, 181] on link "Secured Claims" at bounding box center [79, 185] width 137 height 14
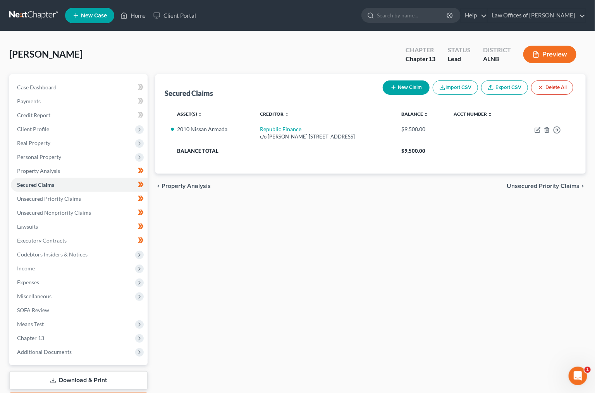
scroll to position [0, 0]
click at [62, 348] on span "Additional Documents" at bounding box center [44, 351] width 55 height 7
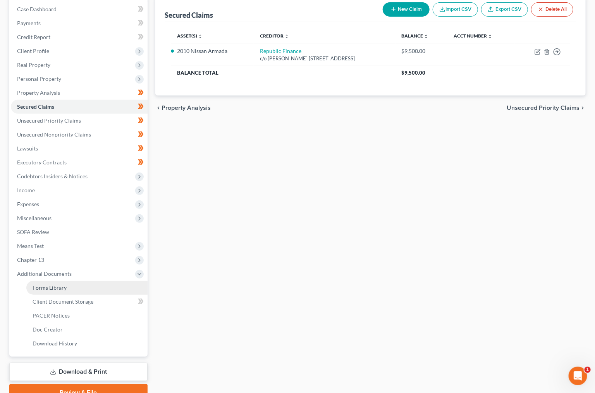
click at [77, 281] on link "Forms Library" at bounding box center [86, 288] width 121 height 14
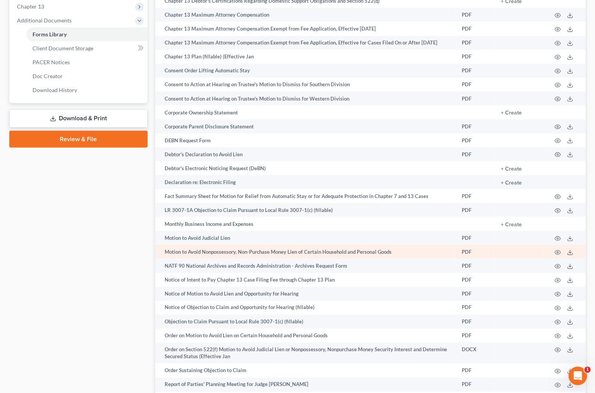
scroll to position [322, 0]
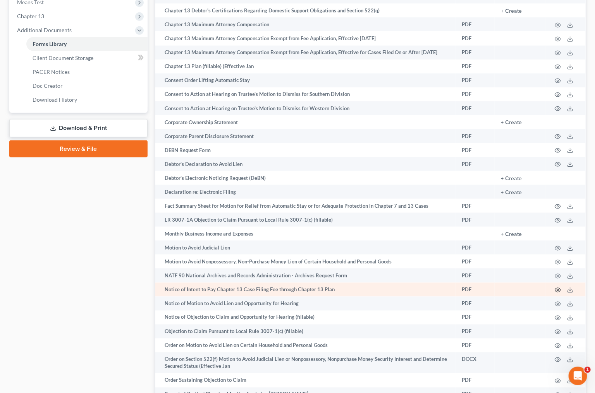
click at [557, 293] on icon "button" at bounding box center [557, 290] width 6 height 6
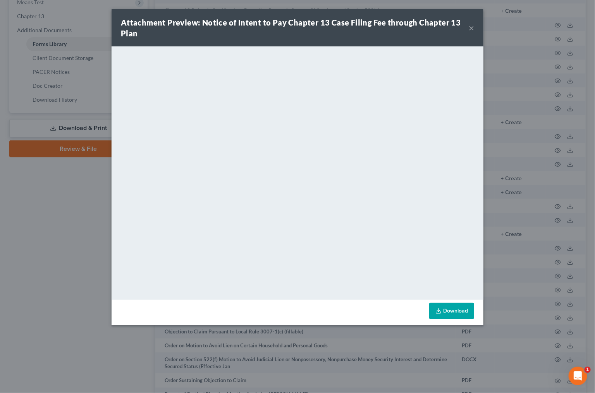
click at [473, 27] on button "×" at bounding box center [470, 27] width 5 height 9
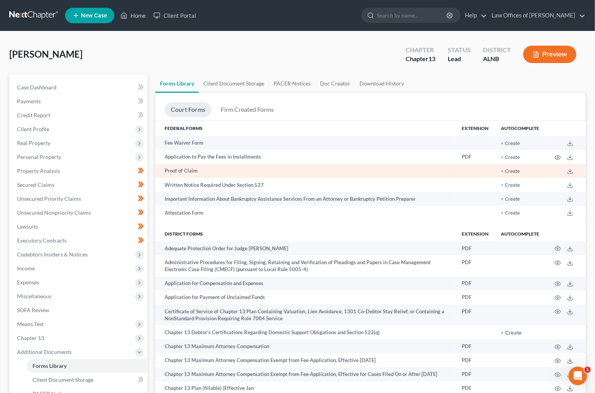
scroll to position [0, 0]
